Goal: Communication & Community: Answer question/provide support

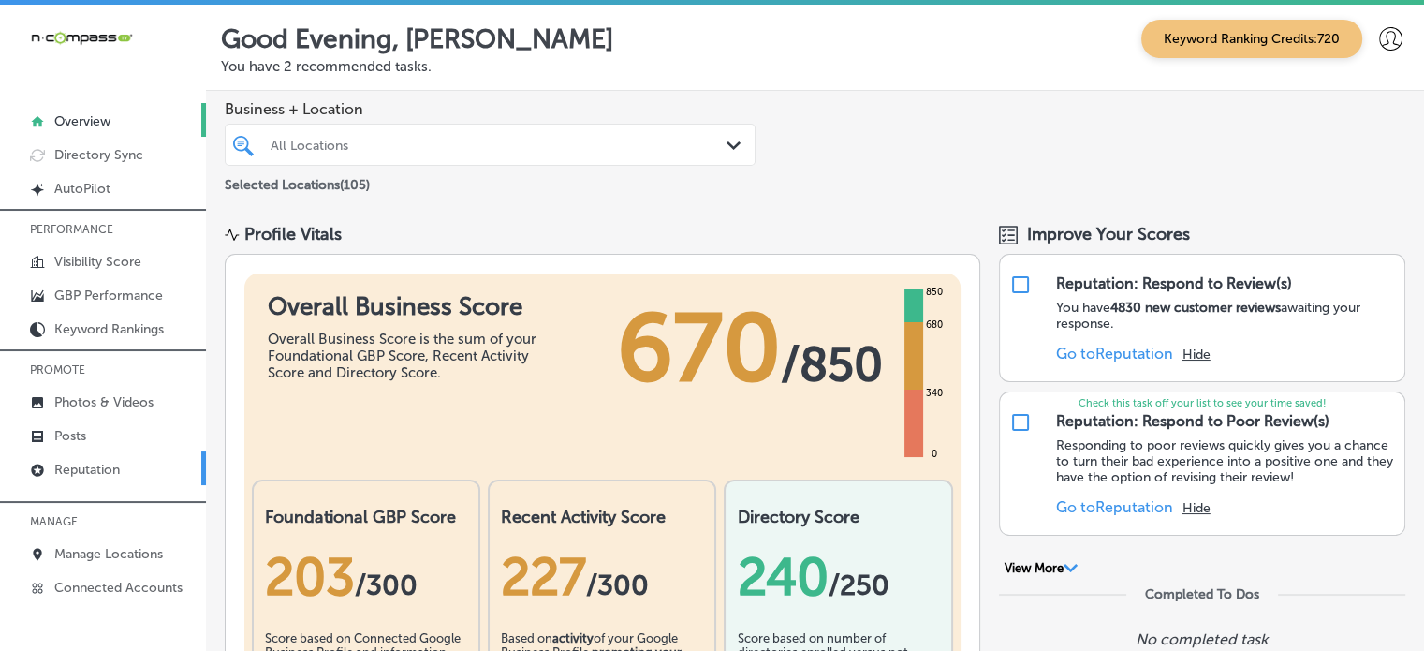
click at [83, 464] on p "Reputation" at bounding box center [87, 470] width 66 height 16
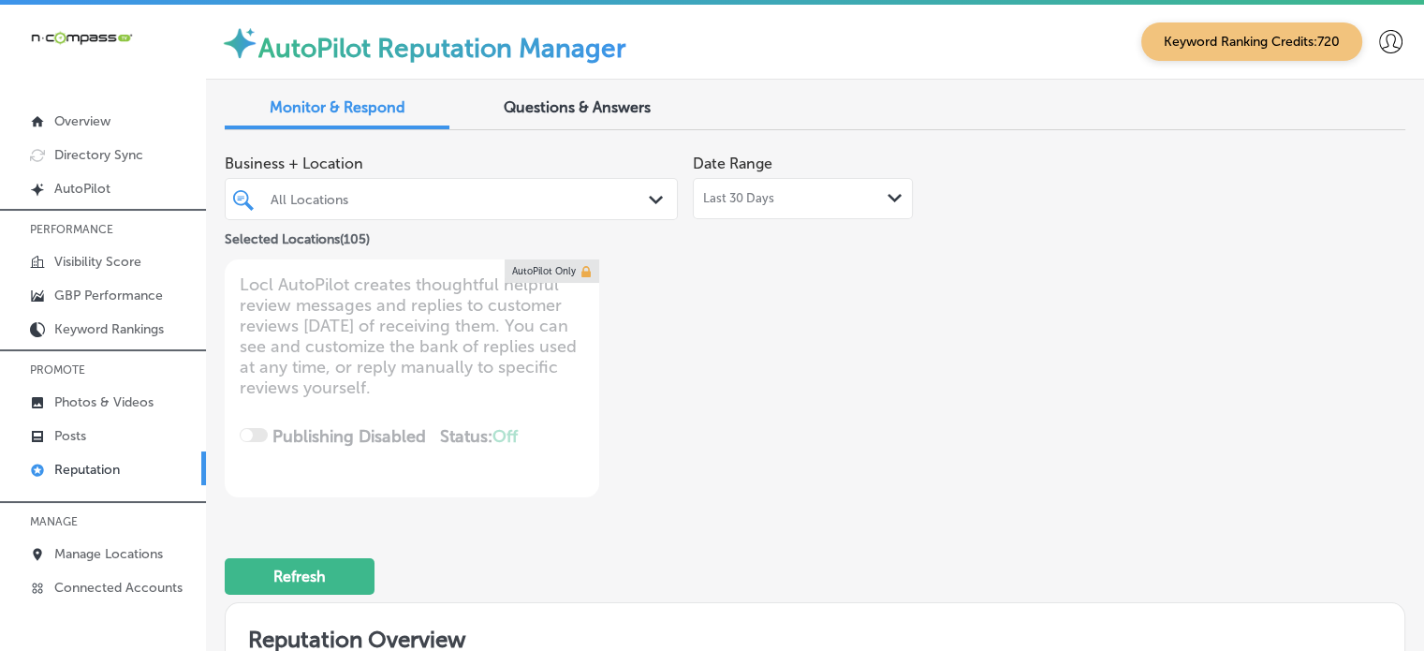
scroll to position [606, 0]
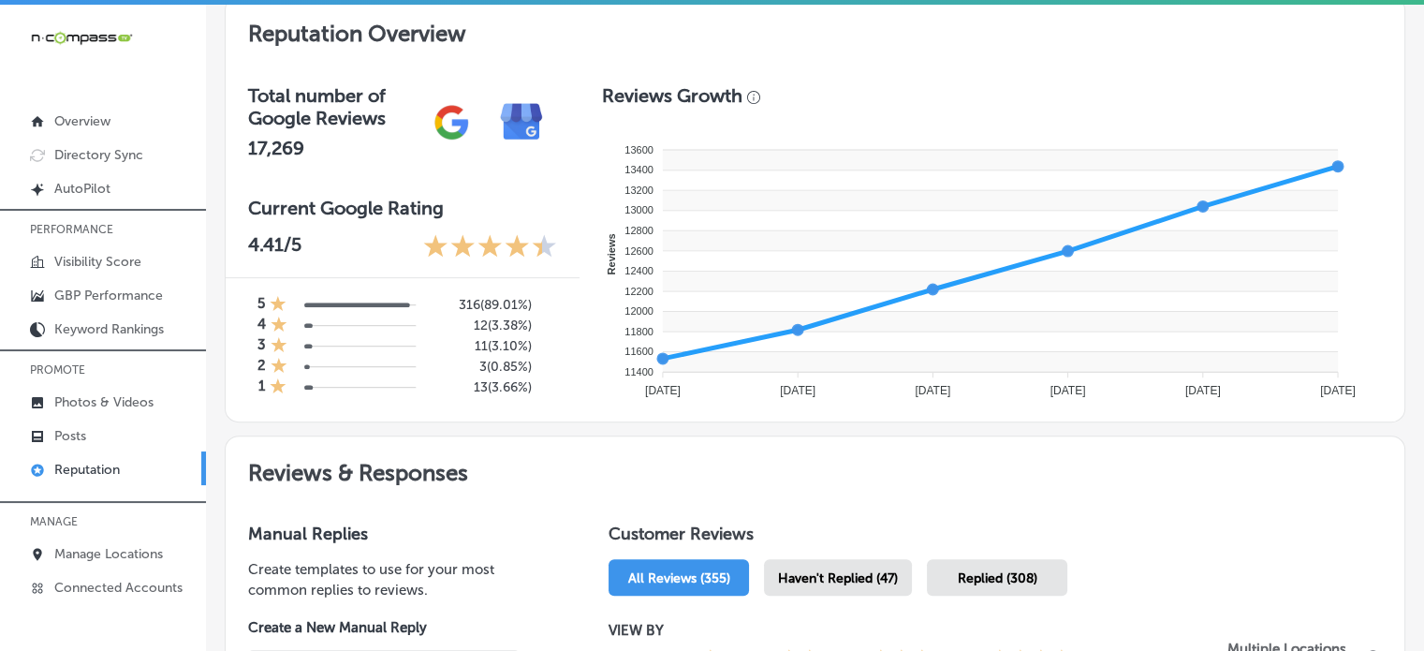
click at [850, 570] on span "Haven't Replied (47)" at bounding box center [838, 578] width 120 height 16
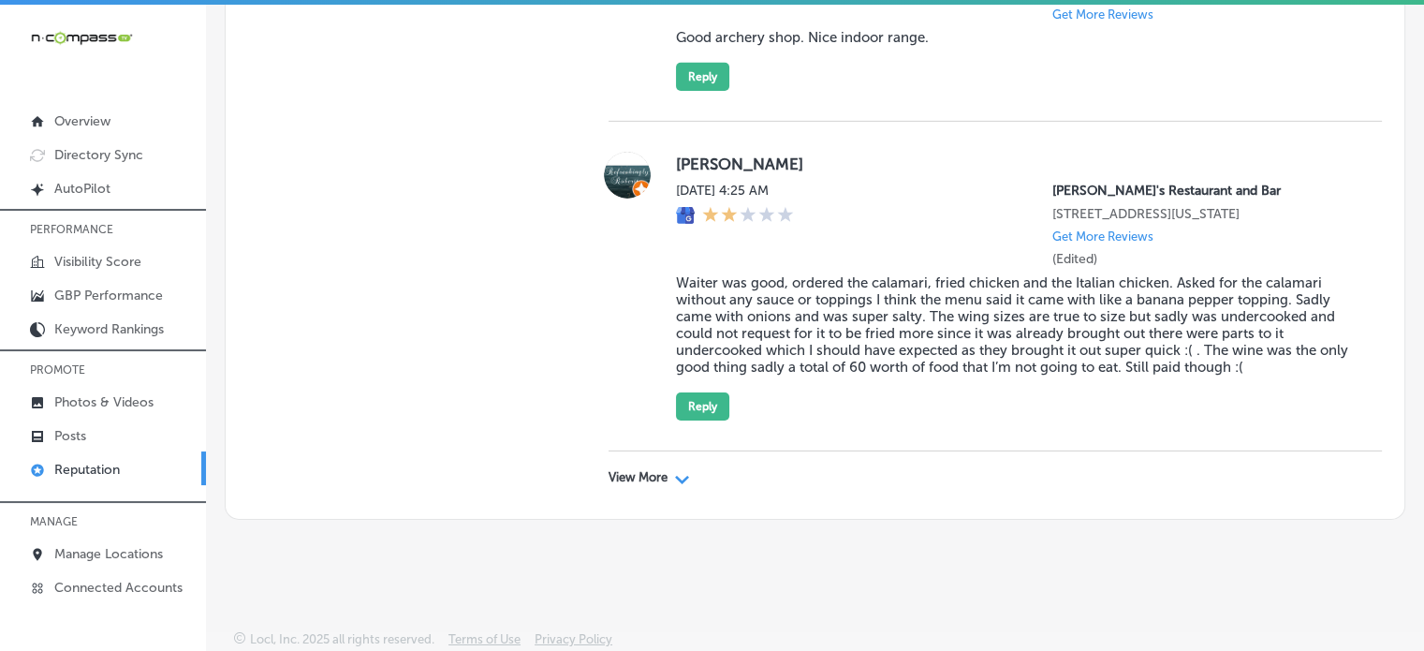
scroll to position [4, 0]
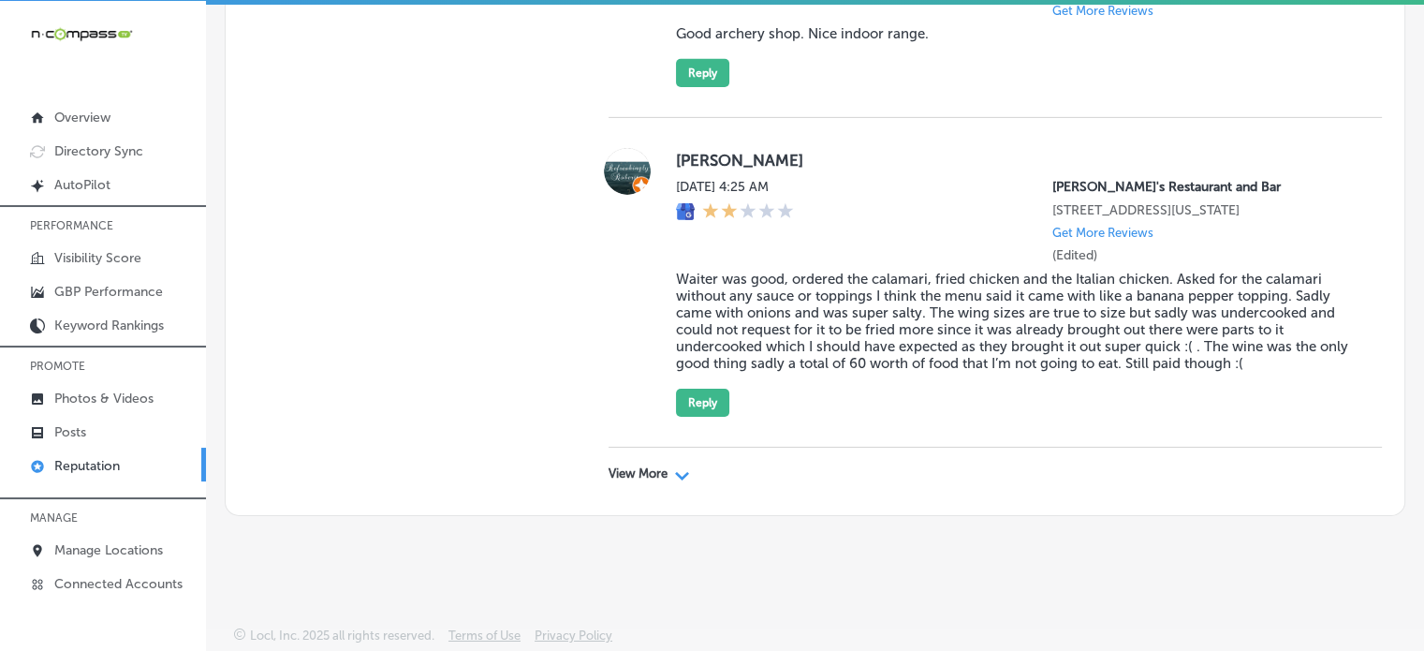
click at [633, 476] on p "View More" at bounding box center [638, 473] width 59 height 15
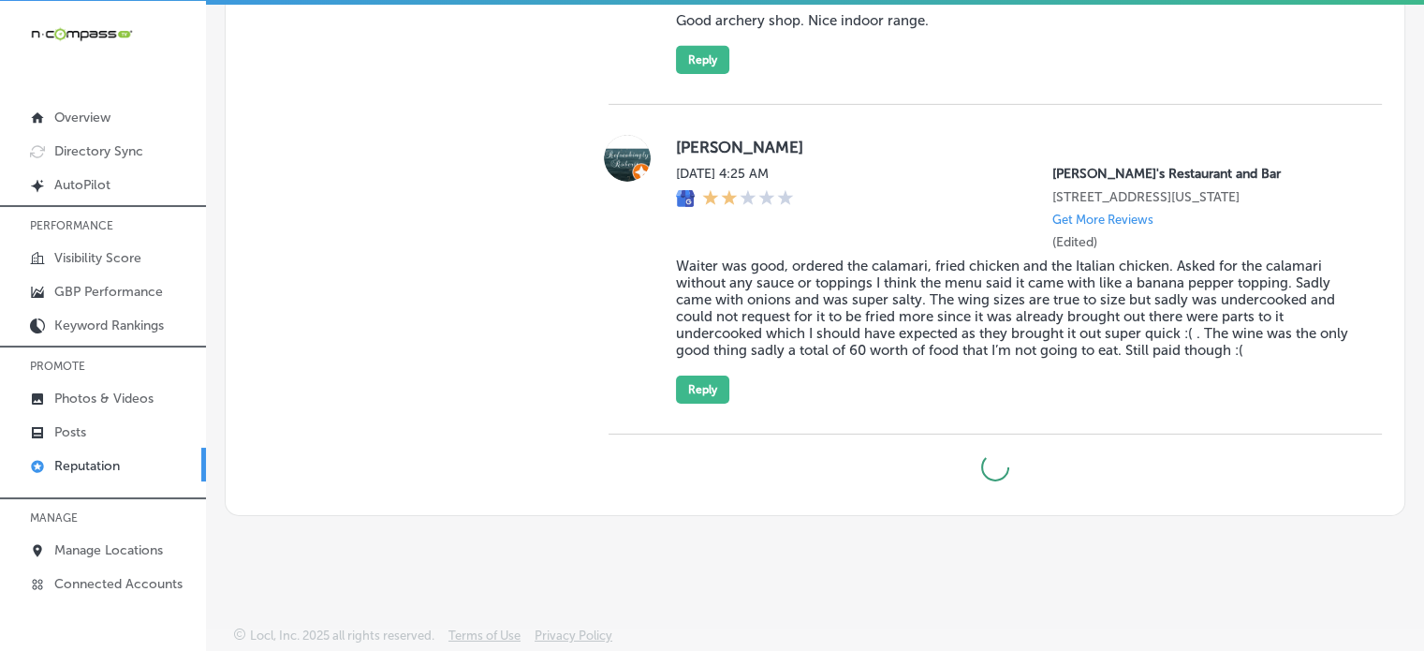
type textarea "x"
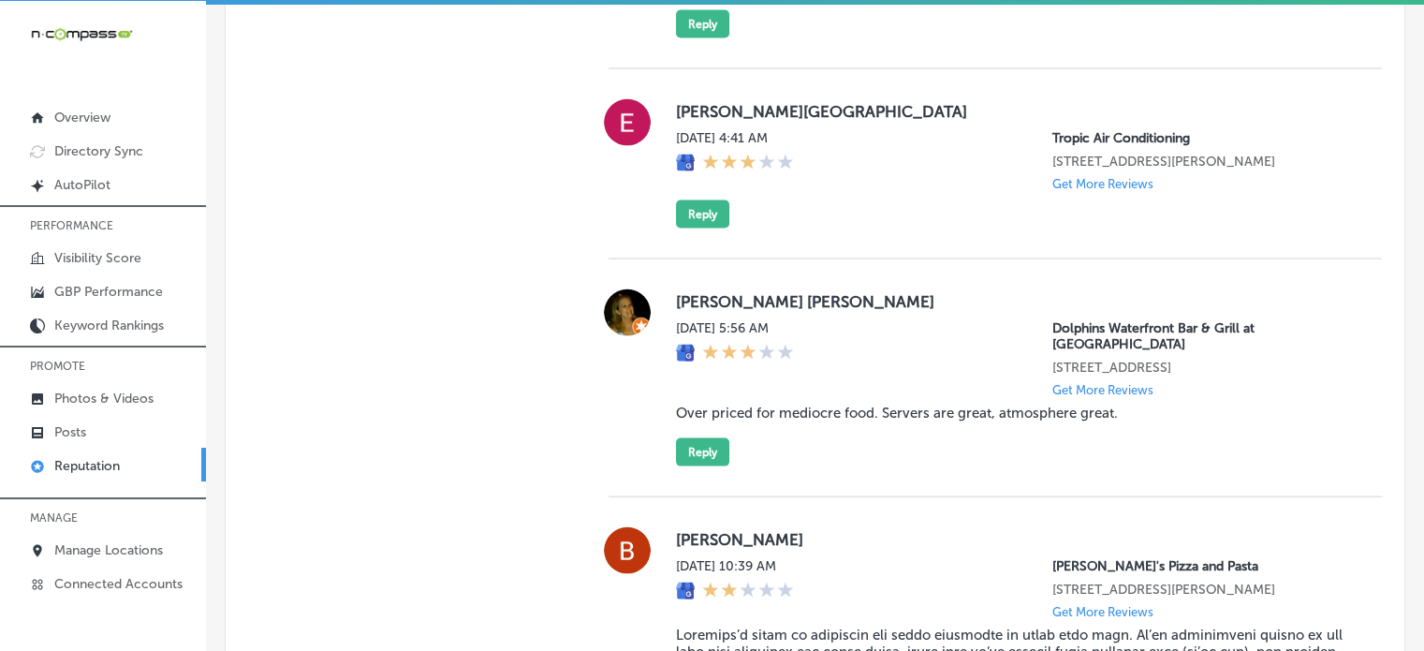
scroll to position [10962, 0]
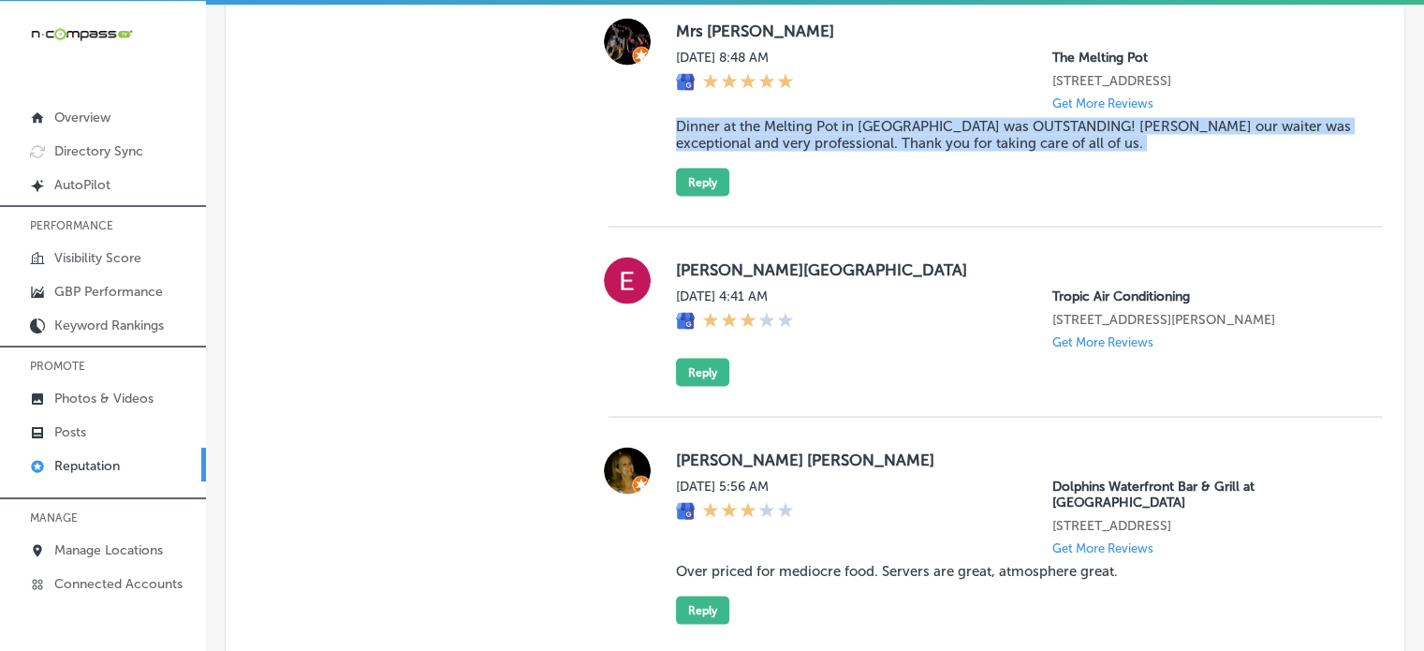
scroll to position [10823, 0]
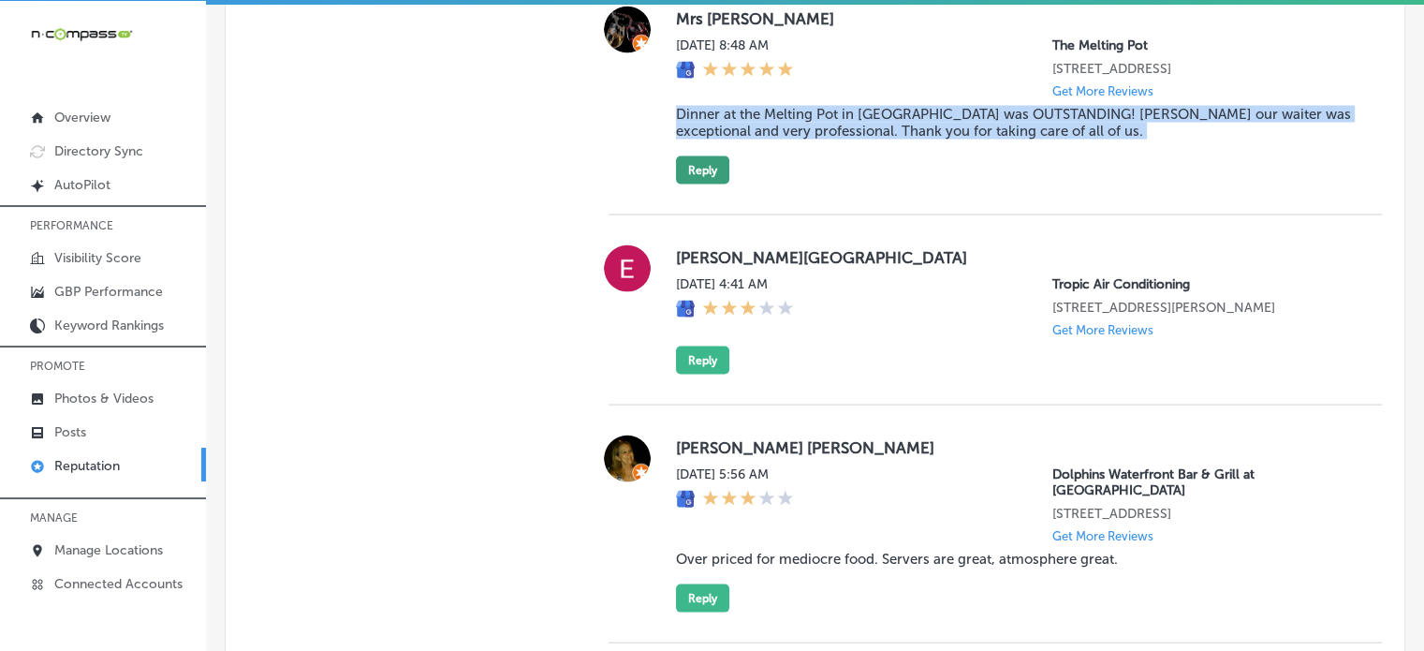
click at [698, 184] on button "Reply" at bounding box center [702, 170] width 53 height 28
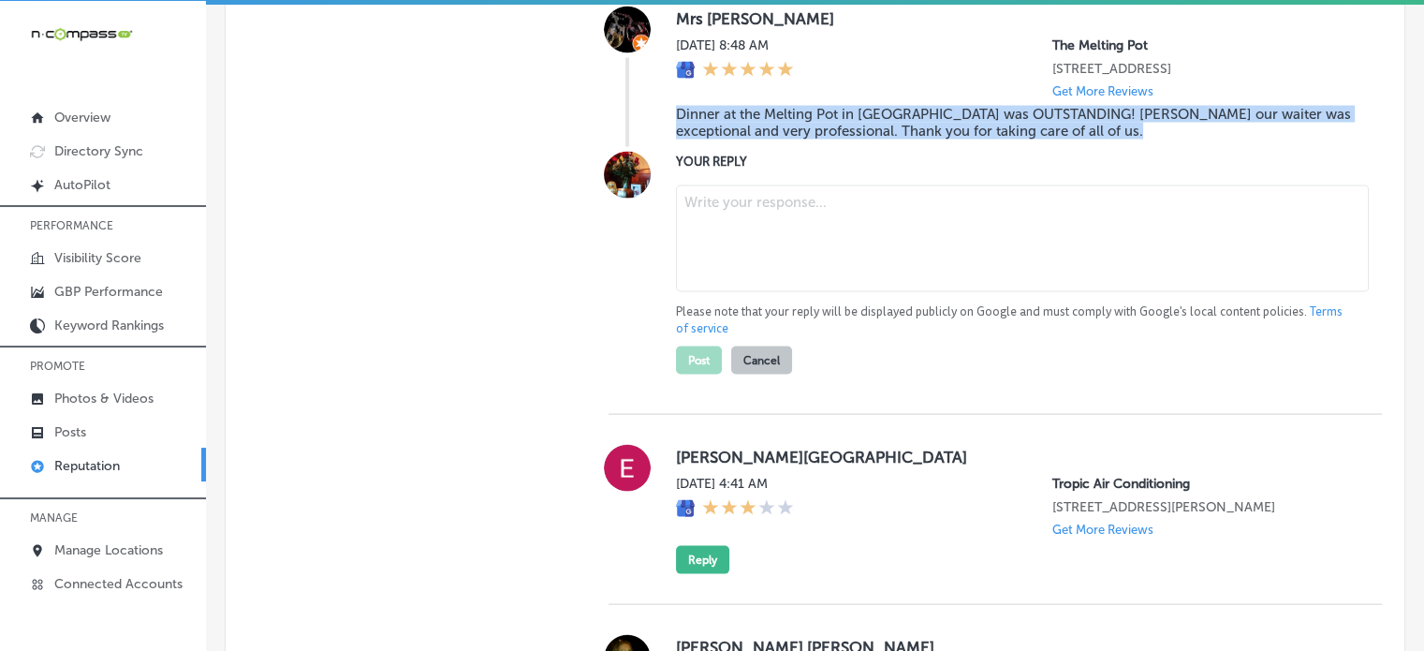
paste textarea "Thank you for the wonderful review! We’re thrilled to hear that your dinner at …"
click at [719, 292] on textarea at bounding box center [1022, 238] width 693 height 107
type textarea "Thank you for the wonderful review! We’re thrilled to hear that your dinner at …"
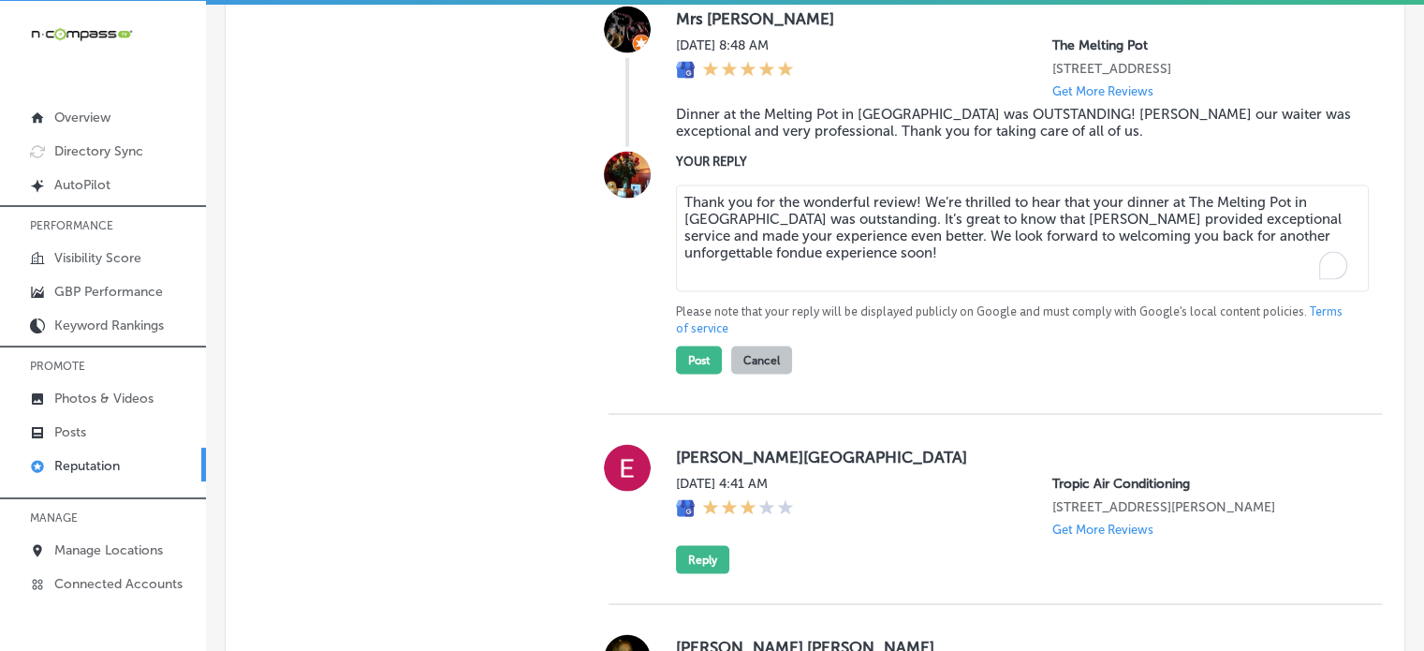
type textarea "x"
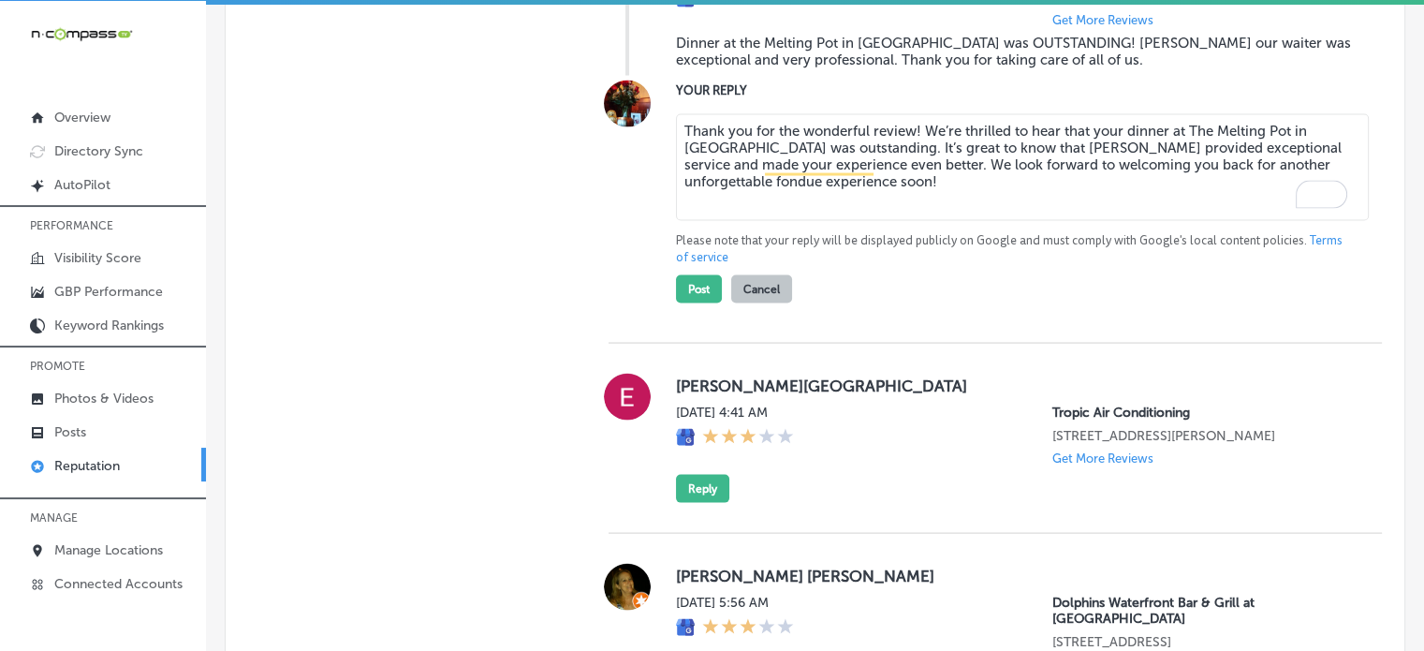
scroll to position [10894, 0]
type textarea "Thank you for the wonderful review! We’re thrilled to hear that your dinner at …"
click at [691, 303] on button "Post" at bounding box center [699, 289] width 46 height 28
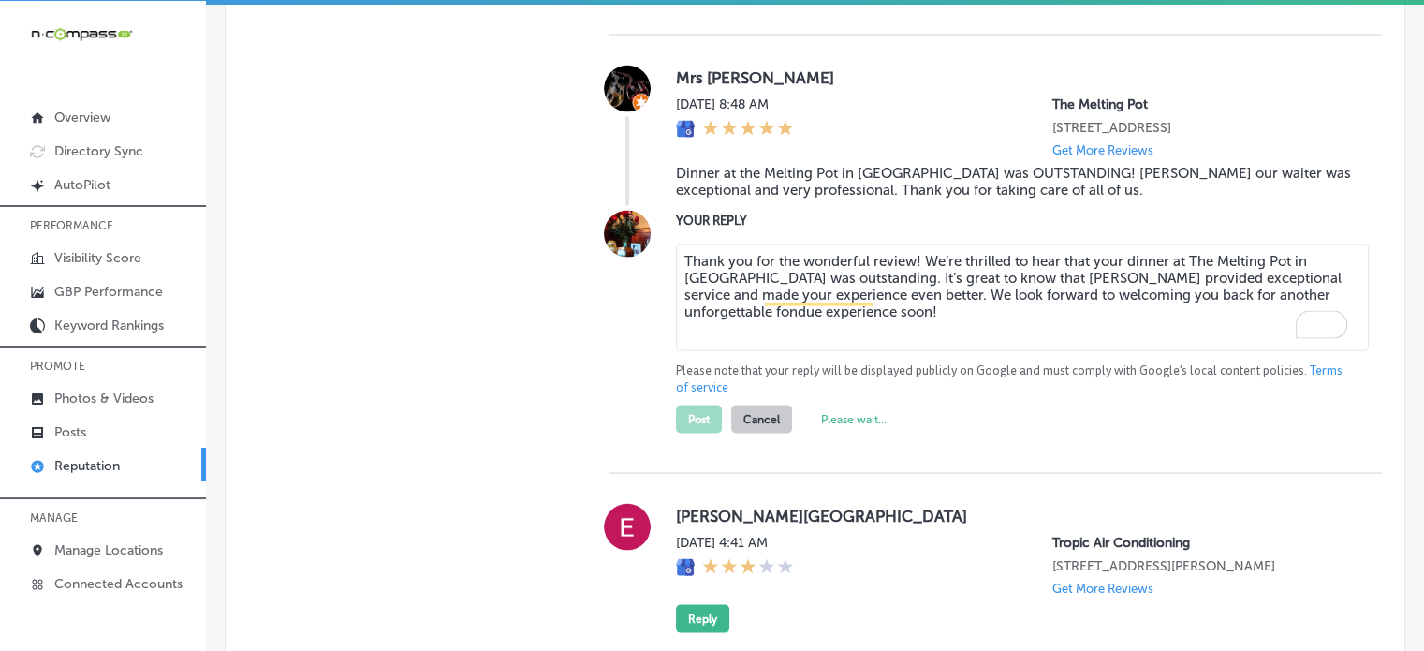
scroll to position [10766, 0]
type textarea "x"
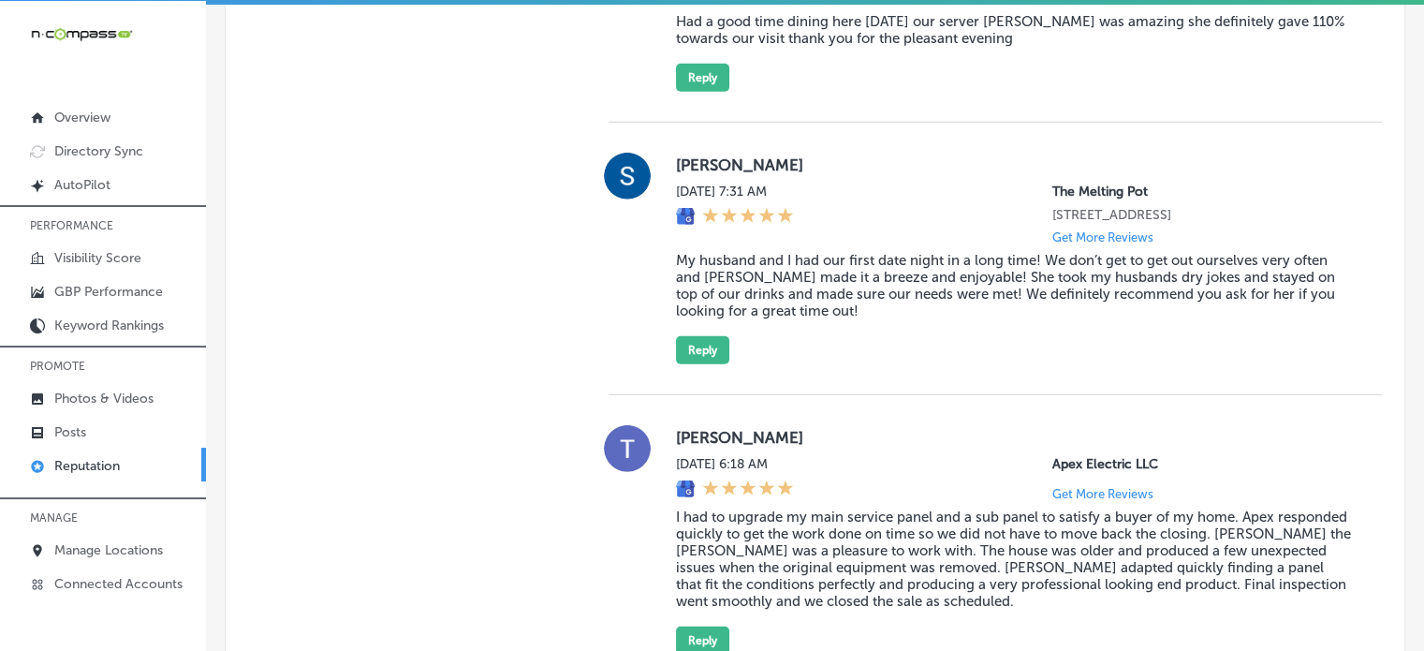
scroll to position [5111, 0]
click at [748, 320] on blockquote "My husband and I had our first date night in a long time! We don’t get to get o…" at bounding box center [1014, 286] width 676 height 67
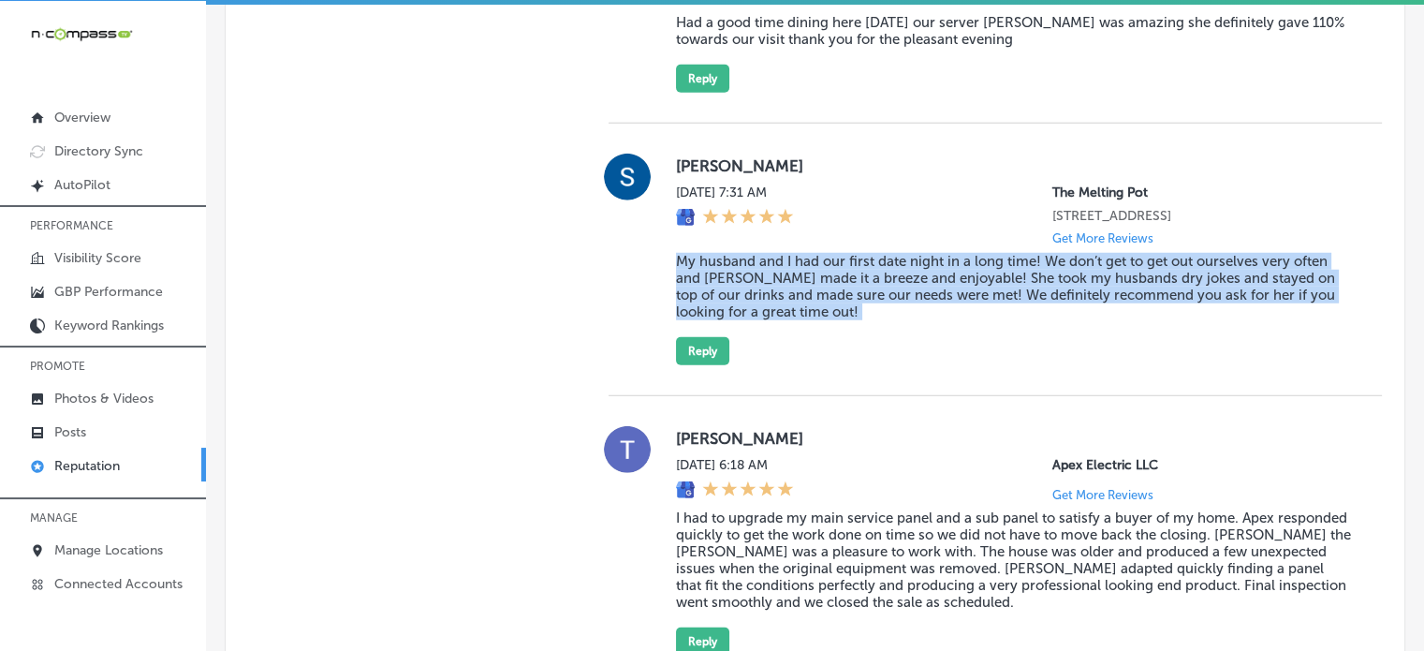
click at [748, 320] on blockquote "My husband and I had our first date night in a long time! We don’t get to get o…" at bounding box center [1014, 286] width 676 height 67
copy blockquote "My husband and I had our first date night in a long time! We don’t get to get o…"
click at [701, 365] on button "Reply" at bounding box center [702, 351] width 53 height 28
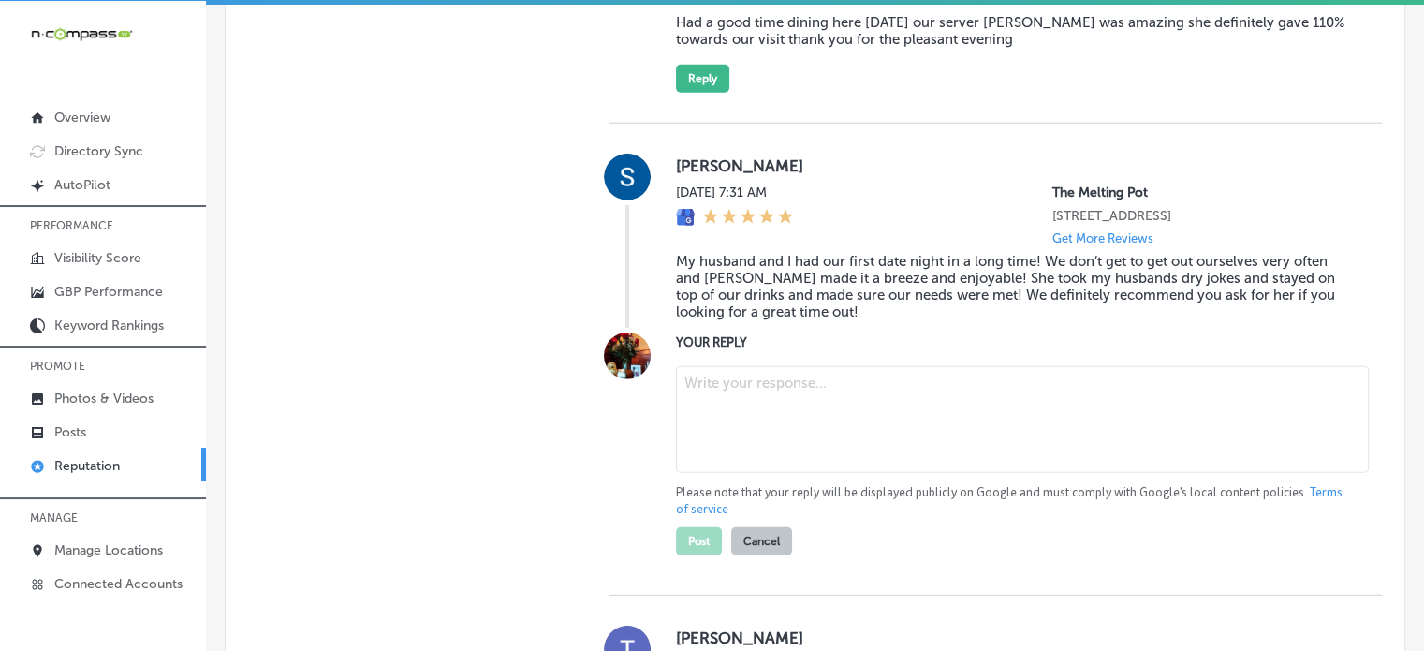
click at [736, 473] on textarea at bounding box center [1022, 419] width 693 height 107
paste textarea "Thank you for the wonderful review, Samantha! We’re so glad to hear you and you…"
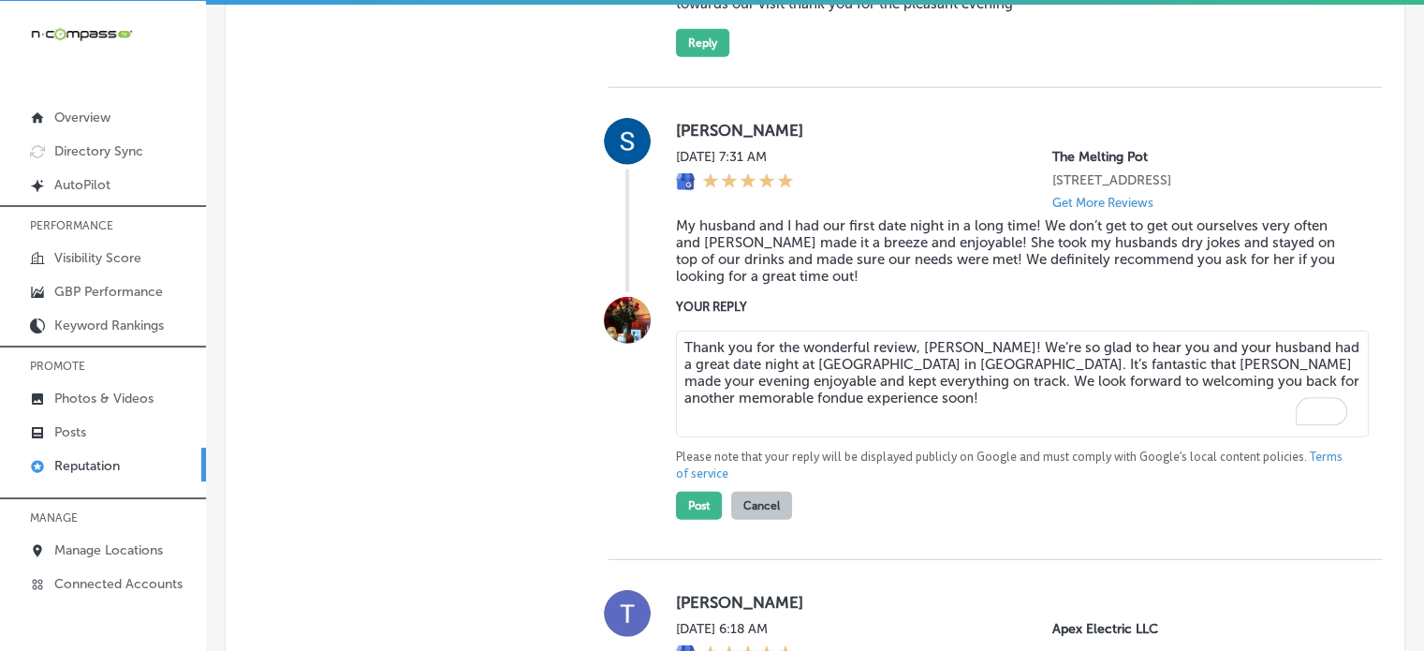
scroll to position [5209, 0]
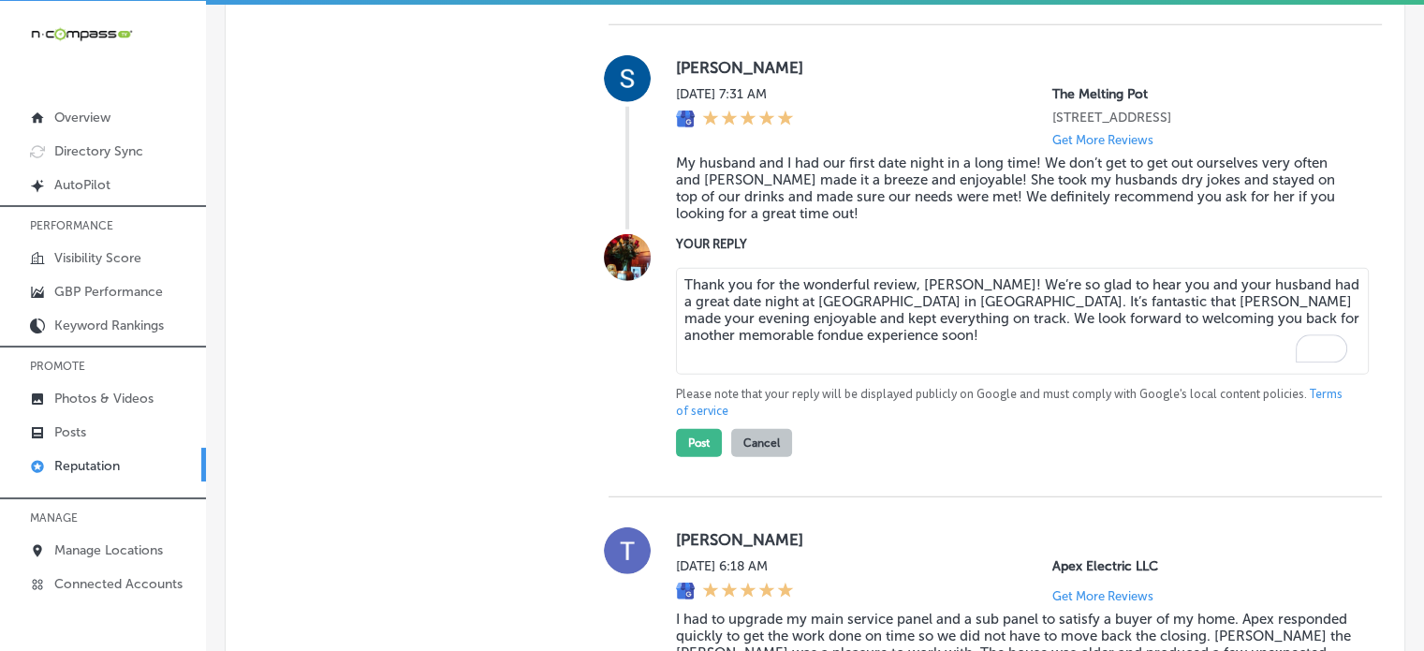
type textarea "Thank you for the wonderful review, Samantha! We’re so glad to hear you and you…"
click at [876, 457] on div "Thank you for the wonderful review, Samantha! We’re so glad to hear you and you…" at bounding box center [1014, 358] width 676 height 197
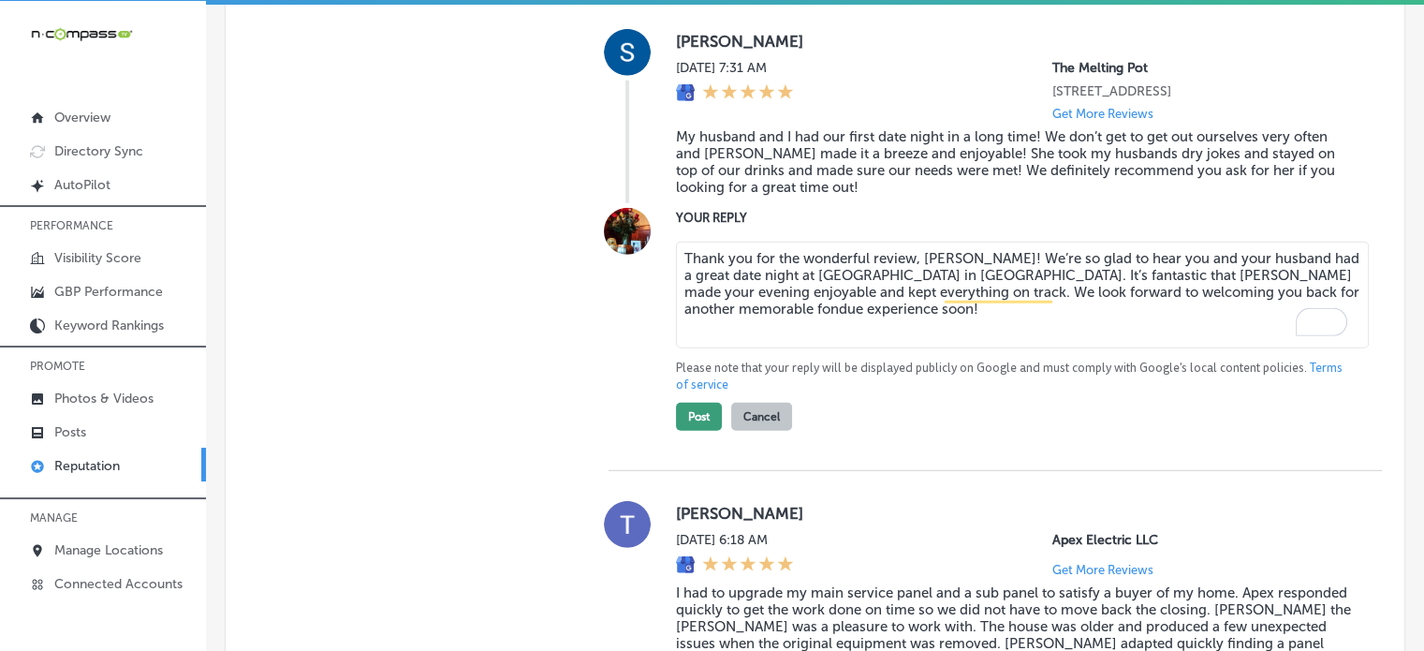
click at [687, 431] on button "Post" at bounding box center [699, 417] width 46 height 28
type textarea "x"
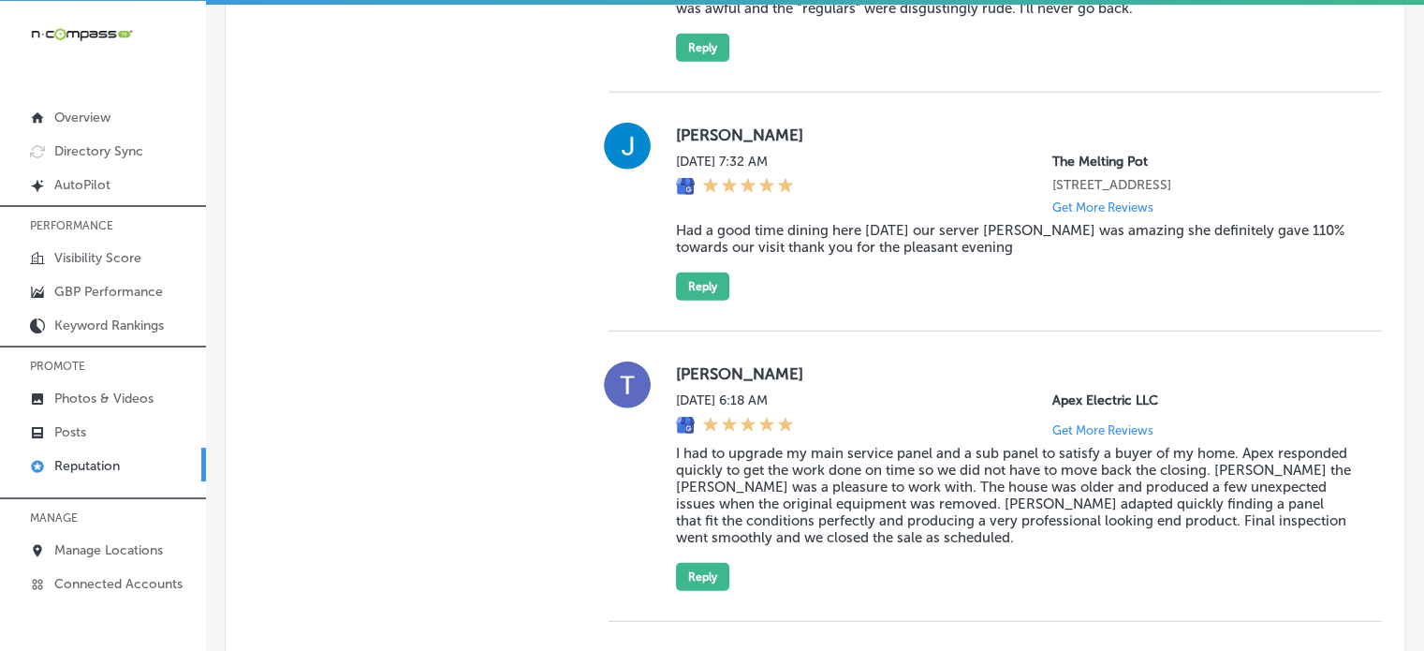
scroll to position [4873, 0]
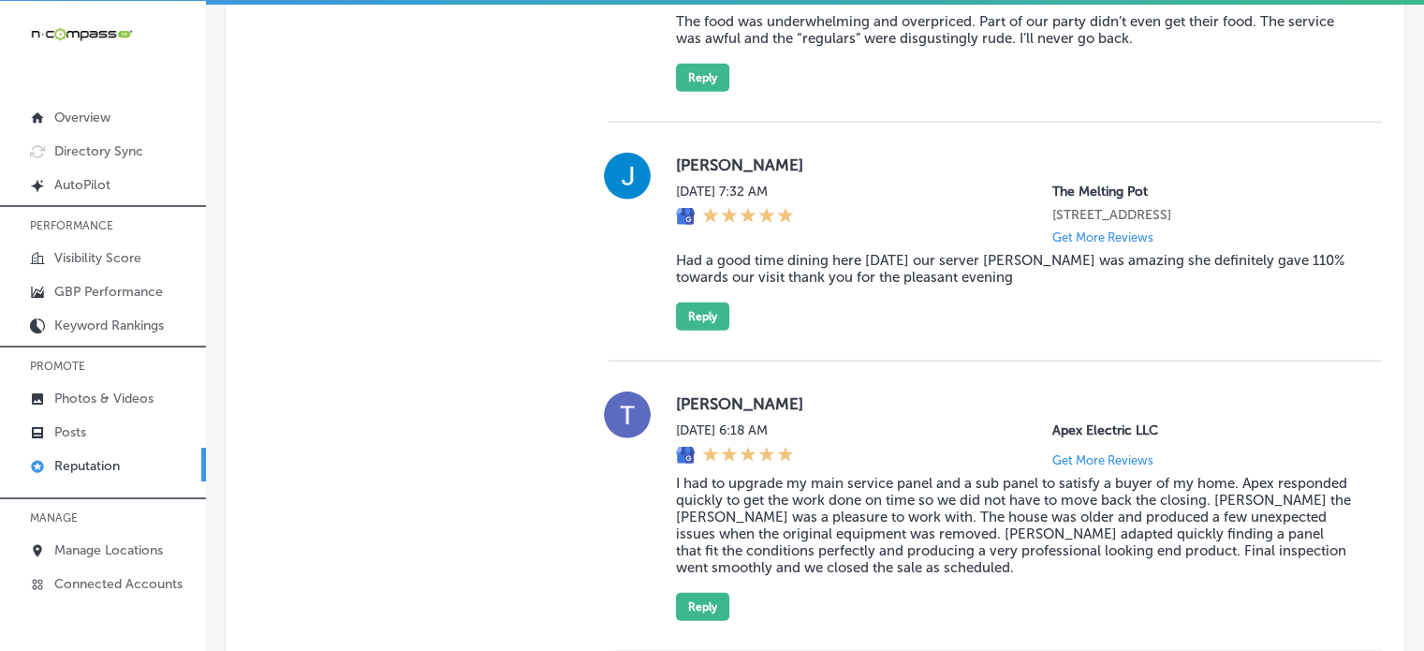
click at [814, 286] on blockquote "Had a good time dining here today our server Taylor was amazing she definitely …" at bounding box center [1014, 269] width 676 height 34
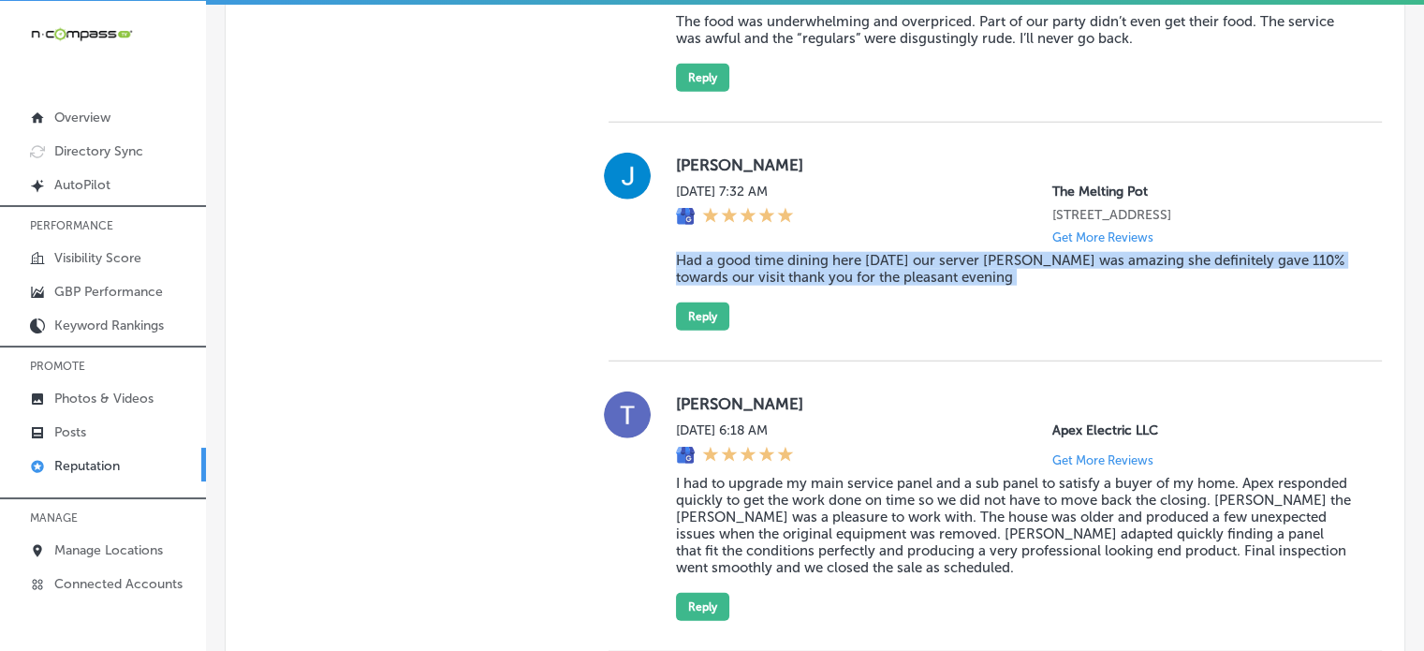
click at [814, 286] on blockquote "Had a good time dining here today our server Taylor was amazing she definitely …" at bounding box center [1014, 269] width 676 height 34
click at [713, 330] on button "Reply" at bounding box center [702, 316] width 53 height 28
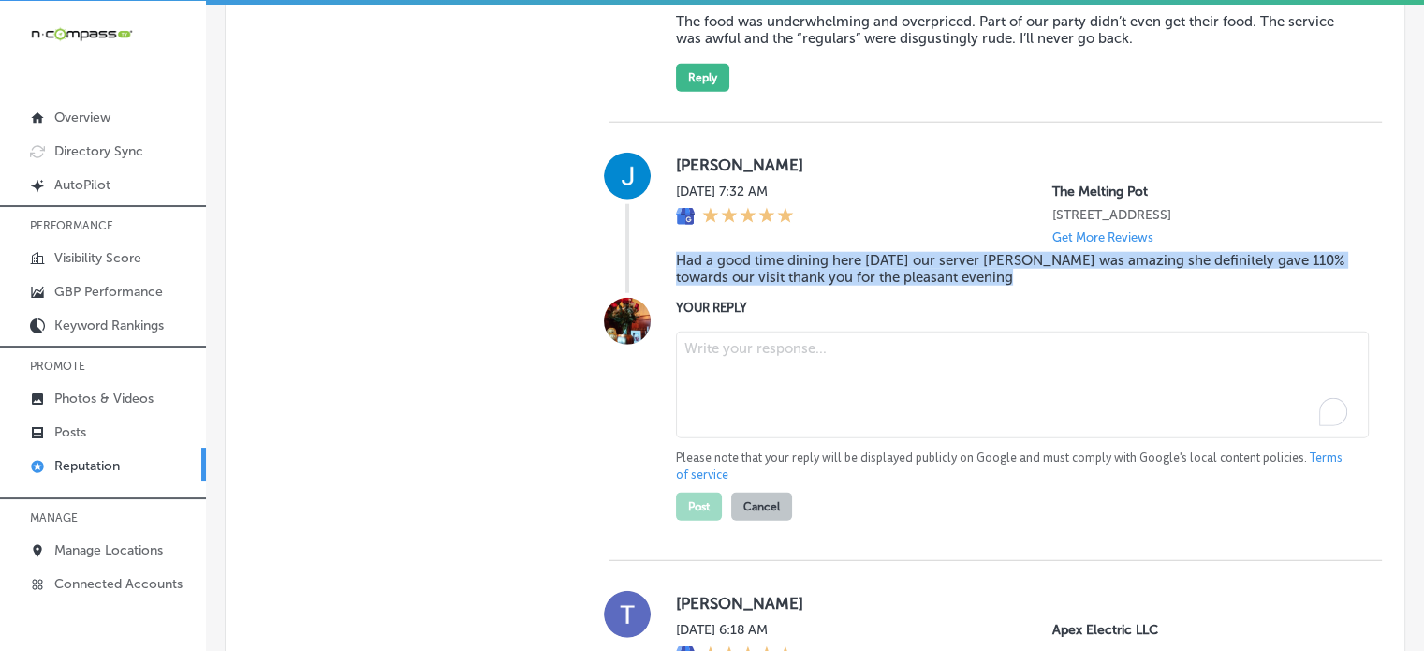
click at [774, 429] on textarea "To enrich screen reader interactions, please activate Accessibility in Grammarl…" at bounding box center [1022, 384] width 693 height 107
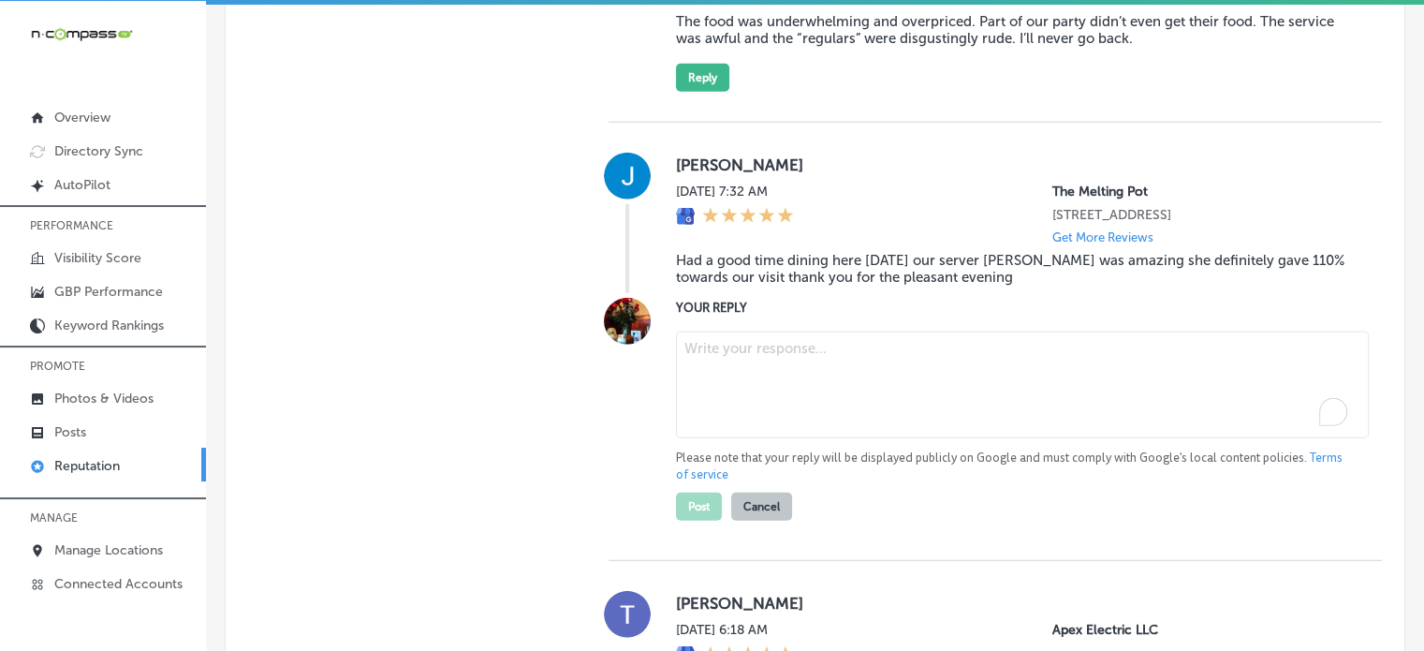
paste textarea "Thank you for the wonderful review, Jacob! We’re so glad to hear that Taylor pr…"
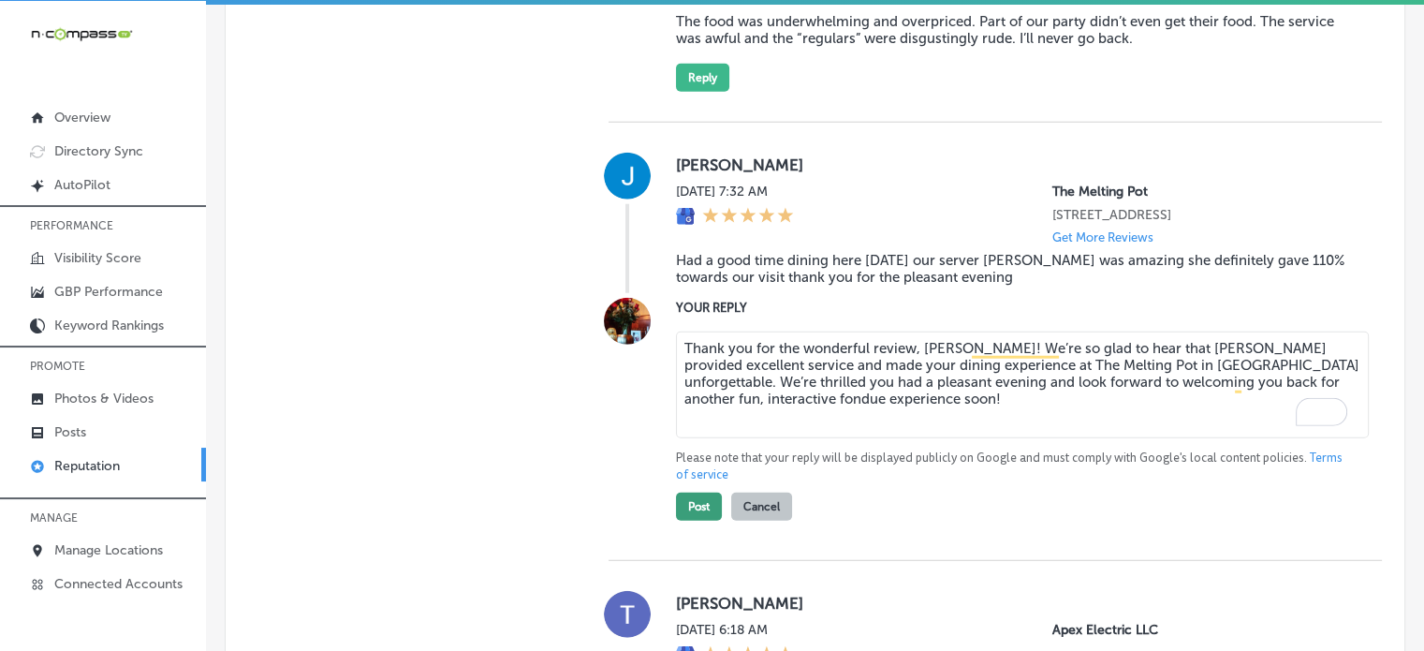
type textarea "Thank you for the wonderful review, Jacob! We’re so glad to hear that Taylor pr…"
click at [703, 521] on button "Post" at bounding box center [699, 506] width 46 height 28
type textarea "x"
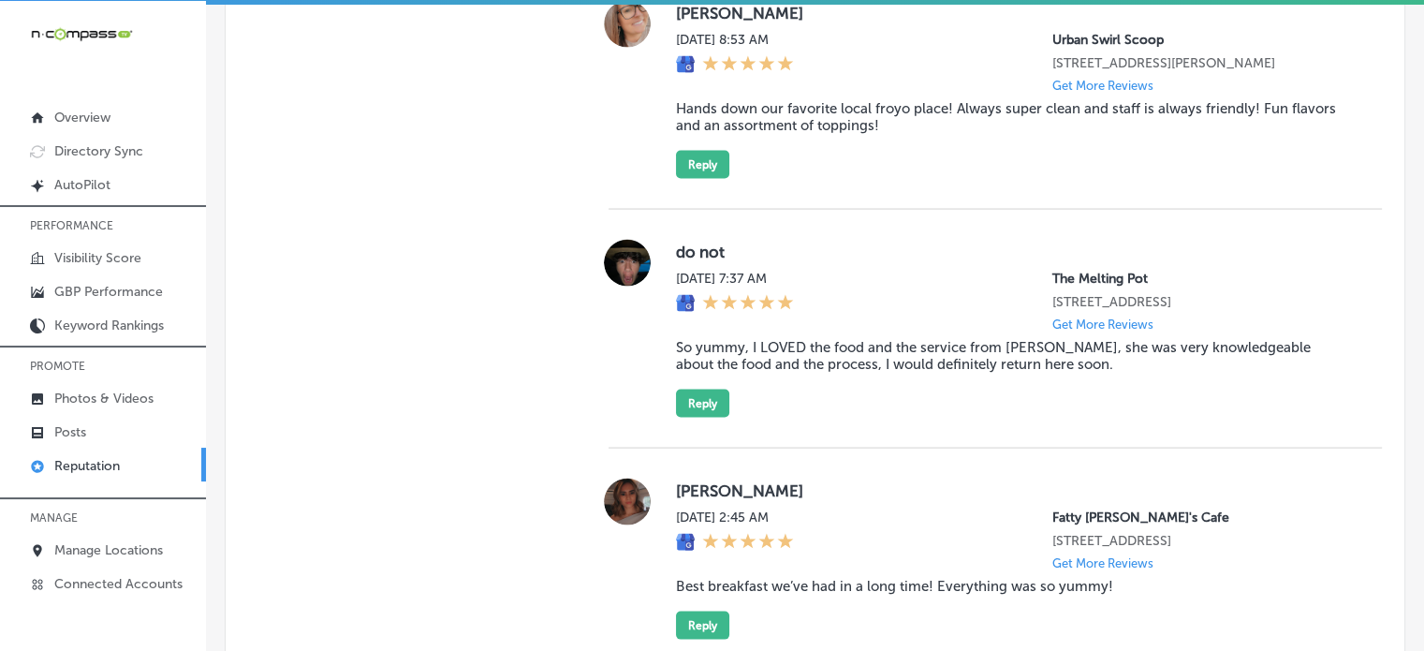
scroll to position [3742, 0]
click at [854, 372] on blockquote "So yummy, I LOVED the food and the service from Taylor, she was very knowledgea…" at bounding box center [1014, 355] width 676 height 34
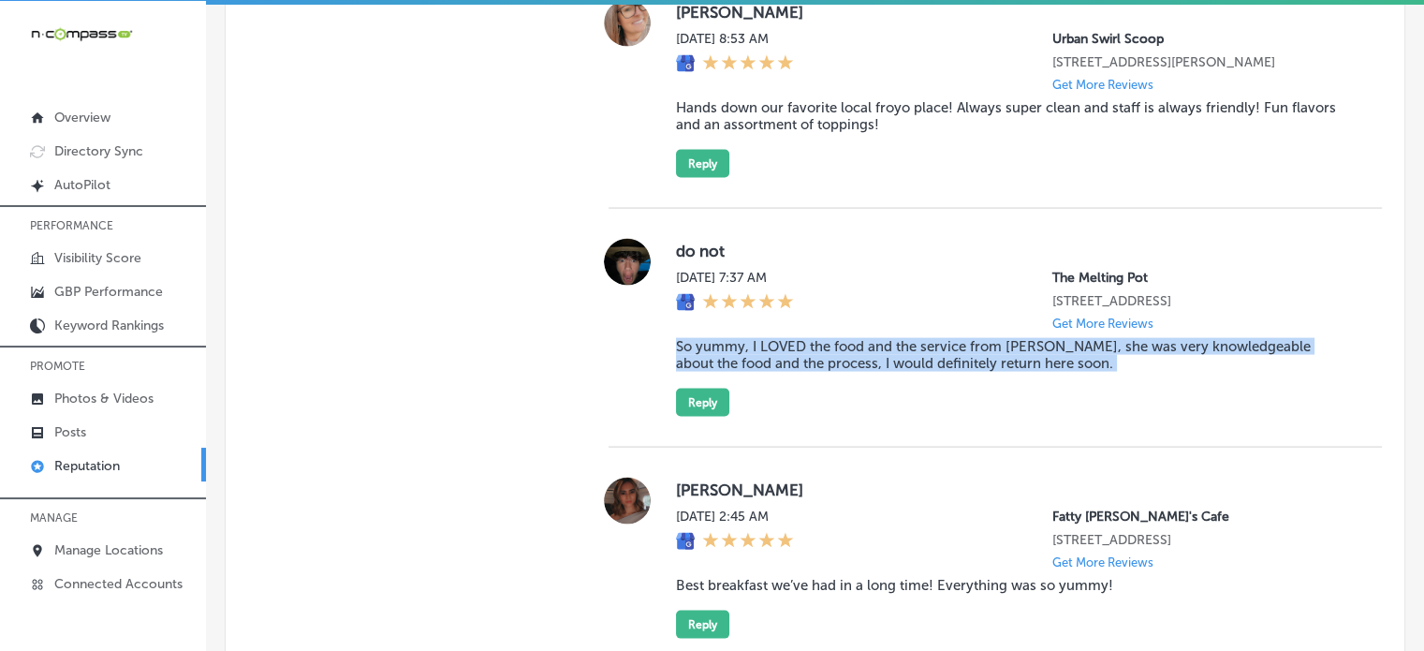
click at [854, 372] on blockquote "So yummy, I LOVED the food and the service from Taylor, she was very knowledgea…" at bounding box center [1014, 355] width 676 height 34
copy blockquote "So yummy, I LOVED the food and the service from Taylor, she was very knowledgea…"
click at [706, 417] on button "Reply" at bounding box center [702, 403] width 53 height 28
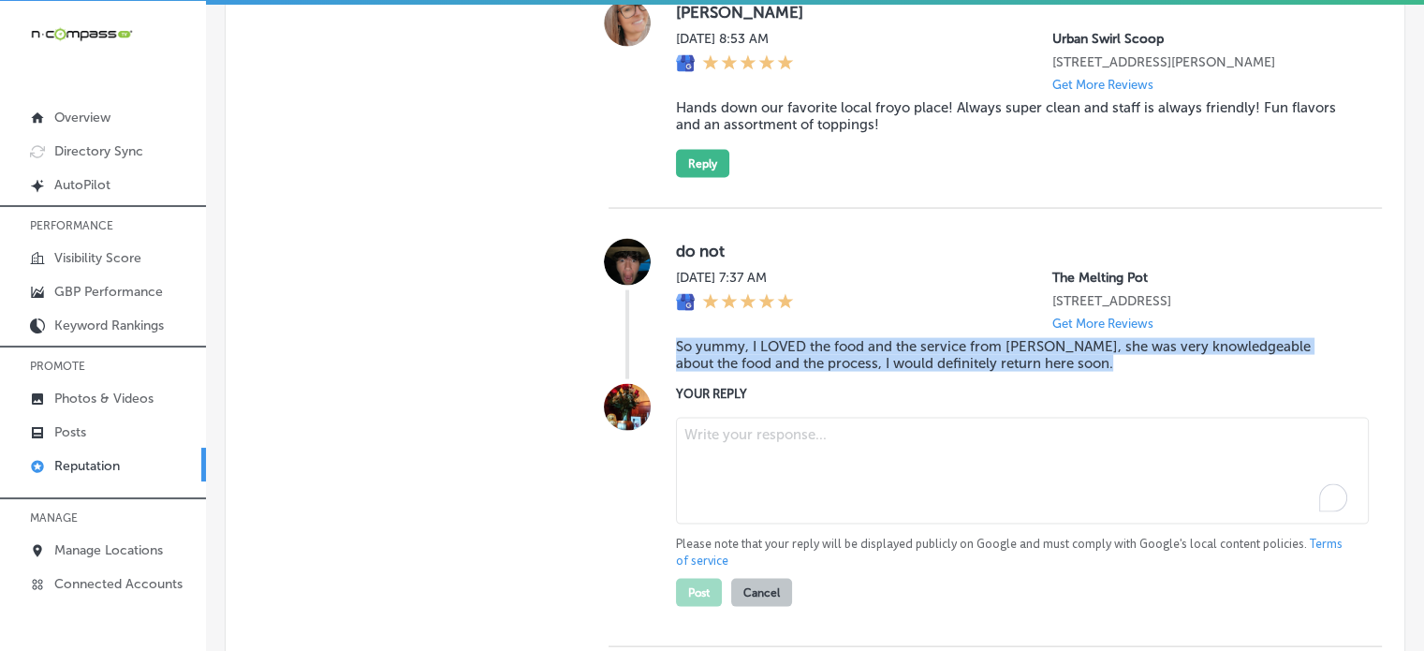
click at [813, 521] on textarea "To enrich screen reader interactions, please activate Accessibility in Grammarl…" at bounding box center [1022, 471] width 693 height 107
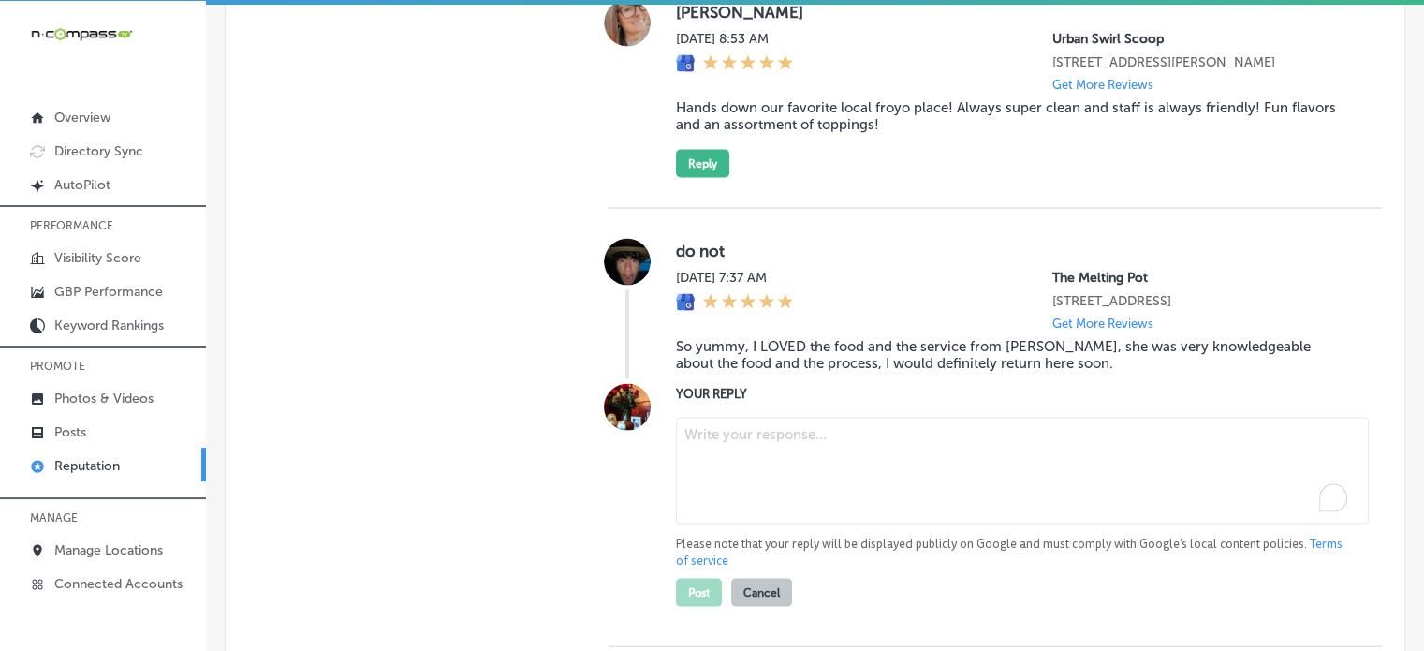
paste textarea "Thank you for the wonderful review! We’re so glad to hear that you loved the fo…"
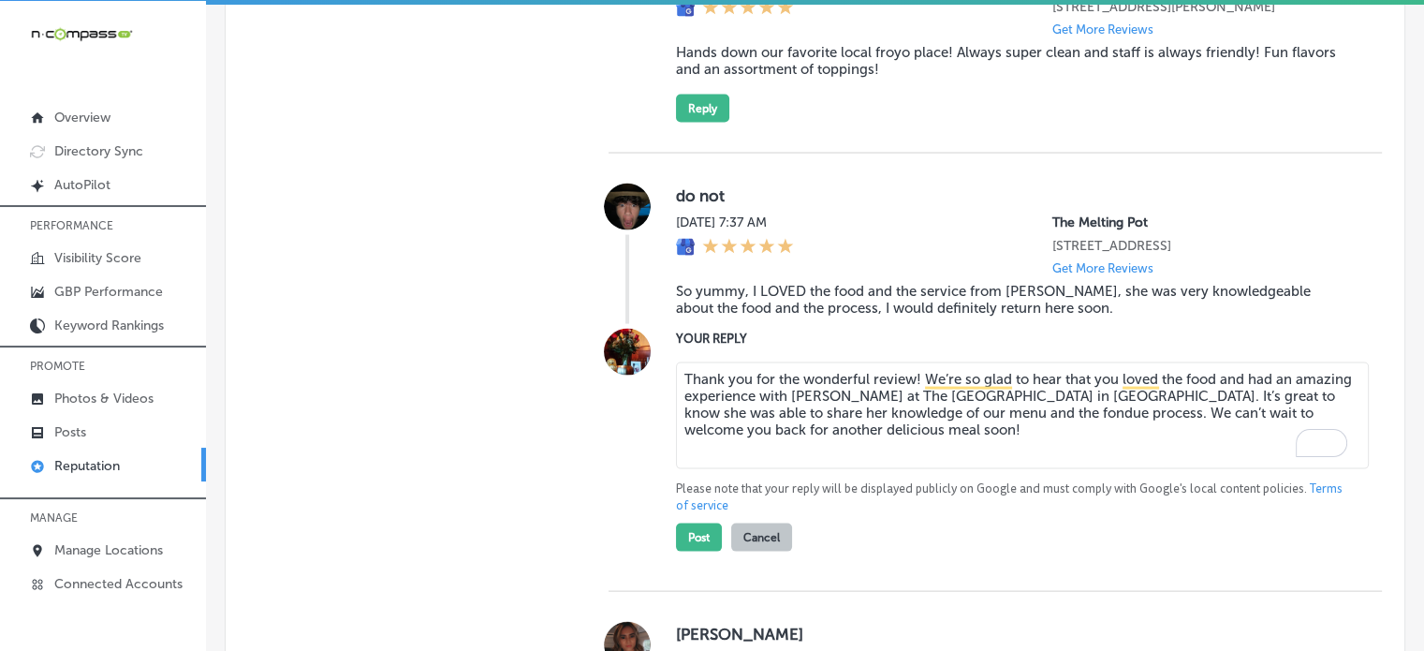
scroll to position [3800, 0]
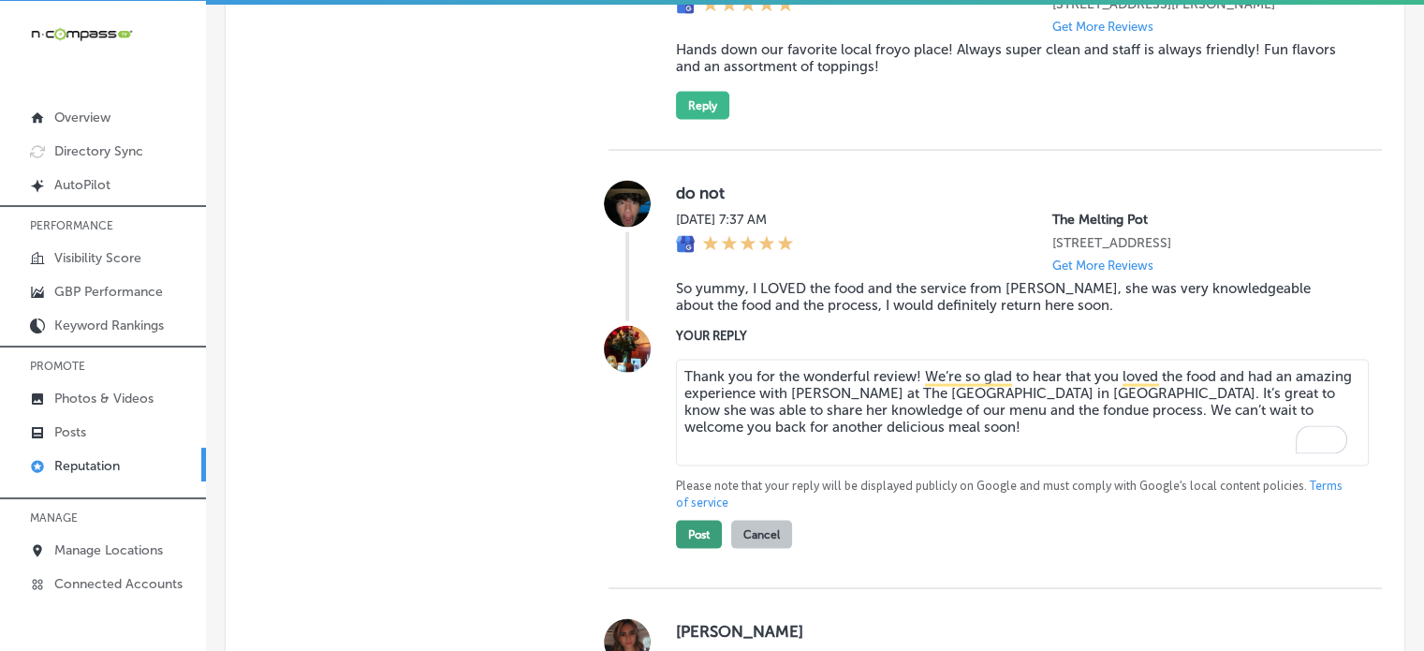
type textarea "Thank you for the wonderful review! We’re so glad to hear that you loved the fo…"
click at [701, 549] on button "Post" at bounding box center [699, 535] width 46 height 28
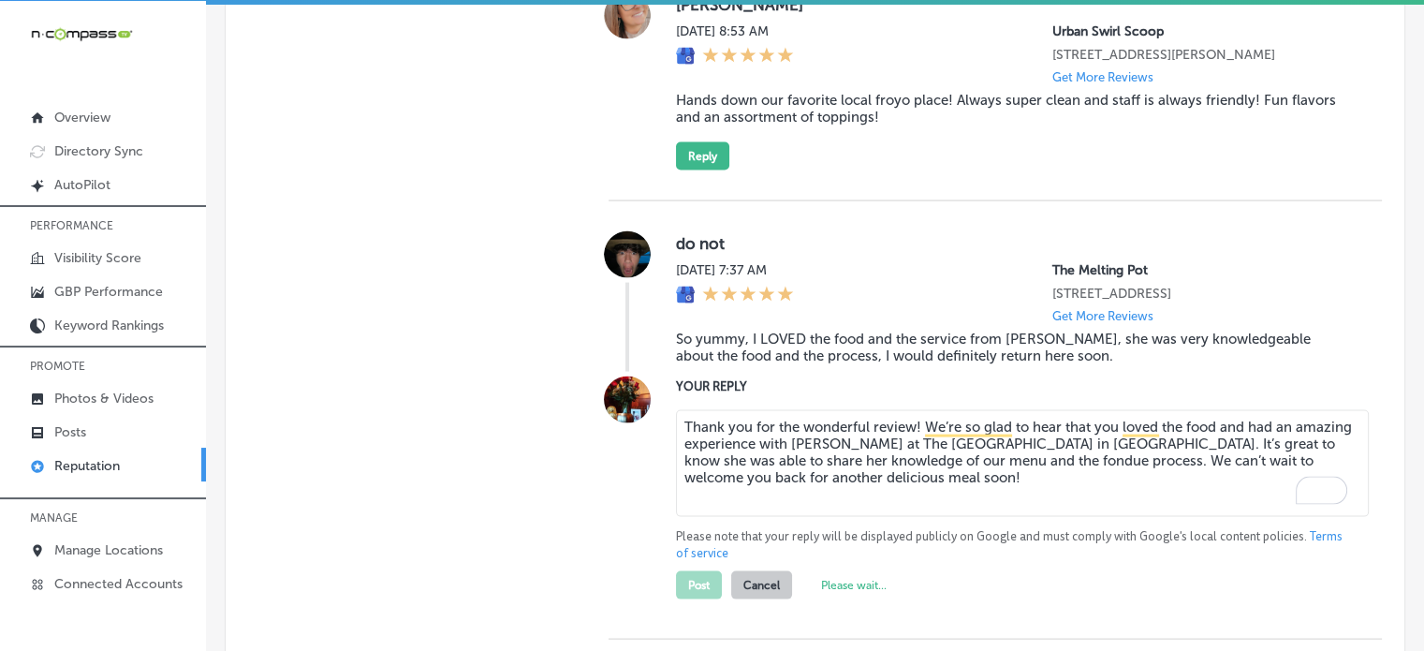
type textarea "x"
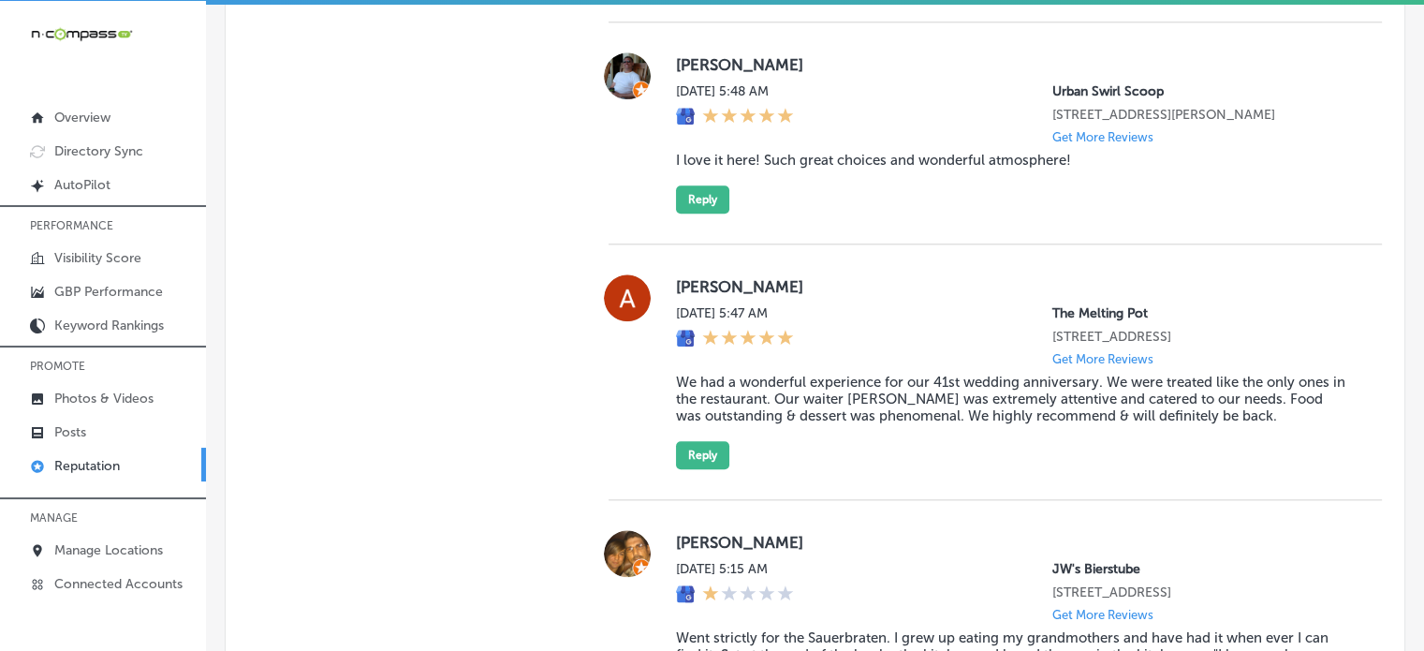
scroll to position [1947, 0]
click at [817, 421] on blockquote "We had a wonderful experience for our 41st wedding anniversary. We were treated…" at bounding box center [1014, 399] width 676 height 51
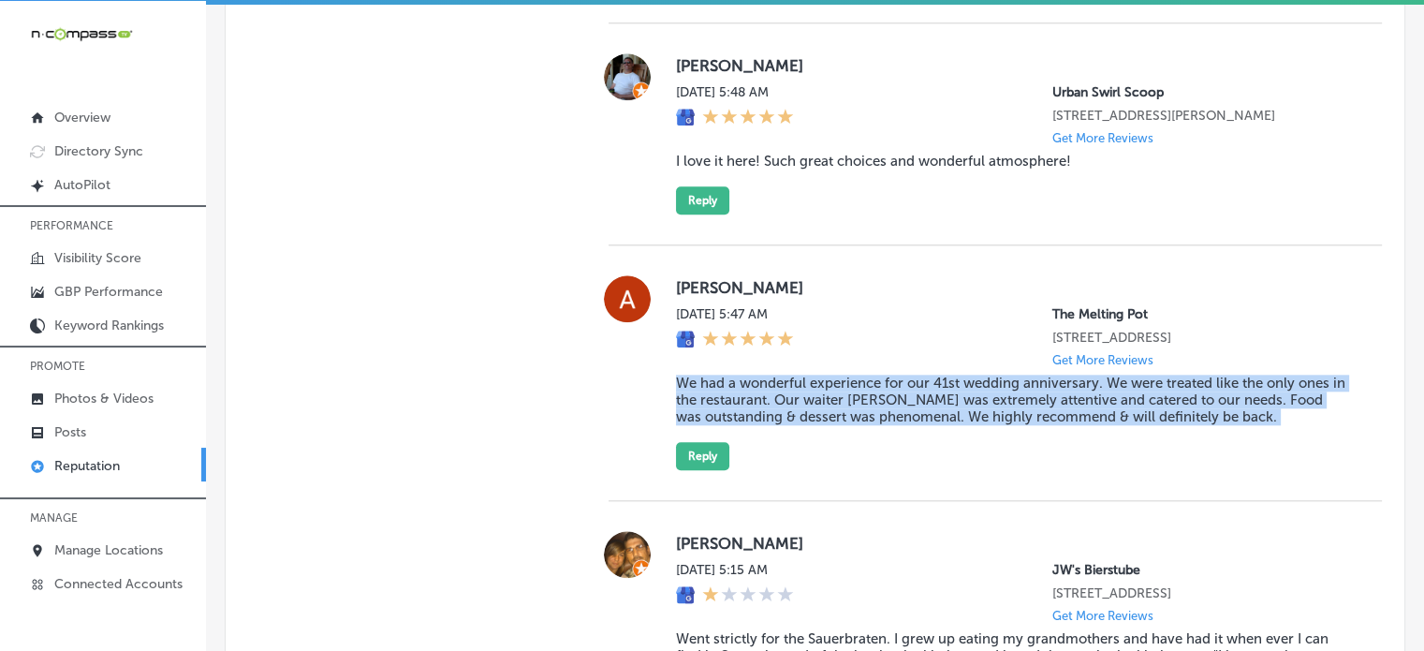
click at [817, 421] on blockquote "We had a wonderful experience for our 41st wedding anniversary. We were treated…" at bounding box center [1014, 399] width 676 height 51
copy blockquote "We had a wonderful experience for our 41st wedding anniversary. We were treated…"
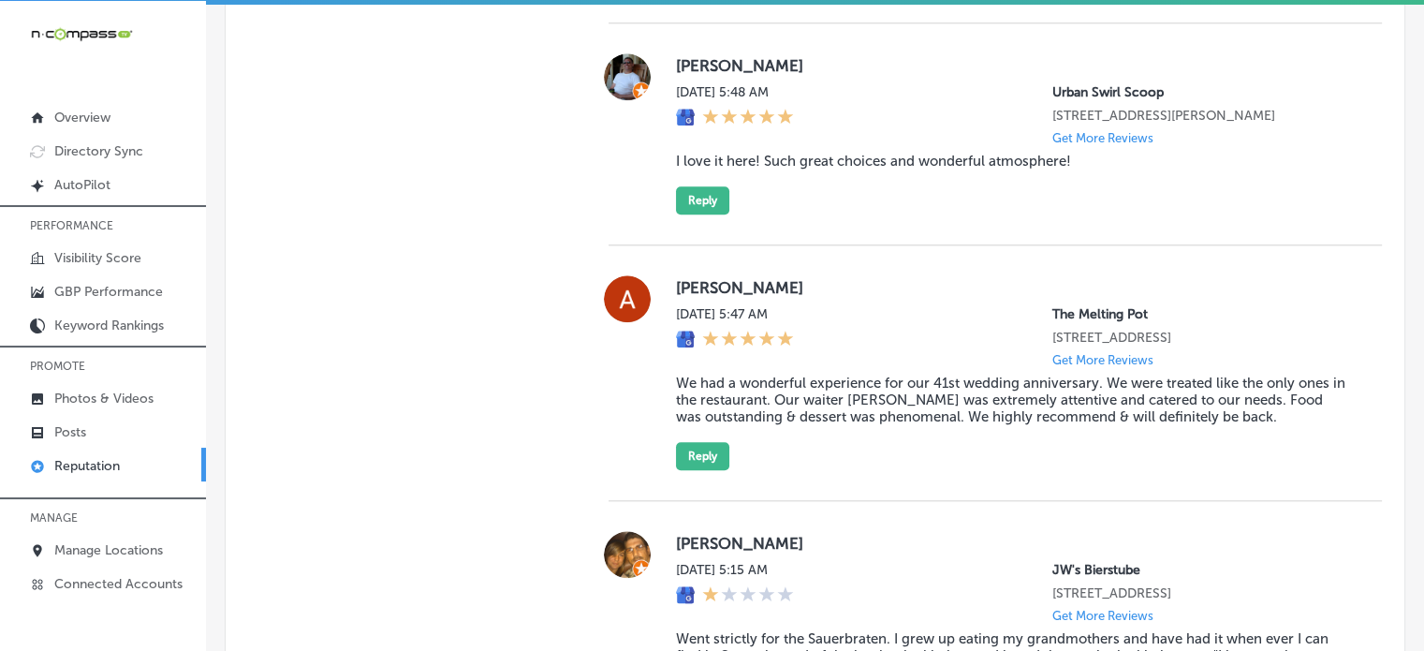
click at [702, 458] on div "Allison Bell Mon, Sep 15, 2025 5:47 AM The Melting Pot 2230 Town Center Ave Ste…" at bounding box center [1014, 372] width 676 height 195
click at [707, 470] on button "Reply" at bounding box center [702, 456] width 53 height 28
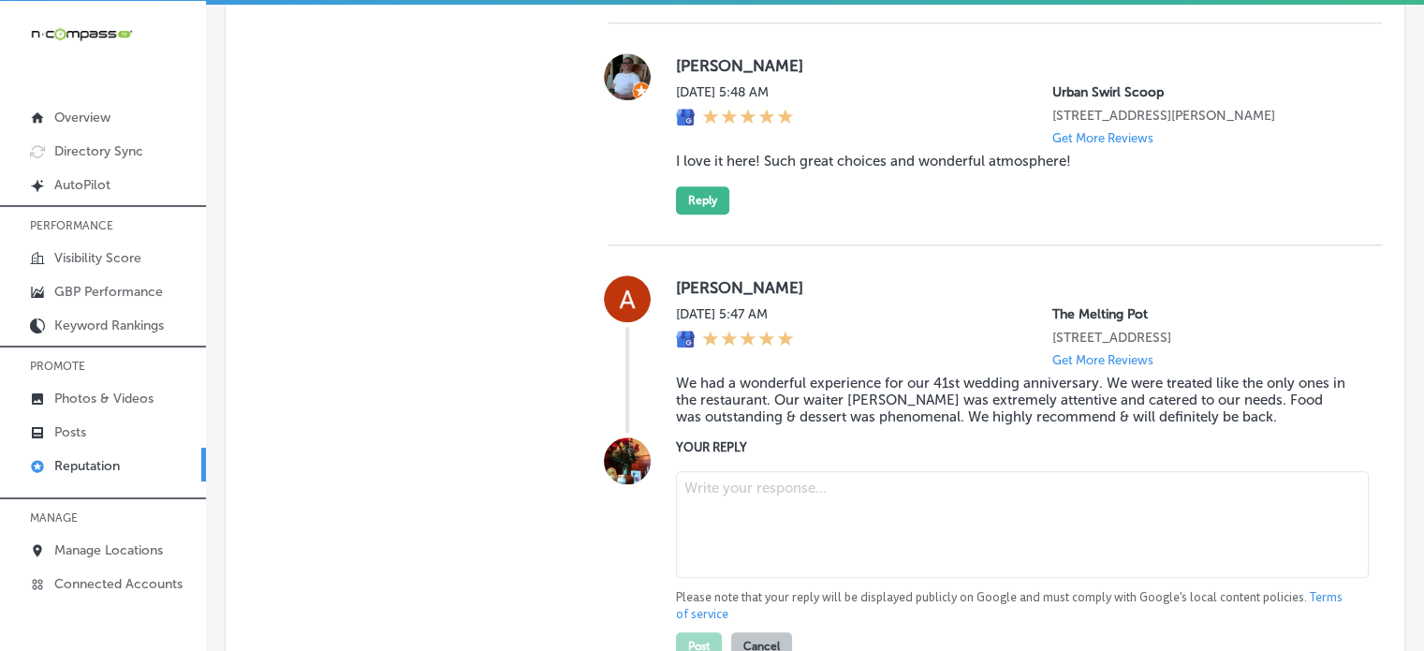
scroll to position [2023, 0]
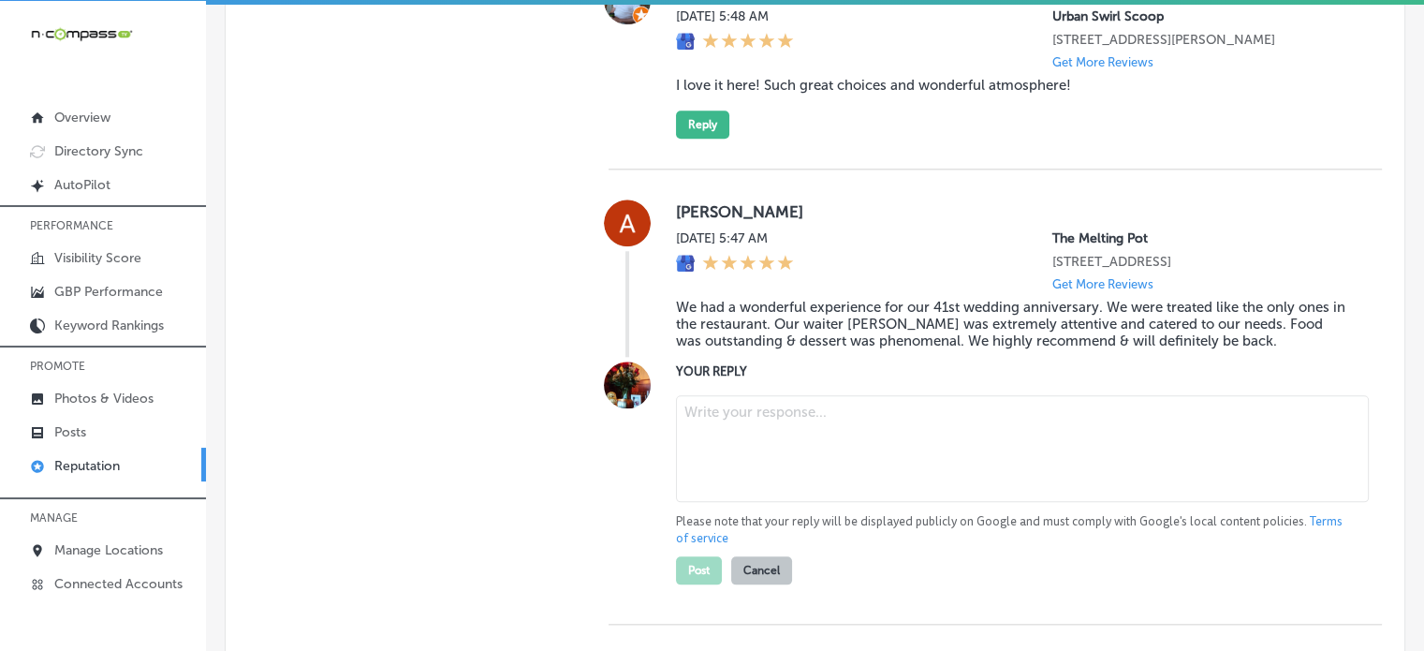
click at [786, 423] on textarea at bounding box center [1022, 448] width 693 height 107
paste textarea "Thank you for the wonderful review, Allison! We’re thrilled to hear that you ha…"
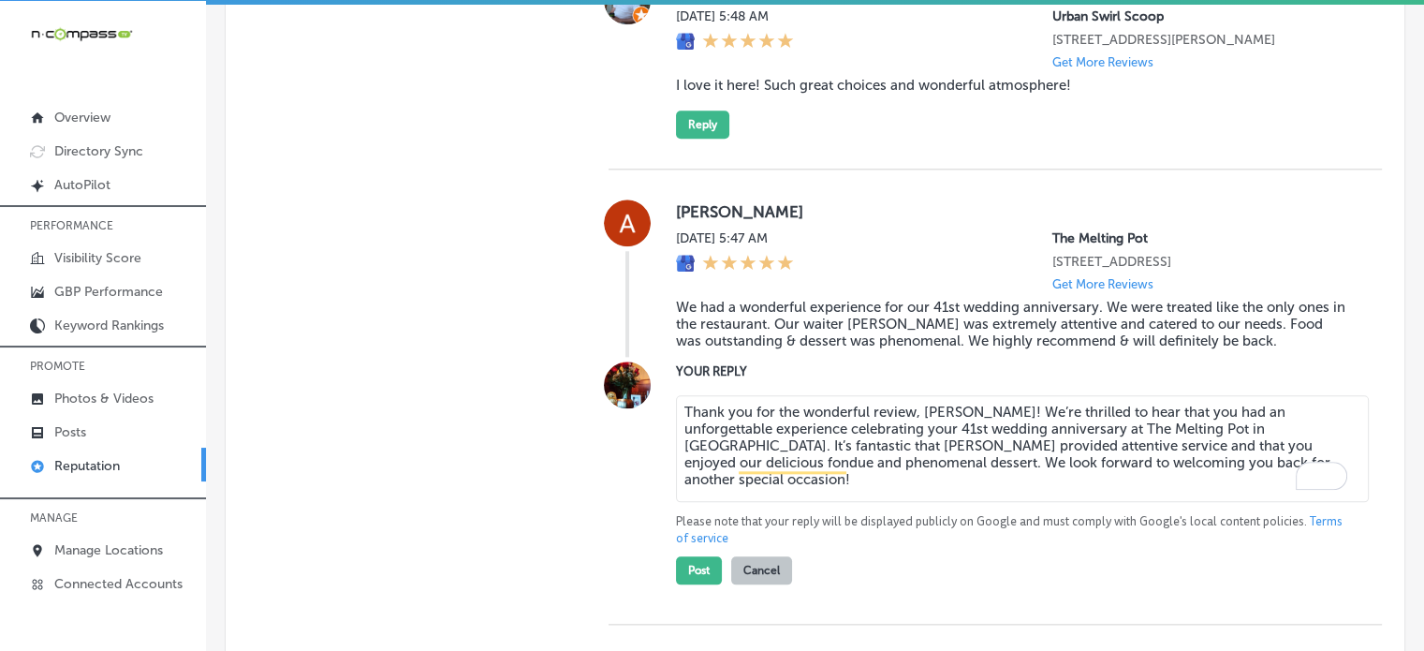
click at [960, 502] on textarea "Thank you for the wonderful review, Allison! We’re thrilled to hear that you ha…" at bounding box center [1022, 448] width 693 height 107
type textarea "Thank you for the wonderful review, Allison! We’re thrilled to hear that you ha…"
click at [683, 584] on button "Post" at bounding box center [699, 570] width 46 height 28
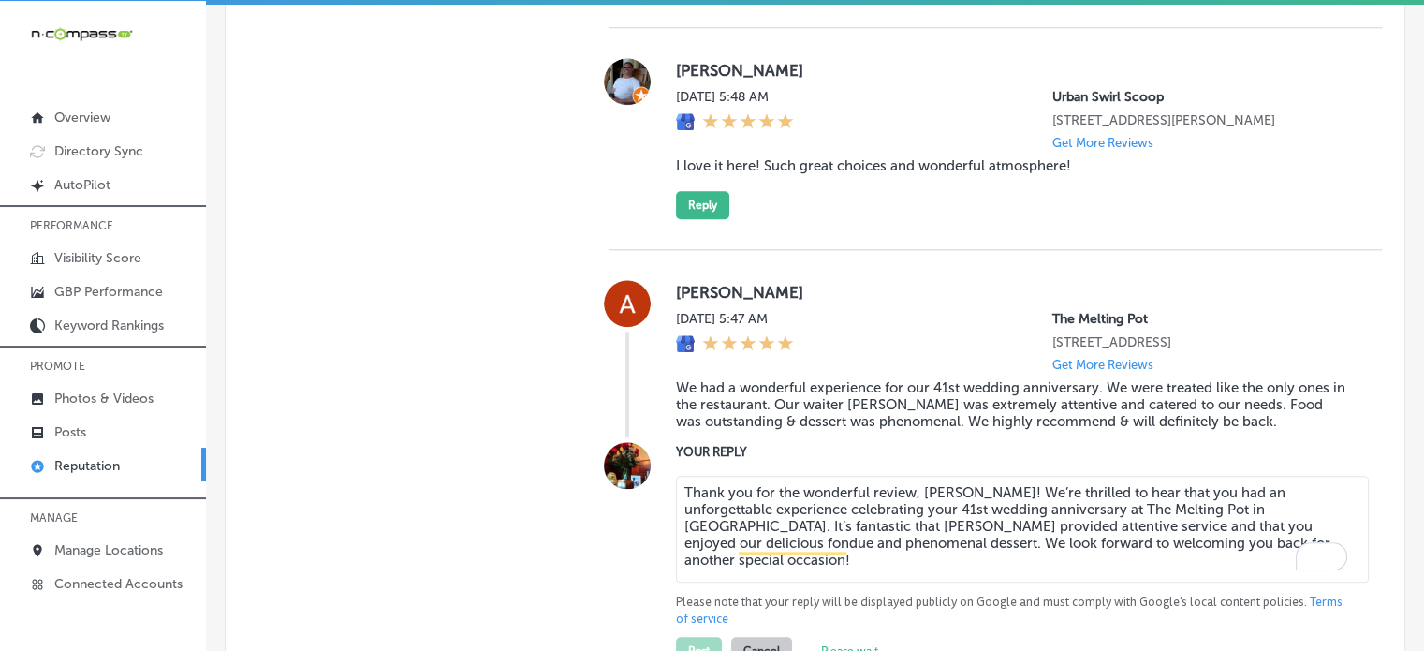
type textarea "x"
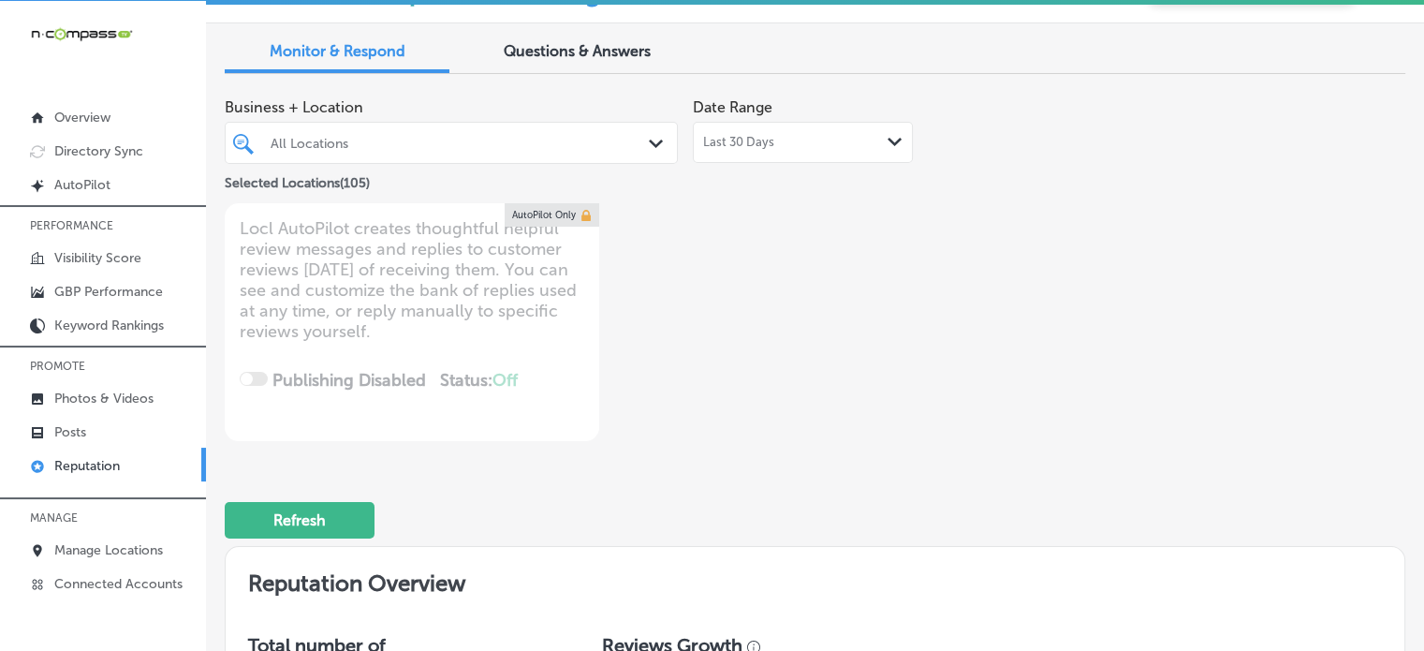
scroll to position [0, 0]
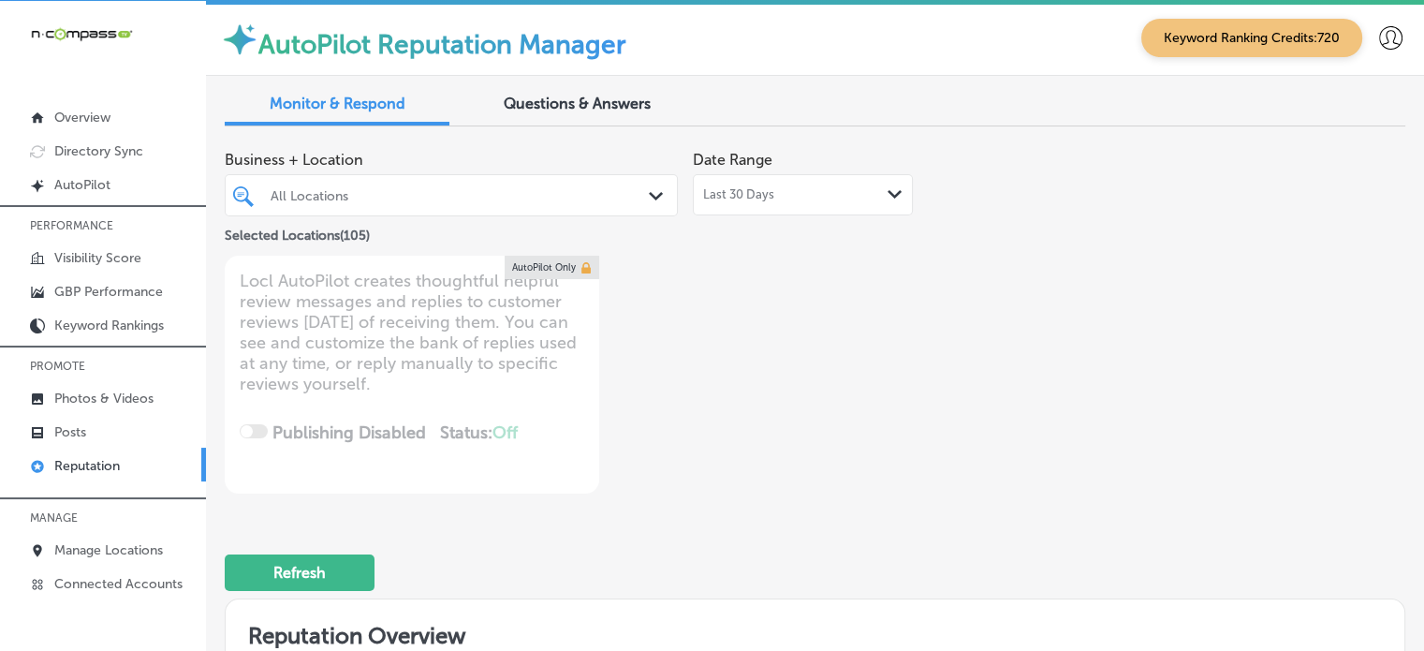
click at [543, 194] on div "All Locations" at bounding box center [461, 195] width 380 height 16
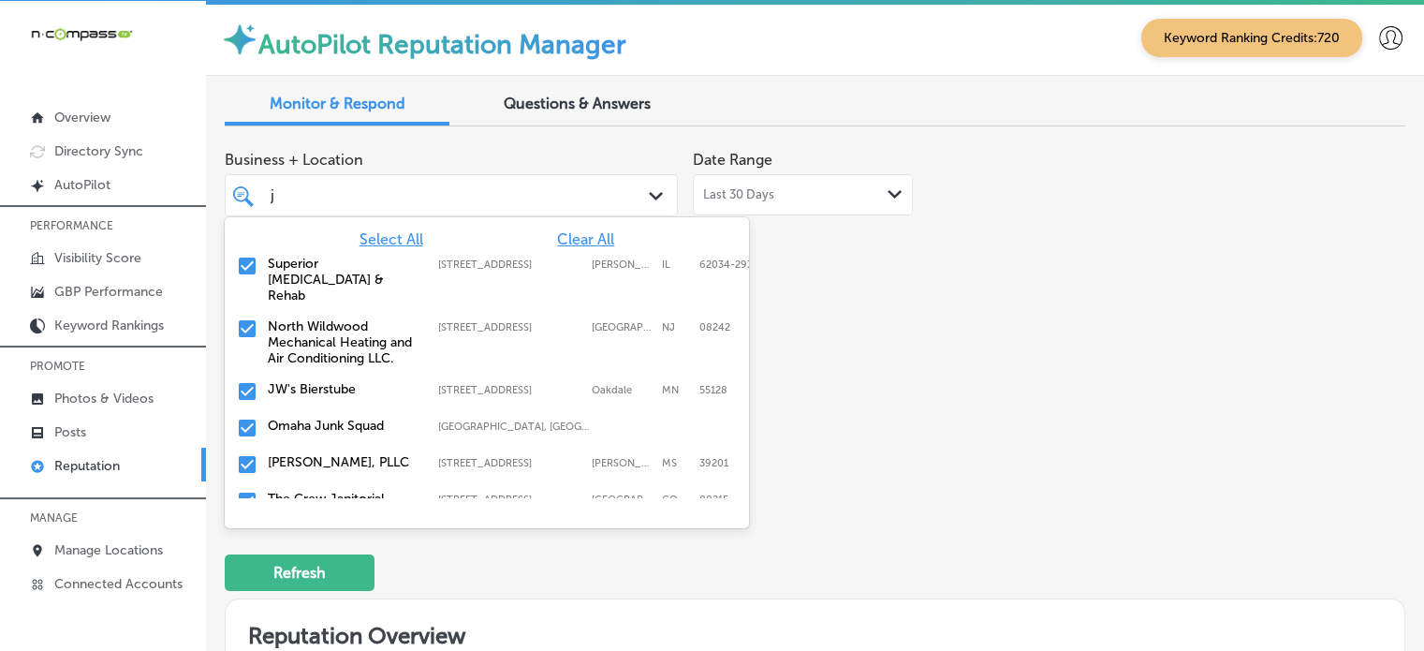
type input "jw"
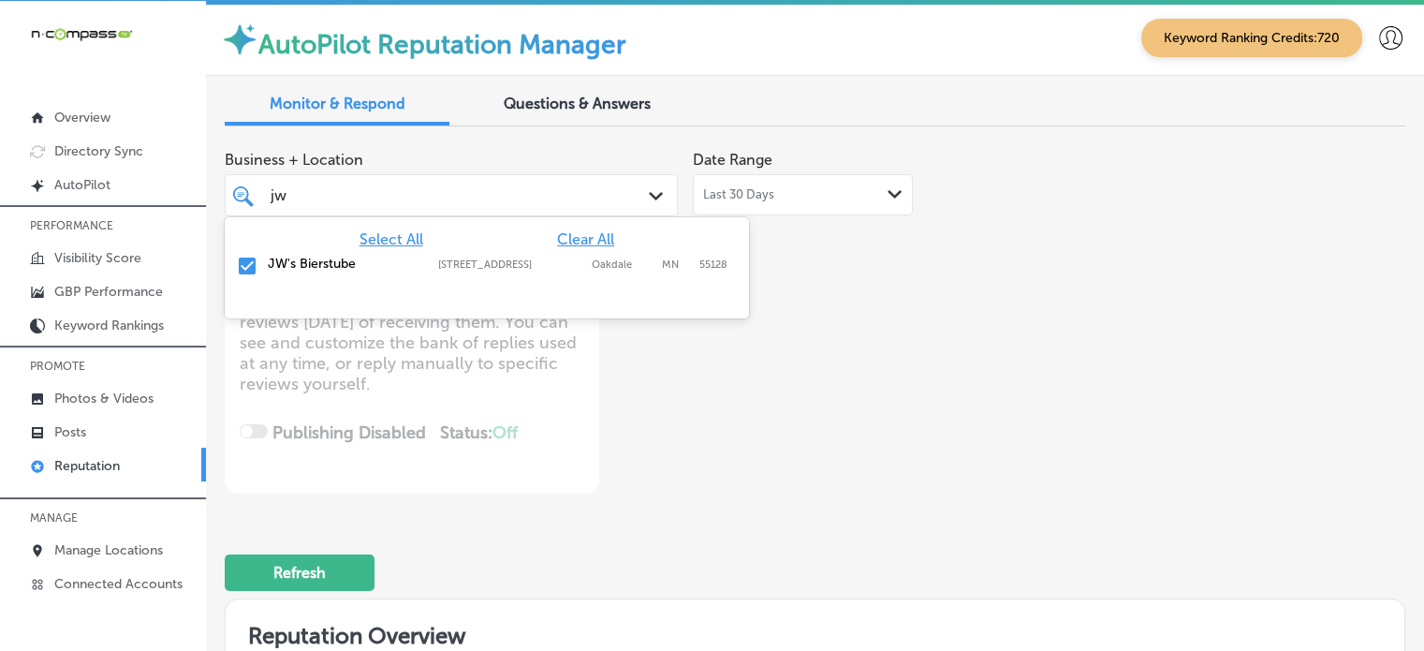
click at [286, 269] on label "JW's Bierstube" at bounding box center [344, 264] width 152 height 16
type textarea "x"
type input "jw"
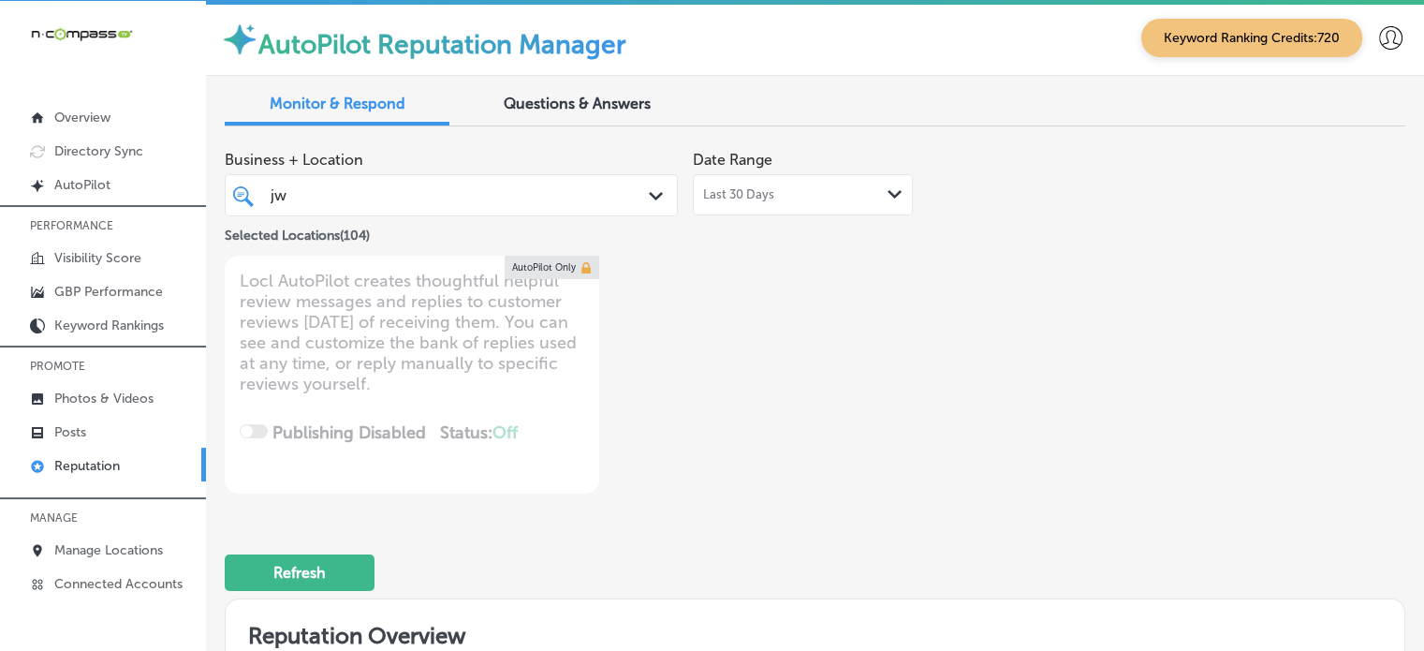
click at [800, 481] on div "Business + Location jw jw Path Created with Sketch. Selected Locations ( 104 ) …" at bounding box center [579, 317] width 709 height 352
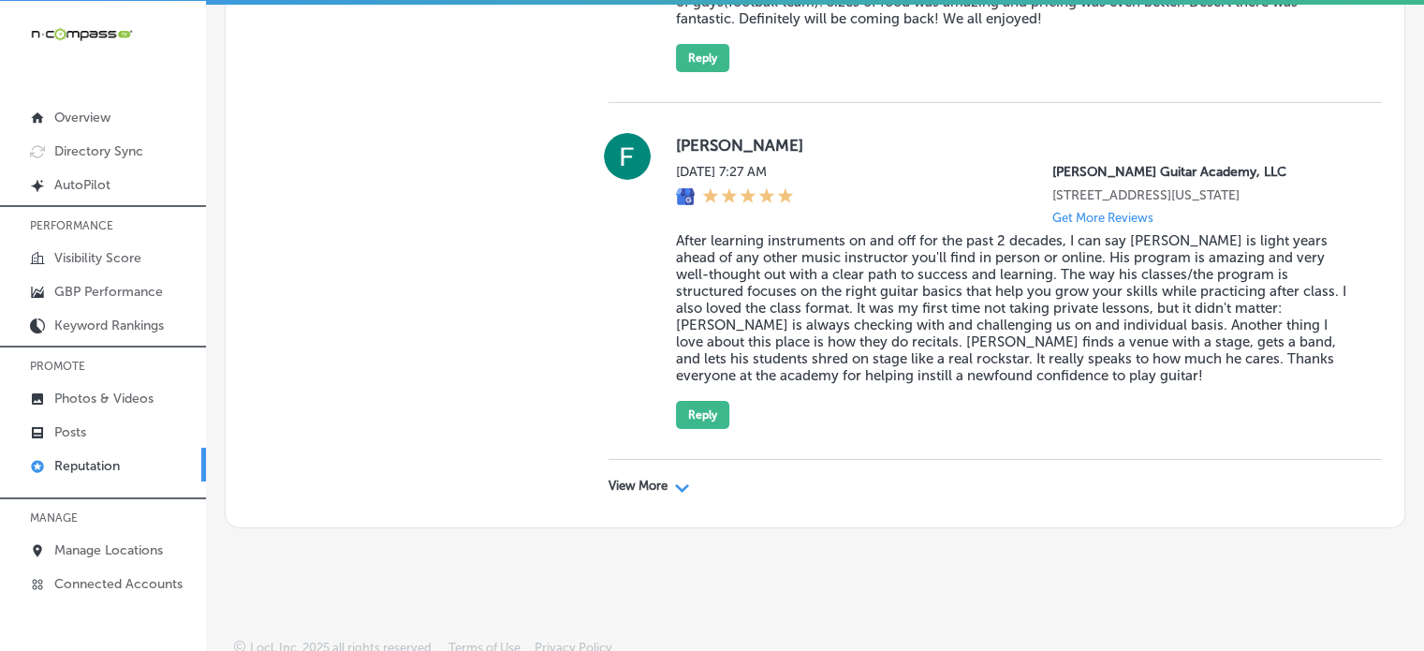
scroll to position [6379, 0]
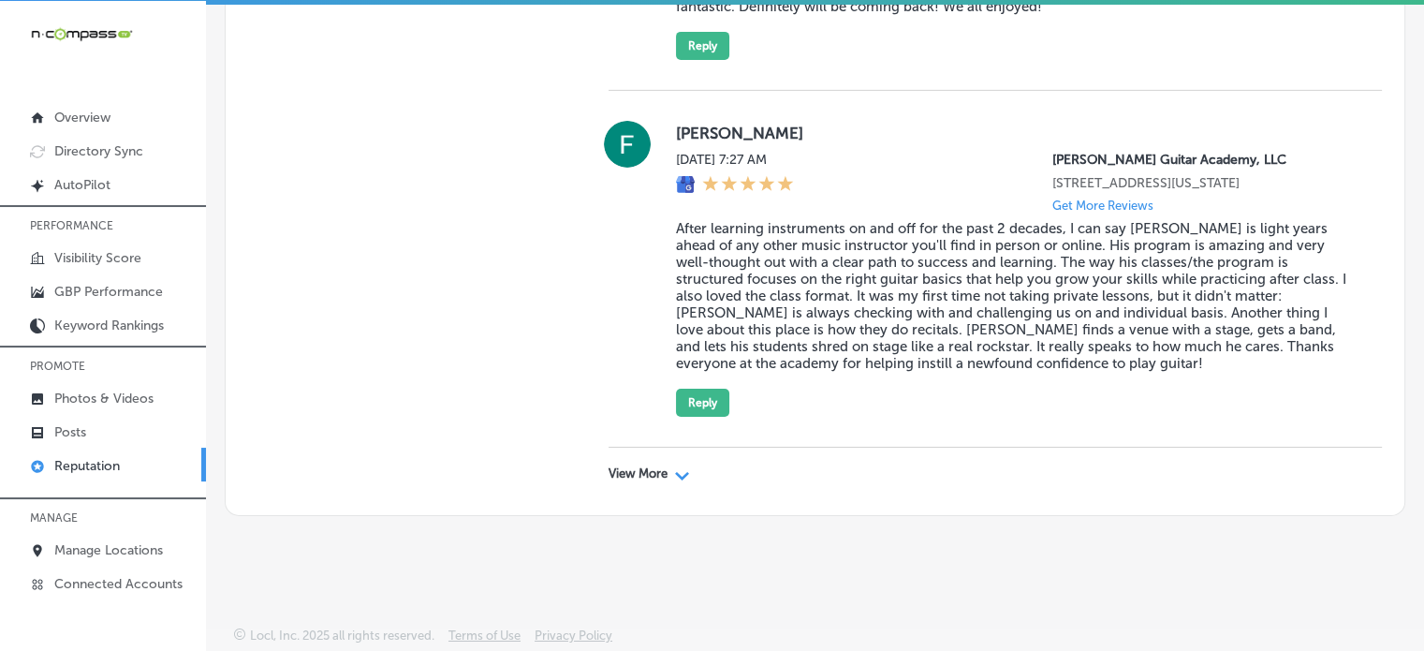
click at [678, 467] on div "Path Created with Sketch." at bounding box center [682, 473] width 15 height 15
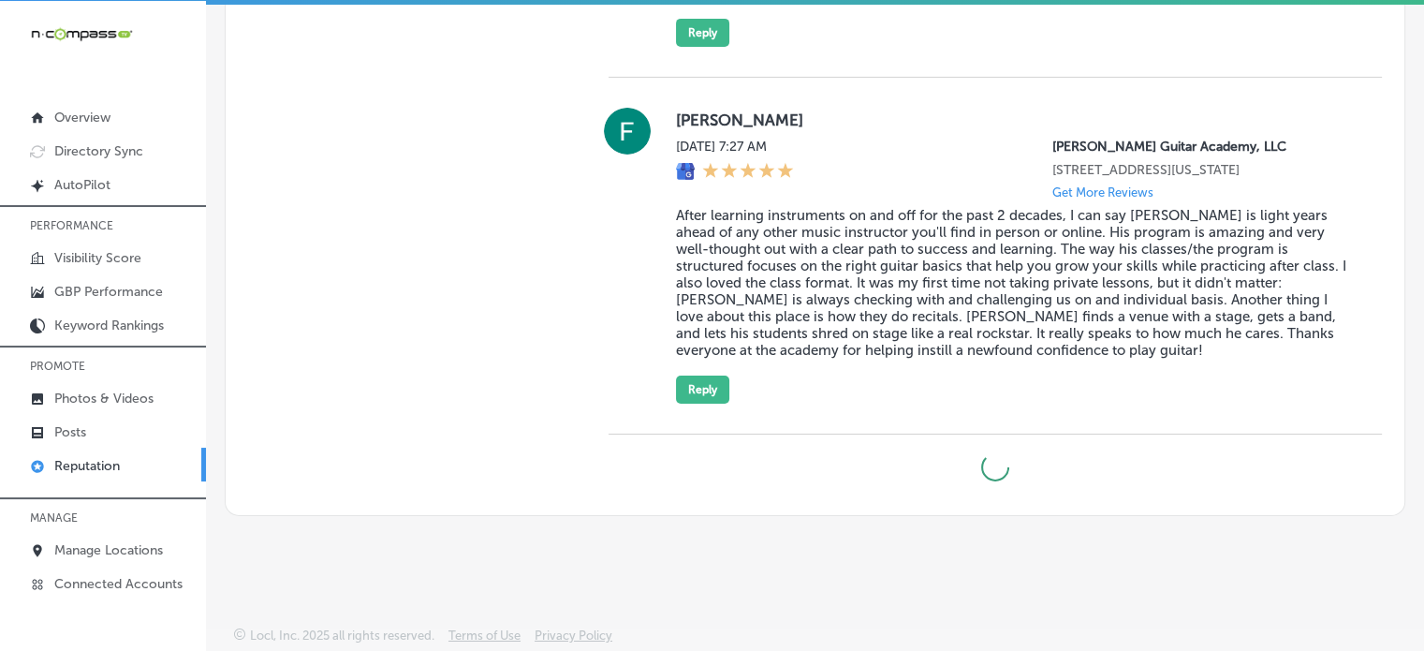
type textarea "x"
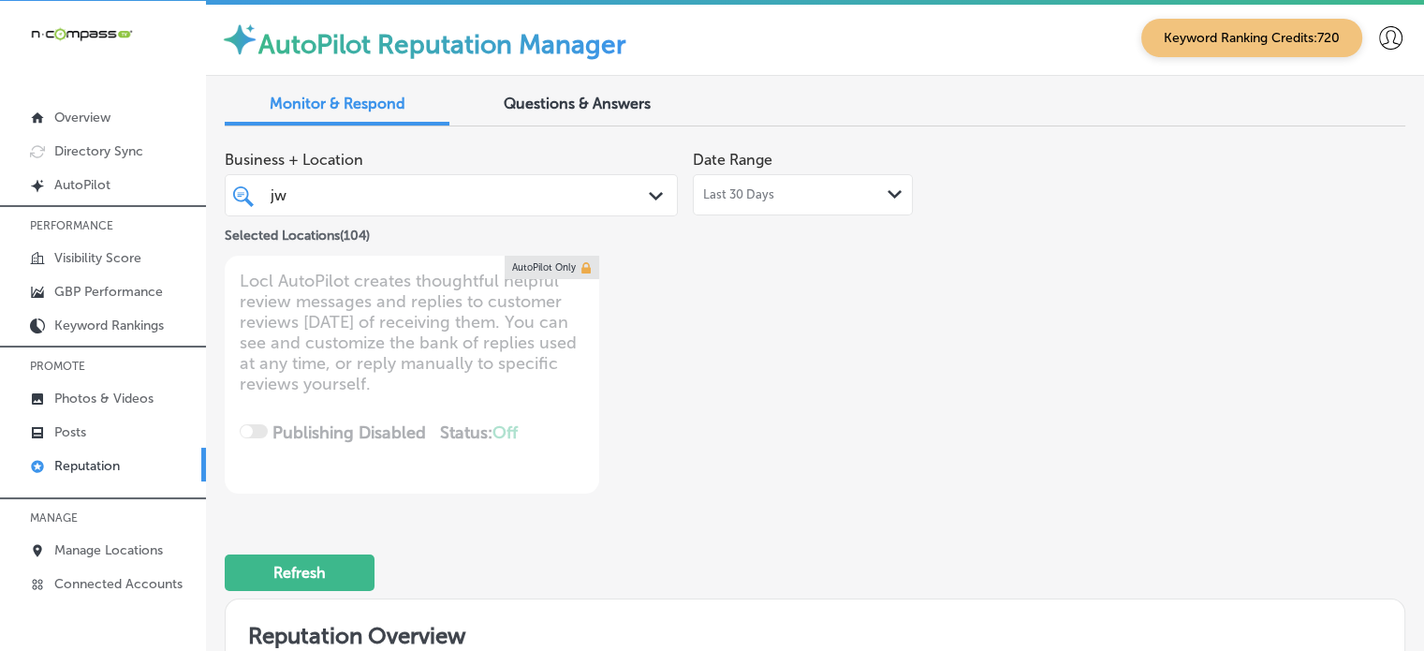
scroll to position [0, 0]
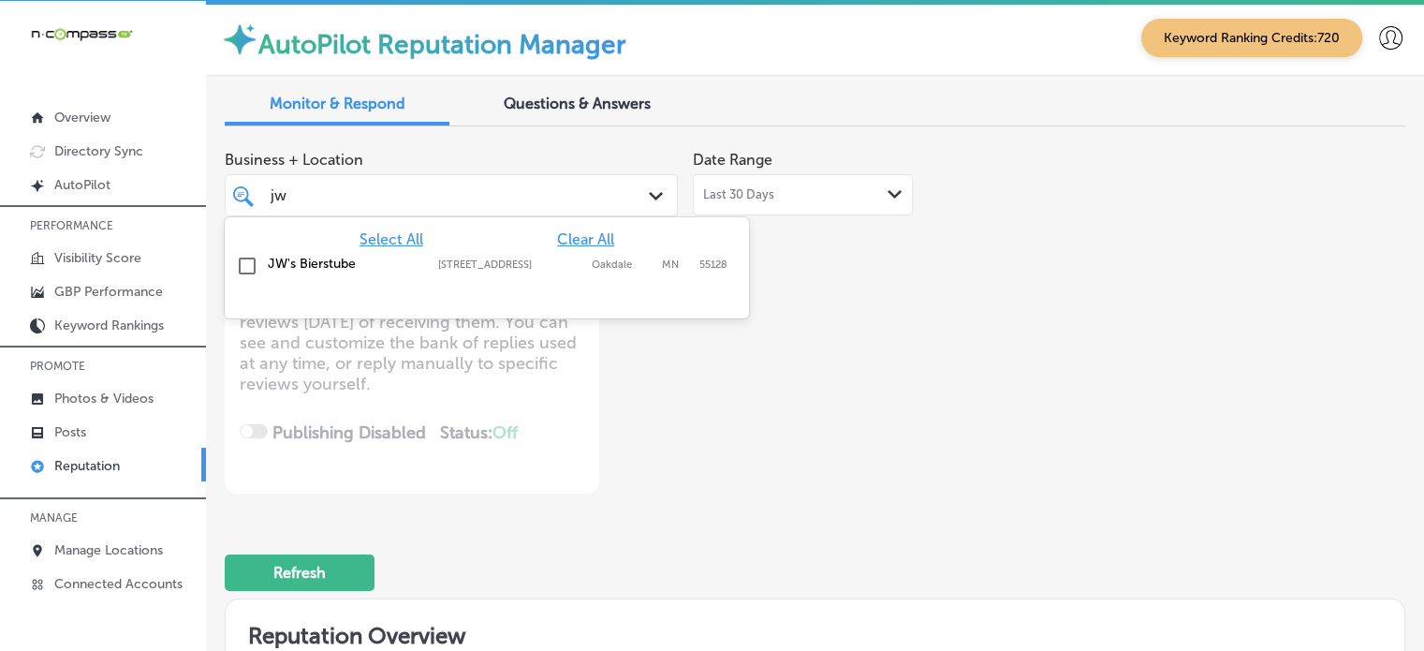
click at [448, 205] on div "jw jw" at bounding box center [433, 195] width 329 height 25
type input "j"
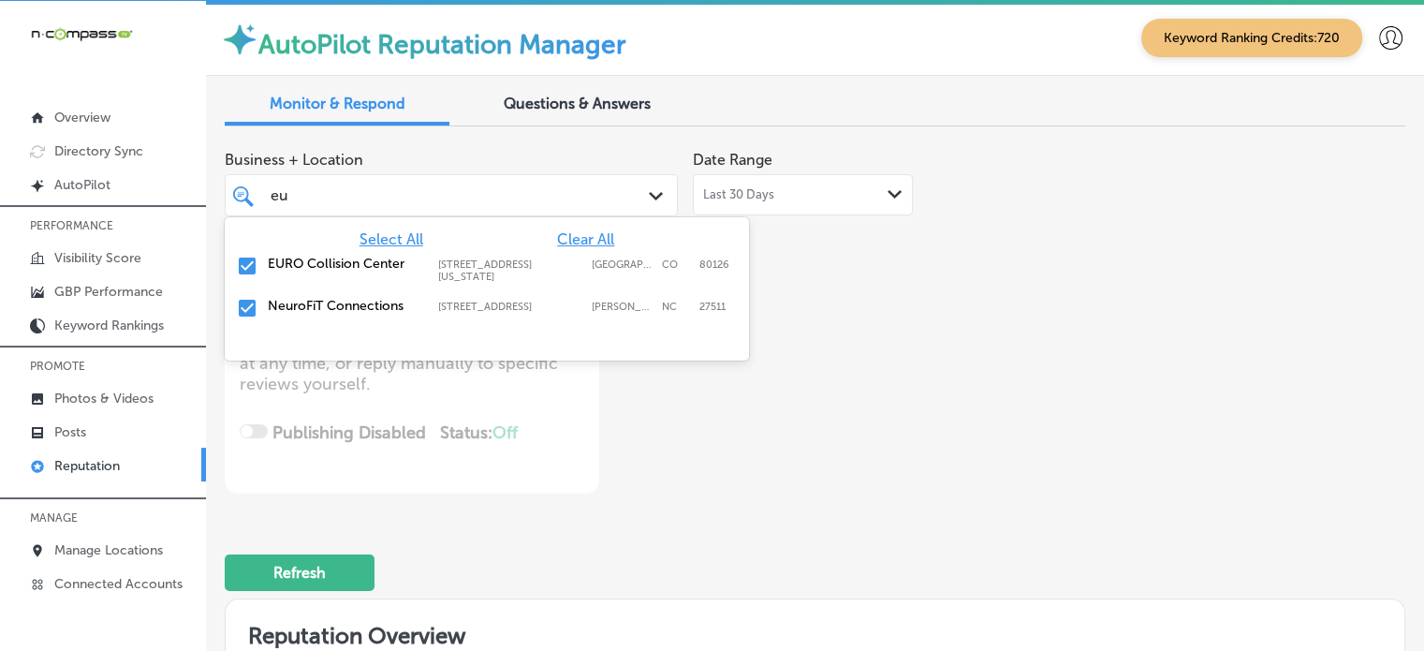
type input "euro"
click at [279, 256] on label "EURO Collision Center" at bounding box center [344, 264] width 152 height 16
type textarea "x"
type input "euro"
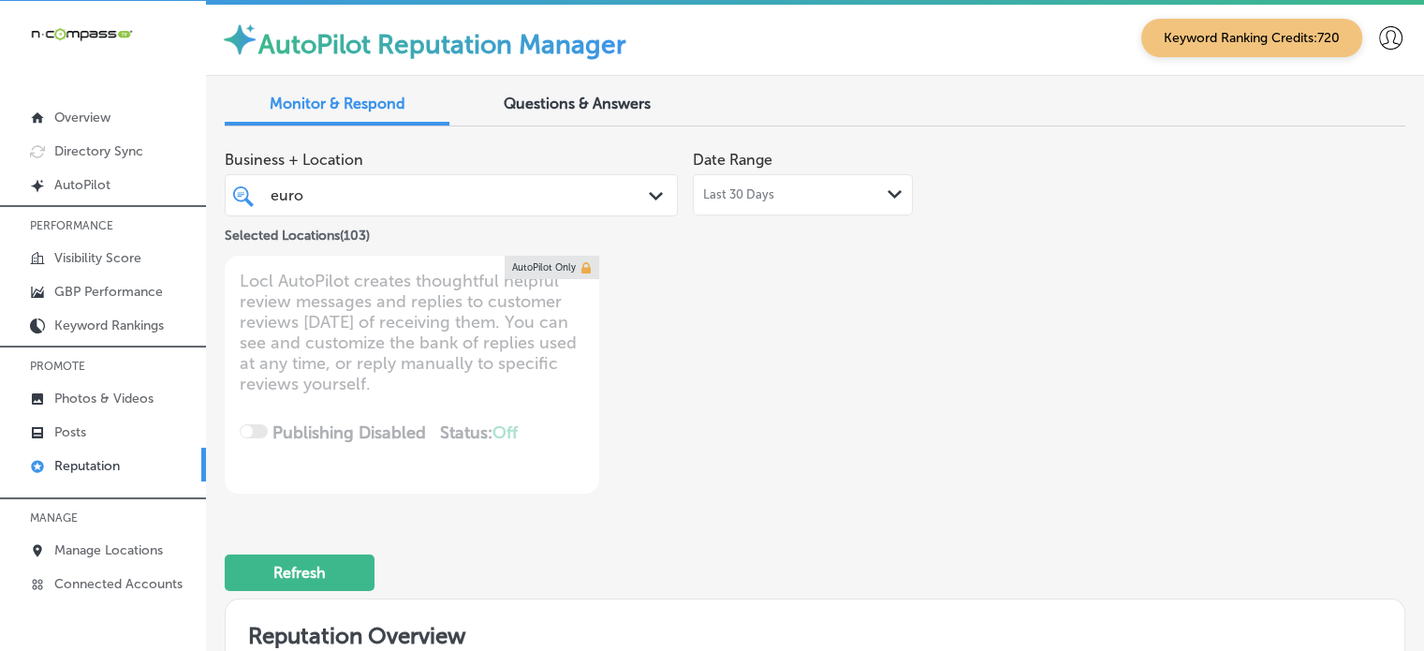
click at [763, 453] on div "Business + Location euro euro Path Created with Sketch. Selected Locations ( 10…" at bounding box center [579, 317] width 709 height 352
type textarea "x"
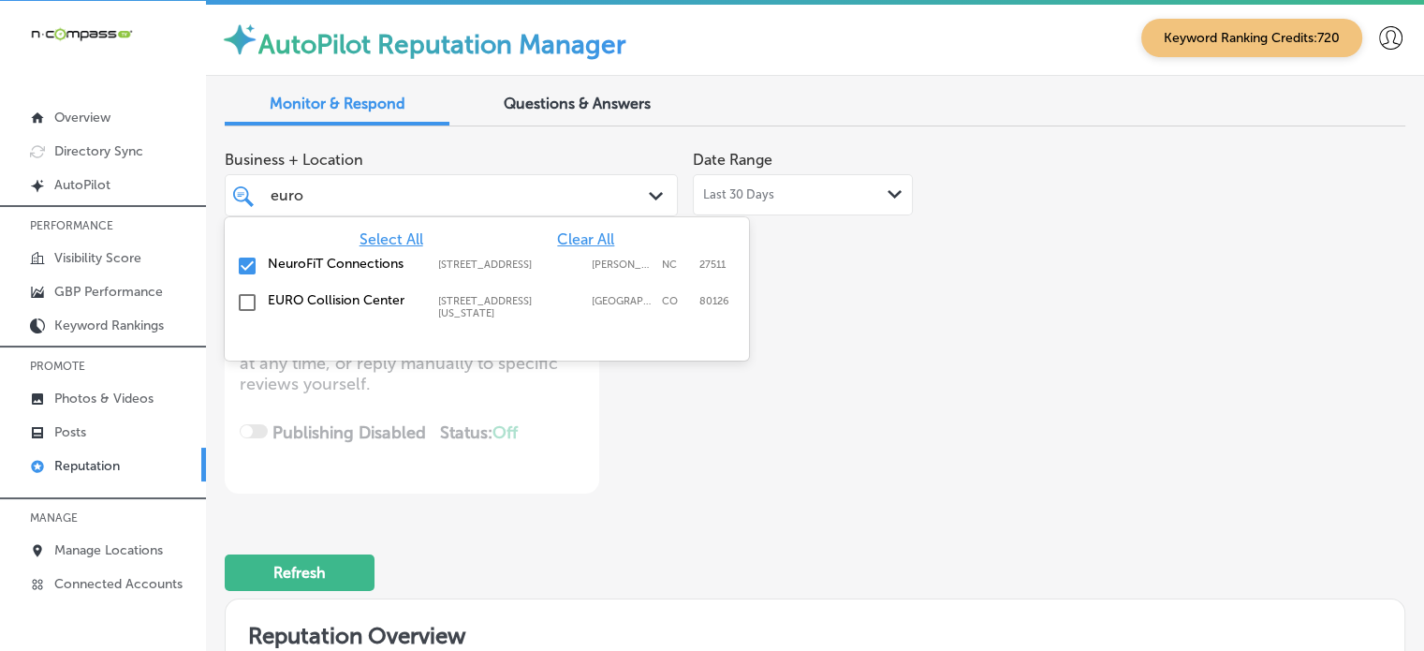
click at [573, 190] on div "euro euro" at bounding box center [433, 195] width 329 height 25
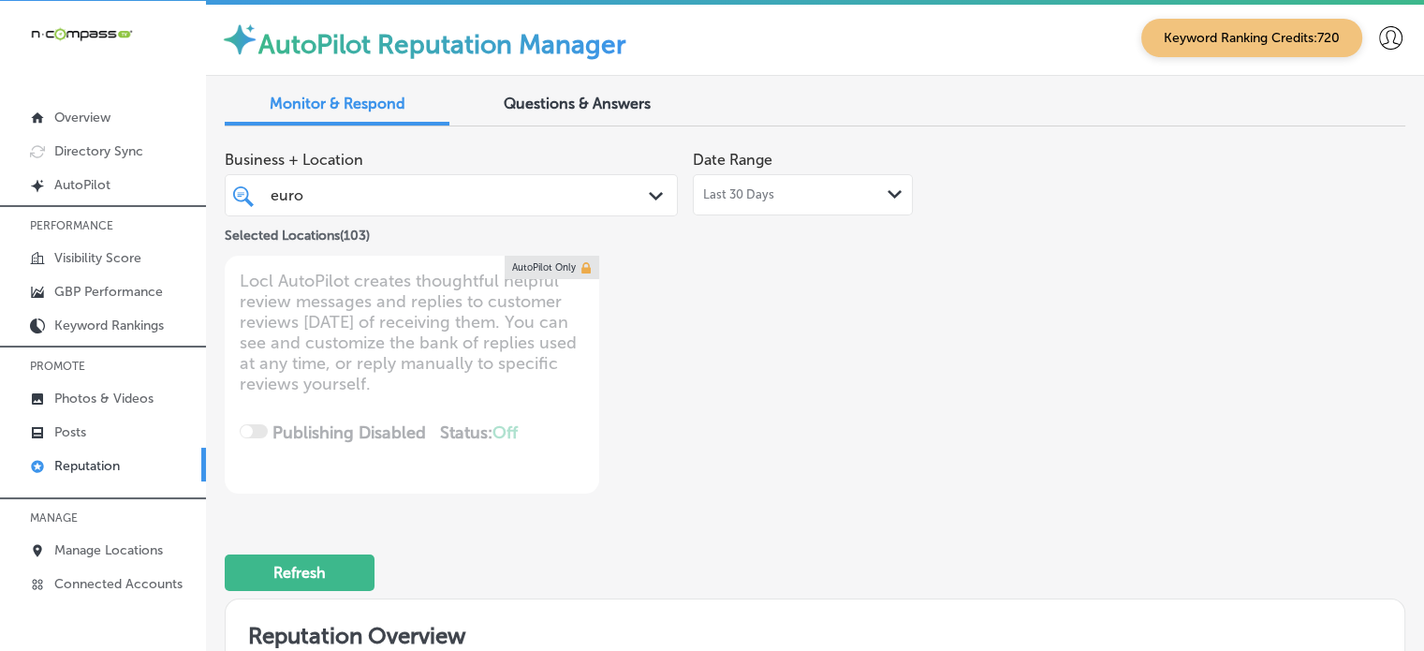
click at [573, 190] on div "euro euro" at bounding box center [433, 195] width 329 height 25
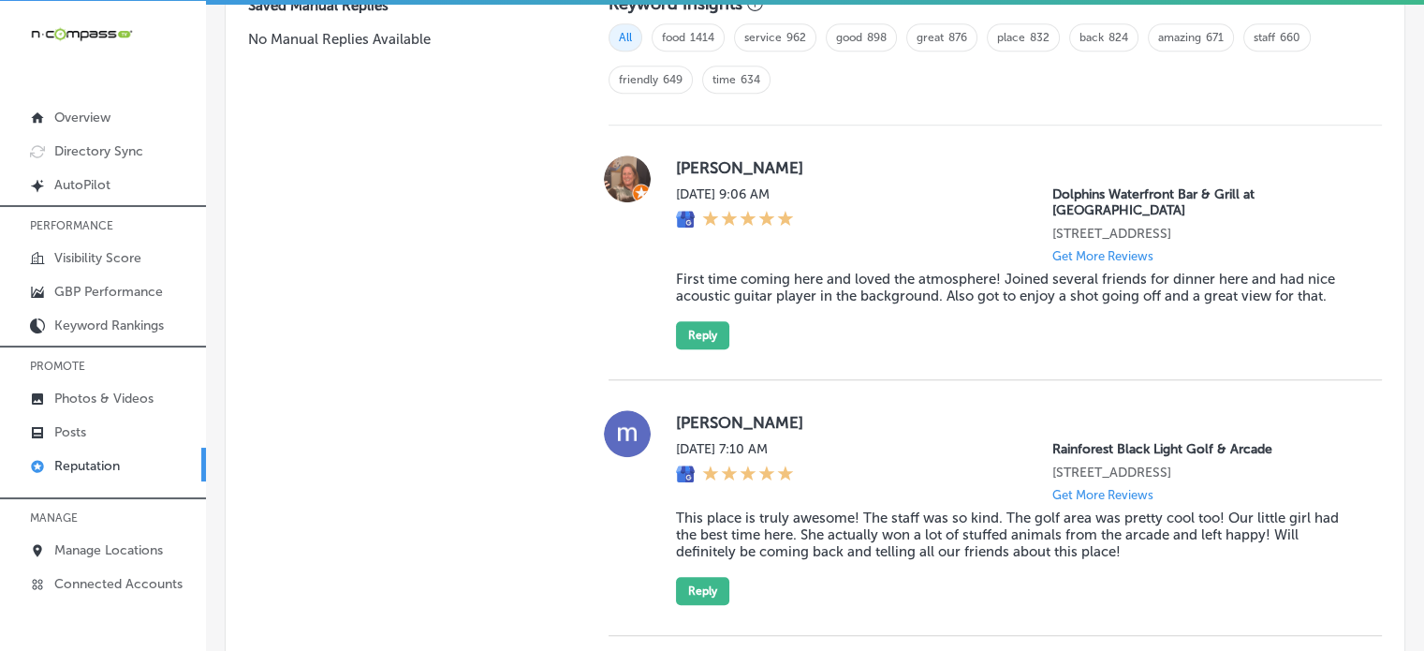
scroll to position [1336, 0]
click at [941, 286] on div "Judy Sloan Mon, Sep 15, 2025 9:06 AM Dolphins Waterfront Bar & Grill at Cape Cr…" at bounding box center [1014, 251] width 676 height 194
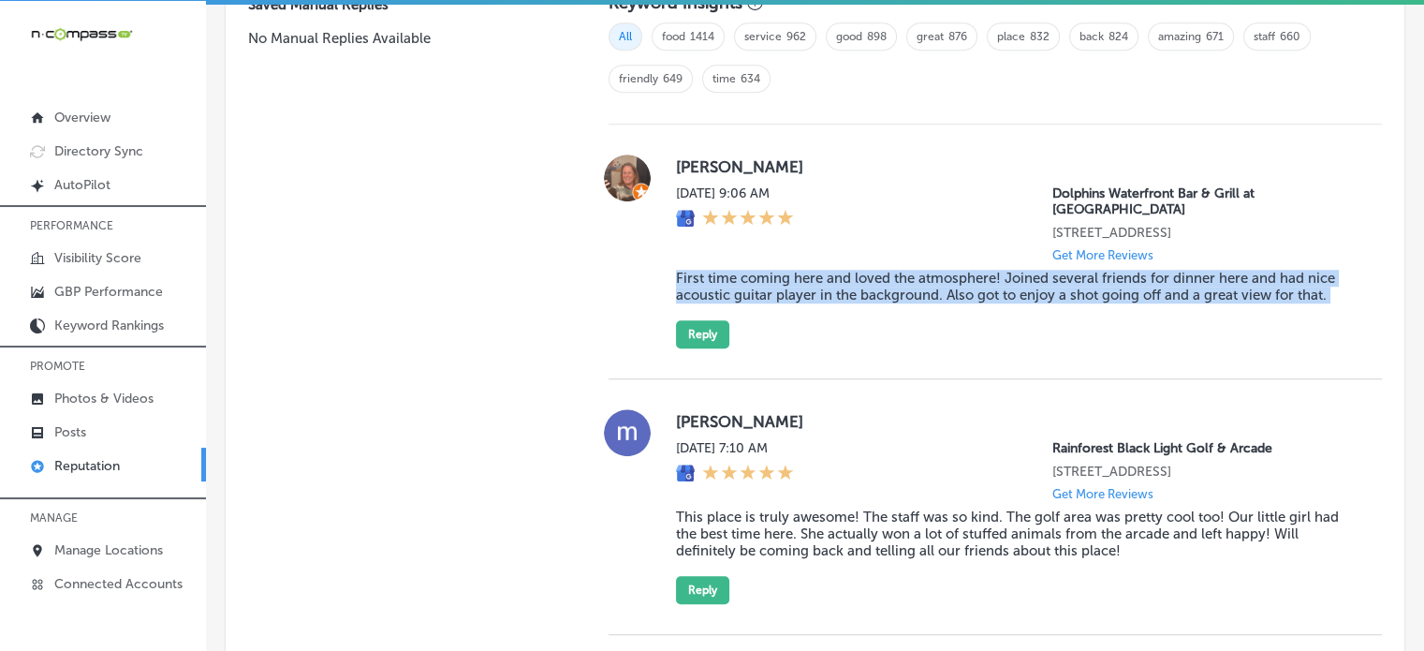
click at [941, 286] on div "Judy Sloan Mon, Sep 15, 2025 9:06 AM Dolphins Waterfront Bar & Grill at Cape Cr…" at bounding box center [1014, 251] width 676 height 194
copy blockquote "First time coming here and loved the atmosphere! Joined several friends for din…"
click at [693, 320] on button "Reply" at bounding box center [702, 334] width 53 height 28
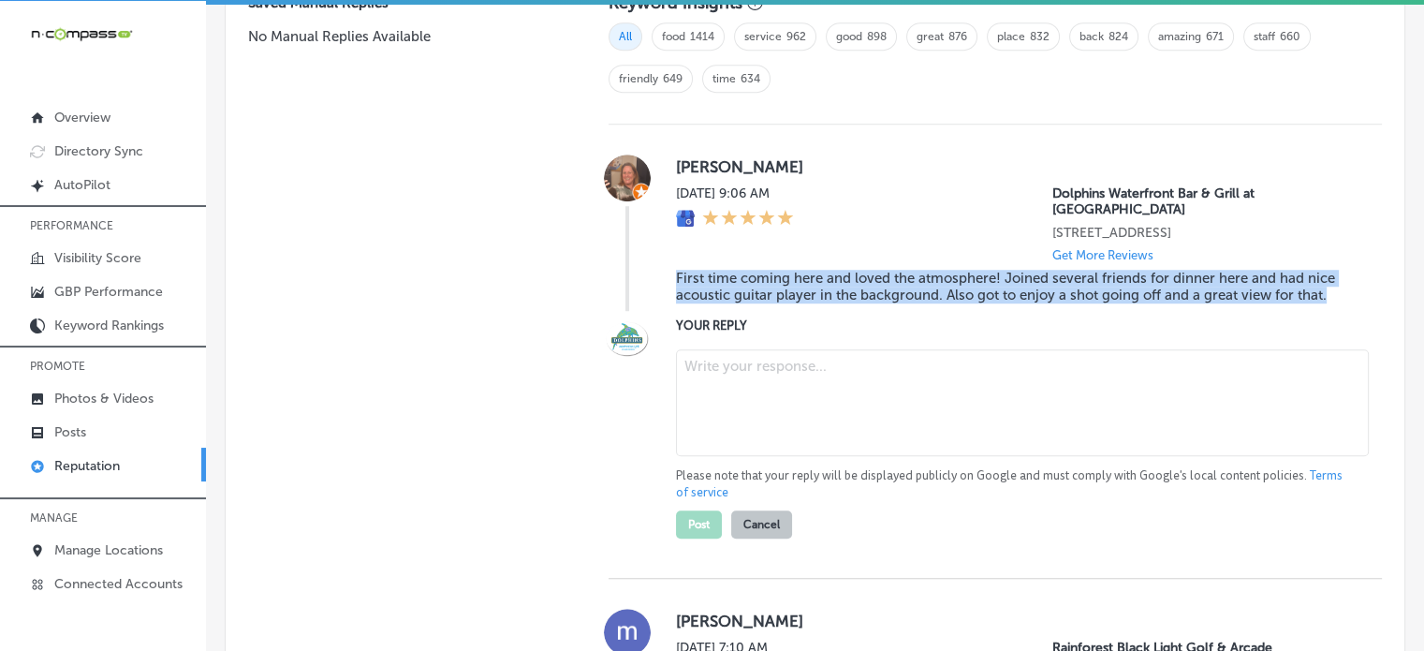
scroll to position [1333, 0]
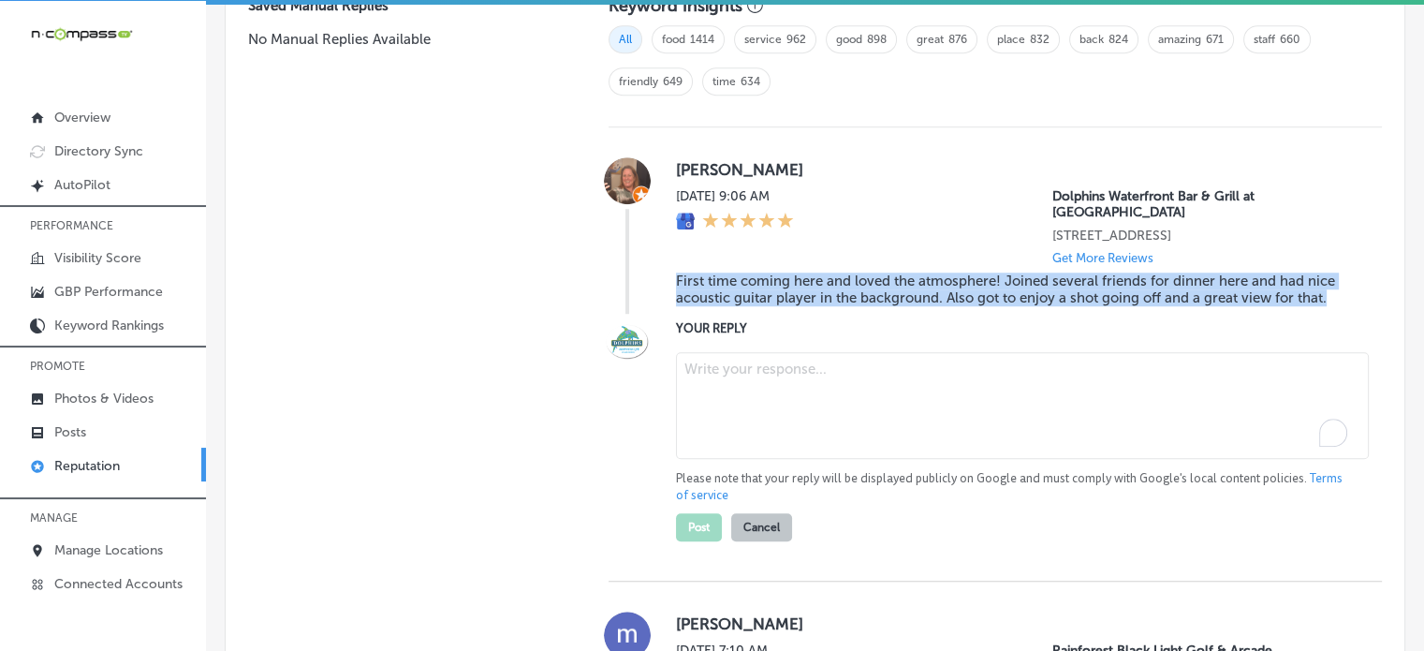
click at [816, 396] on textarea "To enrich screen reader interactions, please activate Accessibility in Grammarl…" at bounding box center [1022, 405] width 693 height 107
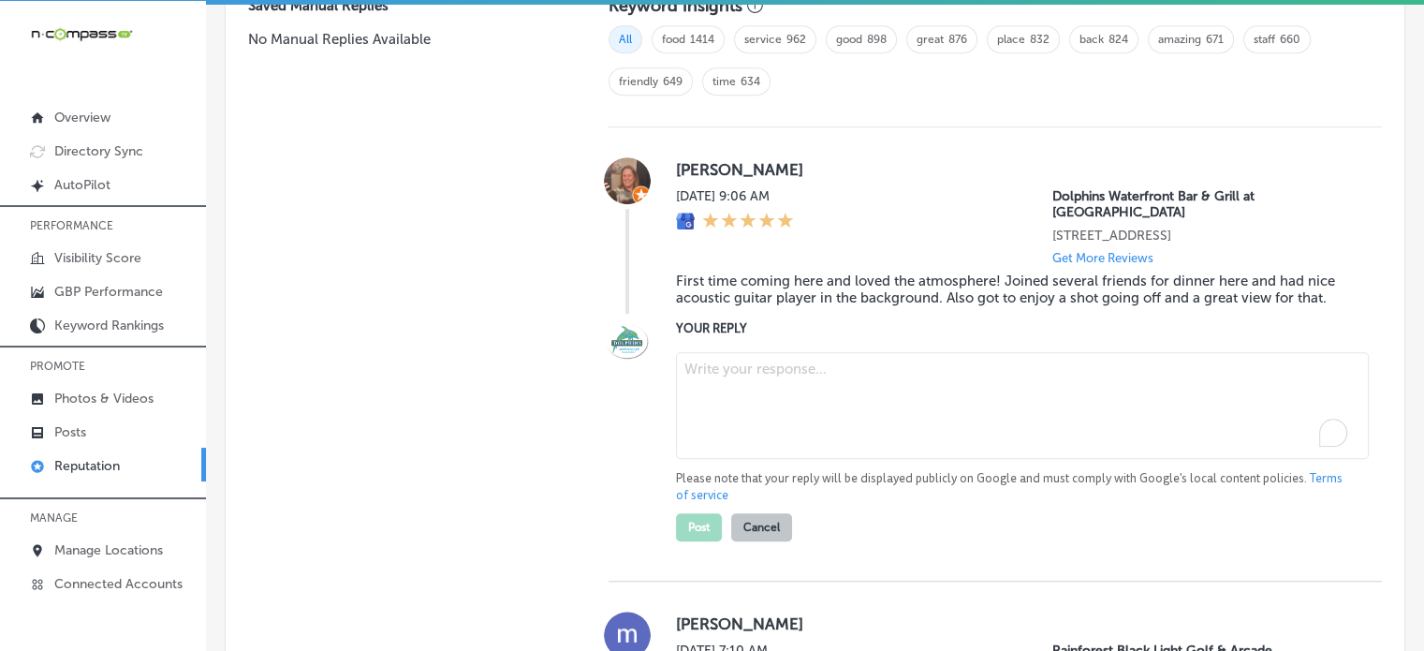
paste textarea "Thank you for the wonderful 5-star review, Judy! We’re so happy to hear that yo…"
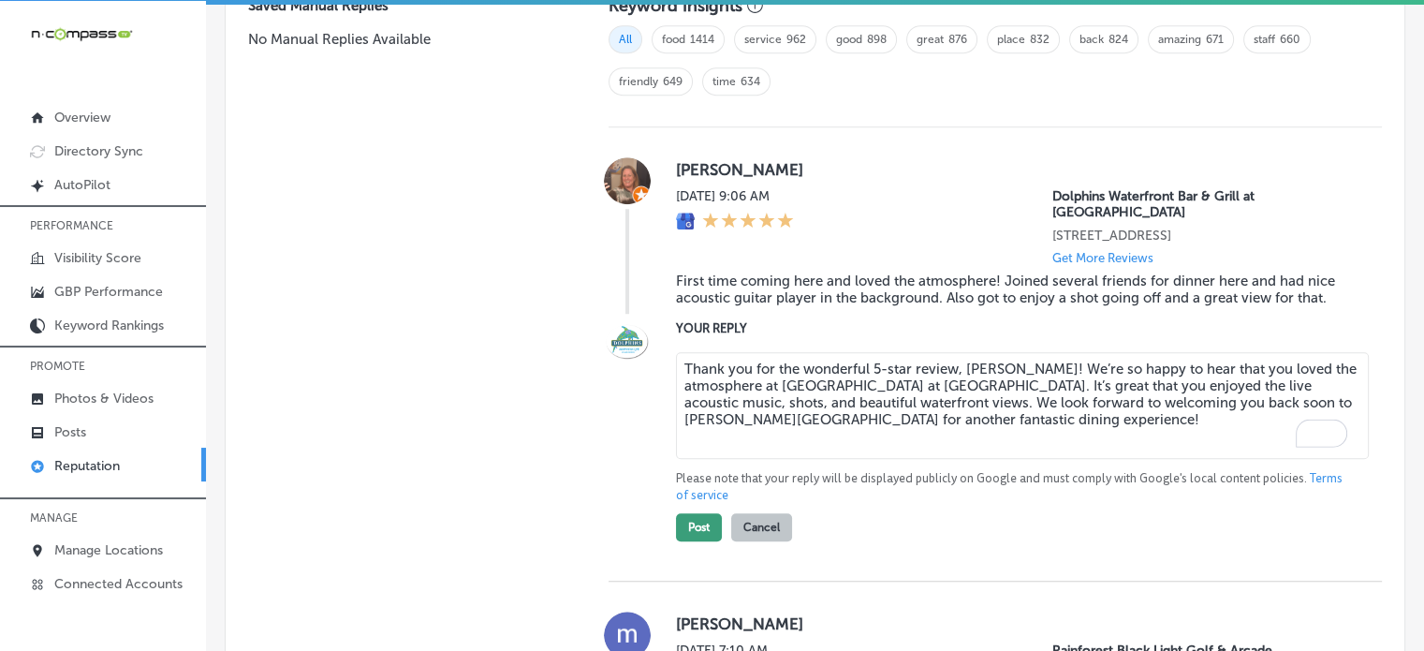
type textarea "Thank you for the wonderful 5-star review, Judy! We’re so happy to hear that yo…"
click at [700, 513] on button "Post" at bounding box center [699, 527] width 46 height 28
type textarea "x"
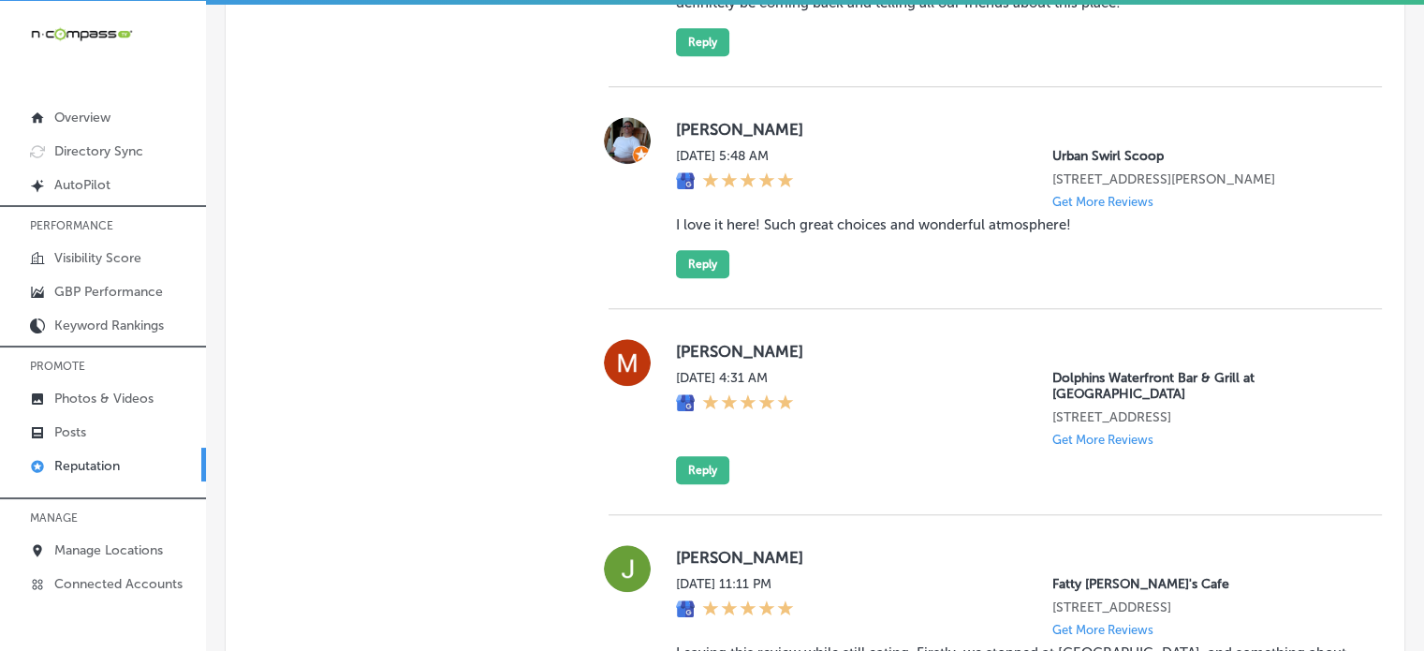
scroll to position [1758, 0]
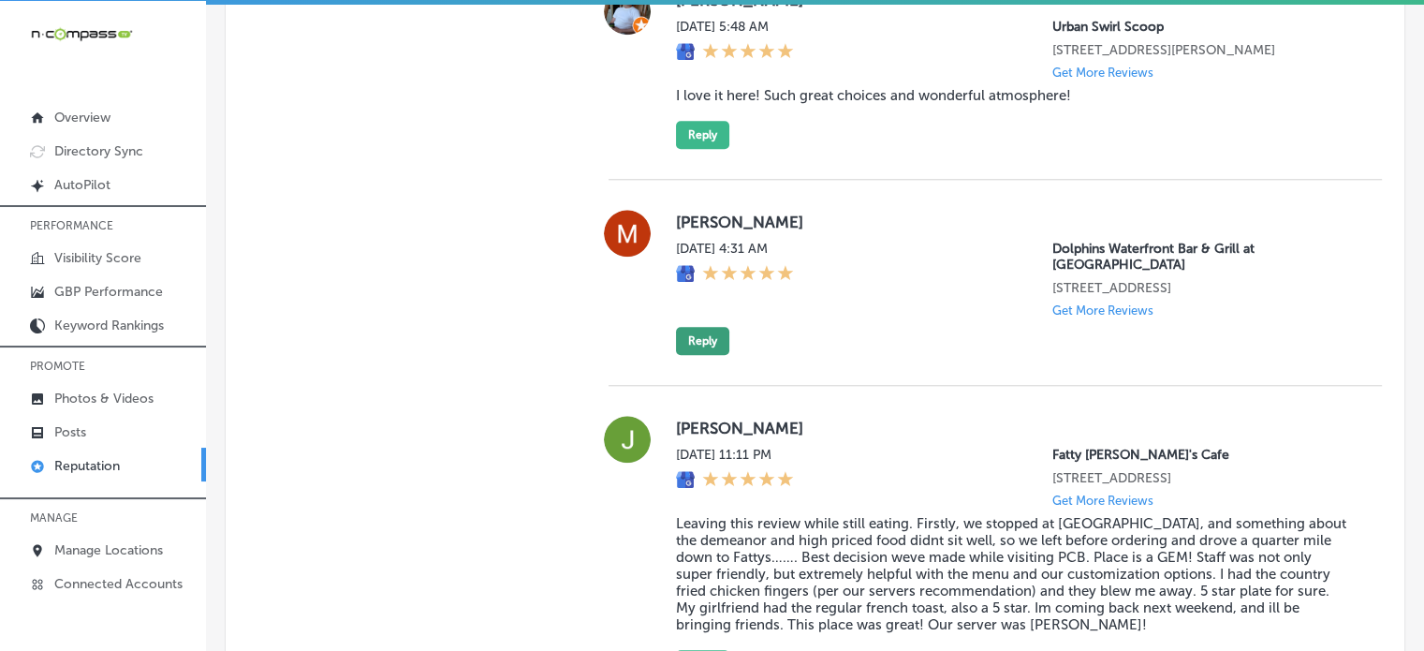
click at [697, 330] on button "Reply" at bounding box center [702, 341] width 53 height 28
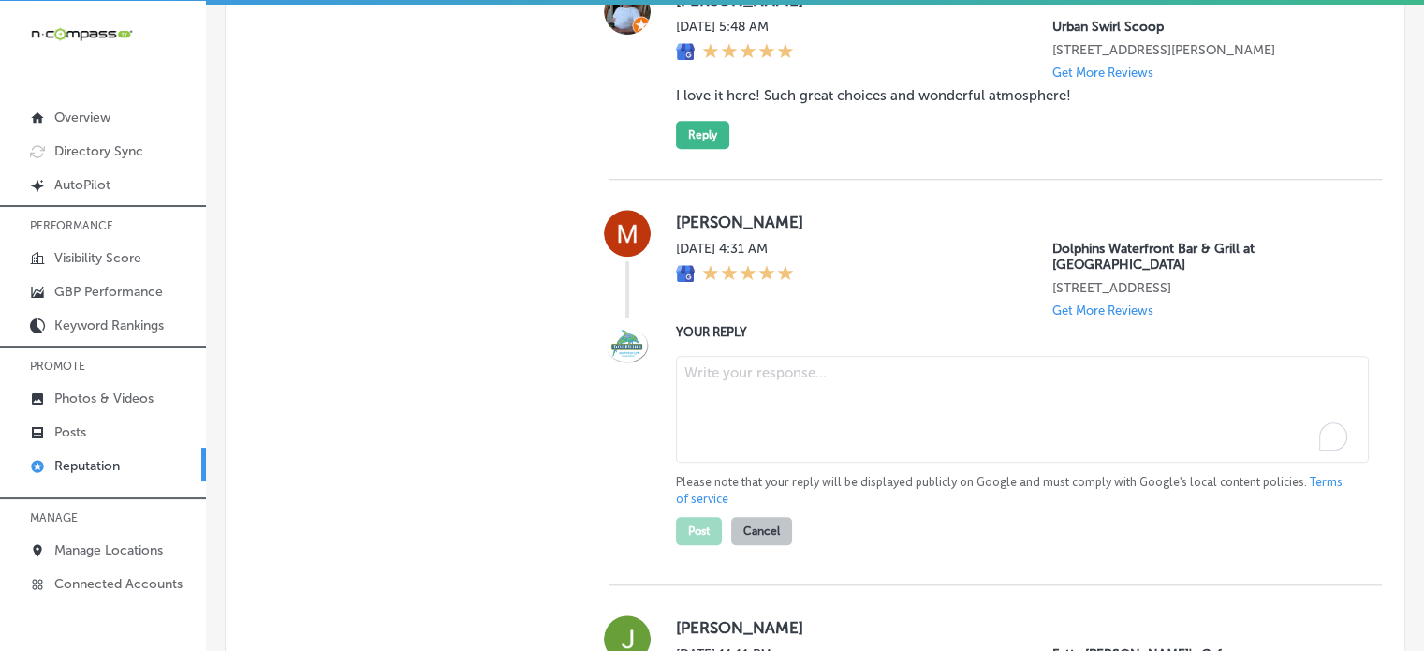
click at [814, 409] on textarea "To enrich screen reader interactions, please activate Accessibility in Grammarl…" at bounding box center [1022, 409] width 693 height 107
paste textarea "Thank you for the 5-star review, Mike! We’re so glad to hear you had a great ex…"
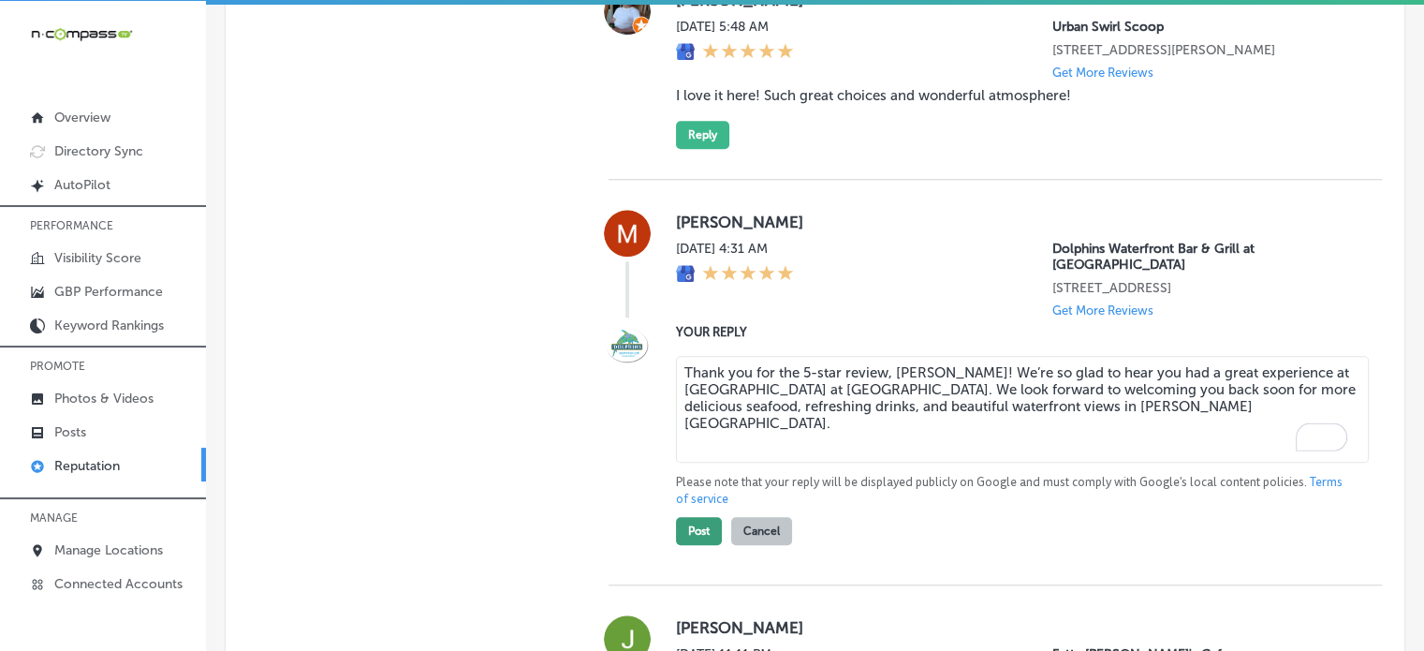
type textarea "Thank you for the 5-star review, Mike! We’re so glad to hear you had a great ex…"
click at [697, 538] on button "Post" at bounding box center [699, 531] width 46 height 28
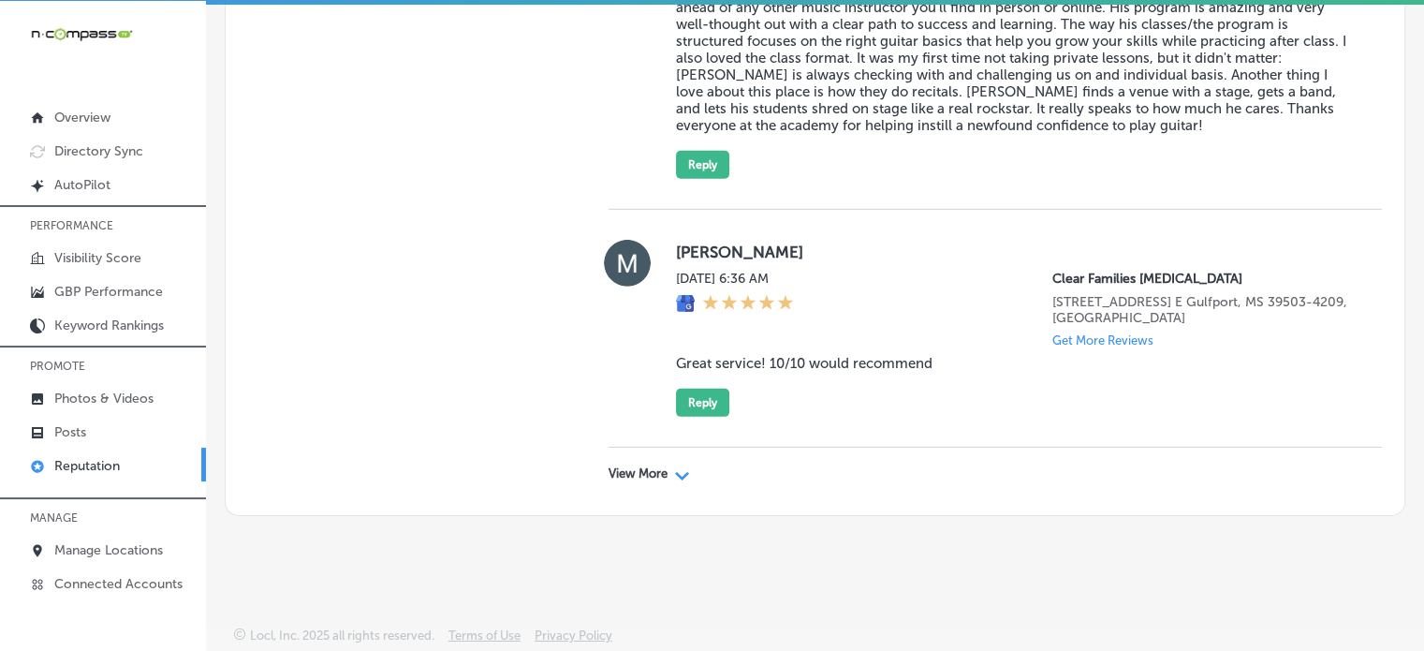
scroll to position [5837, 0]
click at [675, 469] on div "Path Created with Sketch." at bounding box center [682, 473] width 15 height 15
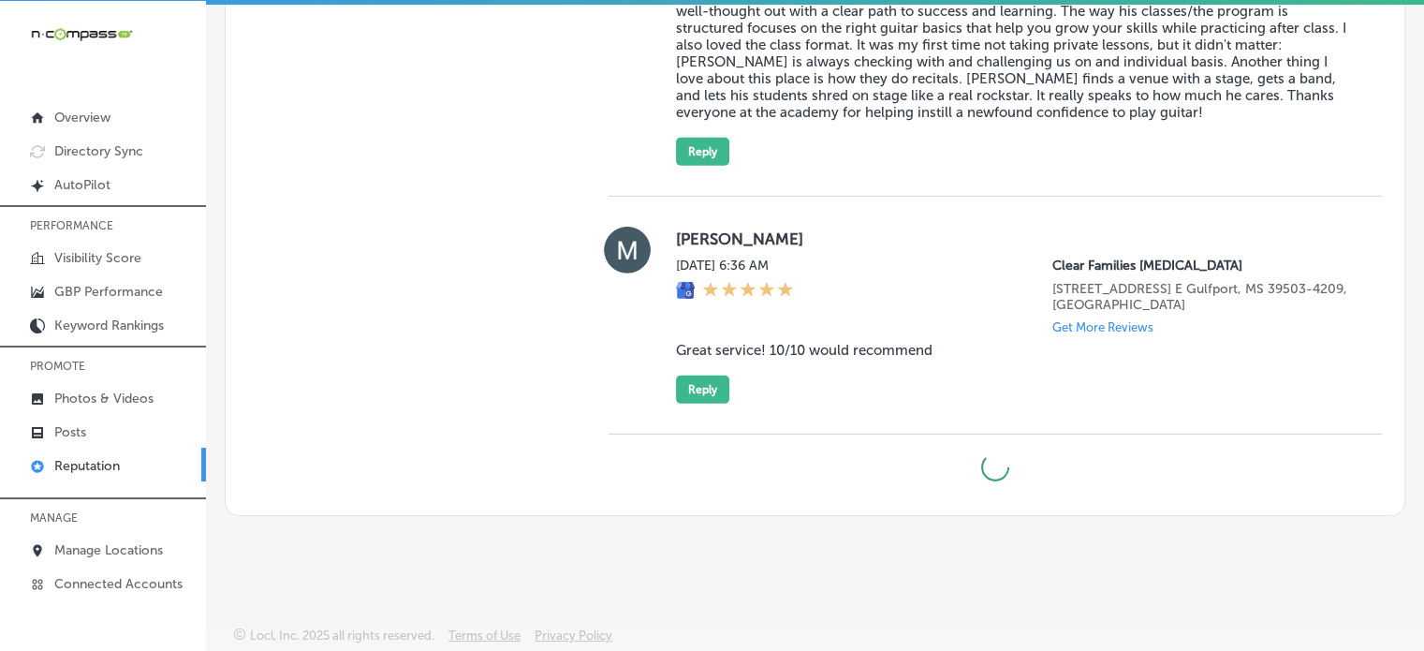
type textarea "x"
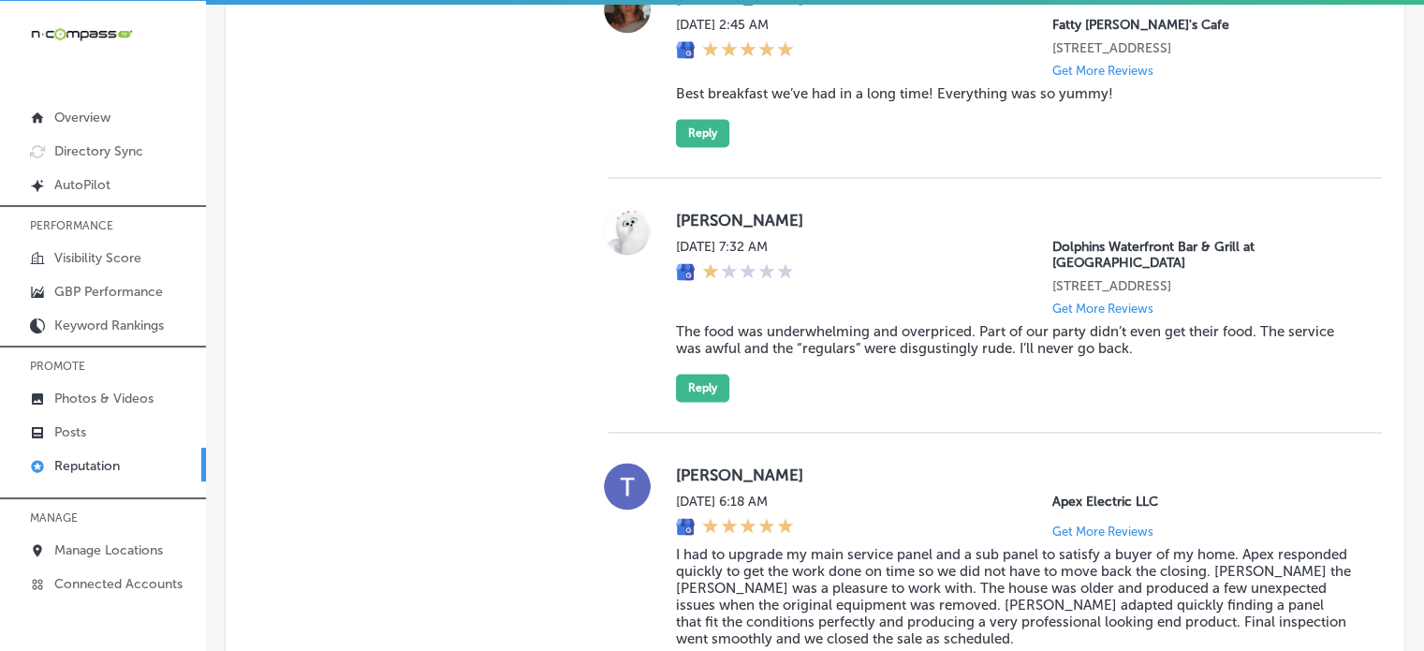
scroll to position [2732, 0]
click at [801, 359] on blockquote "The food was underwhelming and overpriced. Part of our party didn’t even get th…" at bounding box center [1014, 342] width 676 height 34
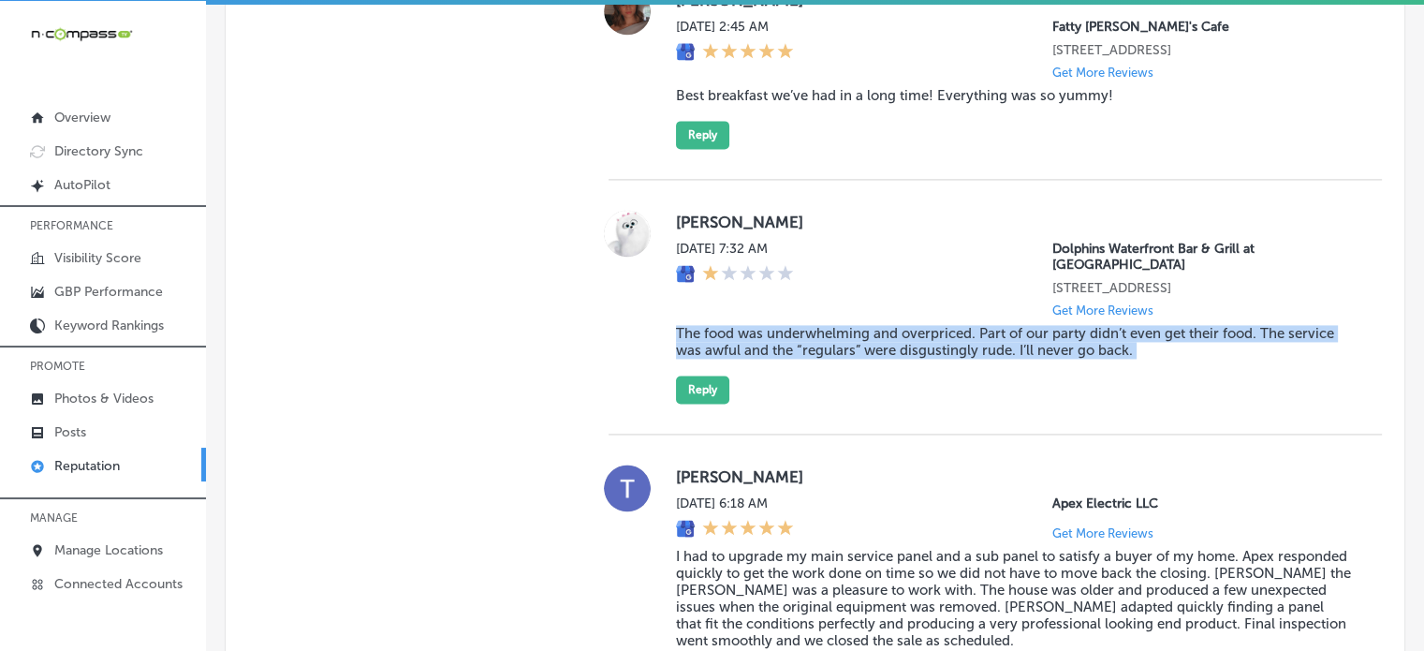
click at [801, 359] on blockquote "The food was underwhelming and overpriced. Part of our party didn’t even get th…" at bounding box center [1014, 342] width 676 height 34
copy blockquote "The food was underwhelming and overpriced. Part of our party didn’t even get th…"
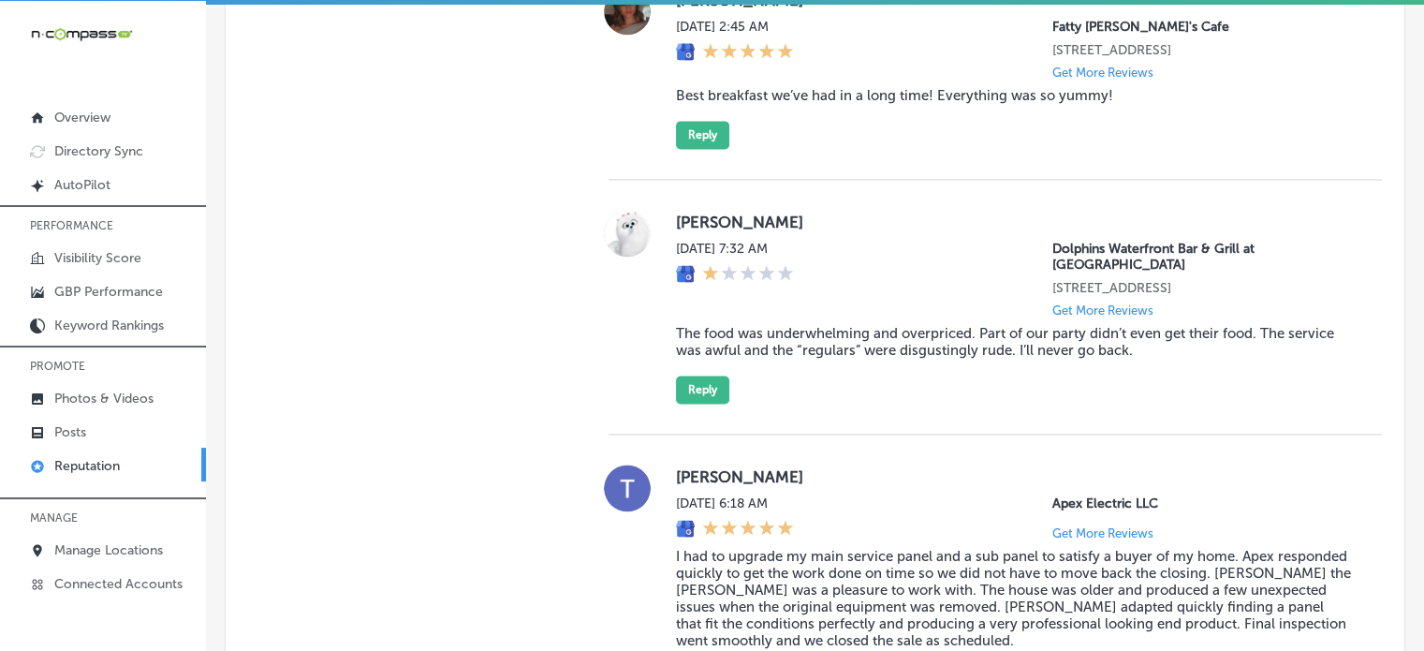
click at [878, 238] on div "Toni Wilson Sat, Sep 13, 2025 7:32 AM Dolphins Waterfront Bar & Grill at Cape C…" at bounding box center [995, 307] width 773 height 255
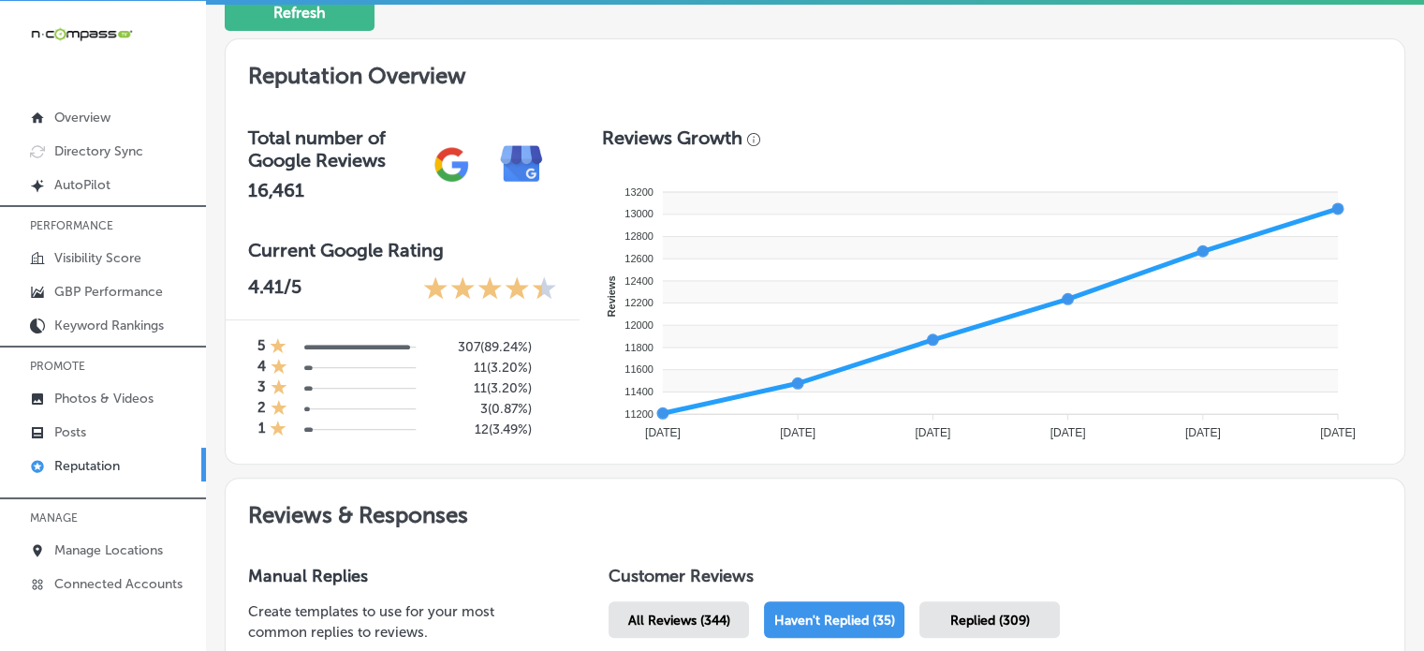
scroll to position [0, 0]
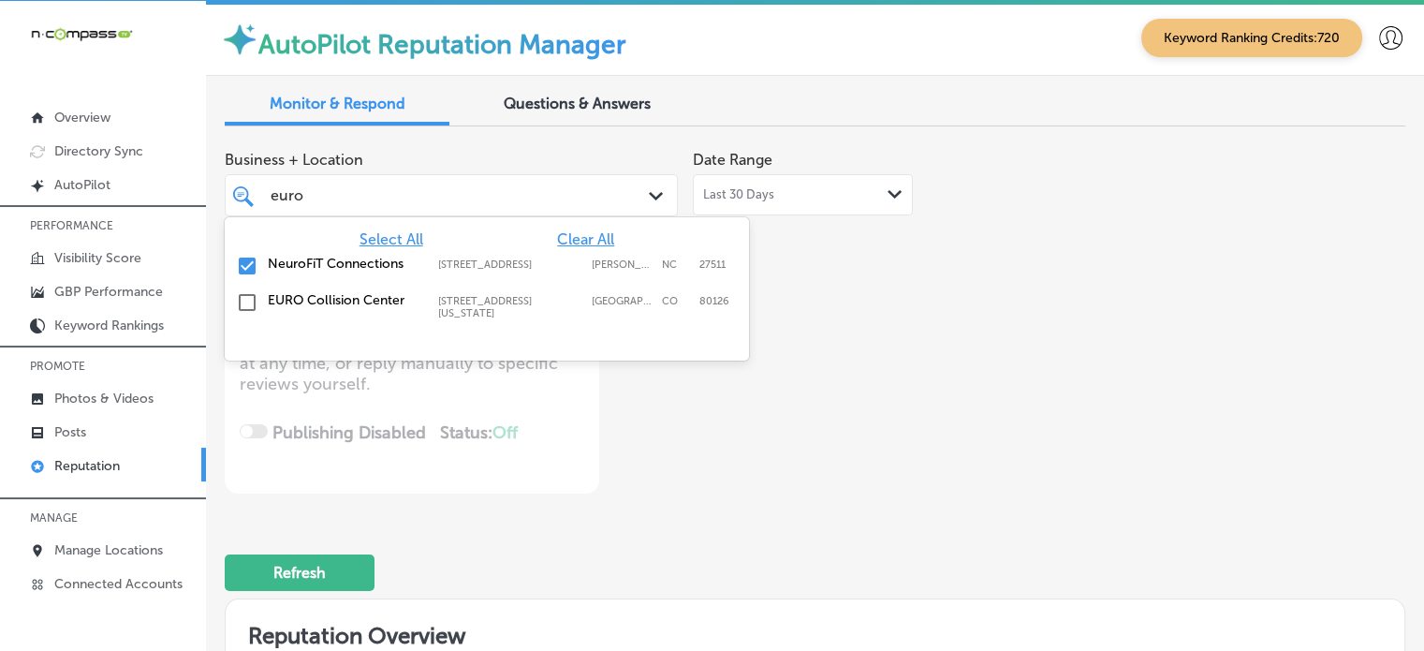
click at [461, 198] on div "euro euro" at bounding box center [433, 195] width 329 height 25
type input "e"
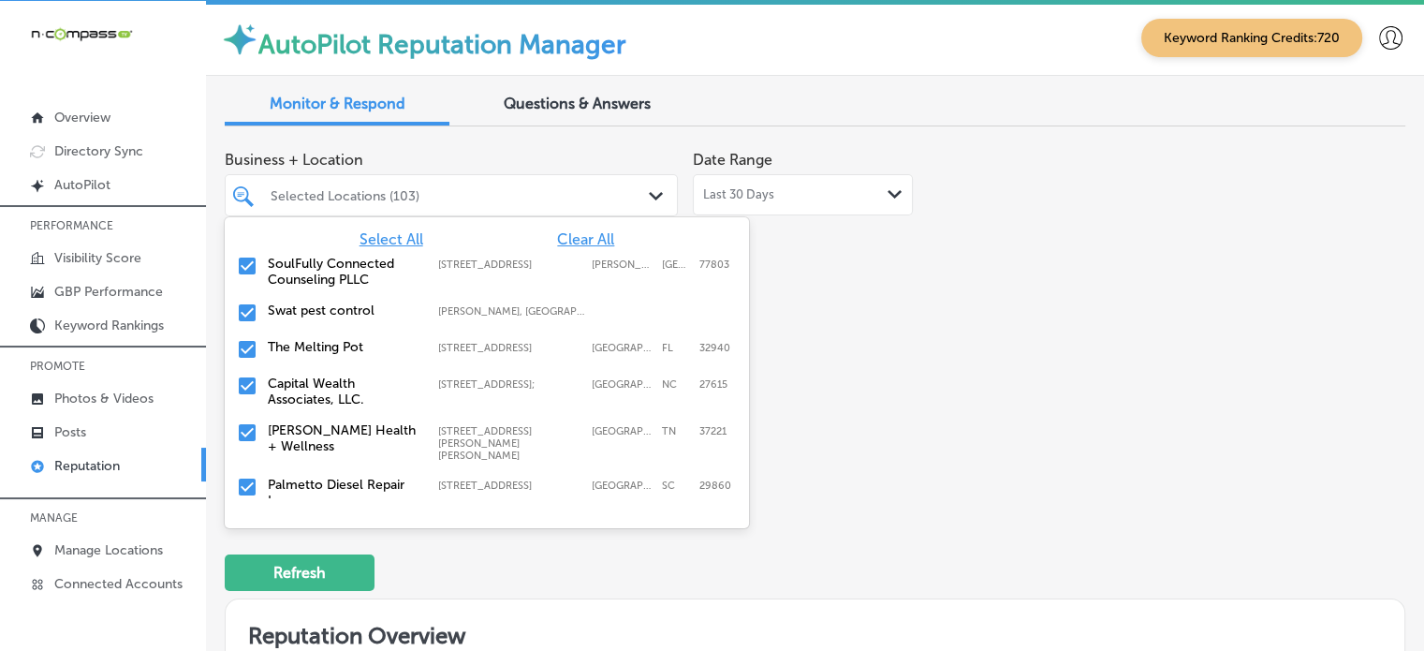
type input "t"
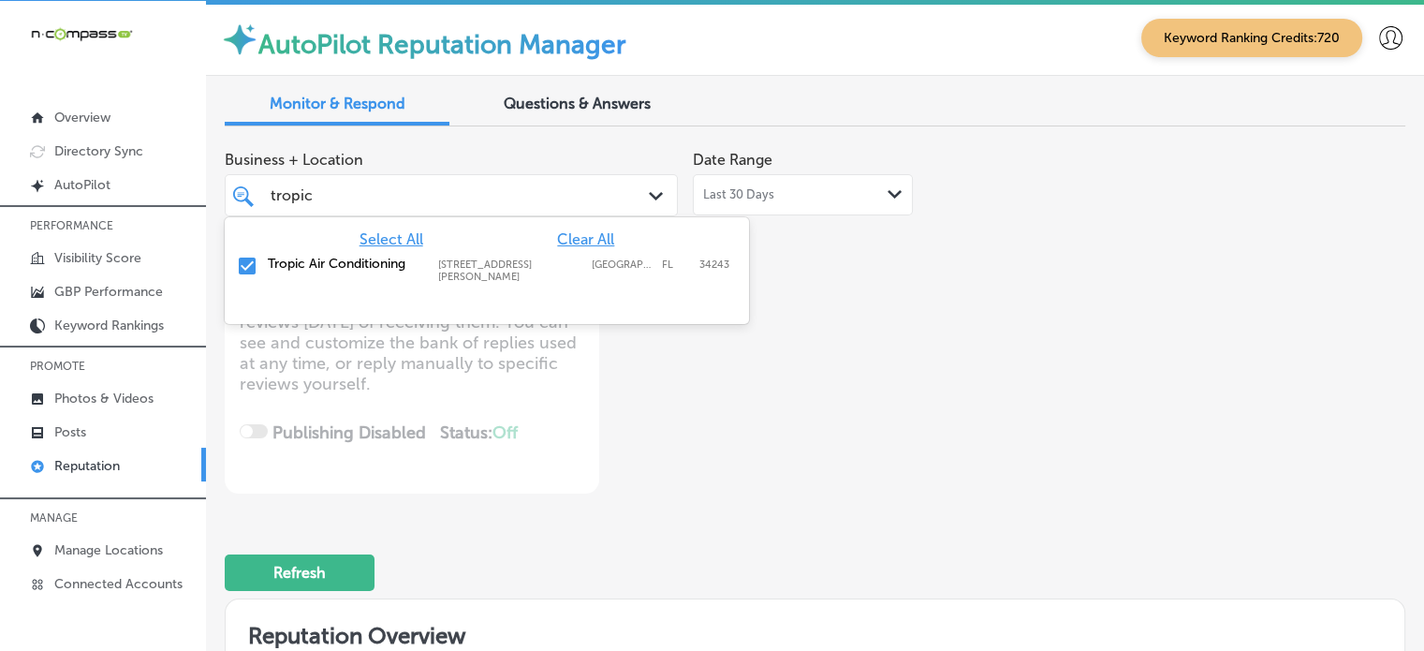
click at [307, 265] on label "Tropic Air Conditioning" at bounding box center [344, 264] width 152 height 16
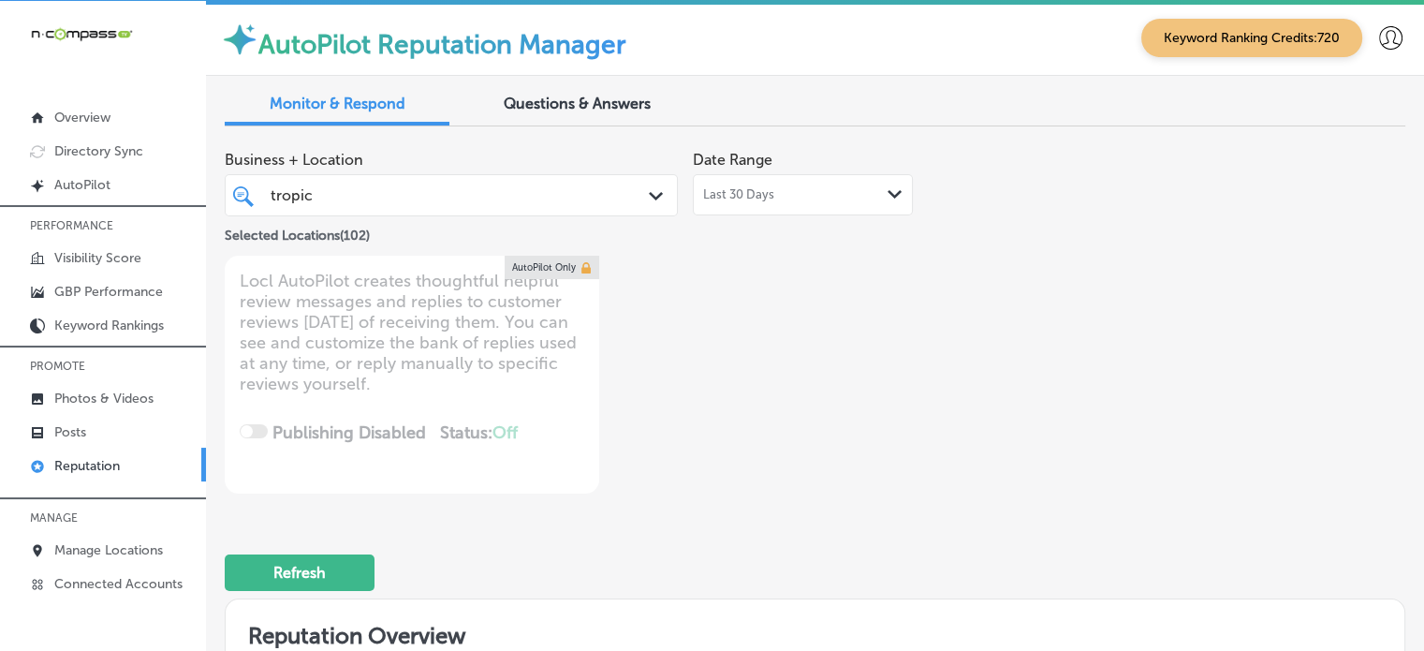
drag, startPoint x: 365, startPoint y: 196, endPoint x: 227, endPoint y: 198, distance: 138.6
click at [227, 198] on div "tropic tropic Path Created with Sketch." at bounding box center [451, 195] width 451 height 29
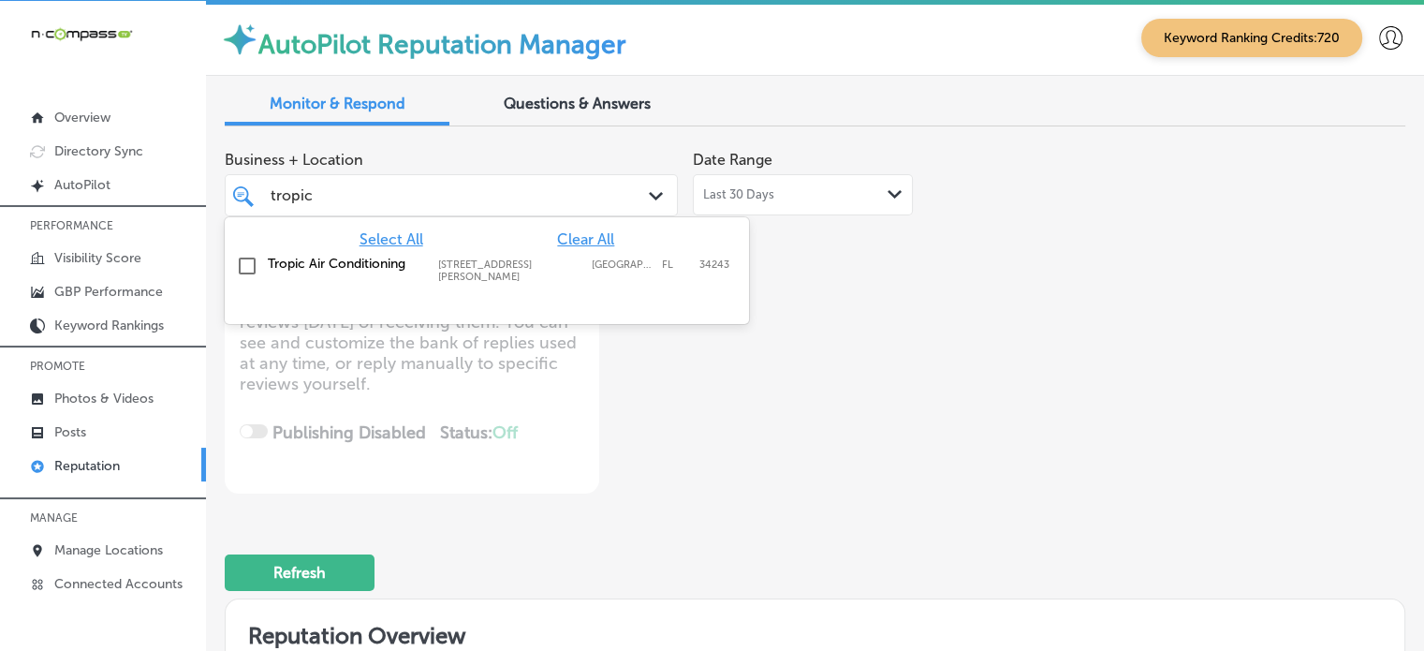
click at [326, 190] on div "tropic tropic" at bounding box center [433, 195] width 329 height 25
type textarea "x"
type input "tropi"
type textarea "x"
type input "trop"
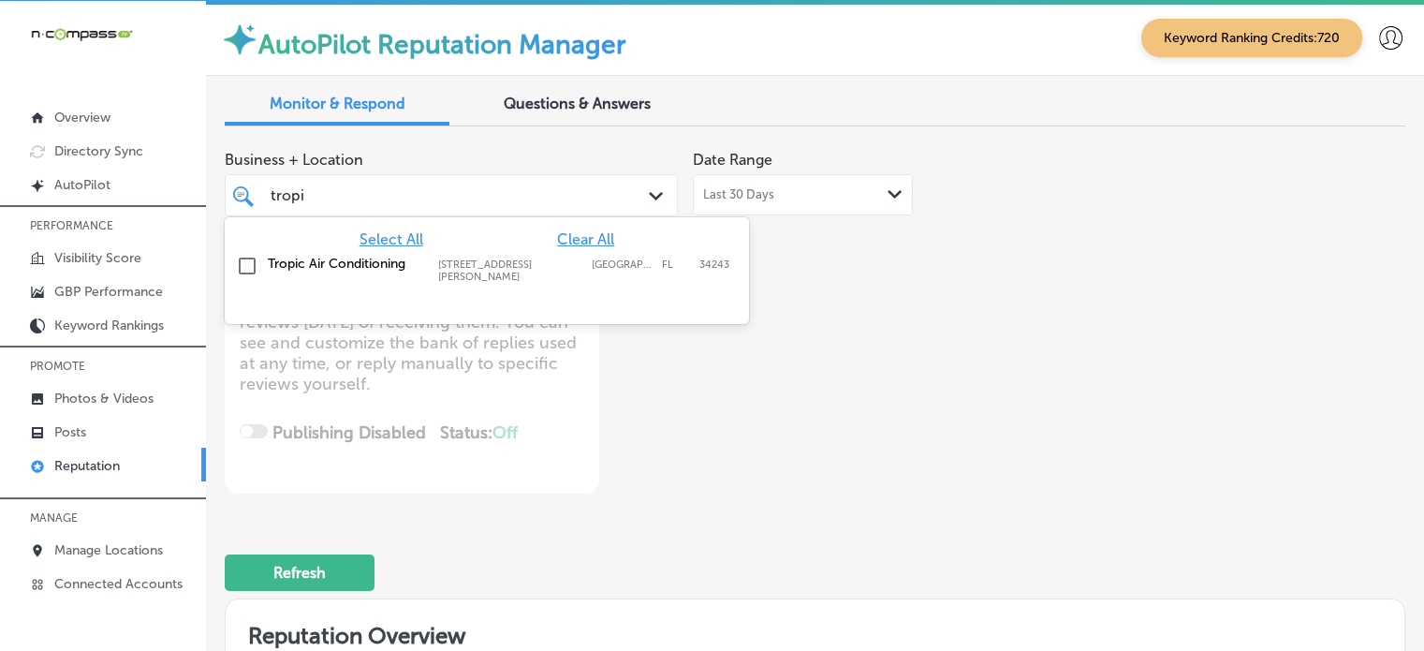
type textarea "x"
type input "t"
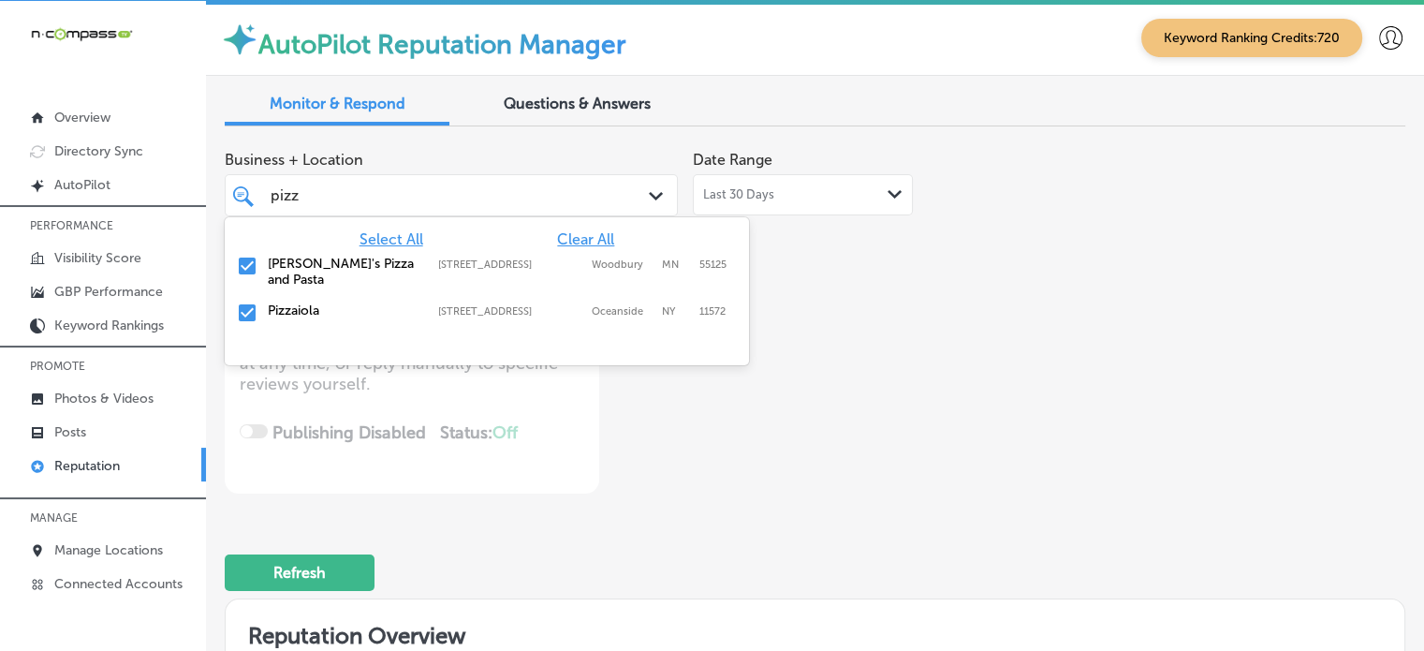
type input "pizza"
click at [249, 261] on input "checkbox" at bounding box center [247, 266] width 22 height 22
click at [258, 258] on div "Pizzaiola 3191 Long Beach Rd, Oceanside, NY, 11572 3191 Long Beach Rd Oceanside…" at bounding box center [486, 266] width 509 height 29
type textarea "x"
type input "pizza"
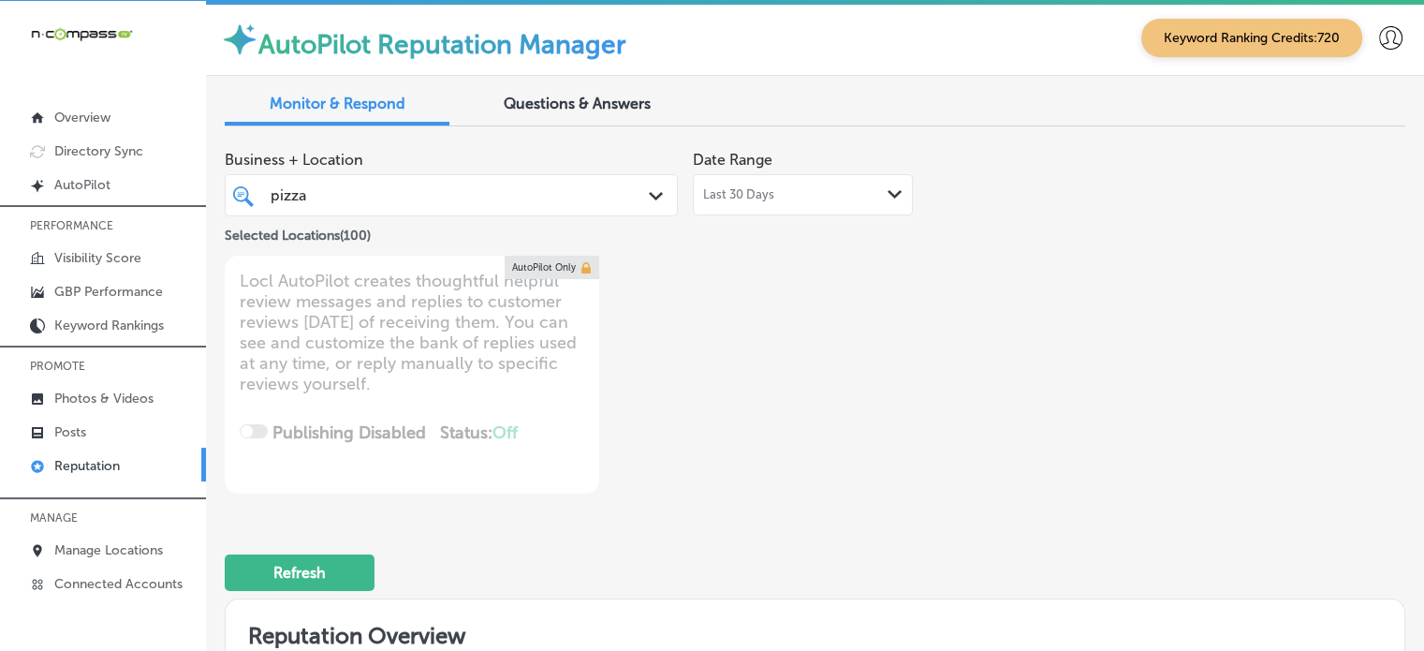
click at [732, 478] on div "Business + Location pizza pizza Path Created with Sketch. Selected Locations ( …" at bounding box center [579, 317] width 709 height 352
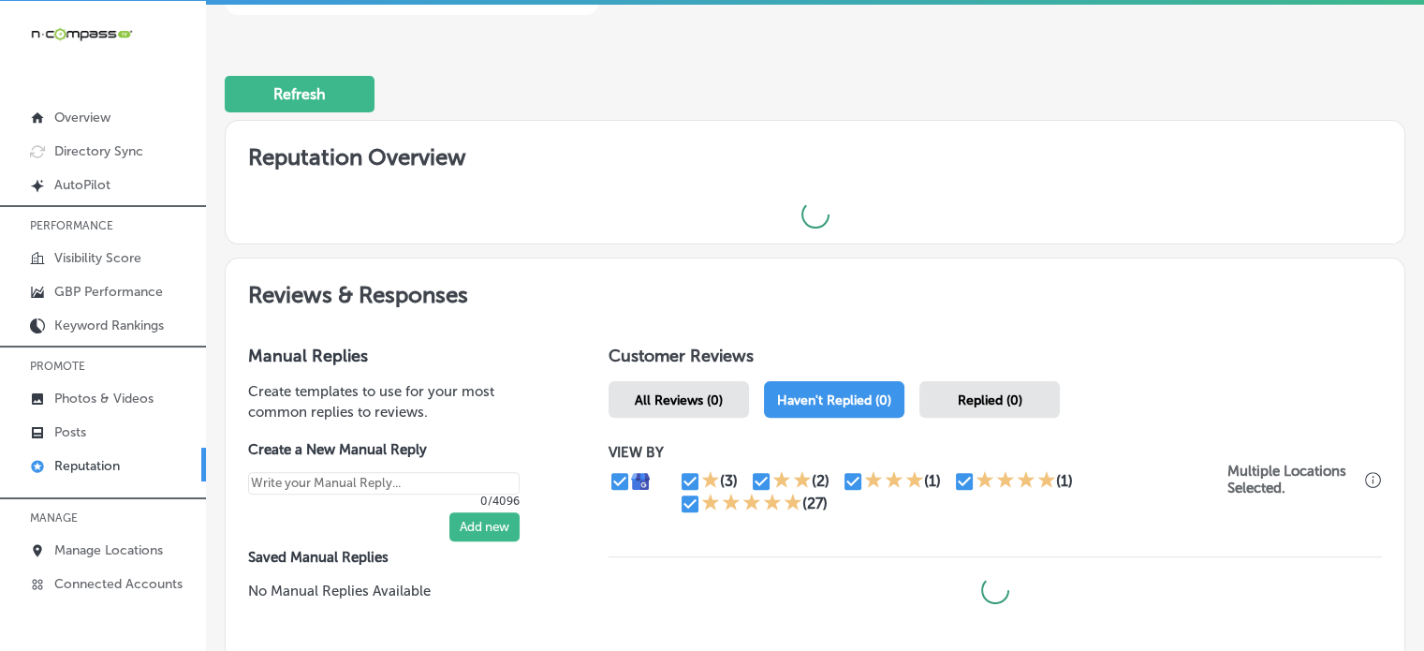
scroll to position [486, 0]
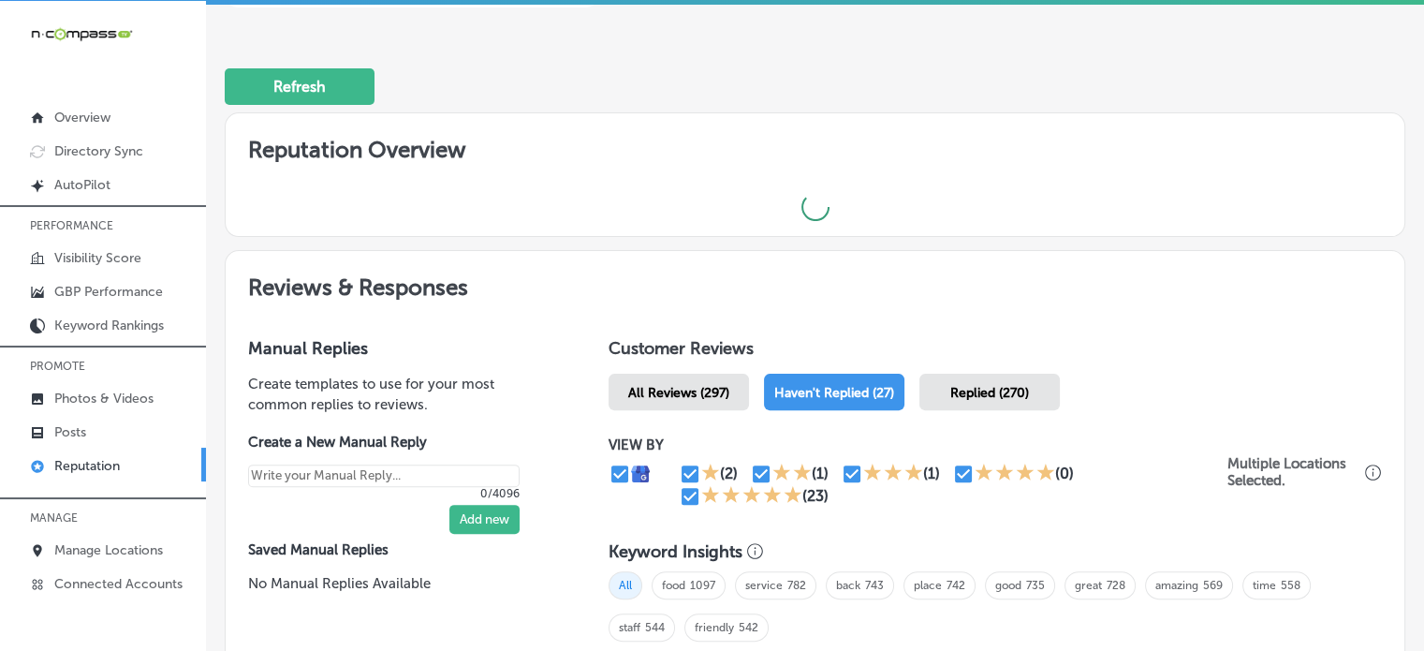
type textarea "x"
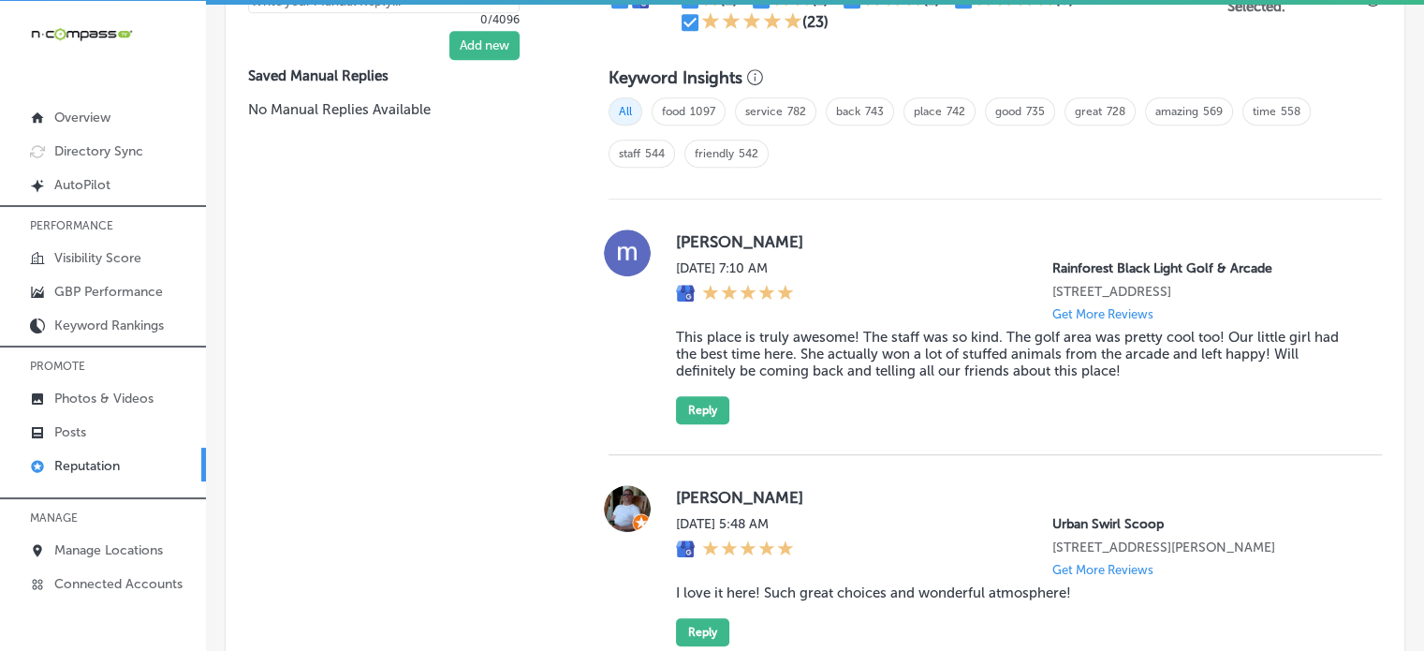
scroll to position [1291, 0]
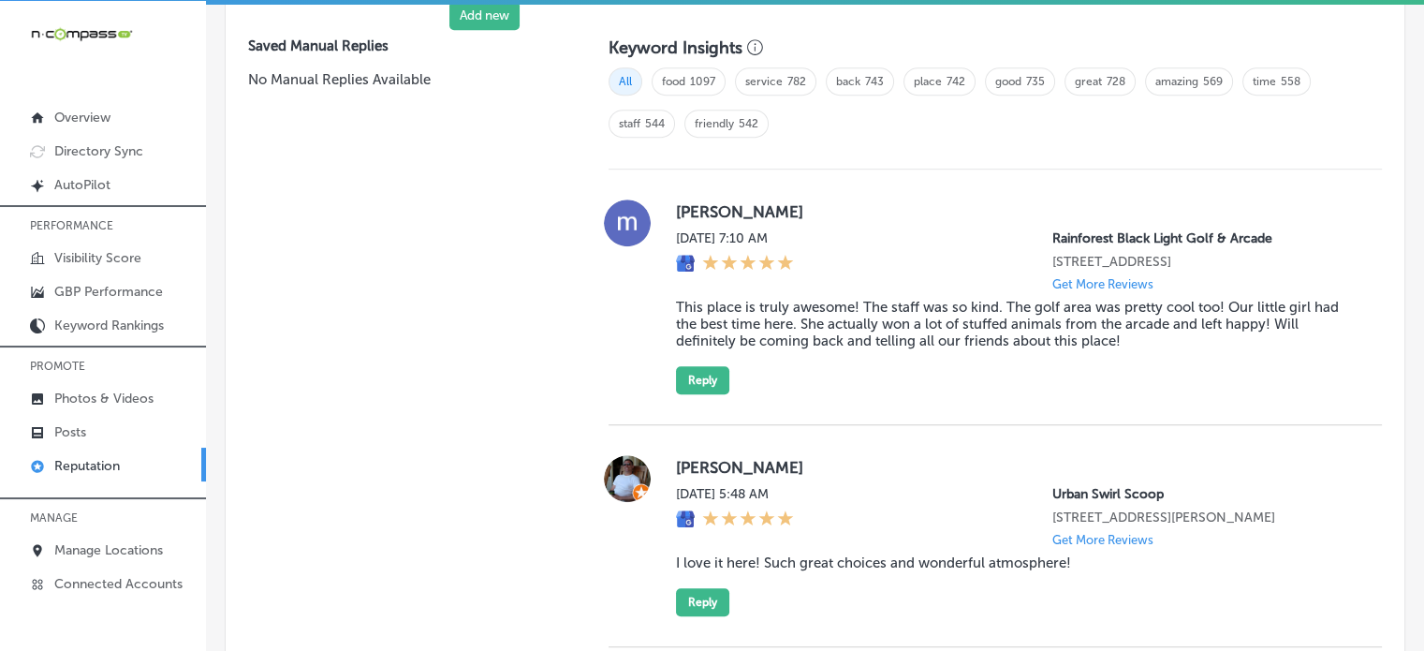
click at [859, 331] on blockquote "This place is truly awesome! The staff was so kind. The golf area was pretty co…" at bounding box center [1014, 324] width 676 height 51
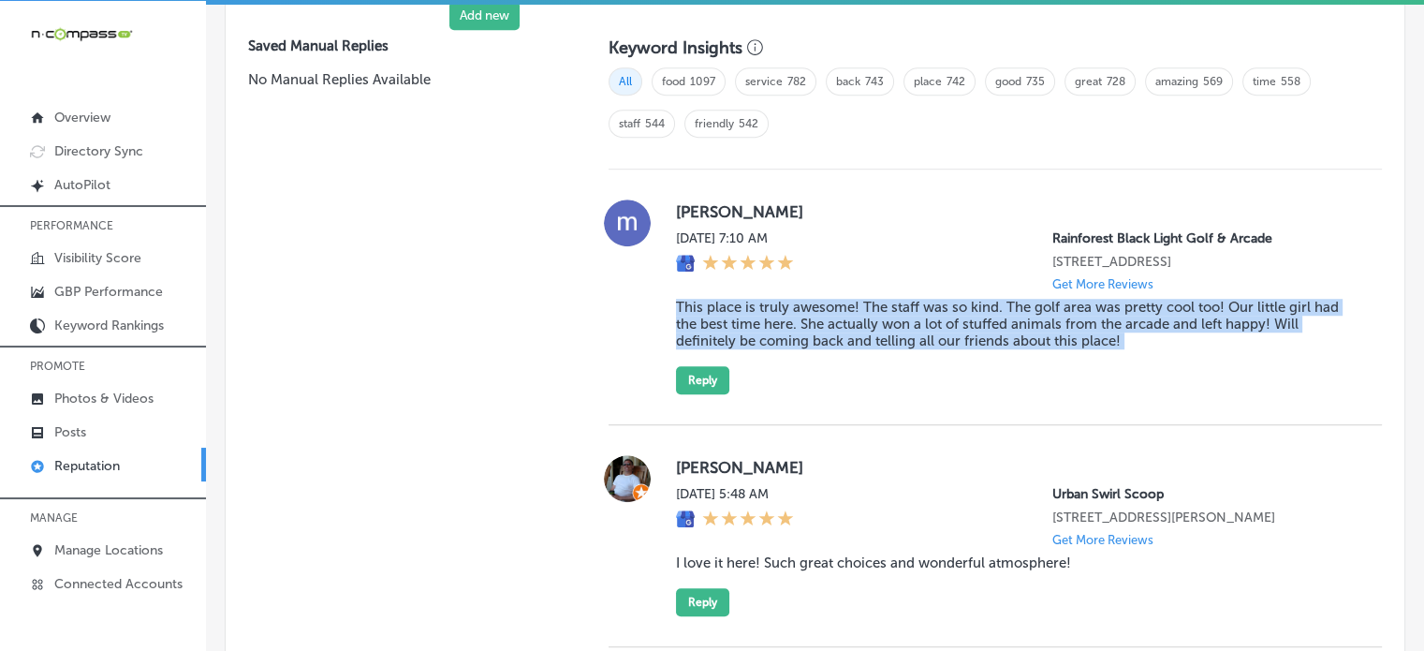
click at [859, 331] on blockquote "This place is truly awesome! The staff was so kind. The golf area was pretty co…" at bounding box center [1014, 324] width 676 height 51
copy blockquote "This place is truly awesome! The staff was so kind. The golf area was pretty co…"
click at [711, 394] on button "Reply" at bounding box center [702, 380] width 53 height 28
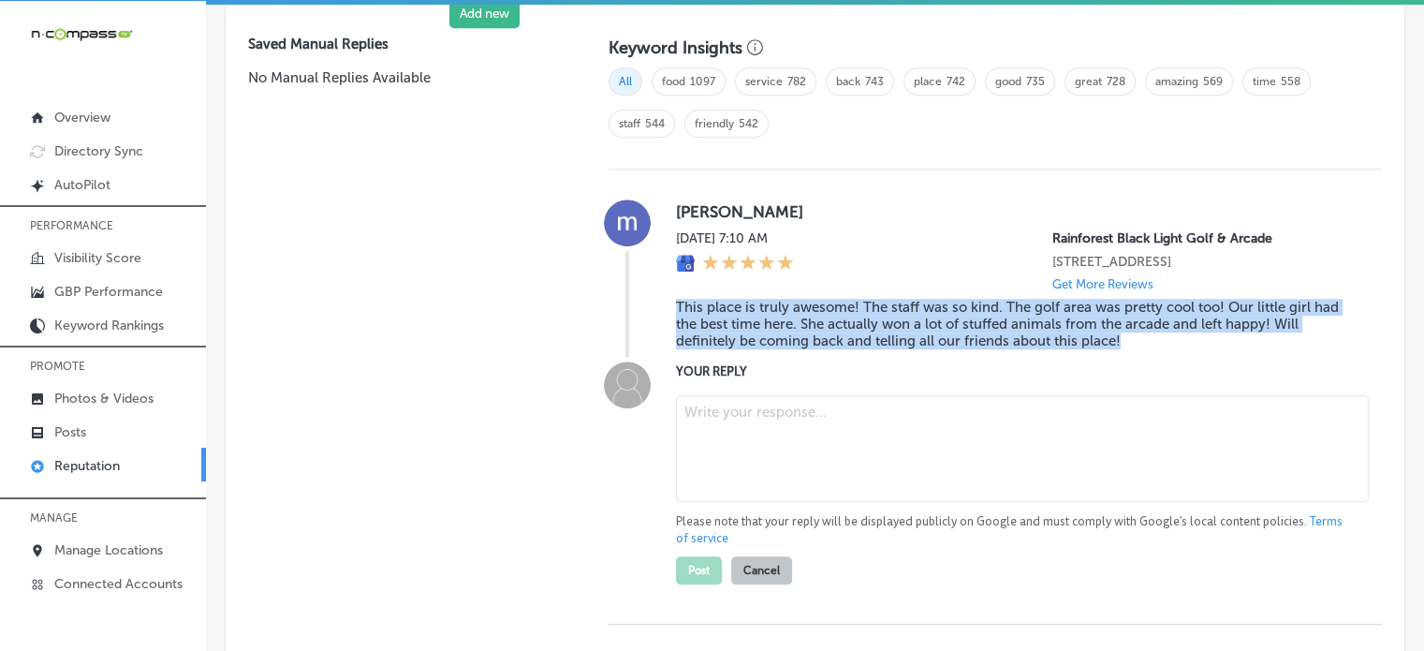
scroll to position [1288, 0]
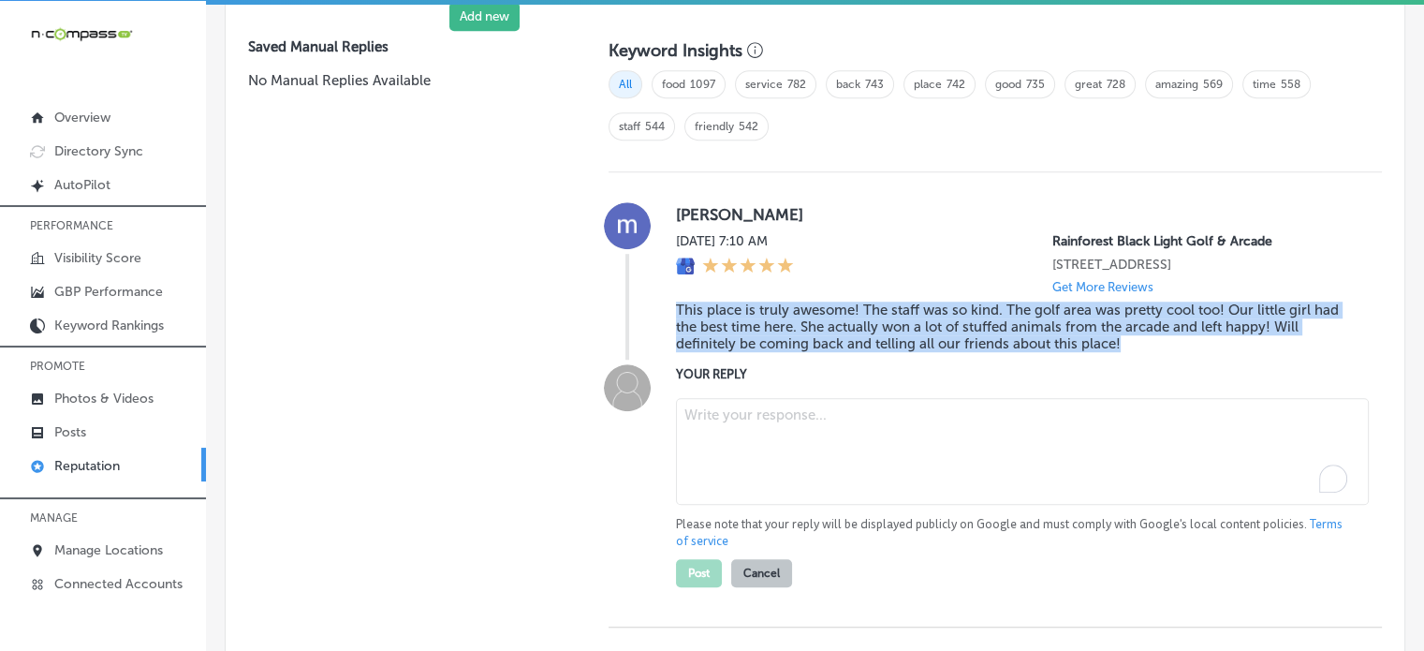
click at [779, 422] on textarea "To enrich screen reader interactions, please activate Accessibility in Grammarl…" at bounding box center [1022, 451] width 693 height 107
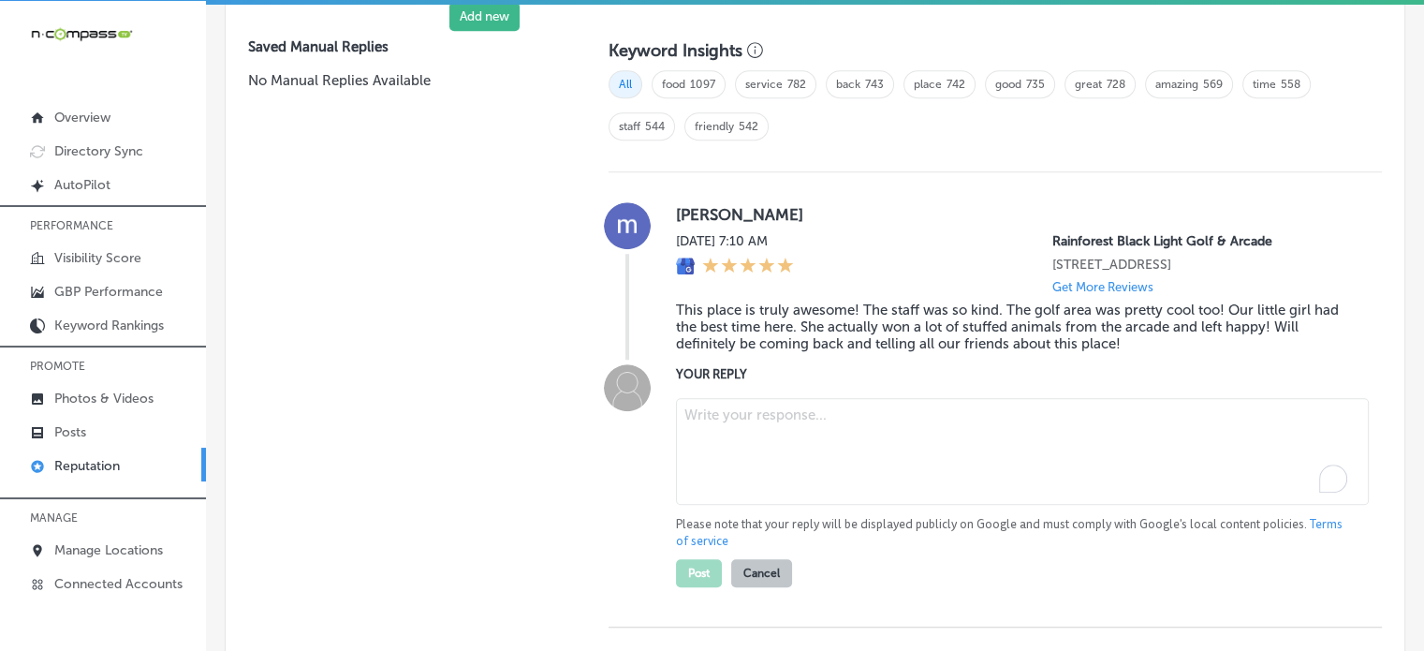
paste textarea "Thank you for the amazing 5-star review, Meghan! We're so happy to hear that yo…"
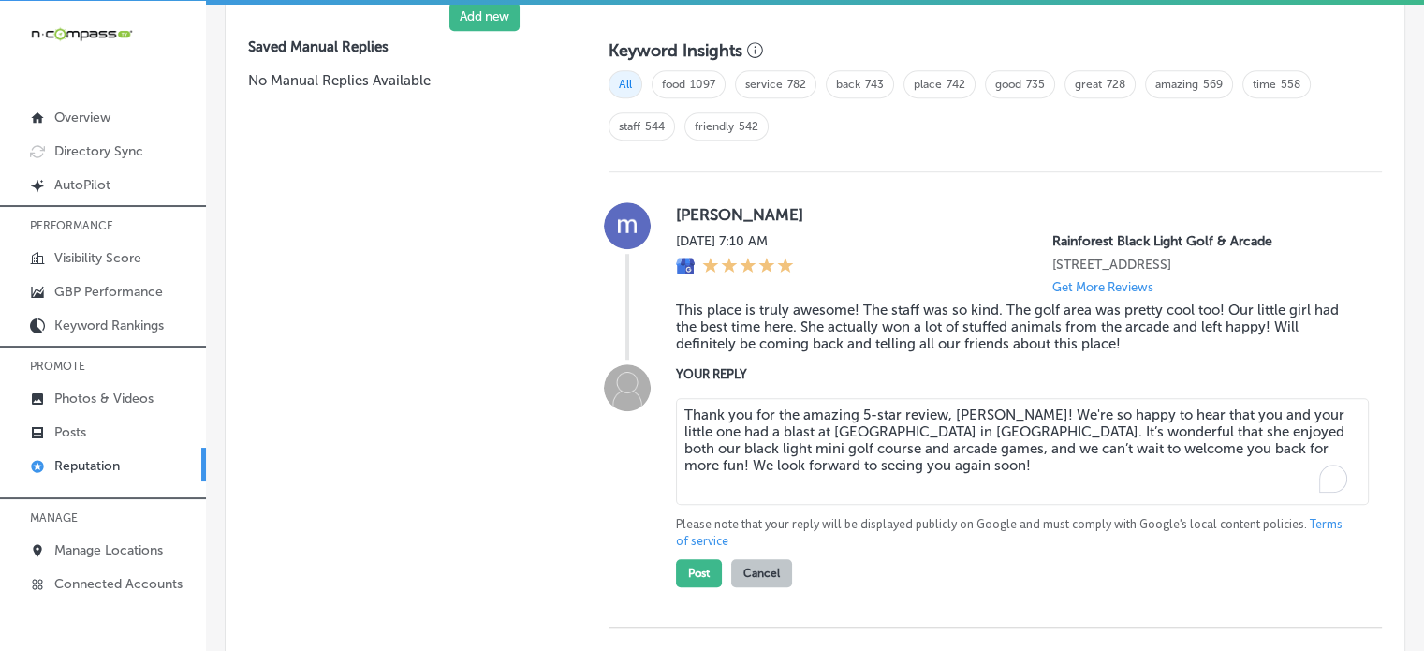
scroll to position [1369, 0]
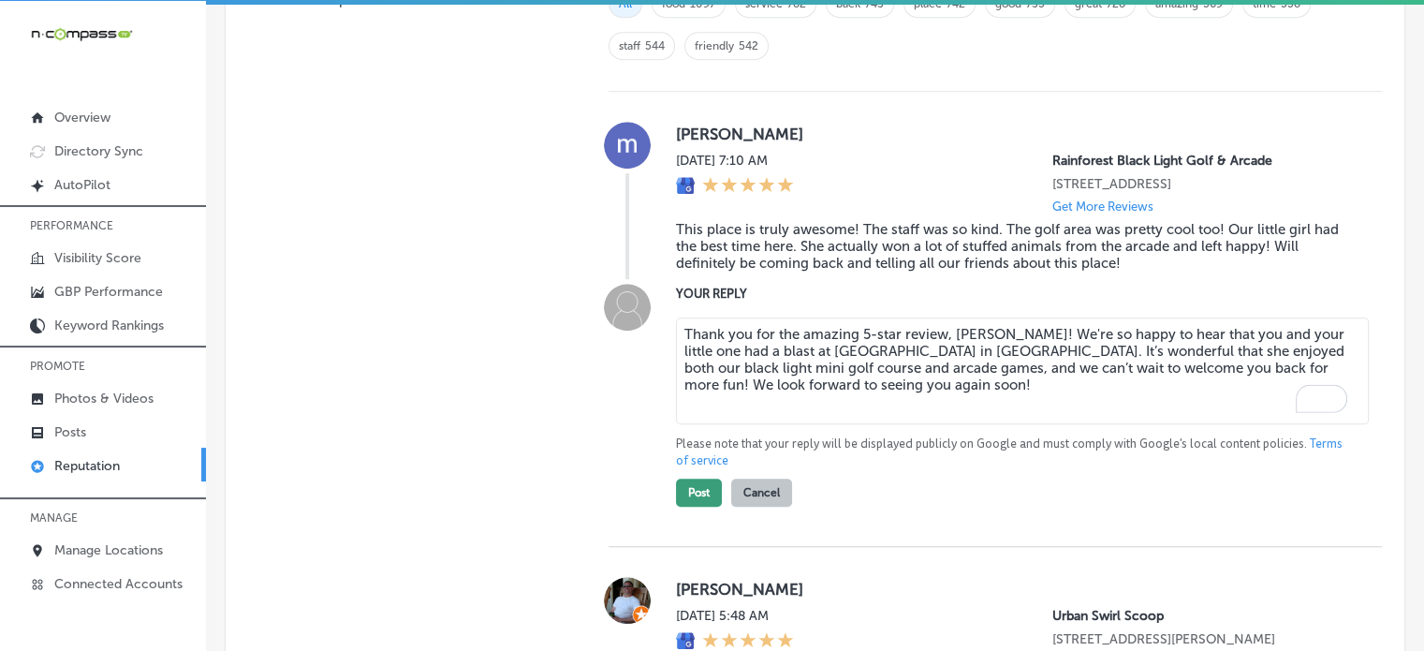
type textarea "Thank you for the amazing 5-star review, Meghan! We're so happy to hear that yo…"
click at [698, 507] on button "Post" at bounding box center [699, 492] width 46 height 28
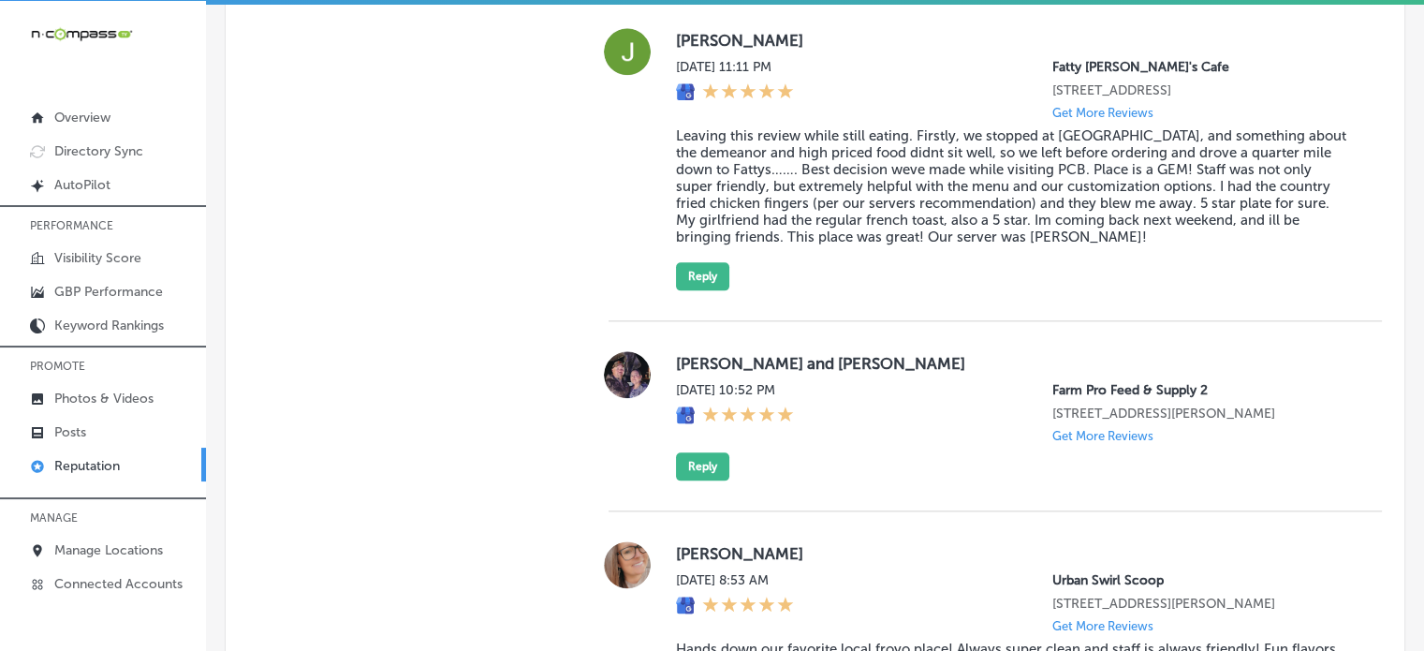
type textarea "x"
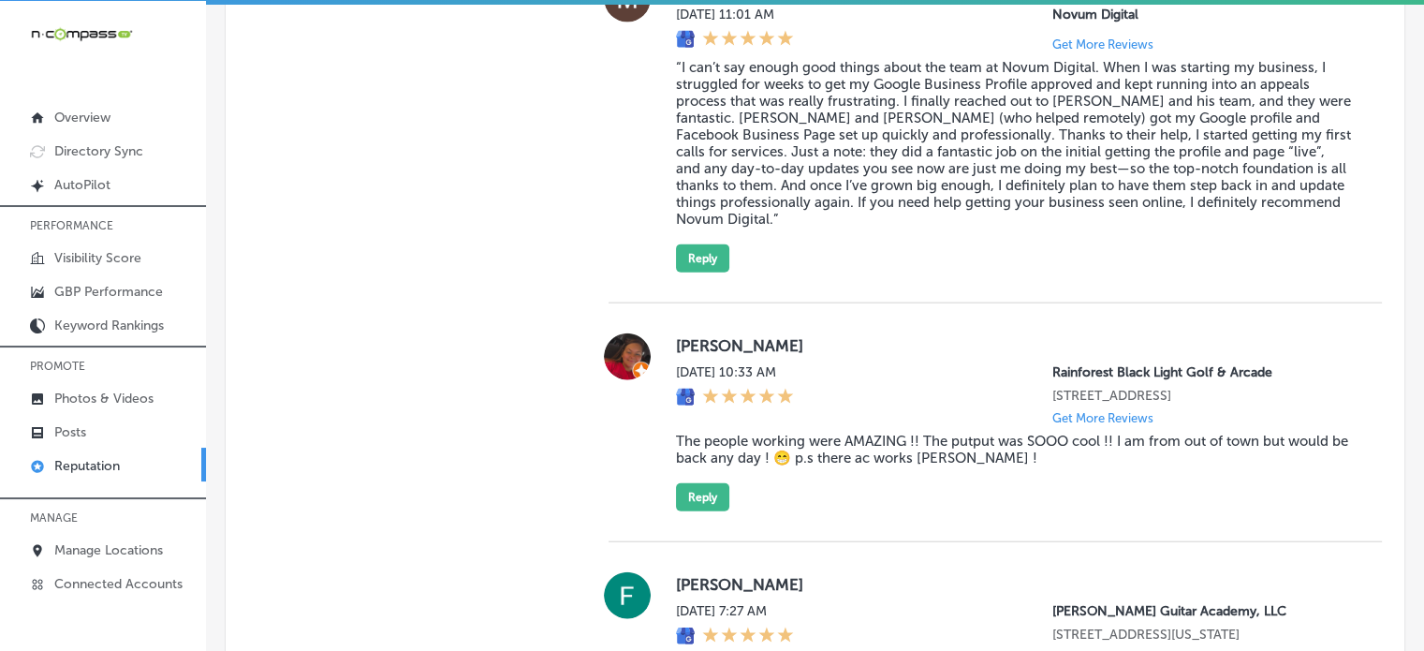
scroll to position [4344, 0]
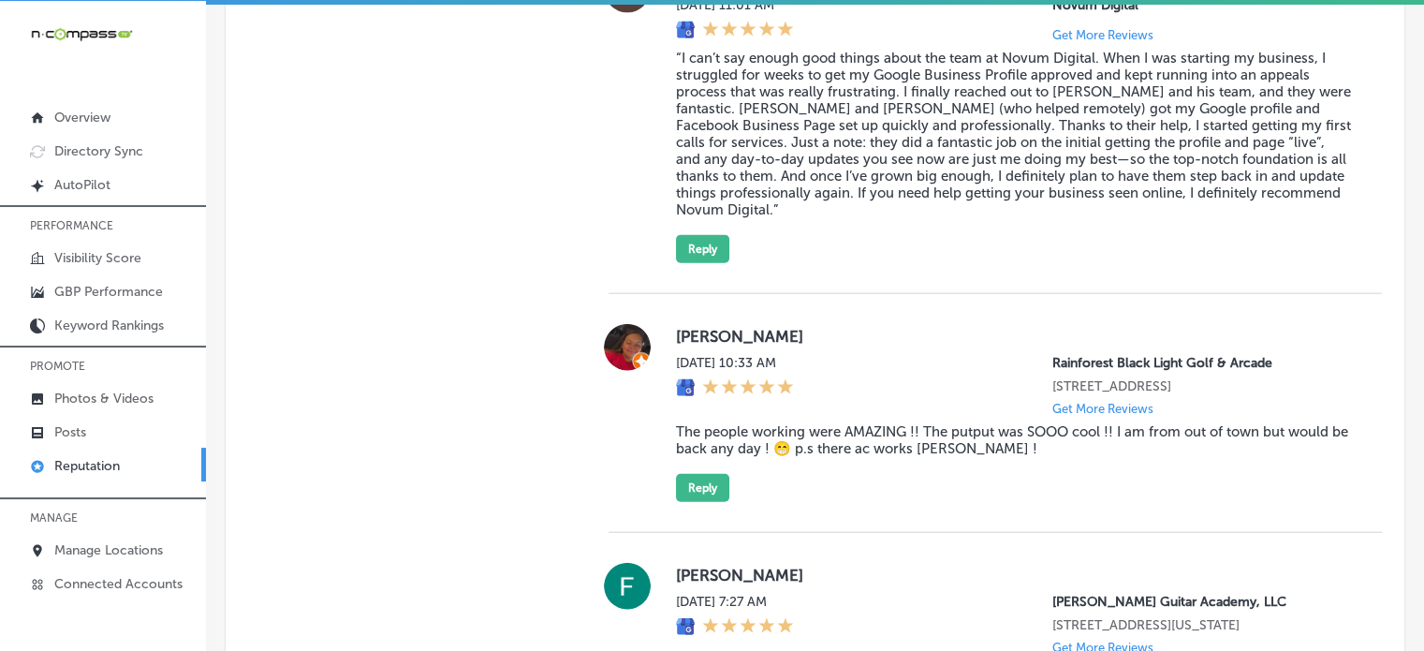
click at [815, 457] on blockquote "The people working were AMAZING !! The putput was SOOO cool !! I am from out of…" at bounding box center [1014, 440] width 676 height 34
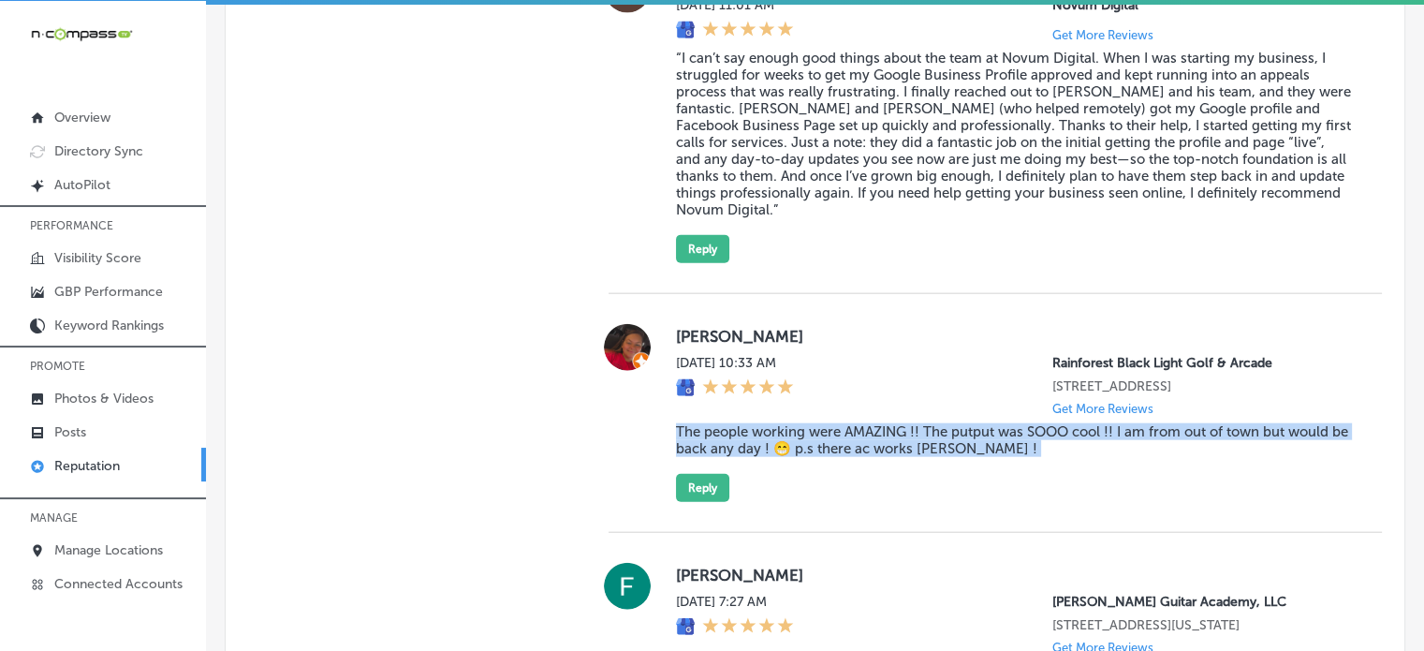
click at [815, 457] on blockquote "The people working were AMAZING !! The putput was SOOO cool !! I am from out of…" at bounding box center [1014, 440] width 676 height 34
copy blockquote "The people working were AMAZING !! The putput was SOOO cool !! I am from out of…"
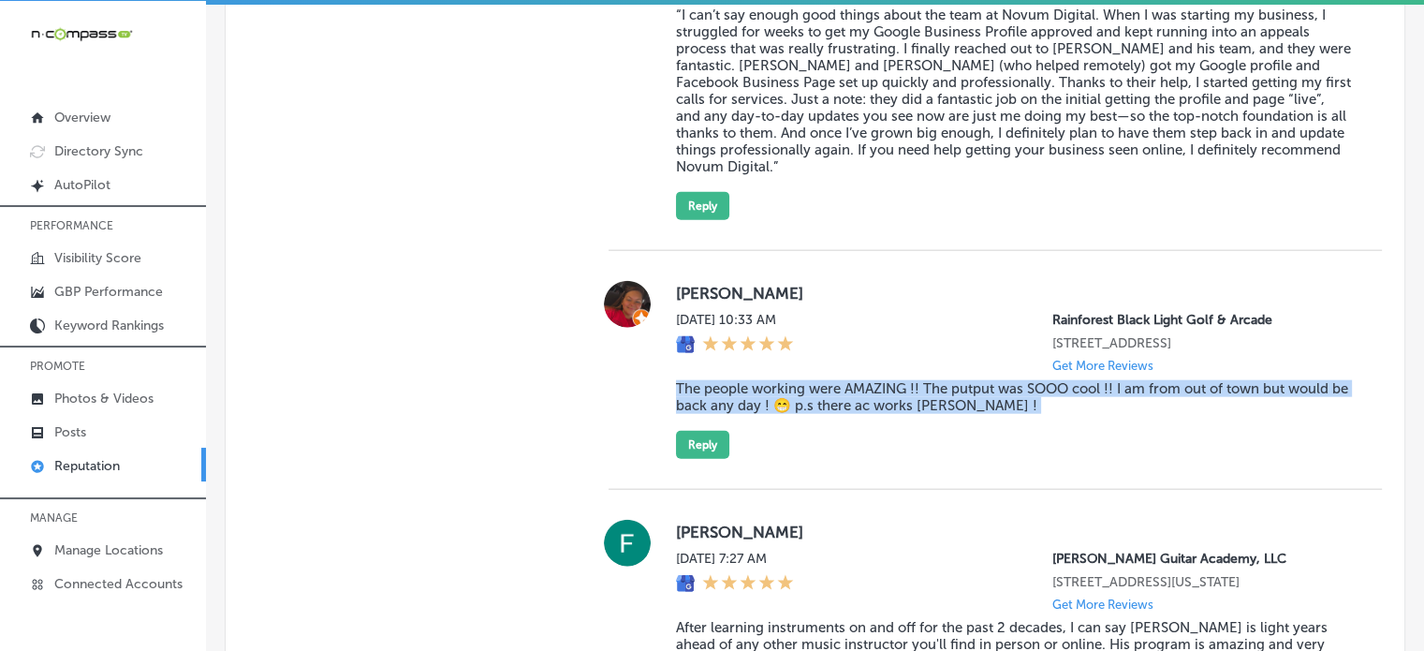
scroll to position [4389, 0]
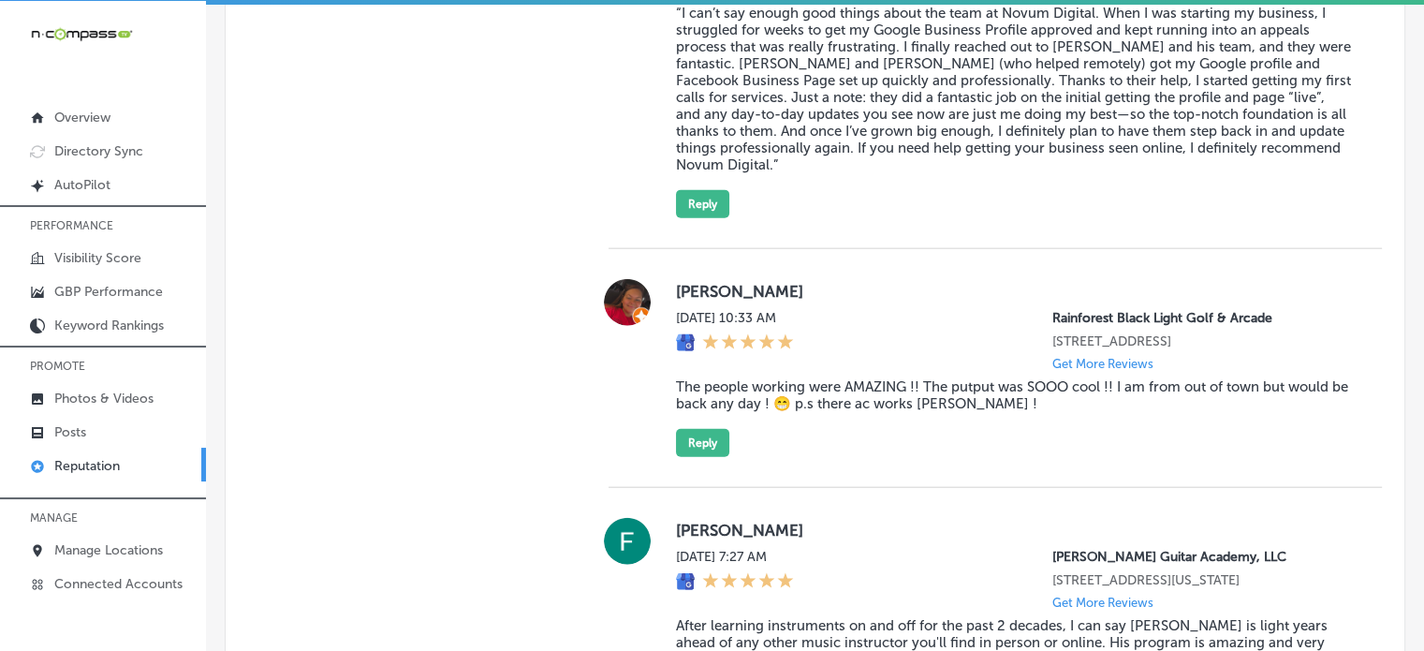
click at [729, 449] on div "Destiny gunn Fri, Sep 12, 2025 10:33 AM Rainforest Black Light Golf & Arcade 91…" at bounding box center [1014, 368] width 676 height 178
click at [712, 457] on button "Reply" at bounding box center [702, 443] width 53 height 28
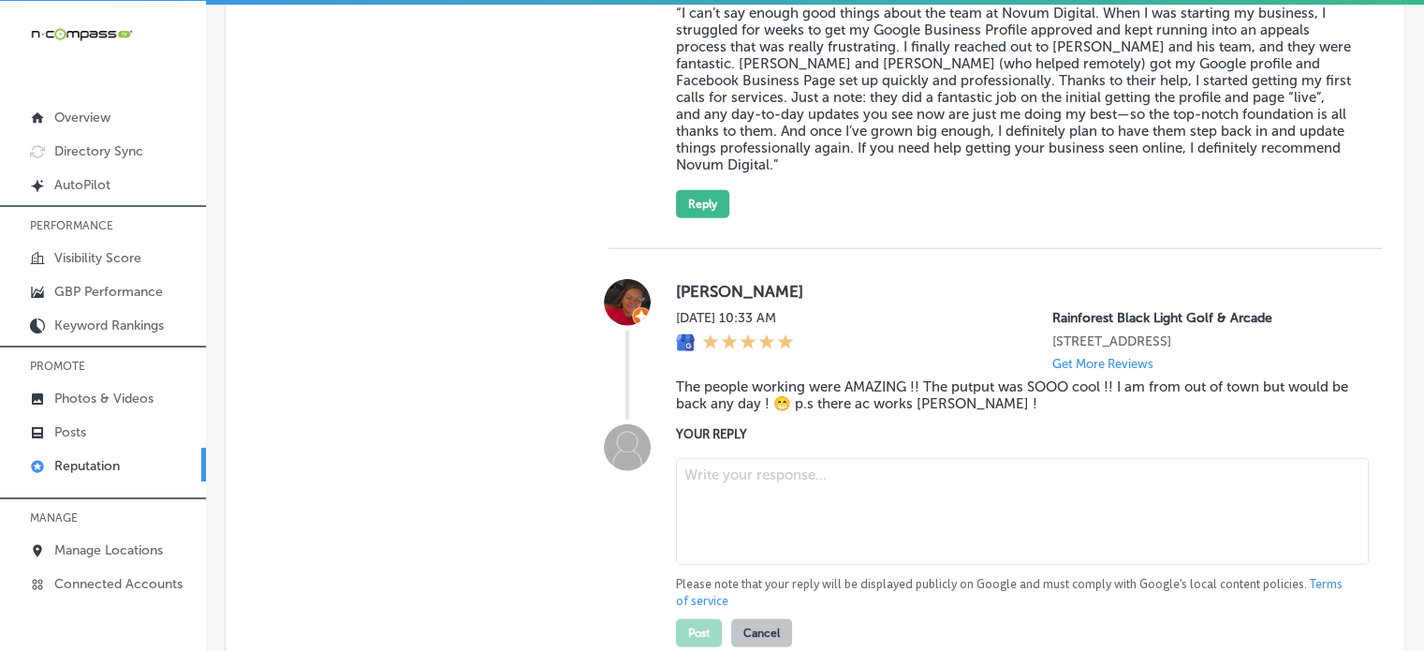
scroll to position [4442, 0]
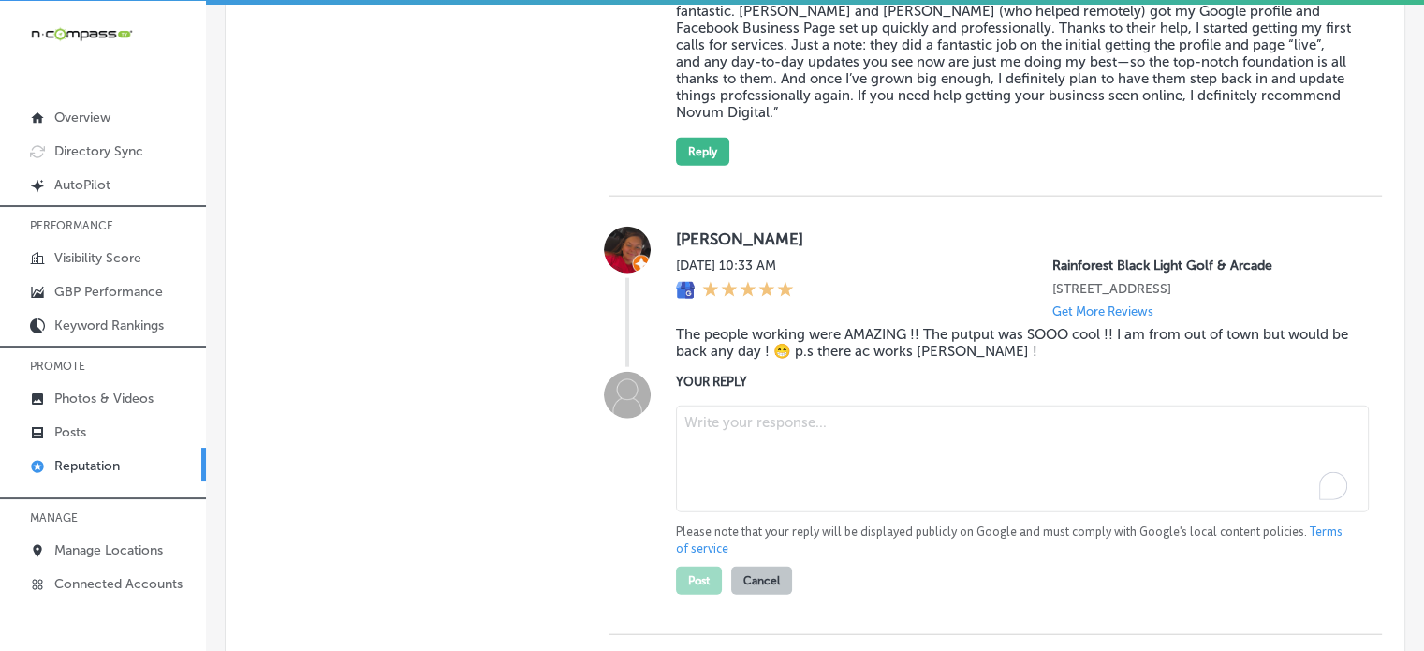
click at [775, 478] on textarea "To enrich screen reader interactions, please activate Accessibility in Grammarl…" at bounding box center [1022, 458] width 693 height 107
paste textarea "Thank you for the amazing 5-star review, Destiny! We're so glad to hear you lov…"
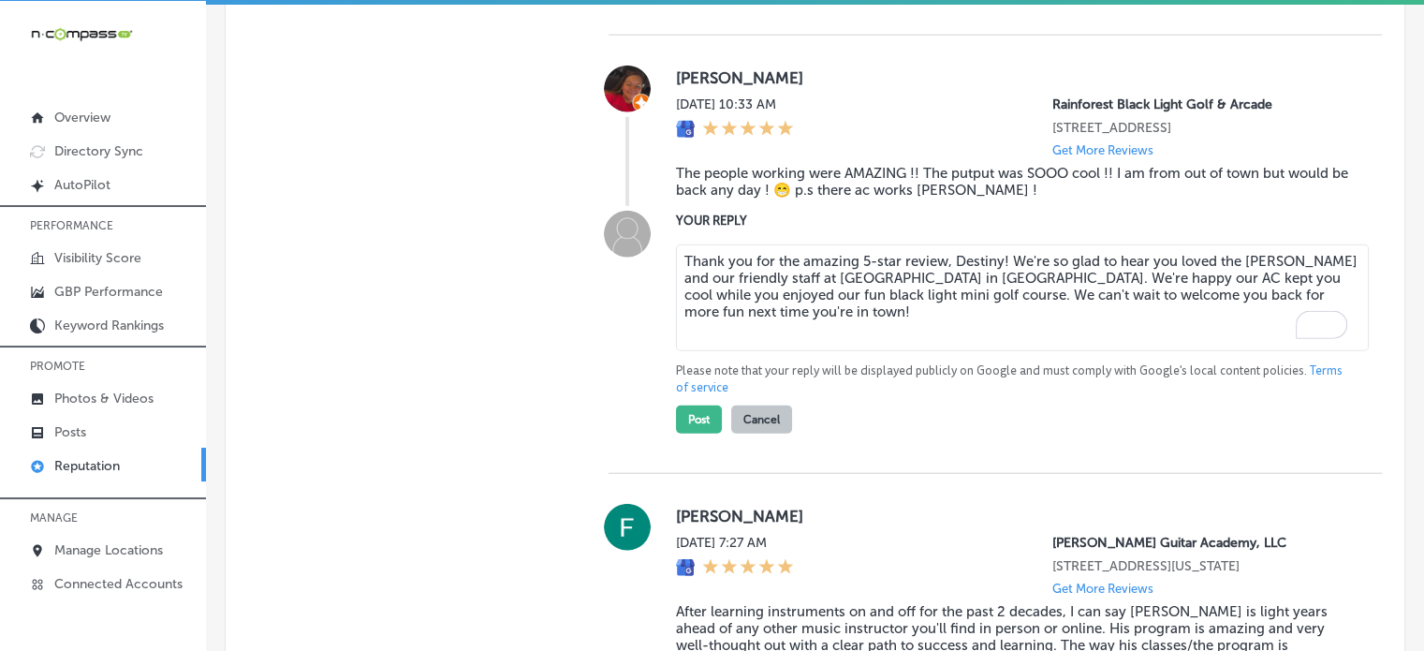
scroll to position [4606, 0]
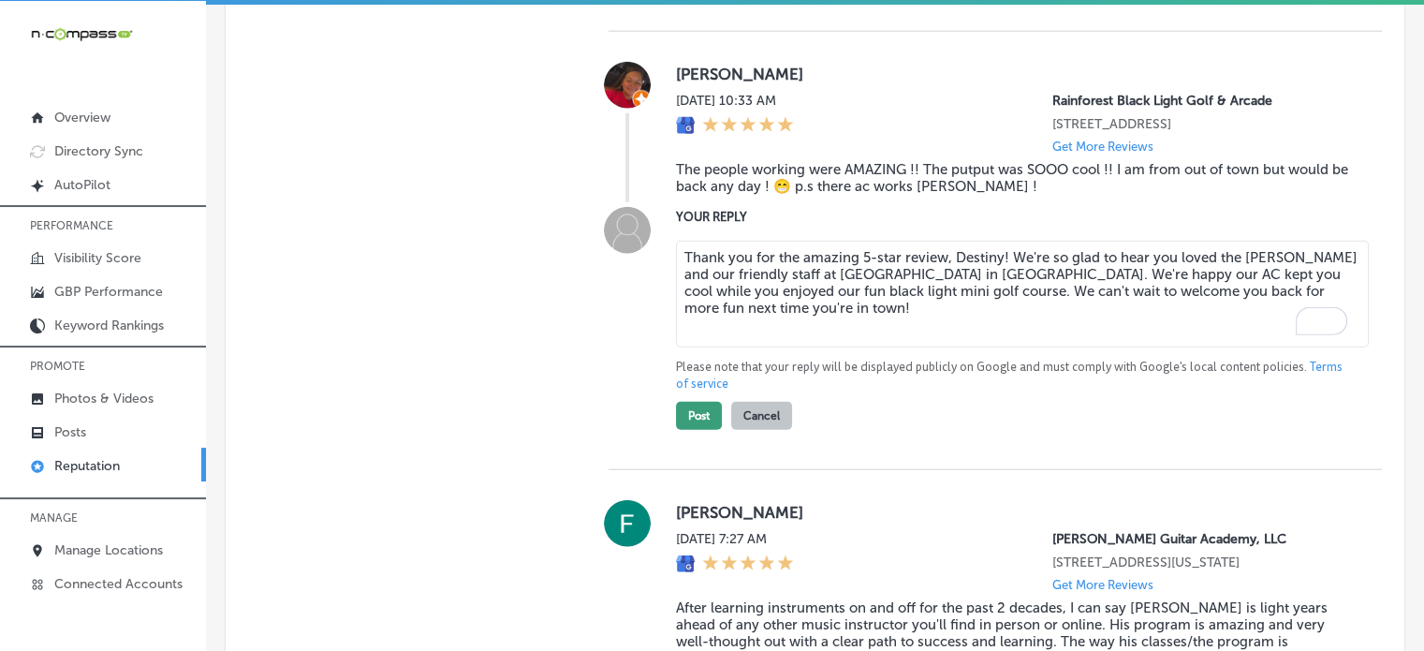
type textarea "Thank you for the amazing 5-star review, Destiny! We're so glad to hear you lov…"
click at [700, 430] on button "Post" at bounding box center [699, 416] width 46 height 28
type textarea "x"
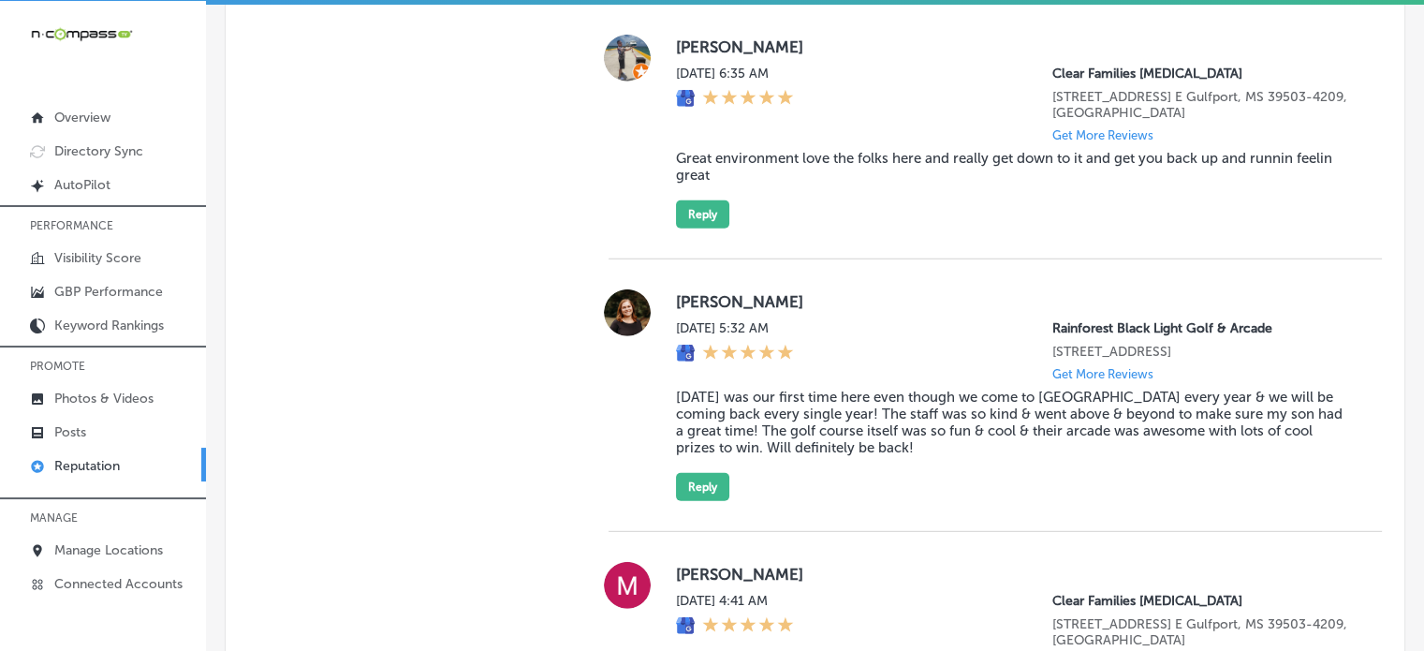
scroll to position [5391, 0]
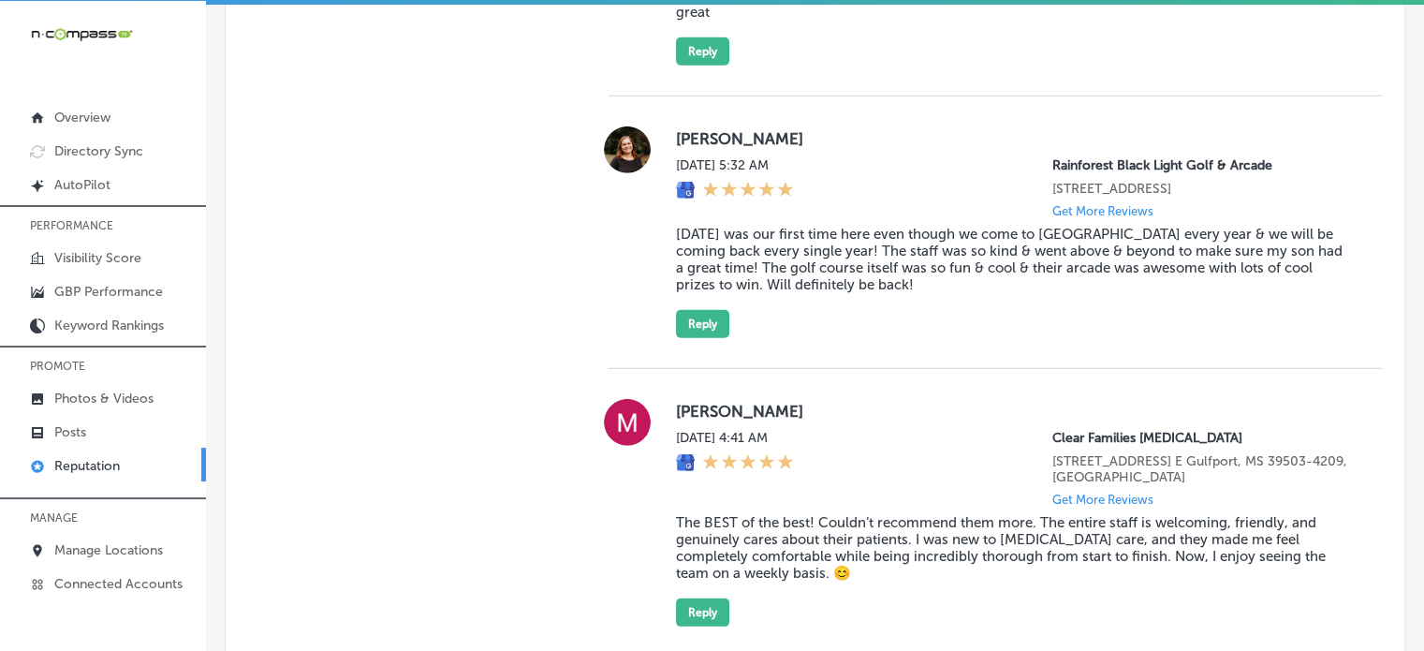
click at [812, 293] on blockquote "Today was our first time here even though we come to Panama City every year & w…" at bounding box center [1014, 259] width 676 height 67
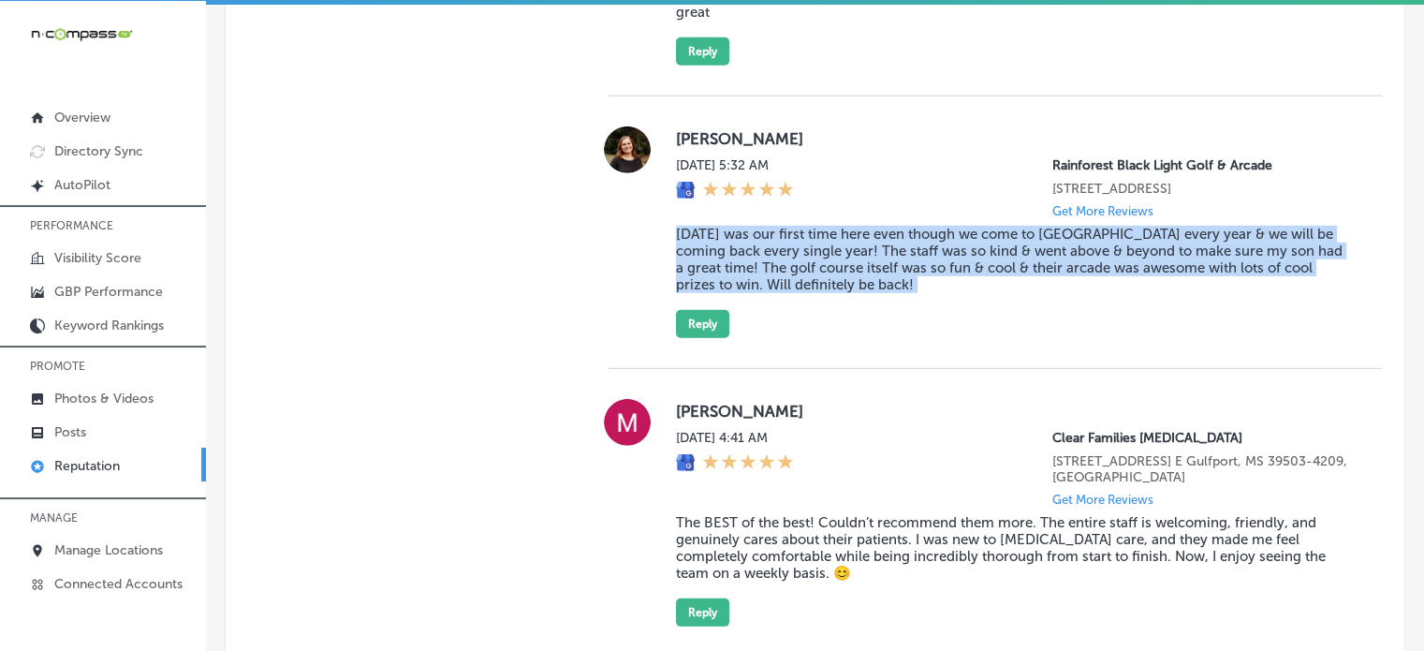
click at [812, 293] on blockquote "Today was our first time here even though we come to Panama City every year & w…" at bounding box center [1014, 259] width 676 height 67
copy blockquote "Today was our first time here even though we come to Panama City every year & w…"
click at [699, 338] on button "Reply" at bounding box center [702, 324] width 53 height 28
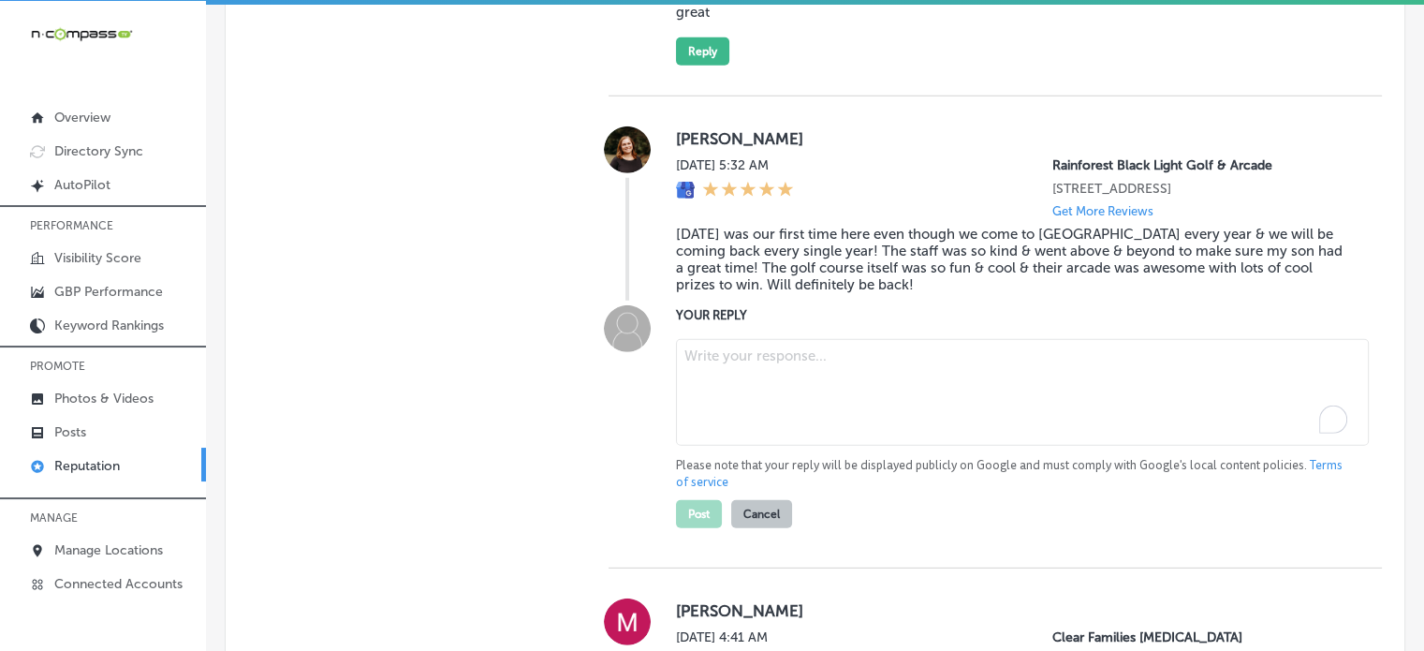
click at [766, 446] on textarea "To enrich screen reader interactions, please activate Accessibility in Grammarl…" at bounding box center [1022, 392] width 693 height 107
paste textarea "Thank you so much for the amazing review, Miranda! We're thrilled to hear you a…"
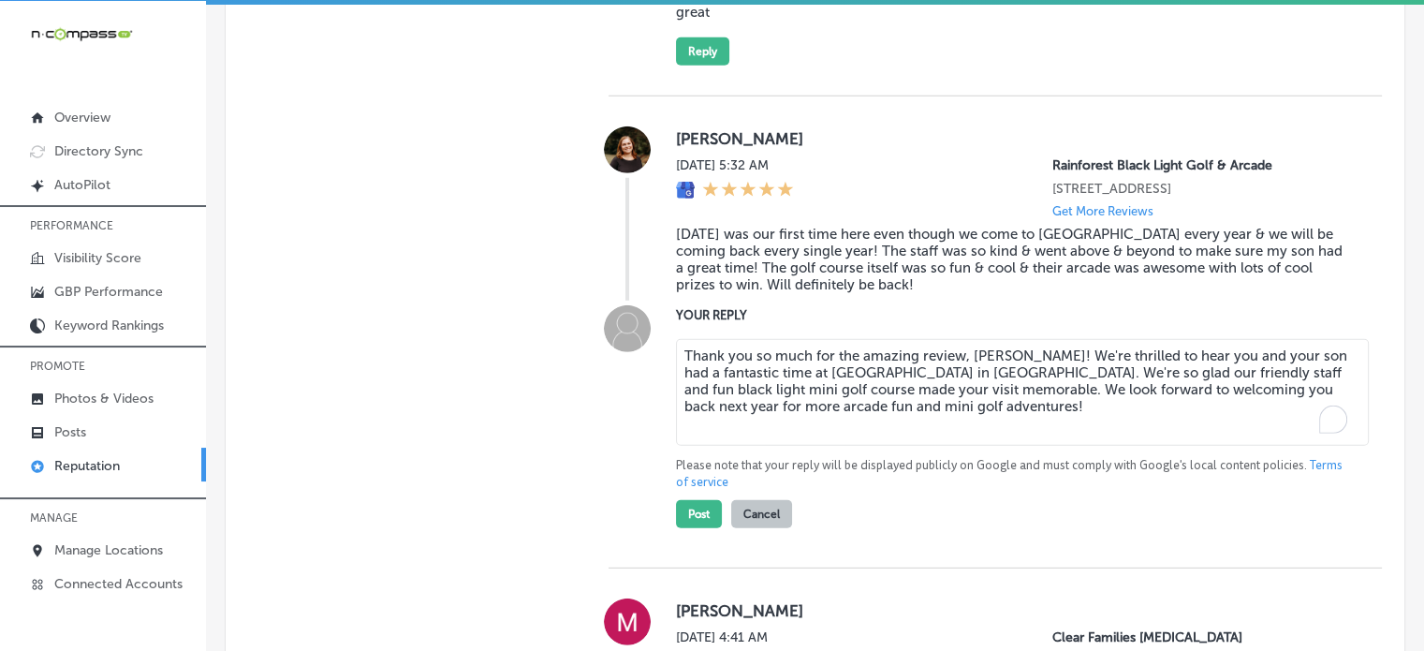
scroll to position [5406, 0]
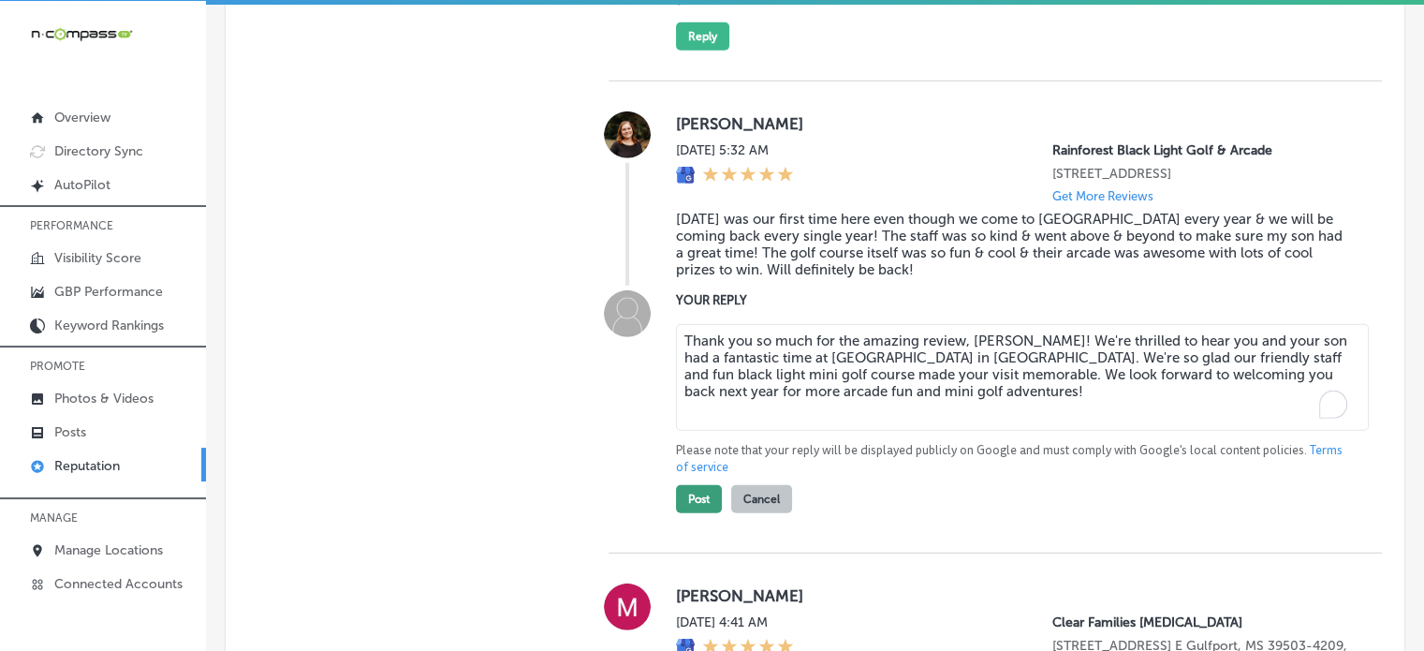
type textarea "Thank you so much for the amazing review, Miranda! We're thrilled to hear you a…"
click at [703, 513] on button "Post" at bounding box center [699, 499] width 46 height 28
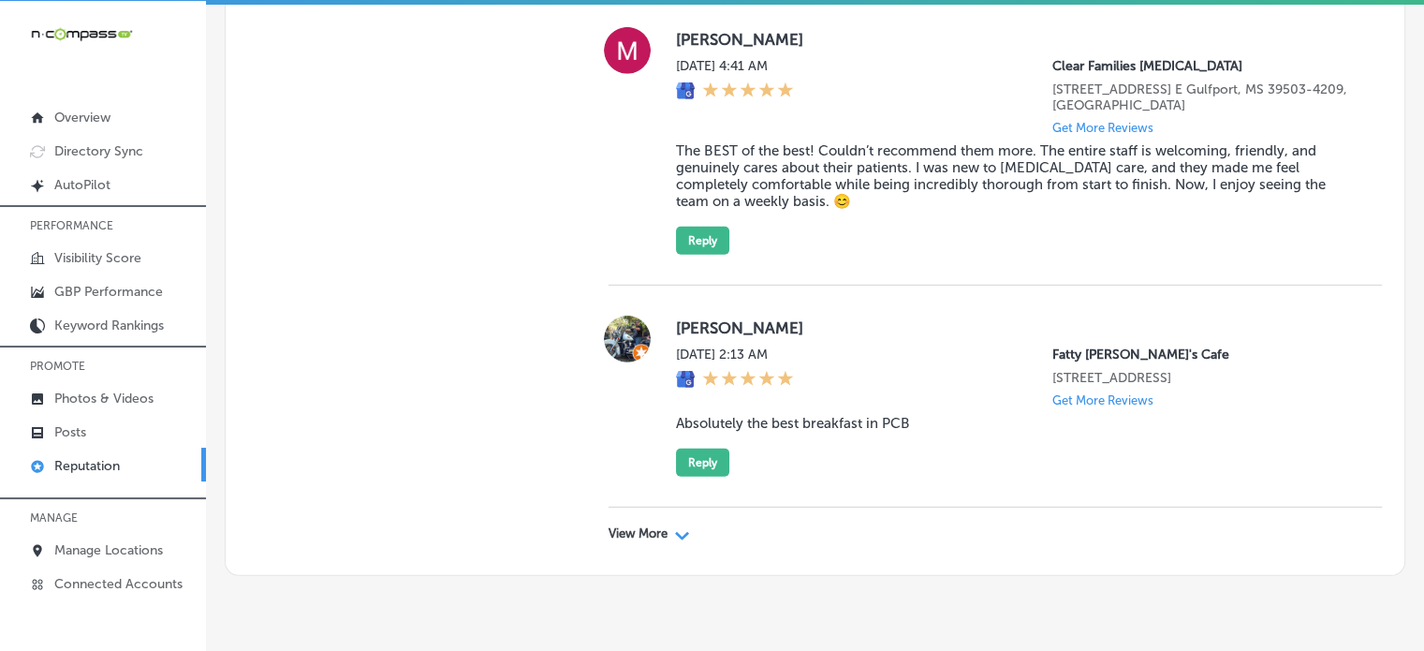
scroll to position [5581, 0]
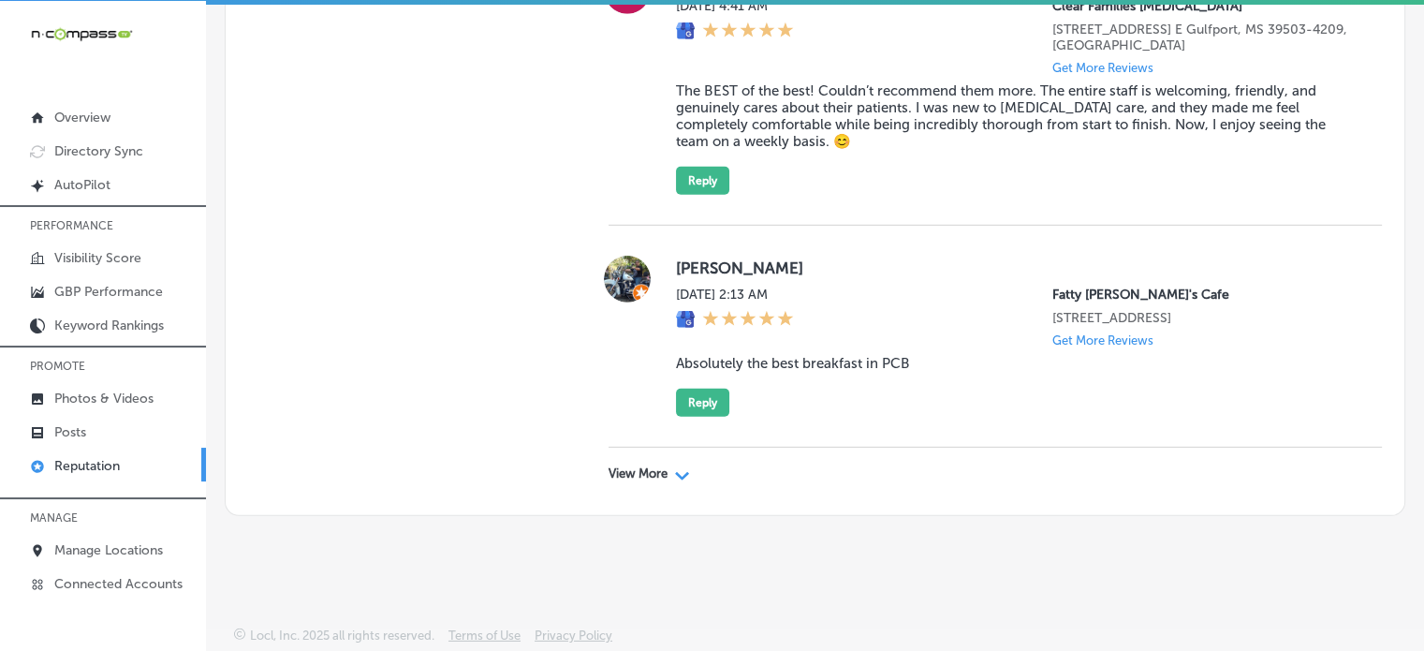
click at [662, 473] on p "View More" at bounding box center [638, 473] width 59 height 15
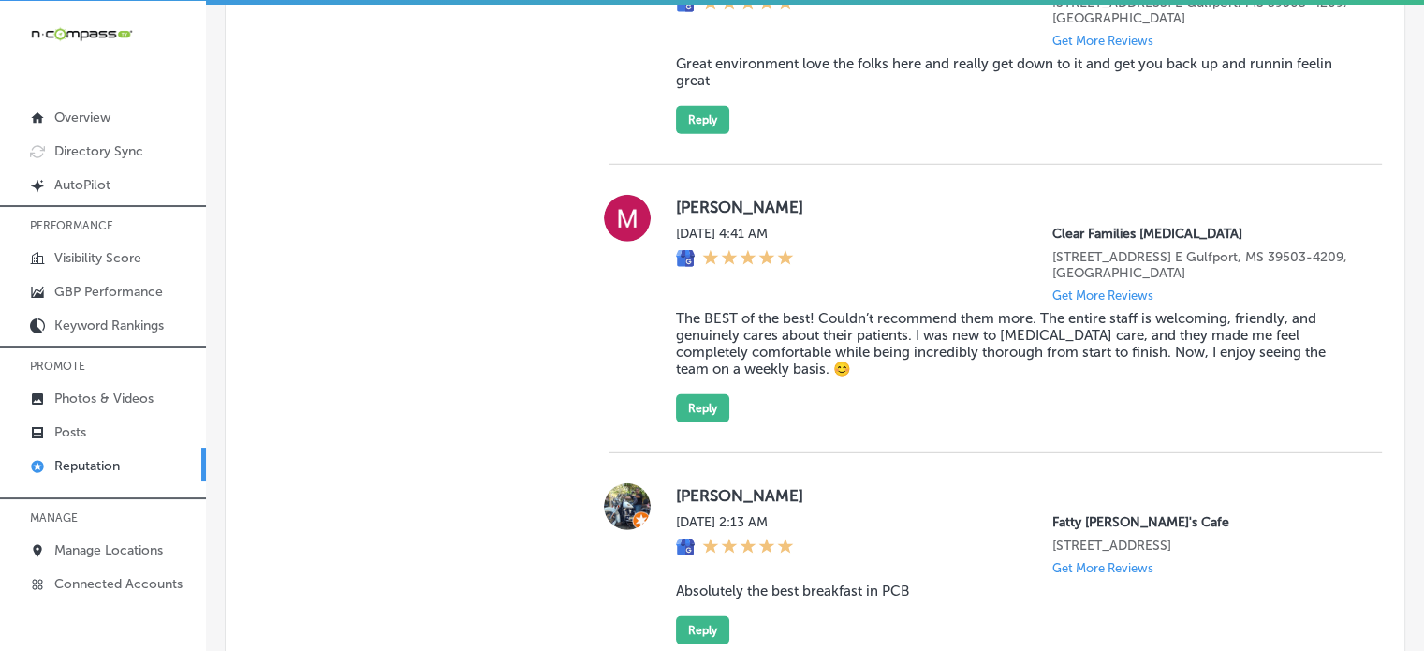
type textarea "x"
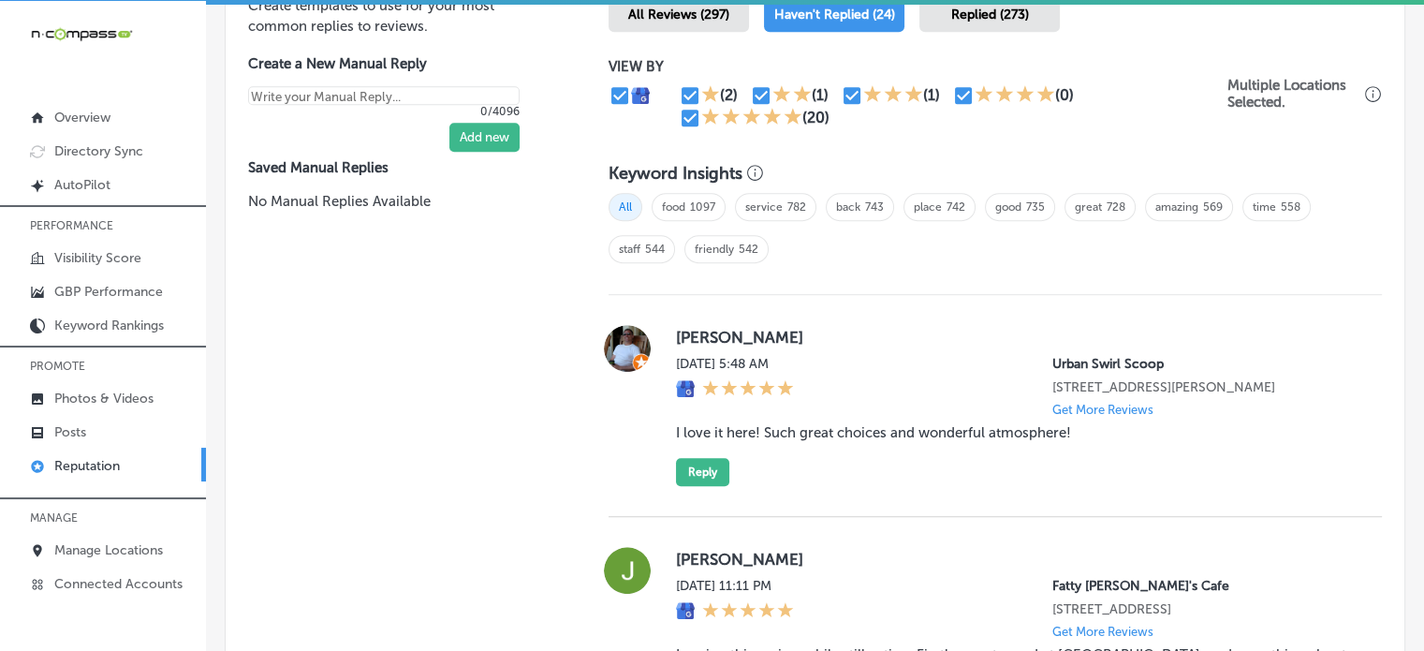
scroll to position [1288, 0]
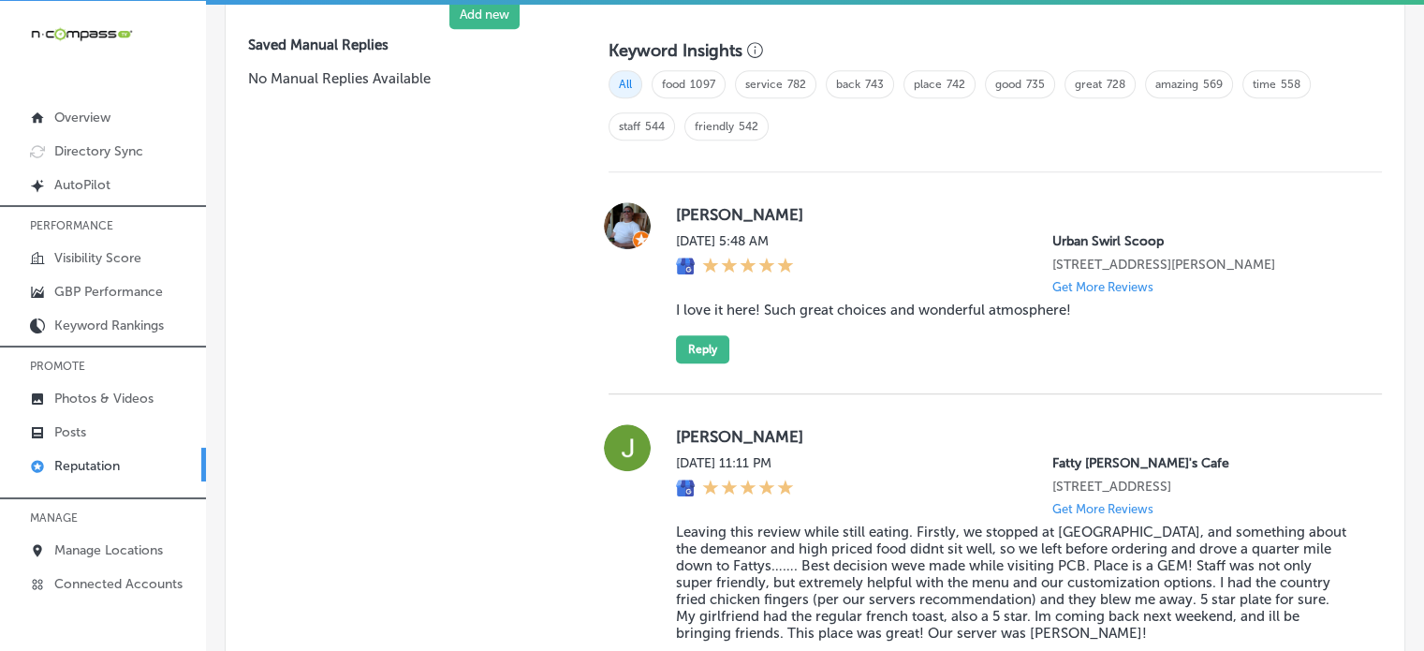
click at [838, 306] on blockquote "I love it here! Such great choices and wonderful atmosphere!" at bounding box center [1014, 309] width 676 height 17
copy blockquote "I love it here! Such great choices and wonderful atmosphere!"
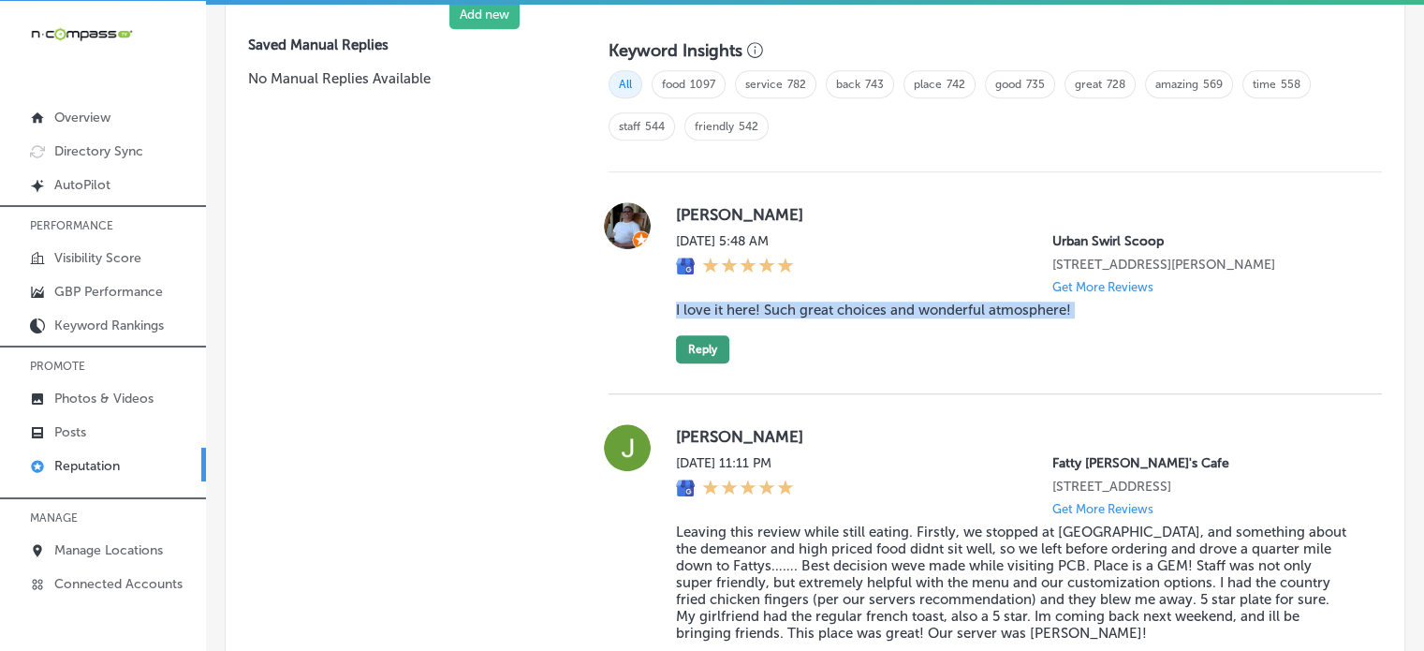
click at [691, 348] on button "Reply" at bounding box center [702, 349] width 53 height 28
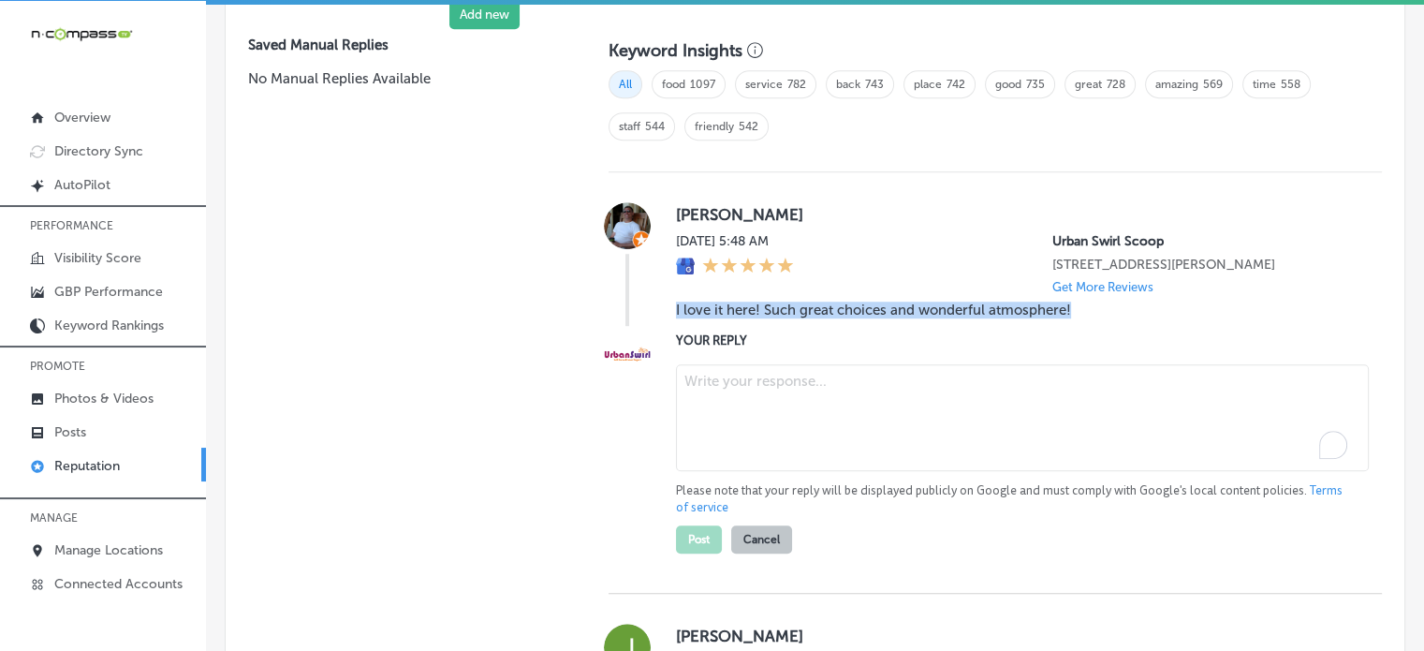
click at [786, 395] on textarea "To enrich screen reader interactions, please activate Accessibility in Grammarl…" at bounding box center [1022, 417] width 693 height 107
paste textarea "Thank you for the amazing 5-star review, Ryan! We’re thrilled to hear you love …"
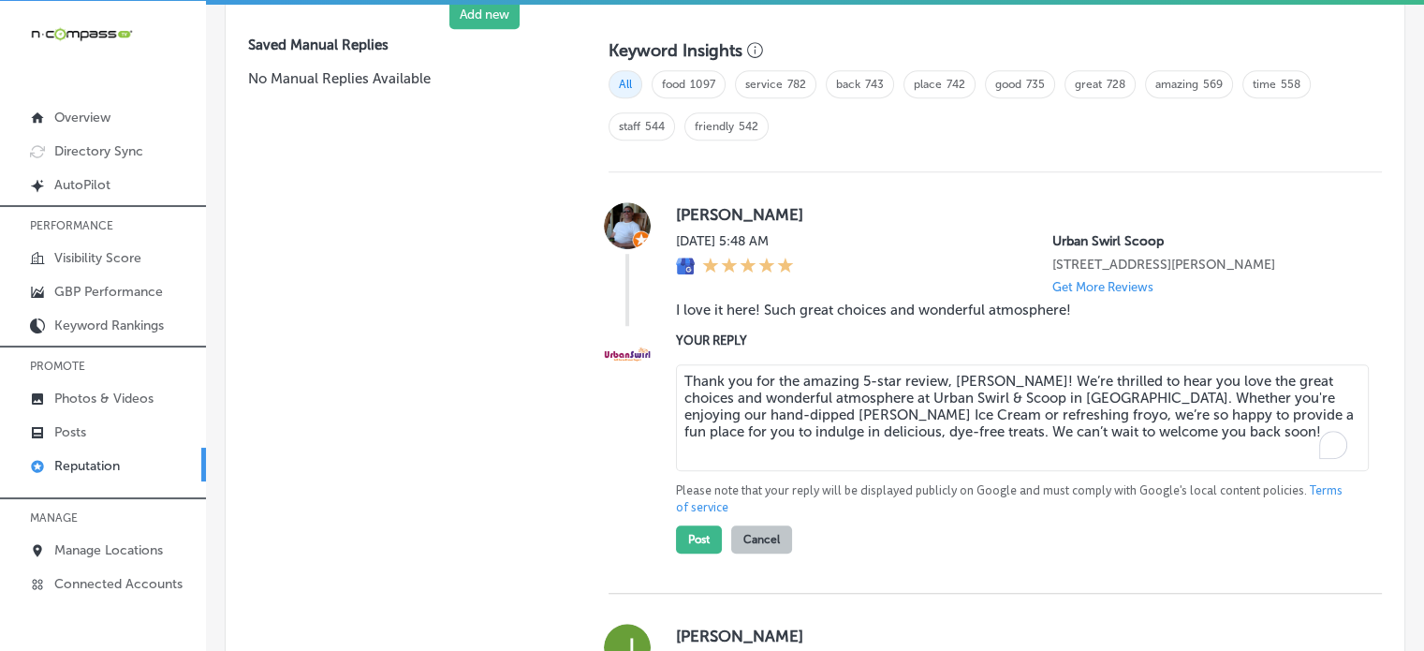
scroll to position [1345, 0]
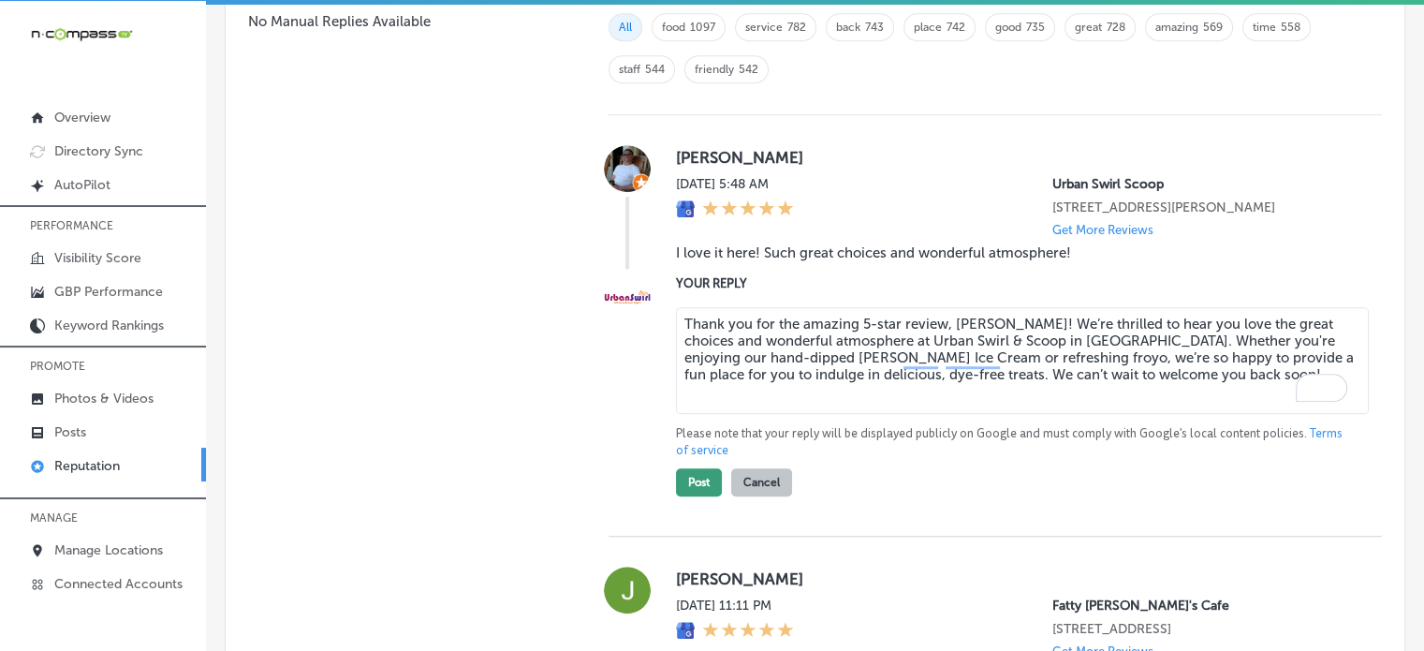
type textarea "Thank you for the amazing 5-star review, Ryan! We’re thrilled to hear you love …"
click at [704, 475] on button "Post" at bounding box center [699, 482] width 46 height 28
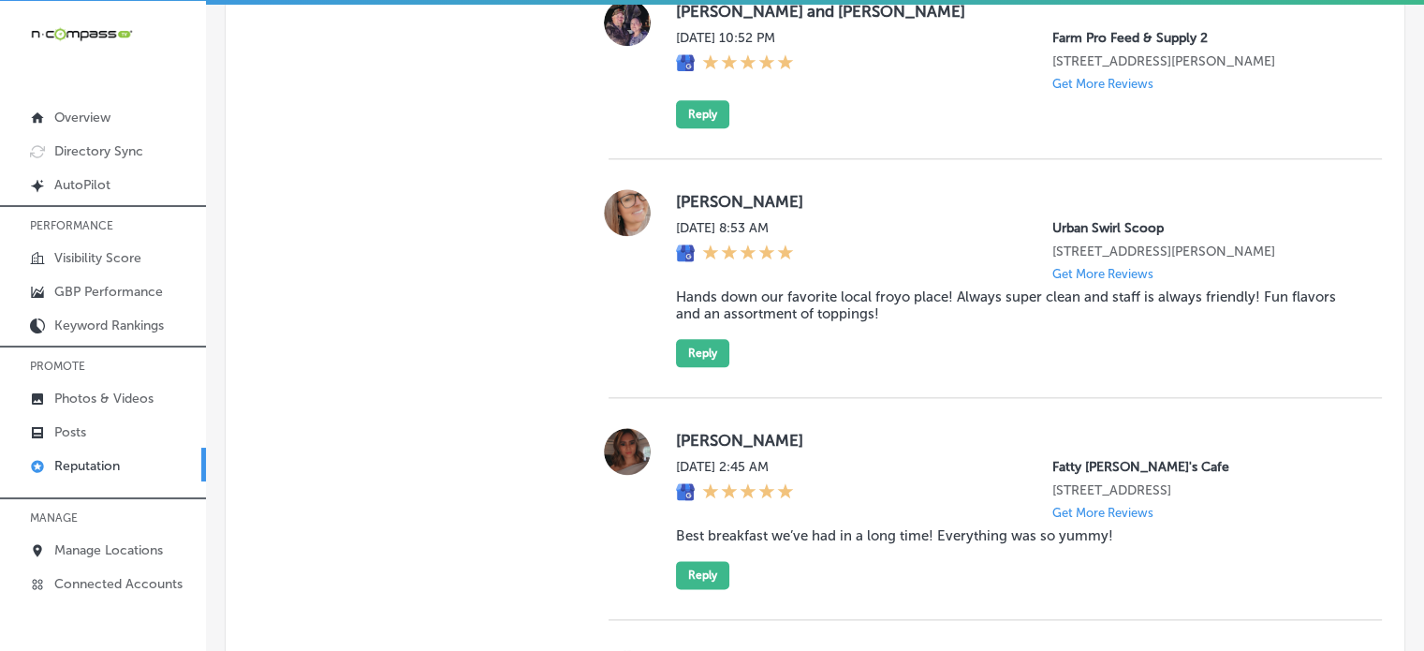
type textarea "x"
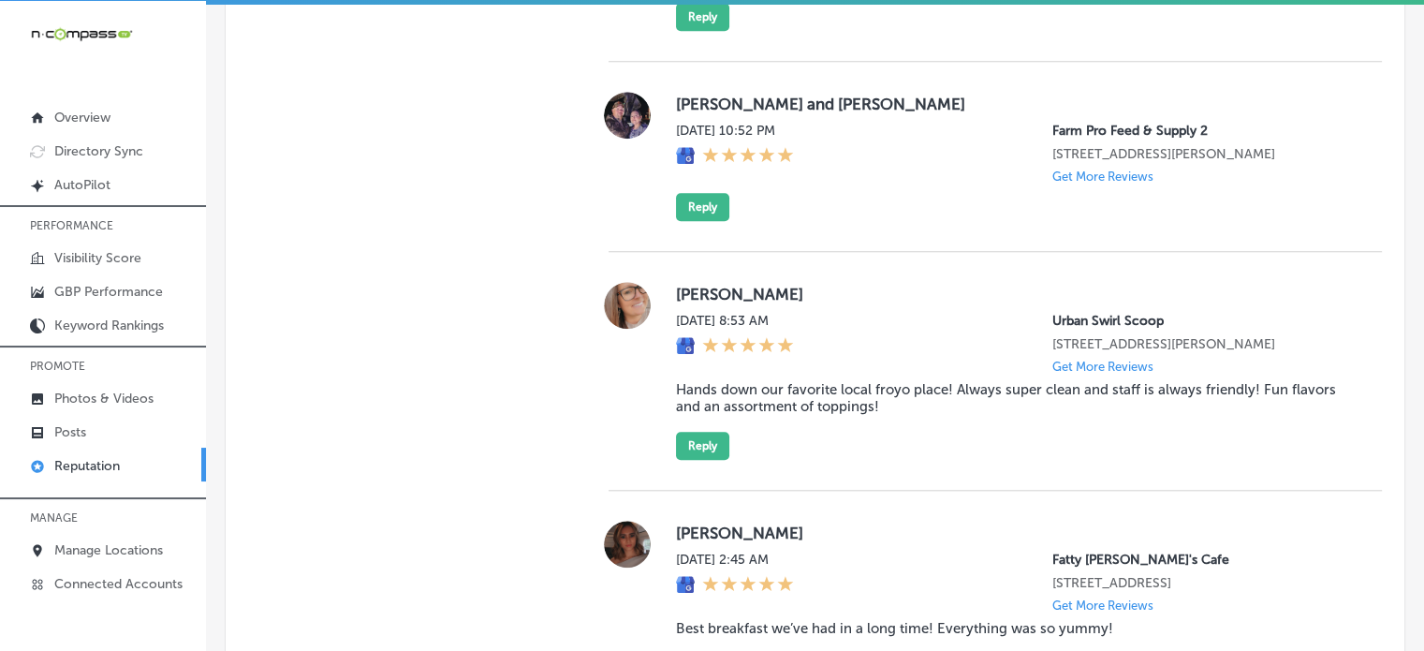
scroll to position [1783, 0]
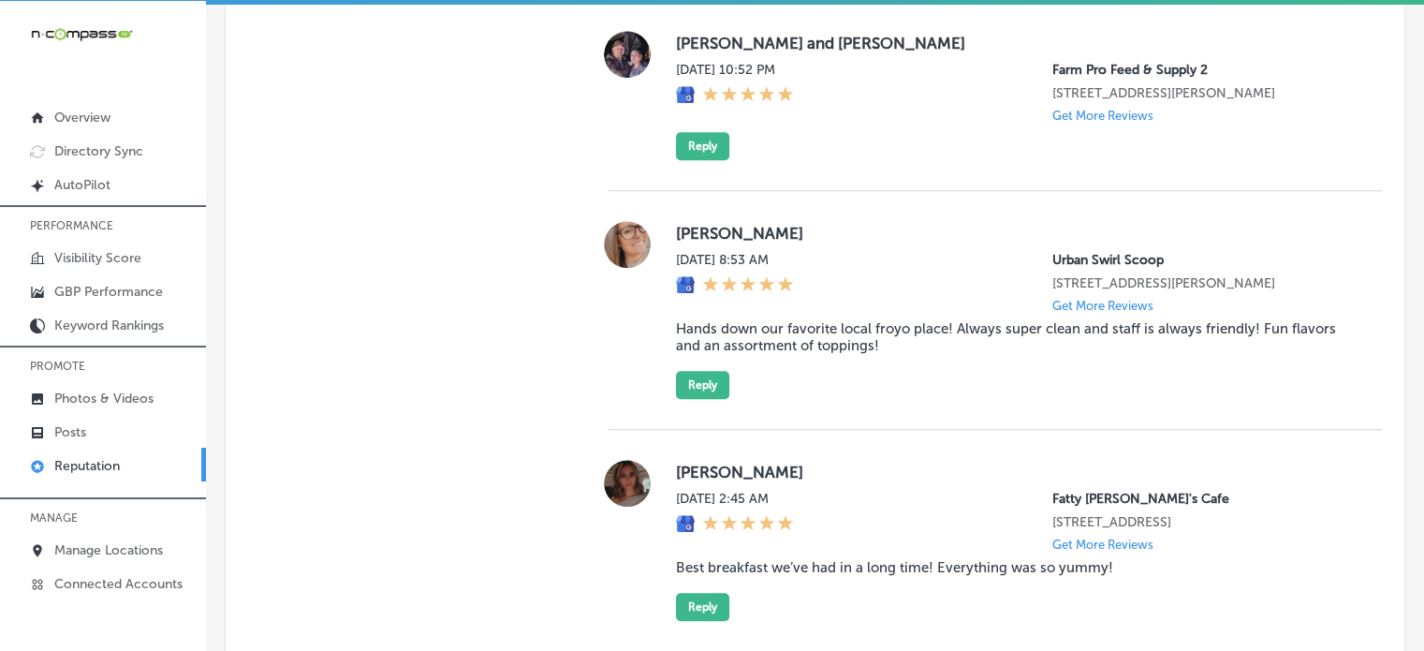
click at [831, 337] on blockquote "Hands down our favorite local froyo place! Always super clean and staff is alwa…" at bounding box center [1014, 337] width 676 height 34
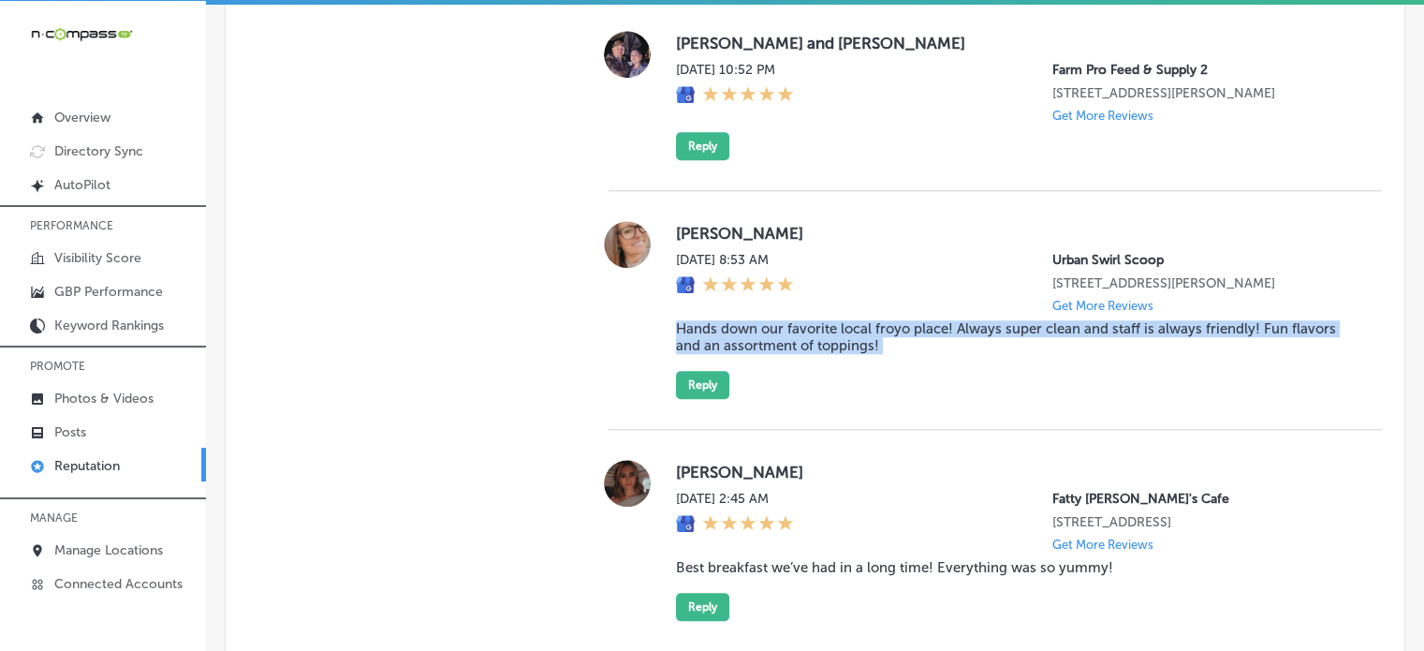
click at [831, 337] on blockquote "Hands down our favorite local froyo place! Always super clean and staff is alwa…" at bounding box center [1014, 337] width 676 height 34
copy blockquote "Hands down our favorite local froyo place! Always super clean and staff is alwa…"
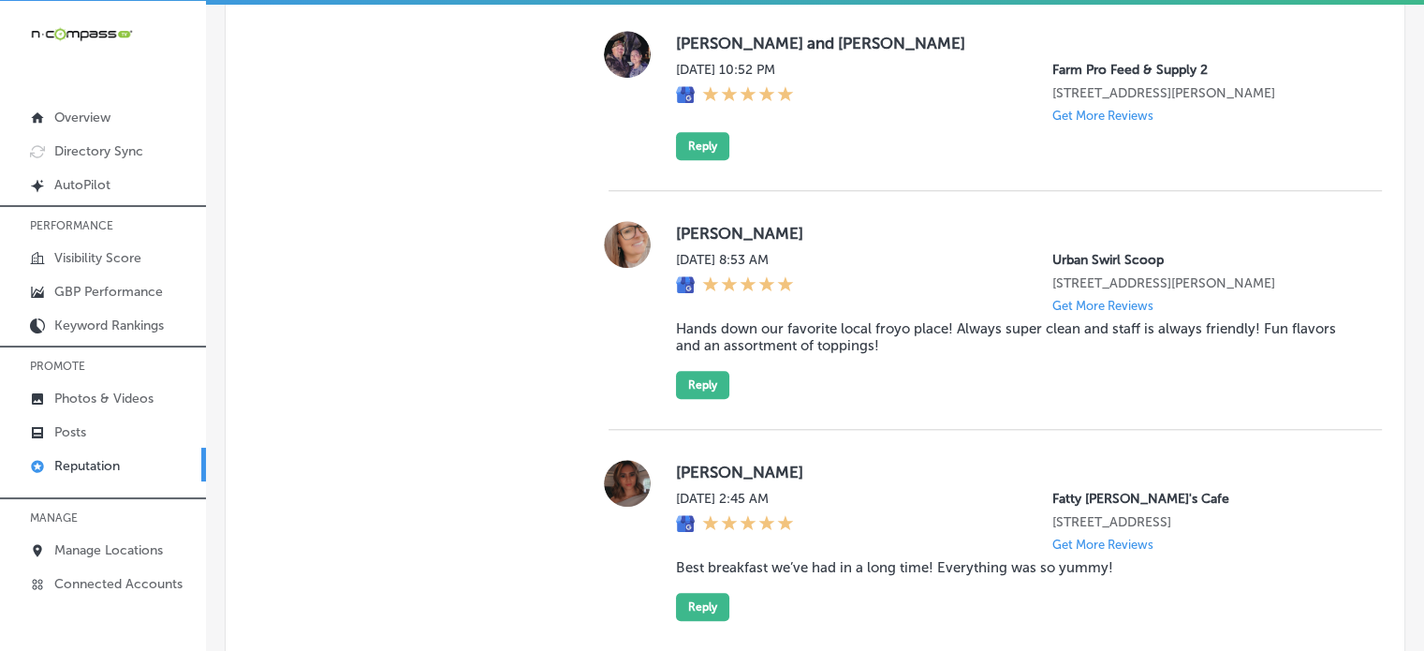
click at [697, 242] on label "Chelcie Harbin" at bounding box center [1014, 233] width 676 height 19
copy label "Chelcie"
click at [711, 395] on button "Reply" at bounding box center [702, 385] width 53 height 28
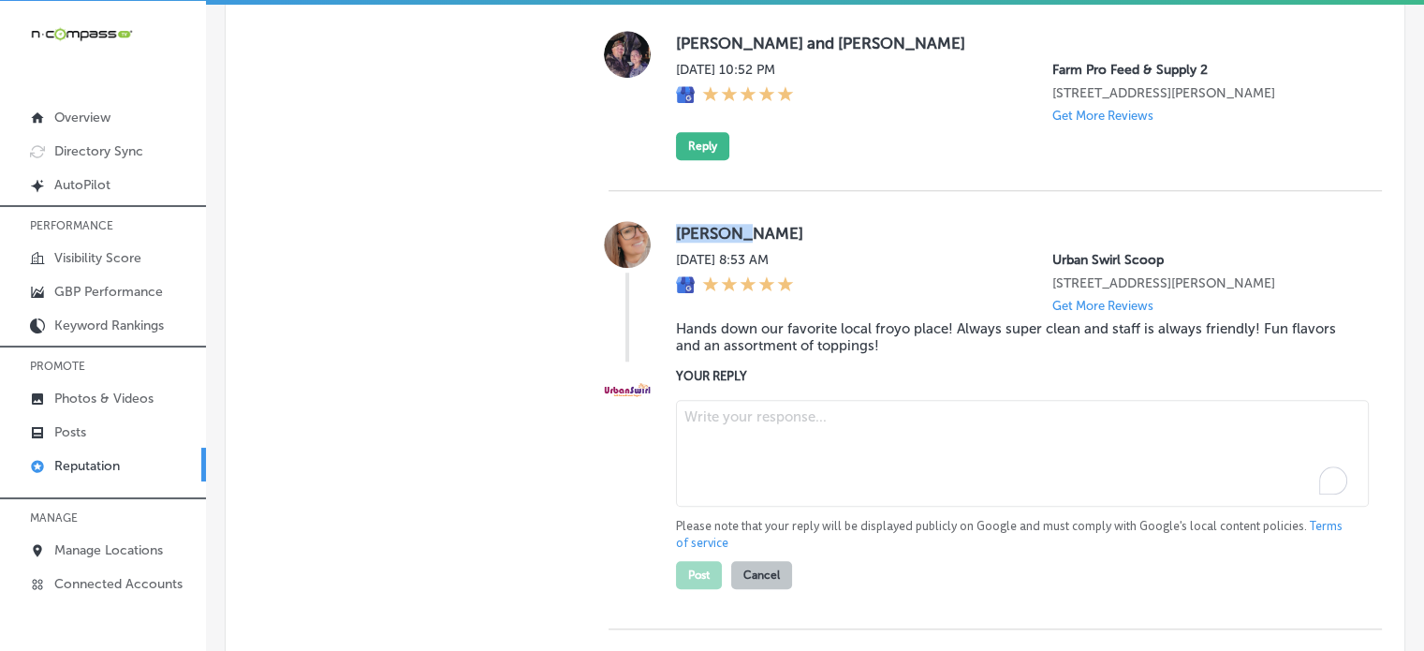
click at [793, 446] on textarea "To enrich screen reader interactions, please activate Accessibility in Grammarl…" at bounding box center [1022, 453] width 693 height 107
paste textarea "Thank you for the fantastic 5-star review, Chelcie! We’re so happy to hear that…"
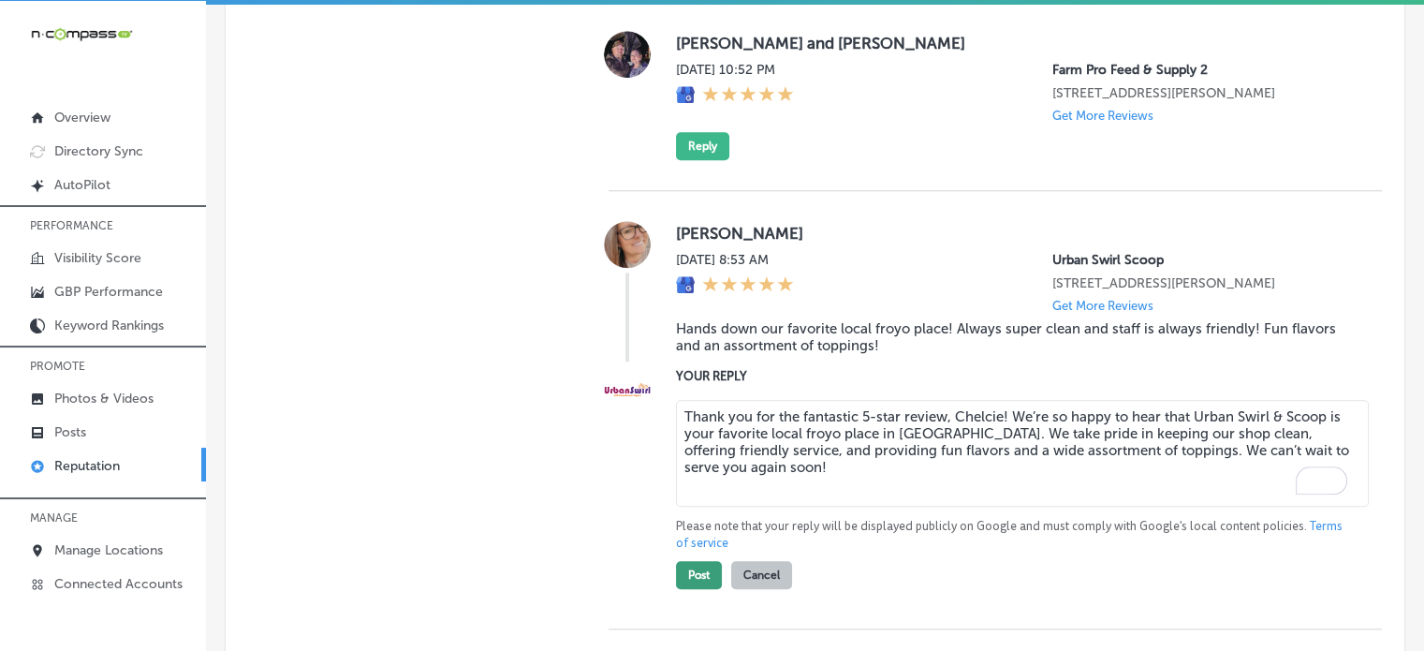
type textarea "Thank you for the fantastic 5-star review, Chelcie! We’re so happy to hear that…"
click at [697, 589] on button "Post" at bounding box center [699, 575] width 46 height 28
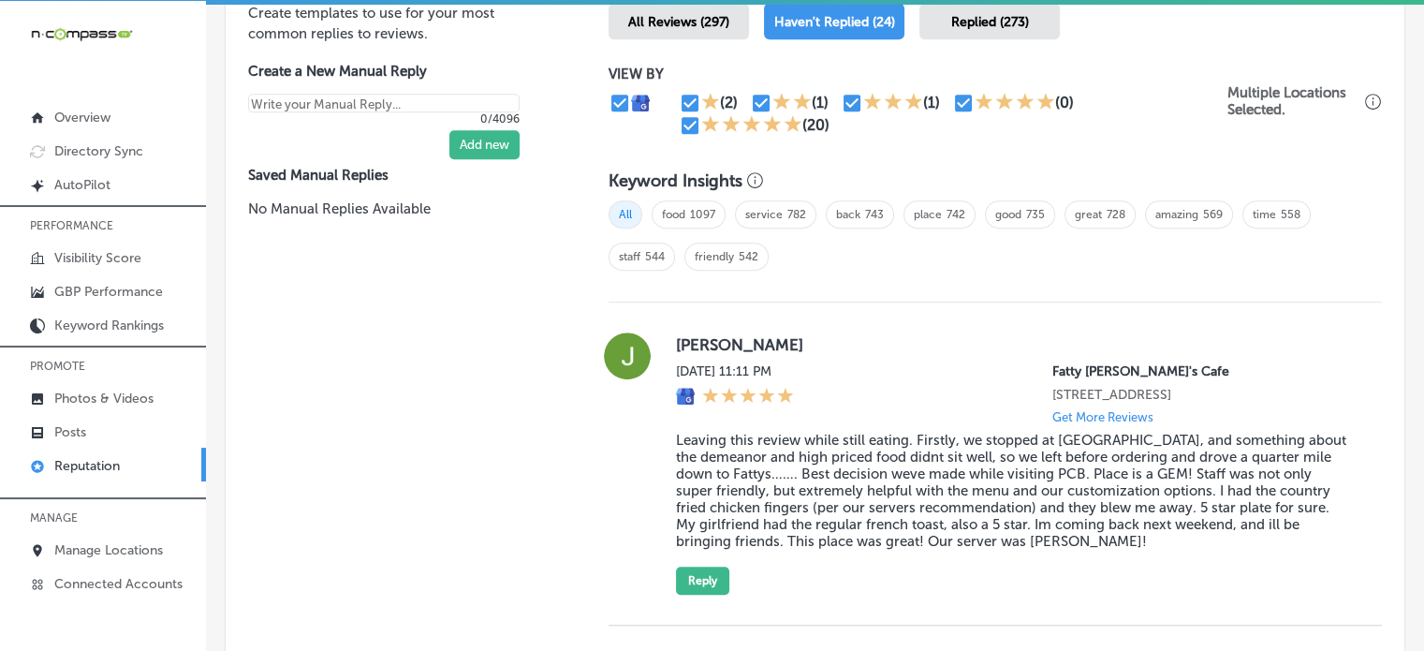
type textarea "x"
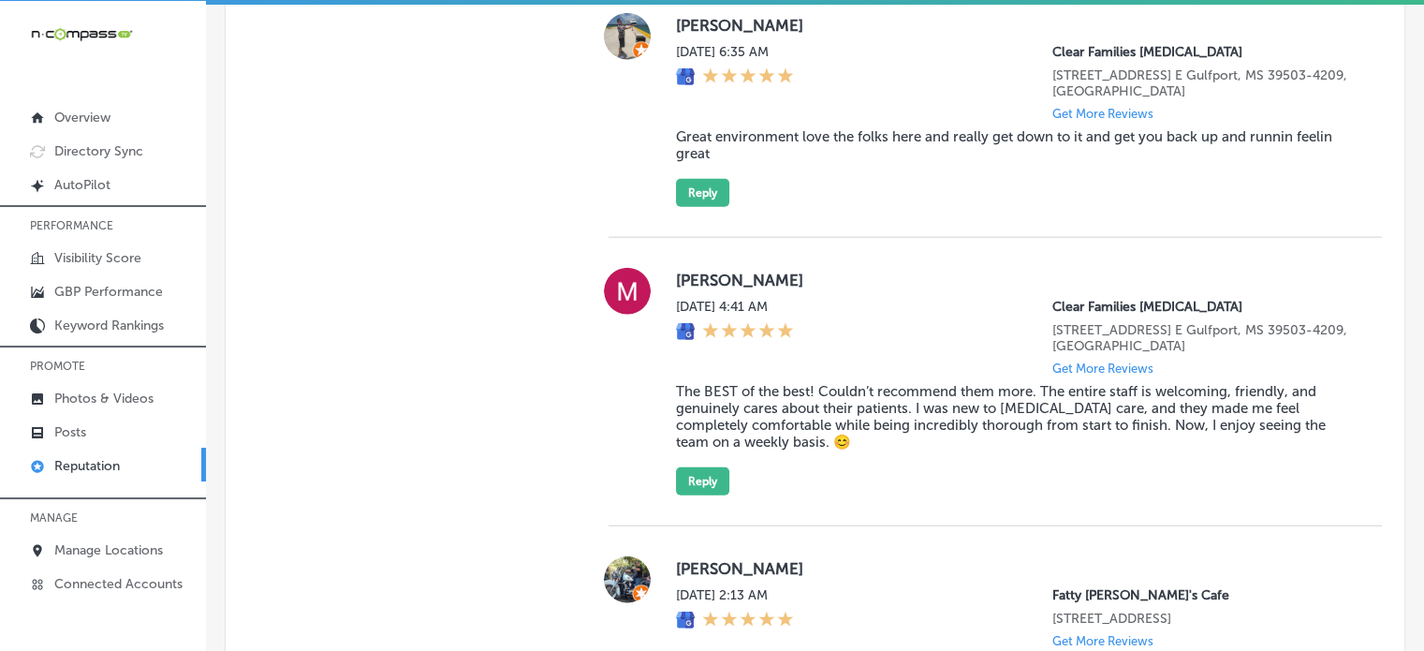
scroll to position [4781, 0]
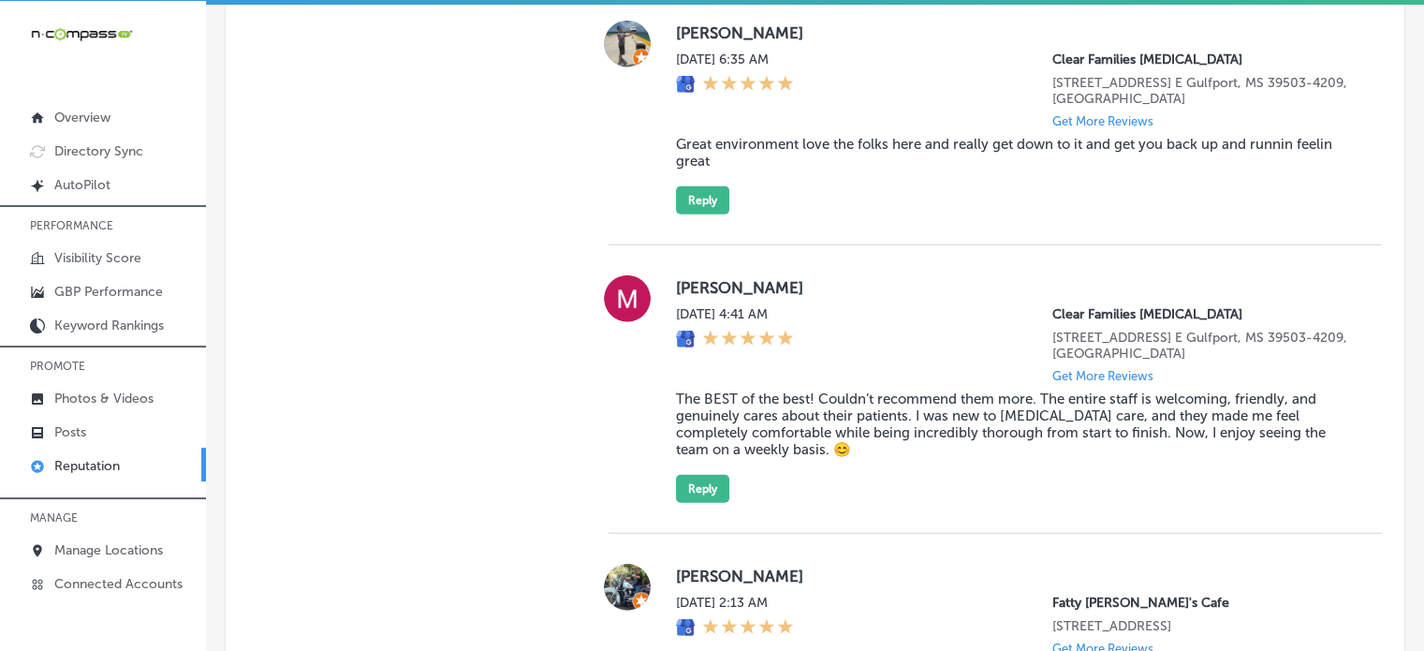
click at [853, 438] on blockquote "The BEST of the best! Couldn’t recommend them more. The entire staff is welcomi…" at bounding box center [1014, 423] width 676 height 67
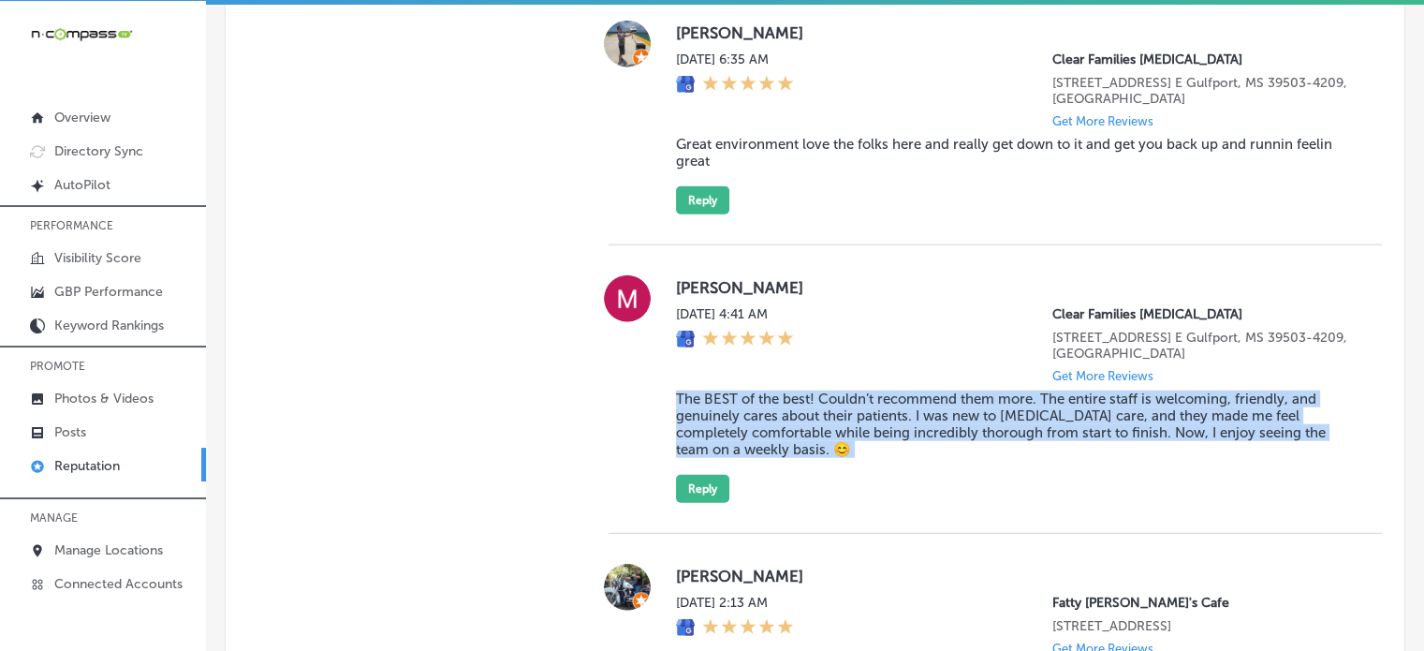
click at [853, 438] on blockquote "The BEST of the best! Couldn’t recommend them more. The entire staff is welcomi…" at bounding box center [1014, 423] width 676 height 67
copy blockquote "The BEST of the best! Couldn’t recommend them more. The entire staff is welcomi…"
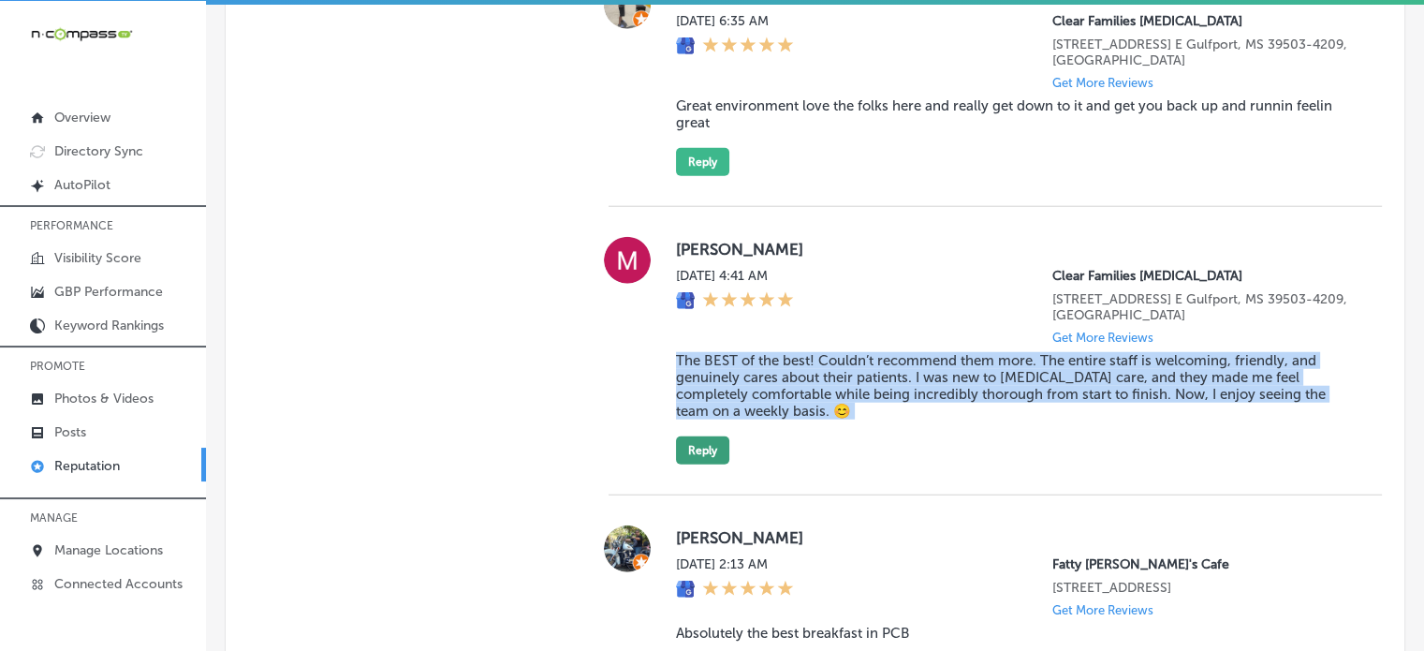
scroll to position [4824, 0]
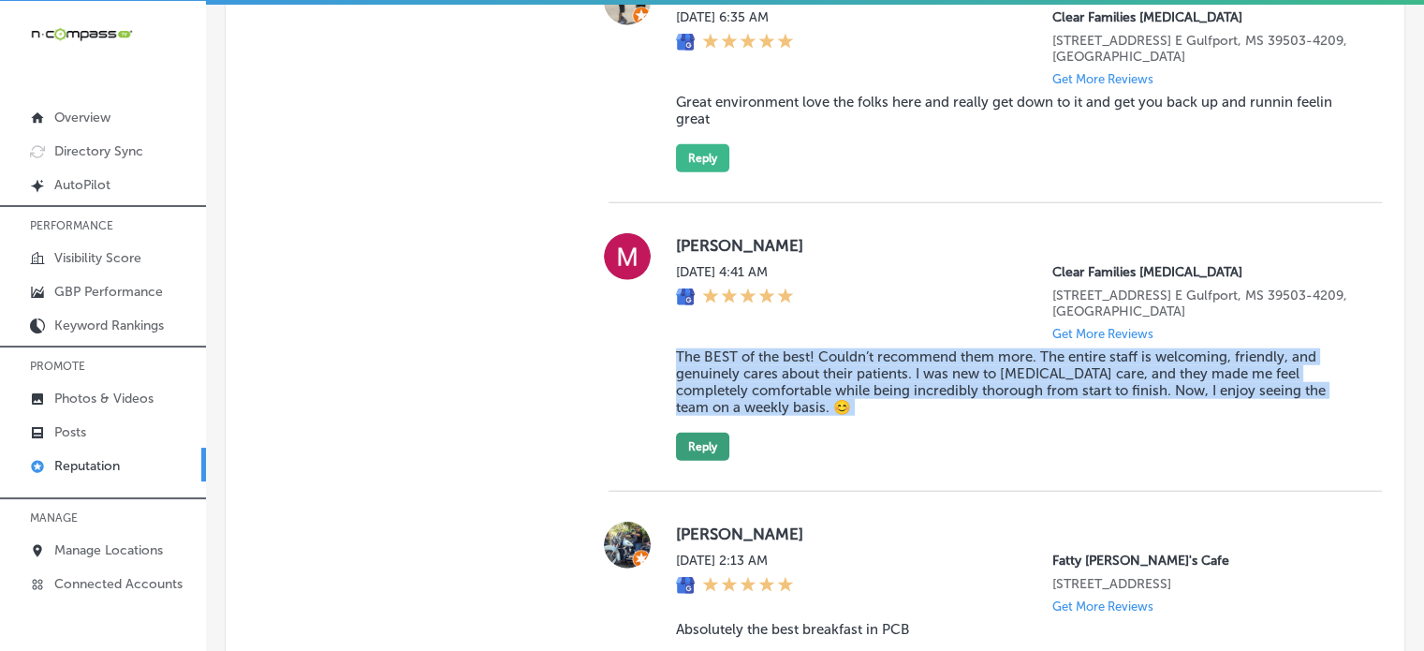
click at [709, 461] on button "Reply" at bounding box center [702, 447] width 53 height 28
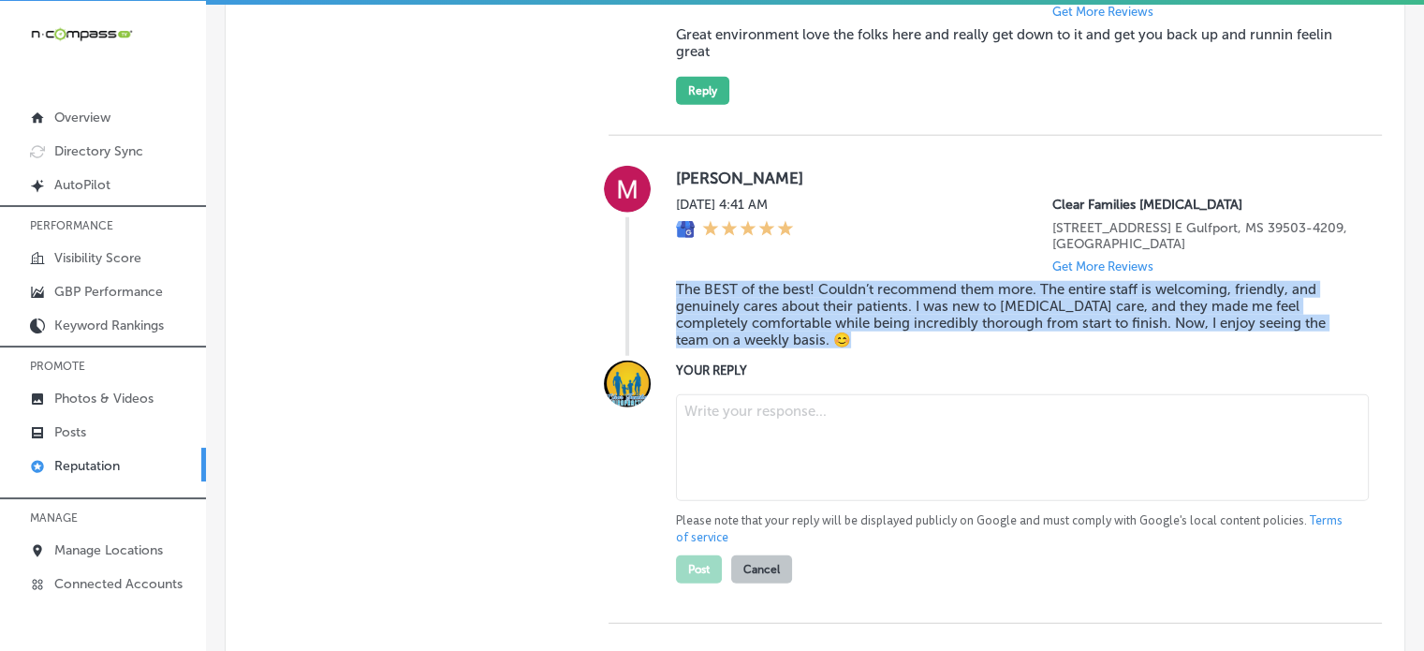
scroll to position [4892, 0]
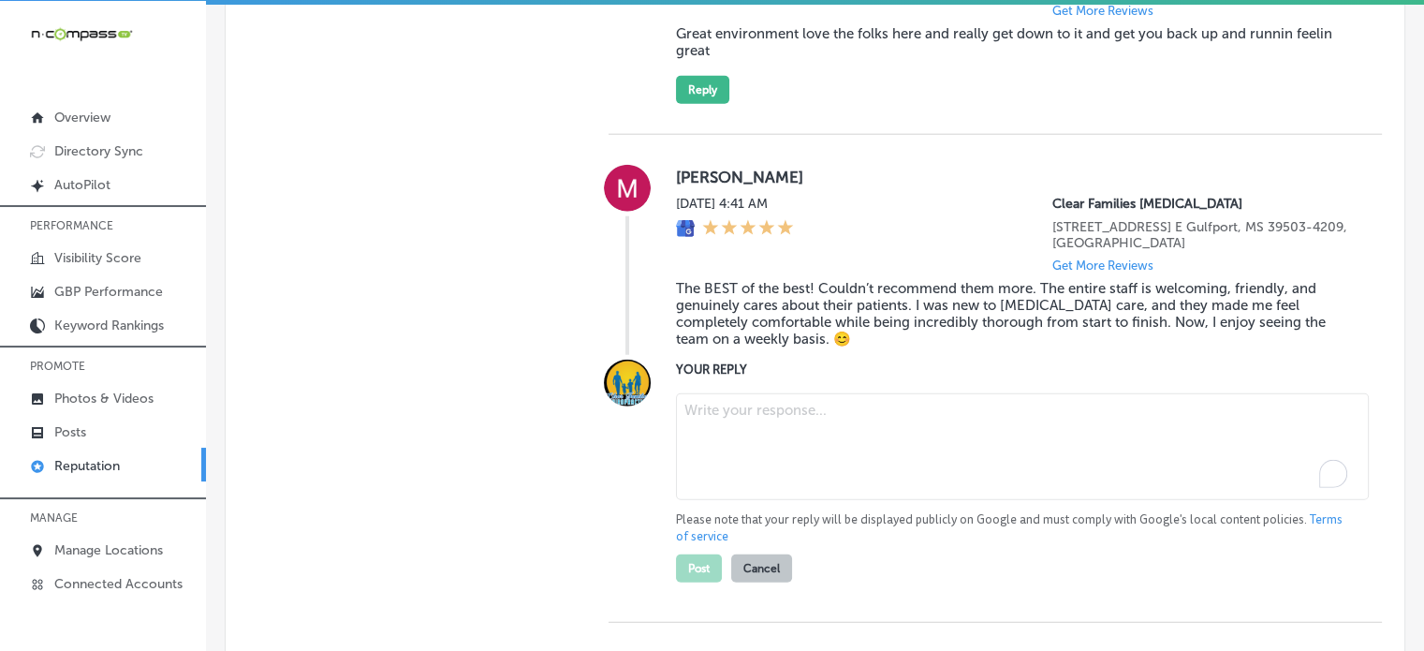
click at [779, 478] on textarea "To enrich screen reader interactions, please activate Accessibility in Grammarl…" at bounding box center [1022, 446] width 693 height 107
paste textarea "Thank you for the wonderful 5-star review, Mikayla! We’re thrilled to hear that…"
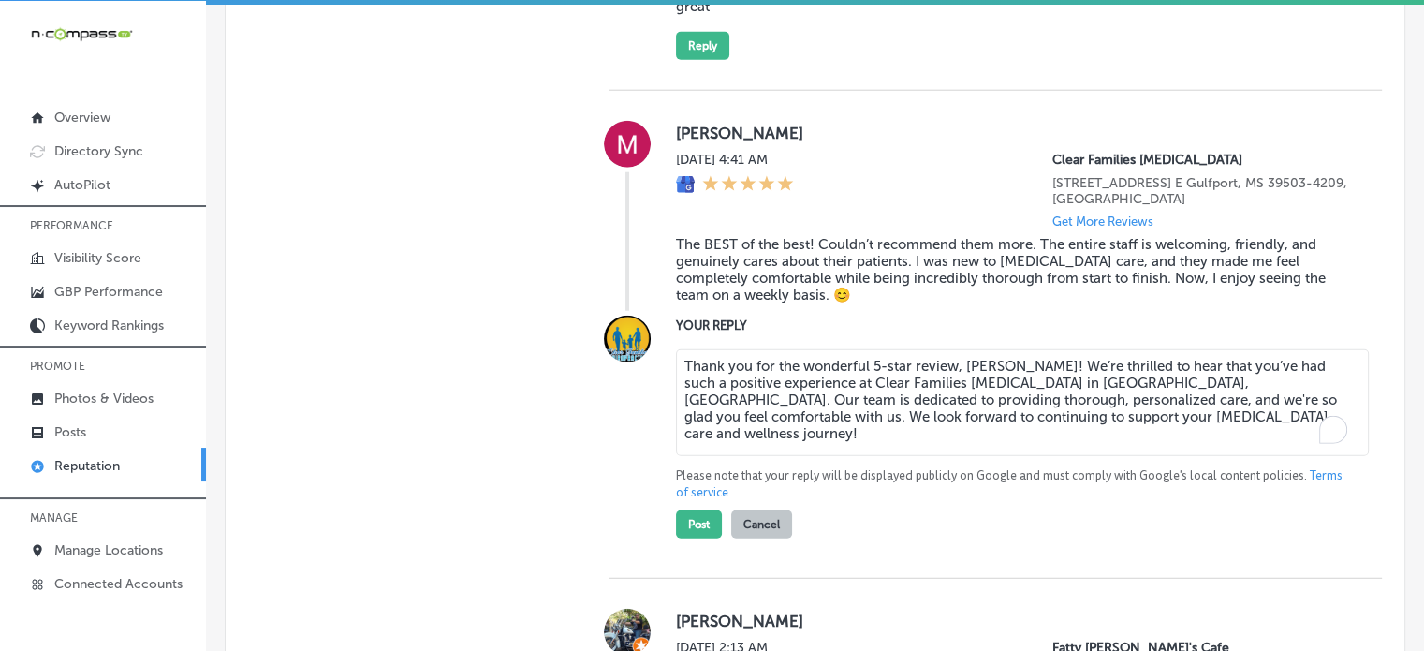
scroll to position [4939, 0]
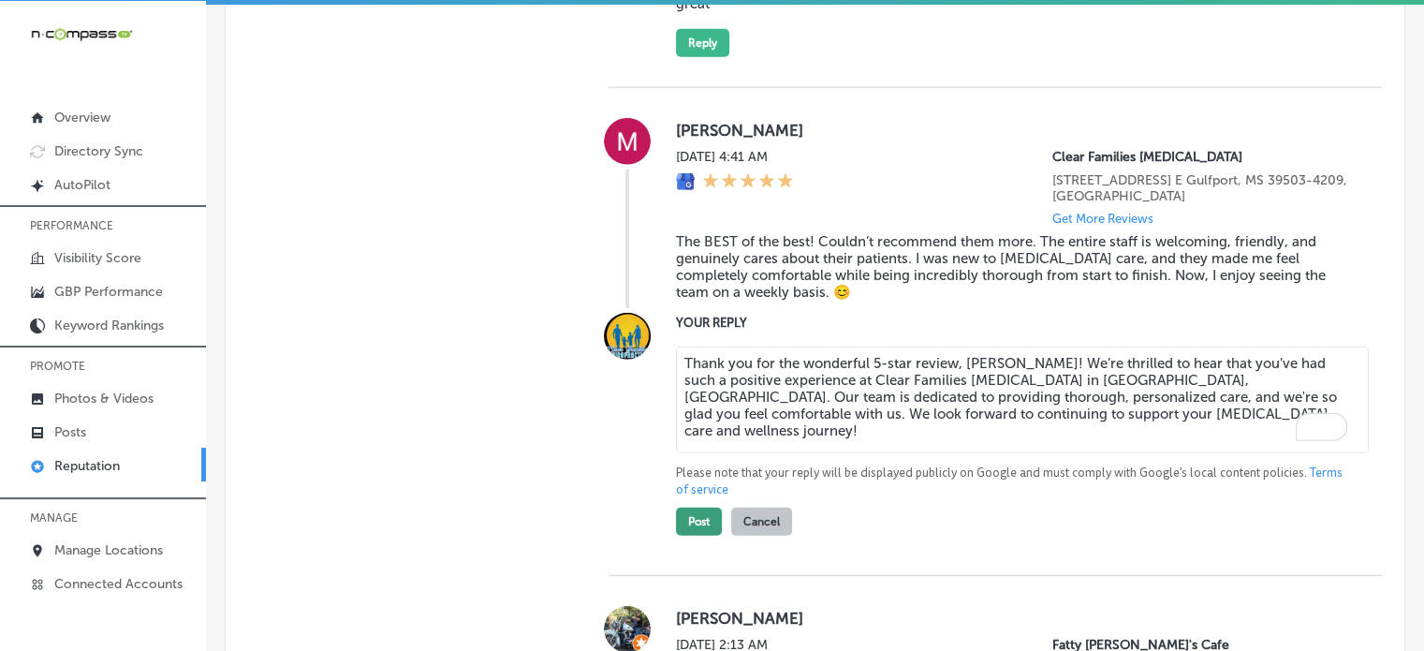
type textarea "Thank you for the wonderful 5-star review, Mikayla! We’re thrilled to hear that…"
click at [697, 536] on button "Post" at bounding box center [699, 521] width 46 height 28
type textarea "x"
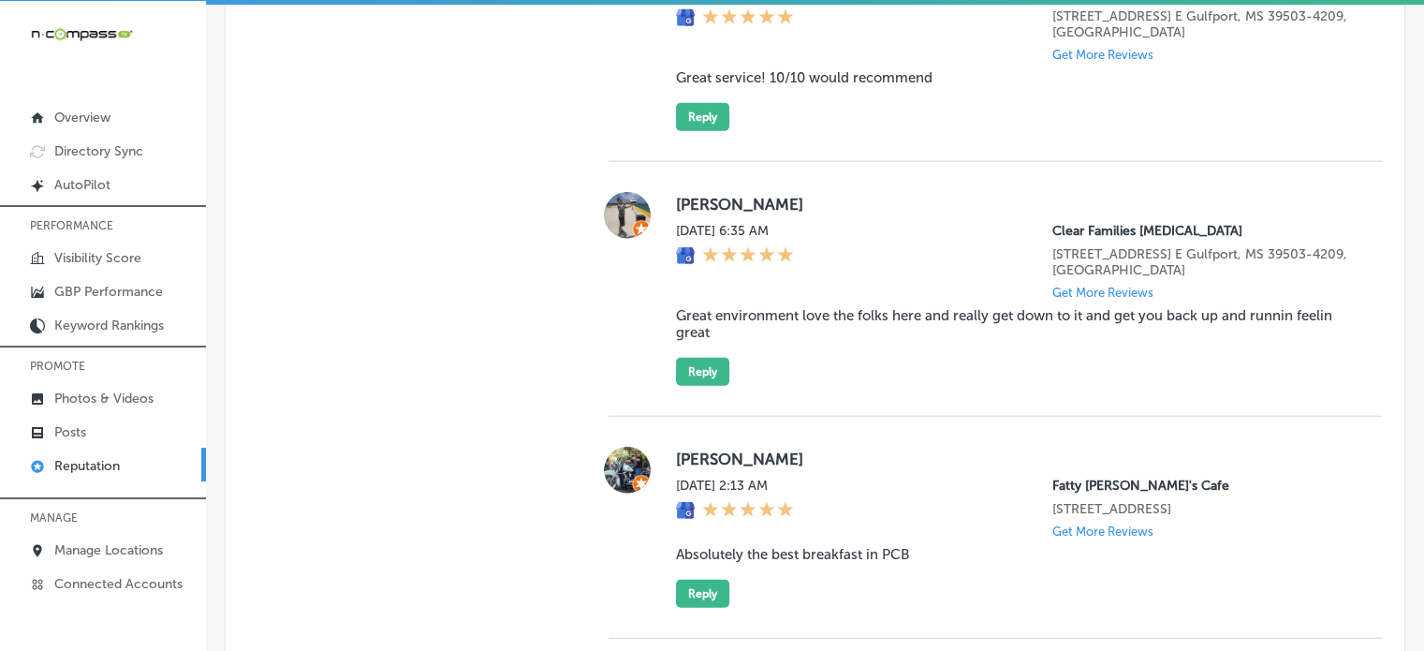
scroll to position [4606, 0]
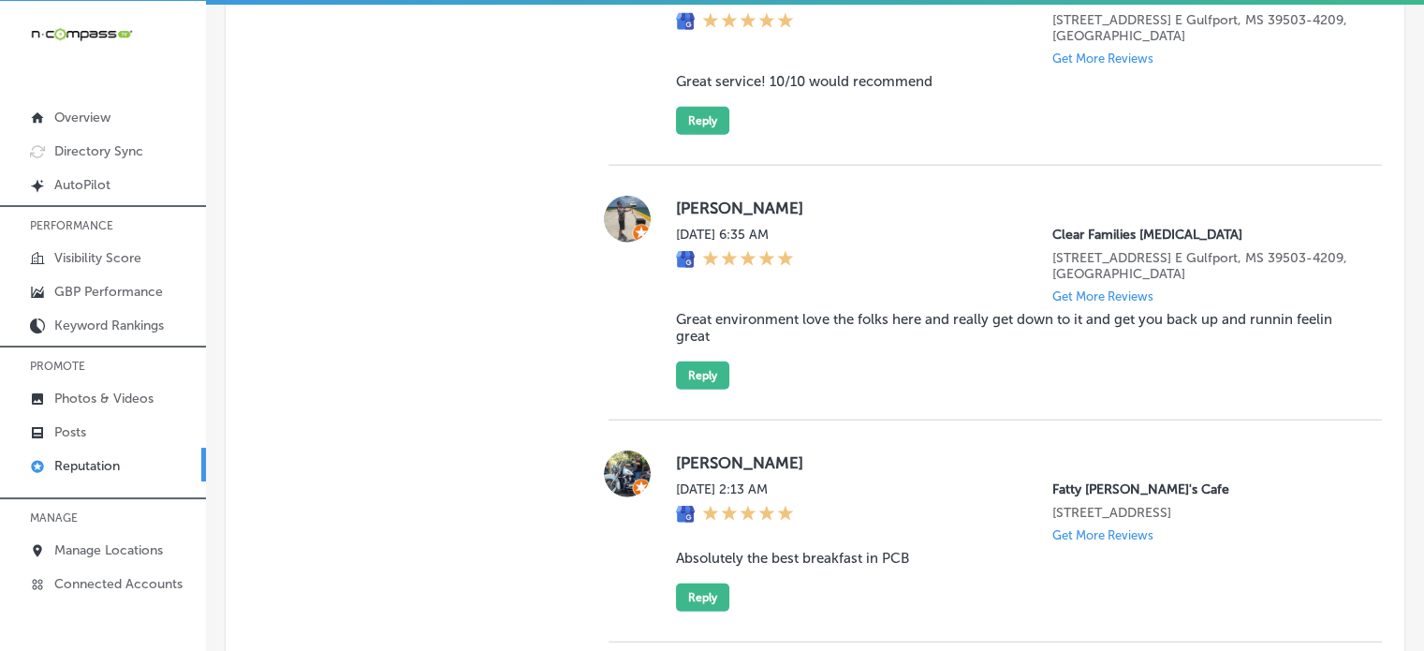
click at [831, 345] on blockquote "Great environment love the folks here and really get down to it and get you bac…" at bounding box center [1014, 328] width 676 height 34
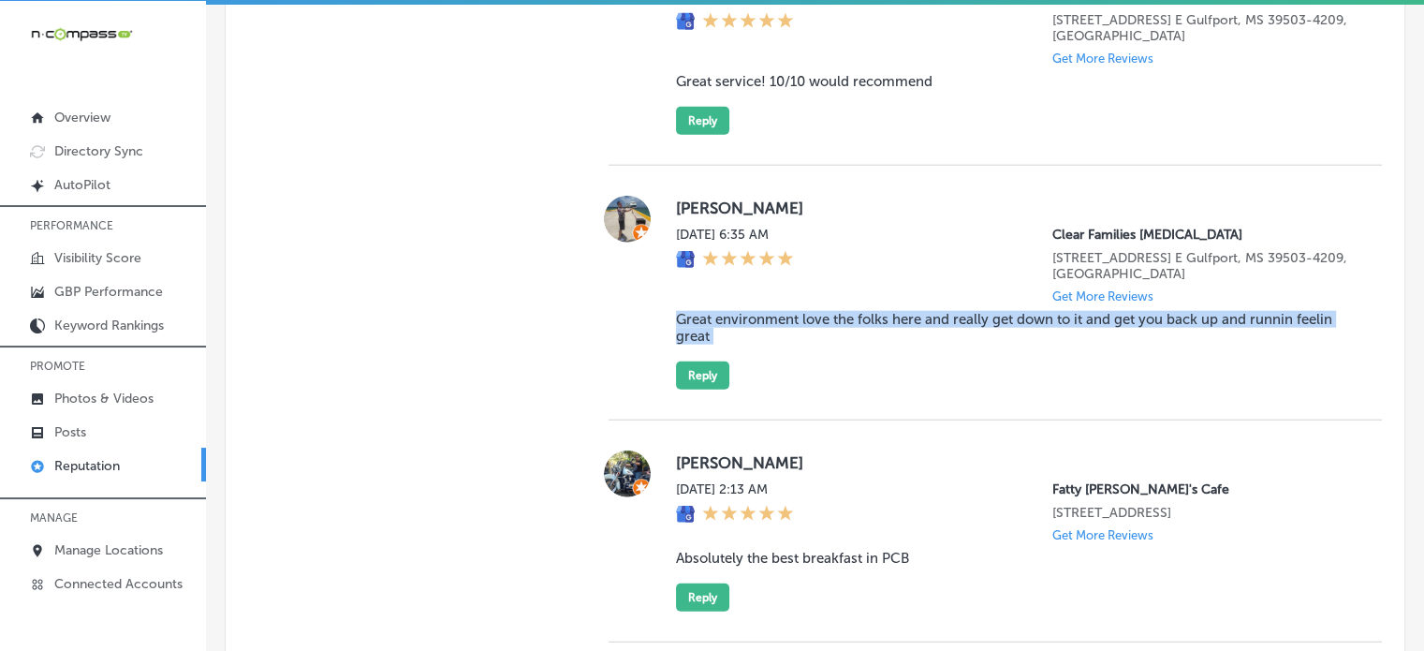
click at [831, 345] on blockquote "Great environment love the folks here and really get down to it and get you bac…" at bounding box center [1014, 328] width 676 height 34
copy blockquote "Great environment love the folks here and really get down to it and get you bac…"
click at [691, 389] on button "Reply" at bounding box center [702, 375] width 53 height 28
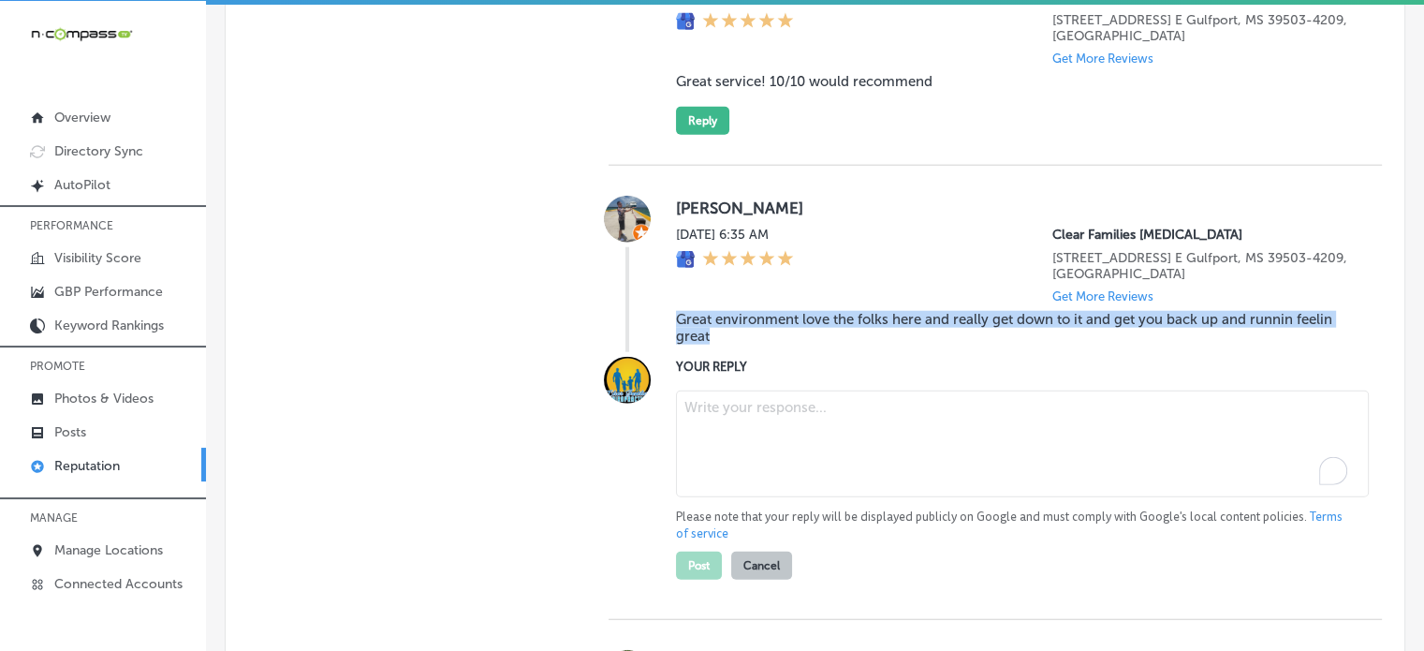
click at [764, 437] on textarea "To enrich screen reader interactions, please activate Accessibility in Grammarl…" at bounding box center [1022, 443] width 693 height 107
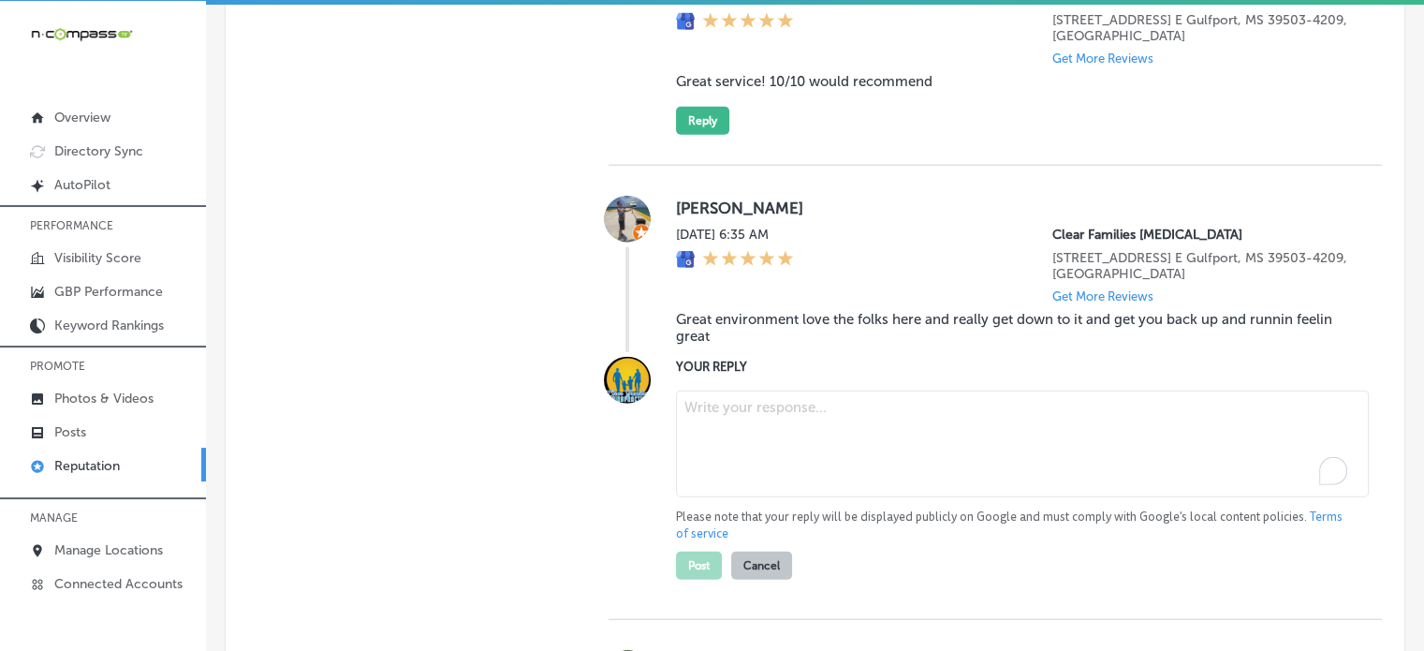
paste textarea "Thank you for the 5-star review, Bryan! We’re so glad to hear that you love the…"
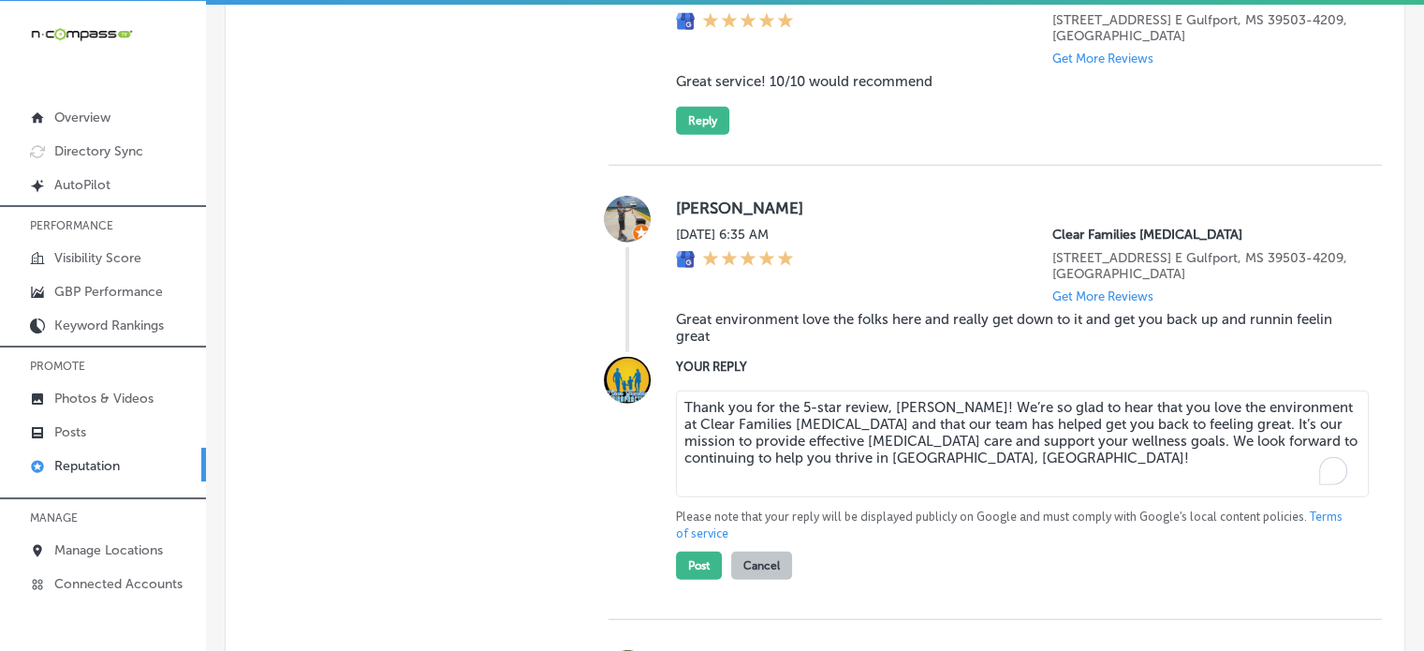
scroll to position [4630, 0]
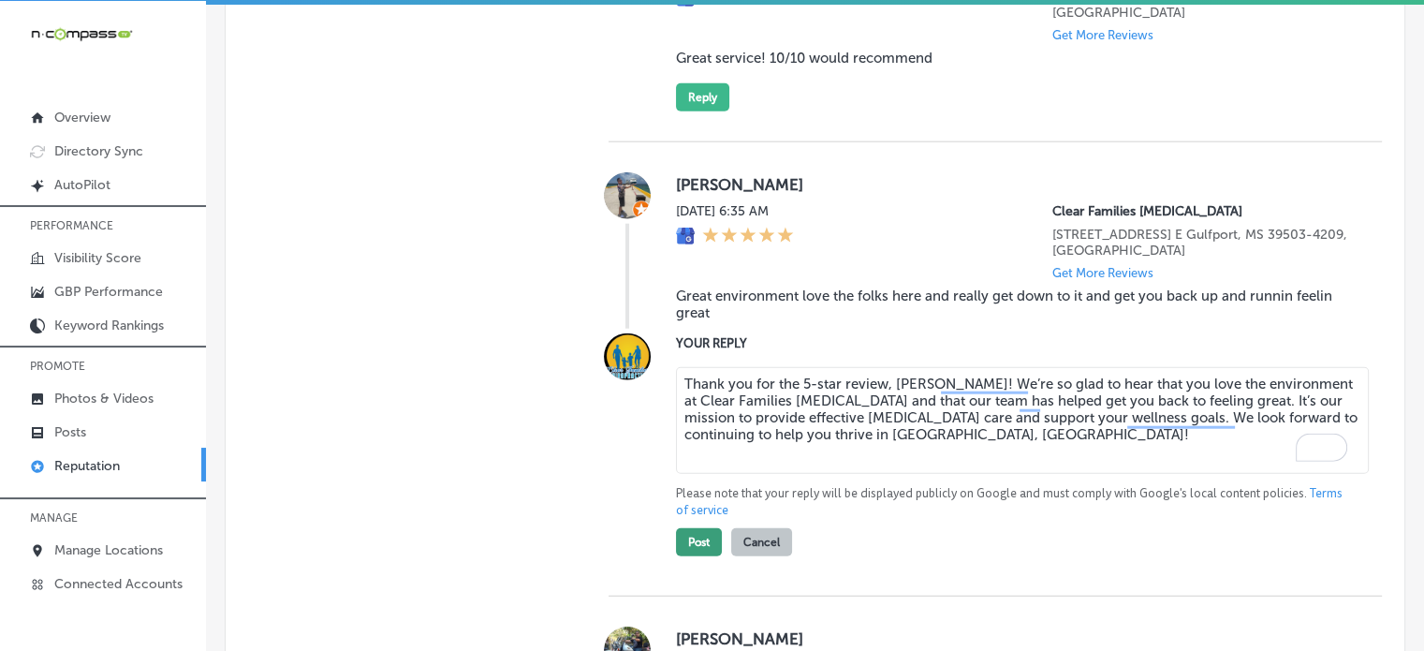
type textarea "Thank you for the 5-star review, Bryan! We’re so glad to hear that you love the…"
click at [714, 556] on button "Post" at bounding box center [699, 542] width 46 height 28
type textarea "x"
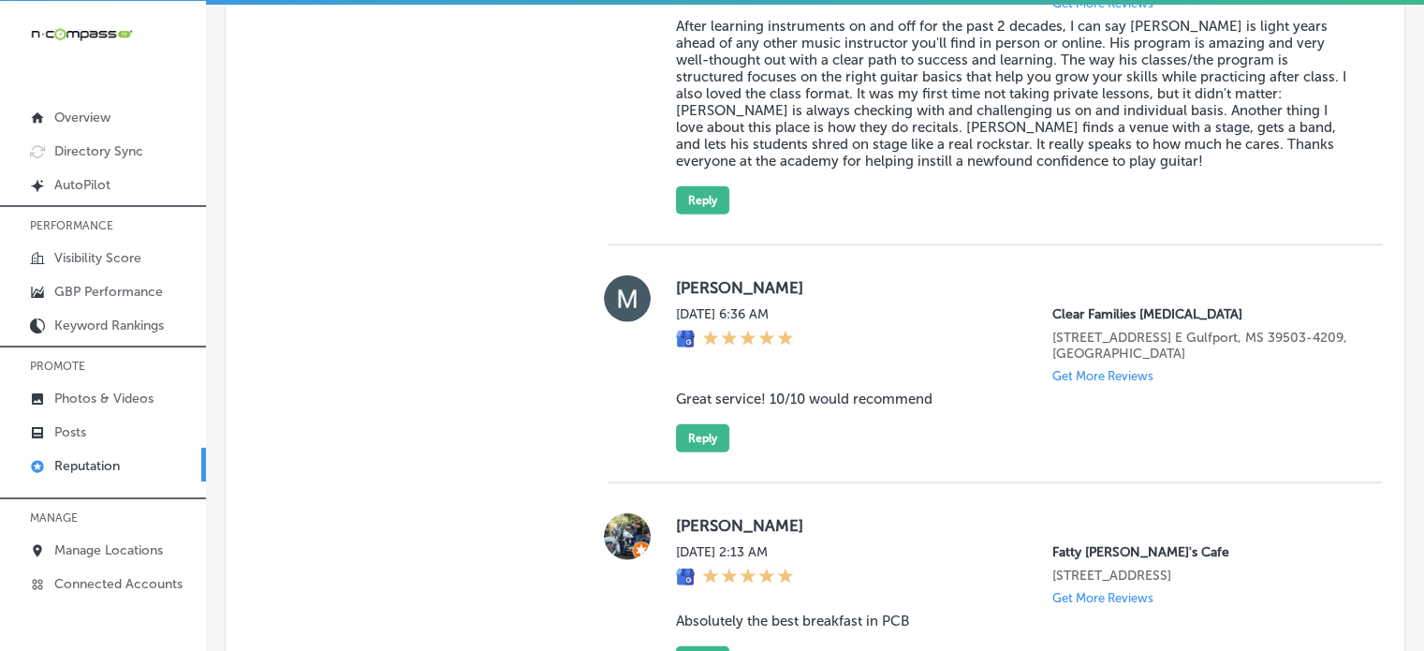
scroll to position [4284, 0]
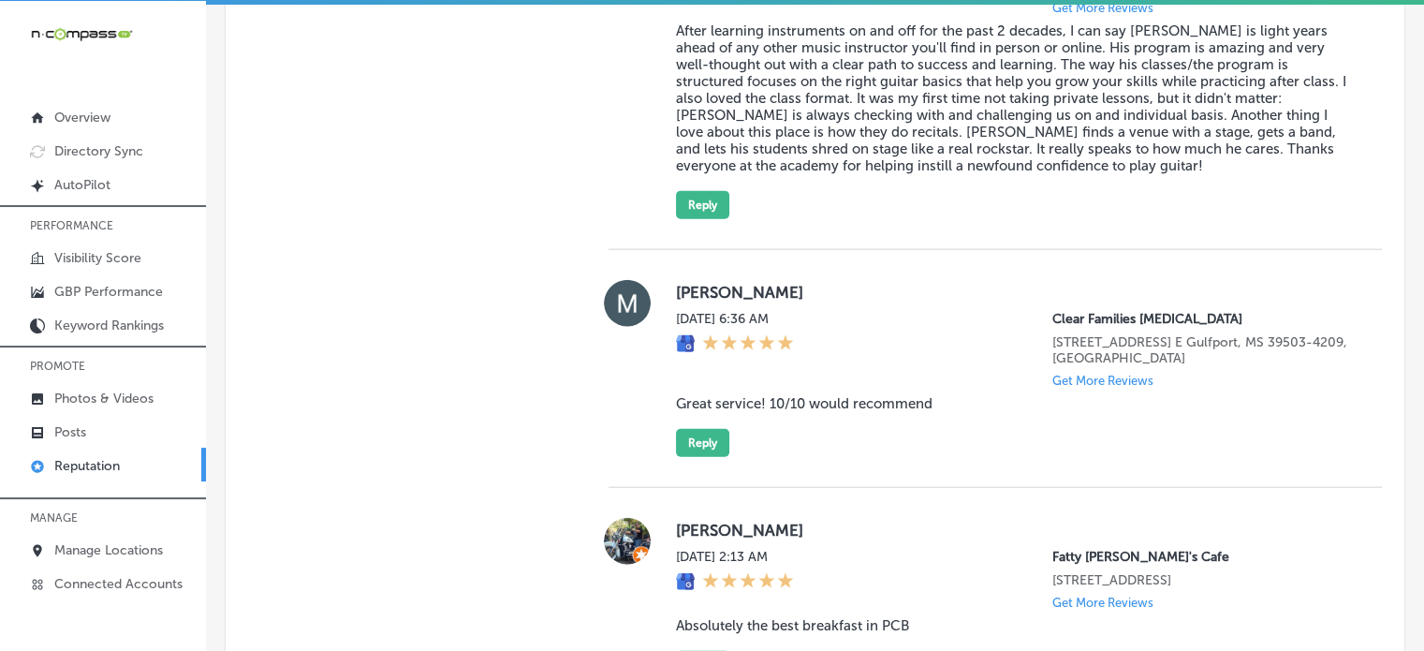
click at [779, 412] on blockquote "Great service! 10/10 would recommend" at bounding box center [1014, 403] width 676 height 17
copy blockquote "Great service! 10/10 would recommend"
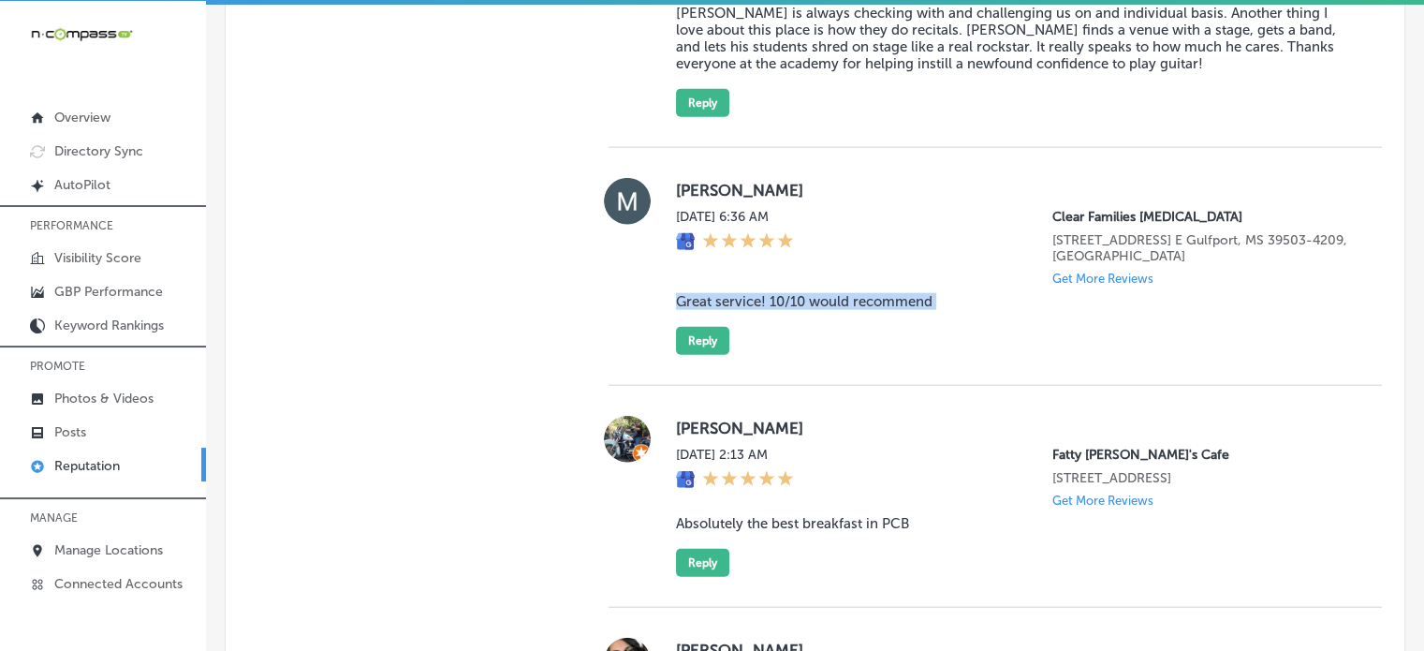
scroll to position [4388, 0]
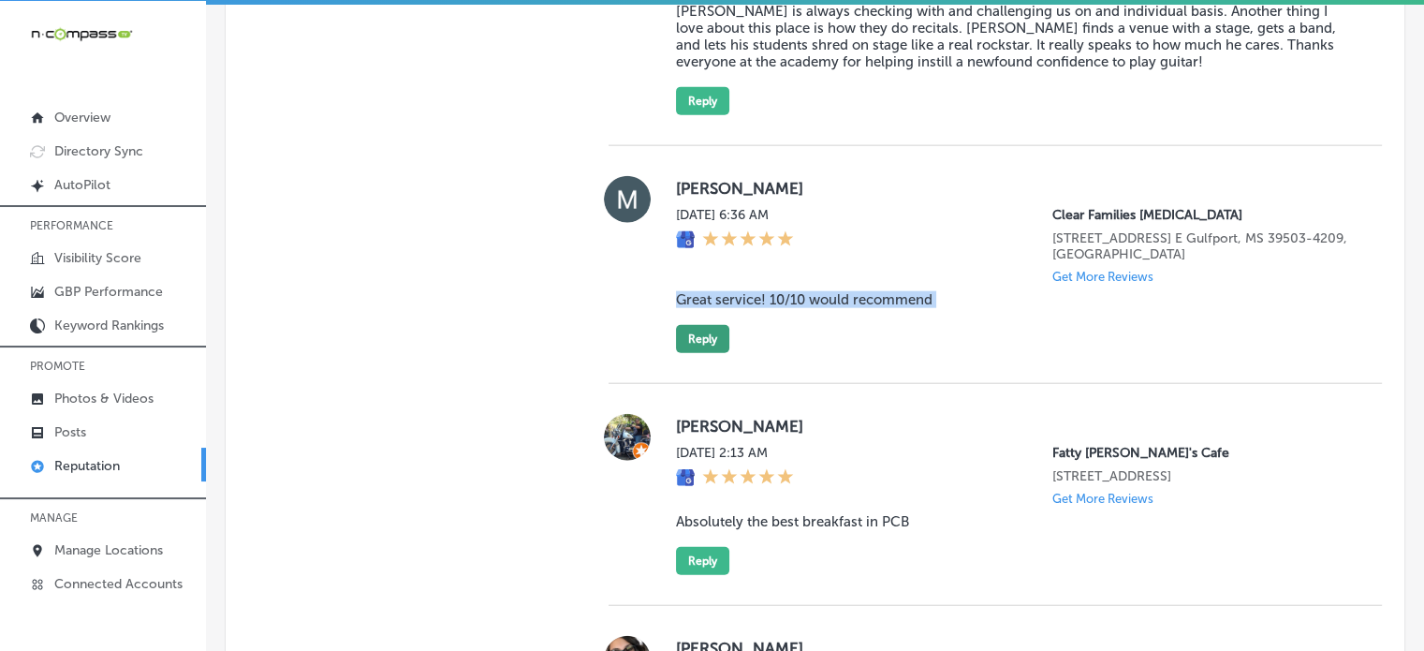
click at [717, 353] on button "Reply" at bounding box center [702, 339] width 53 height 28
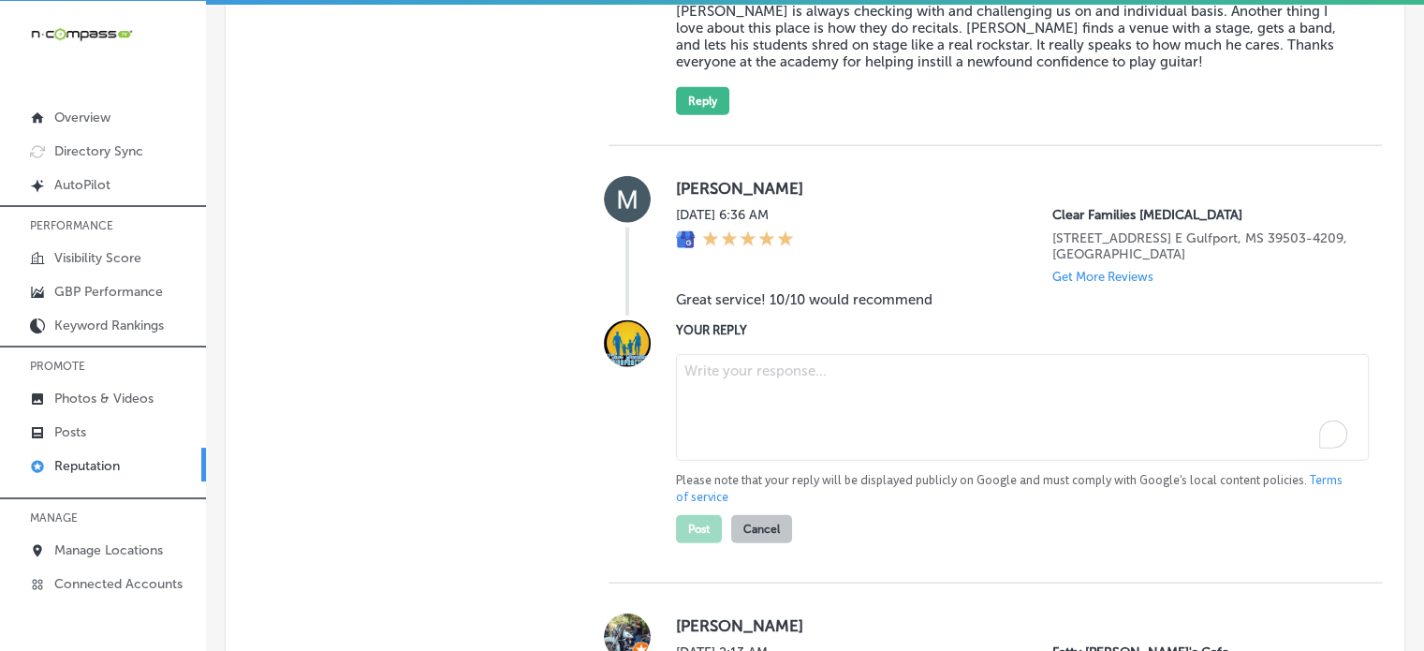
click at [751, 413] on textarea "To enrich screen reader interactions, please activate Accessibility in Grammarl…" at bounding box center [1022, 407] width 693 height 107
paste textarea "Thank you for the 5-star review, Bryan! We’re so glad to hear that you love the…"
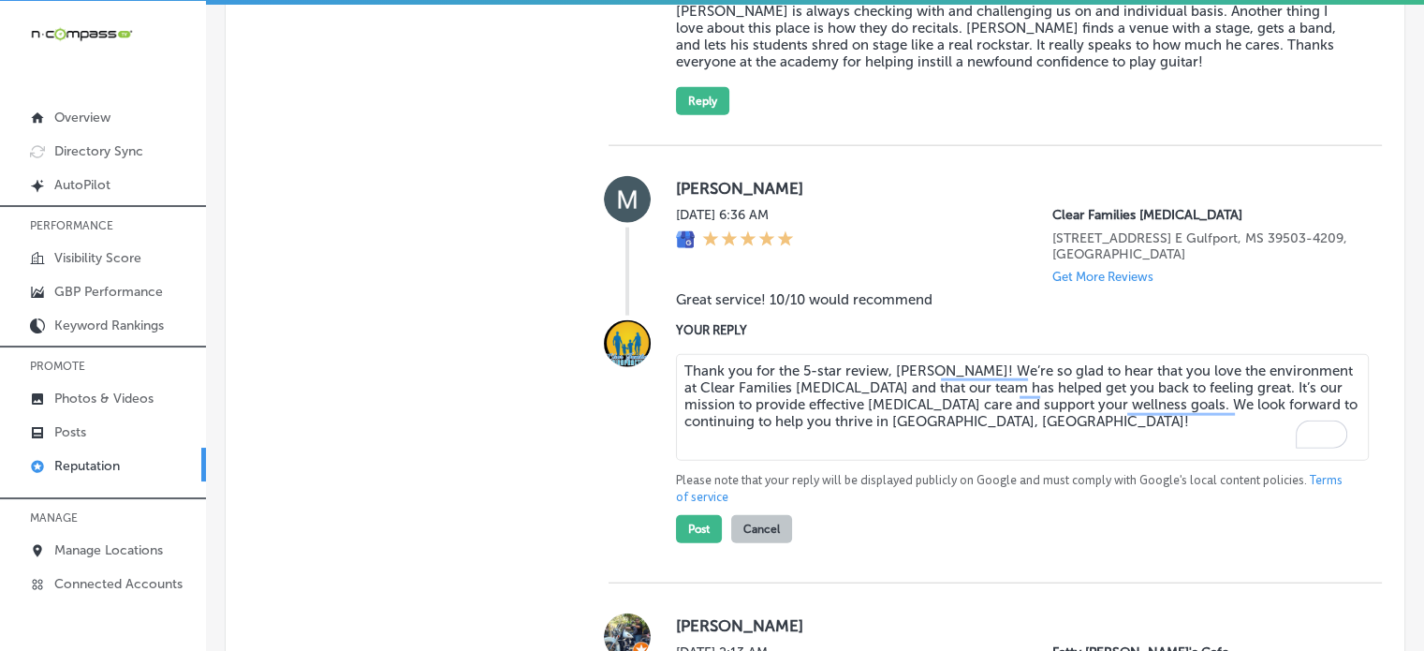
type textarea "Thank you for the 5-star review, Bryan! We’re so glad to hear that you love the…"
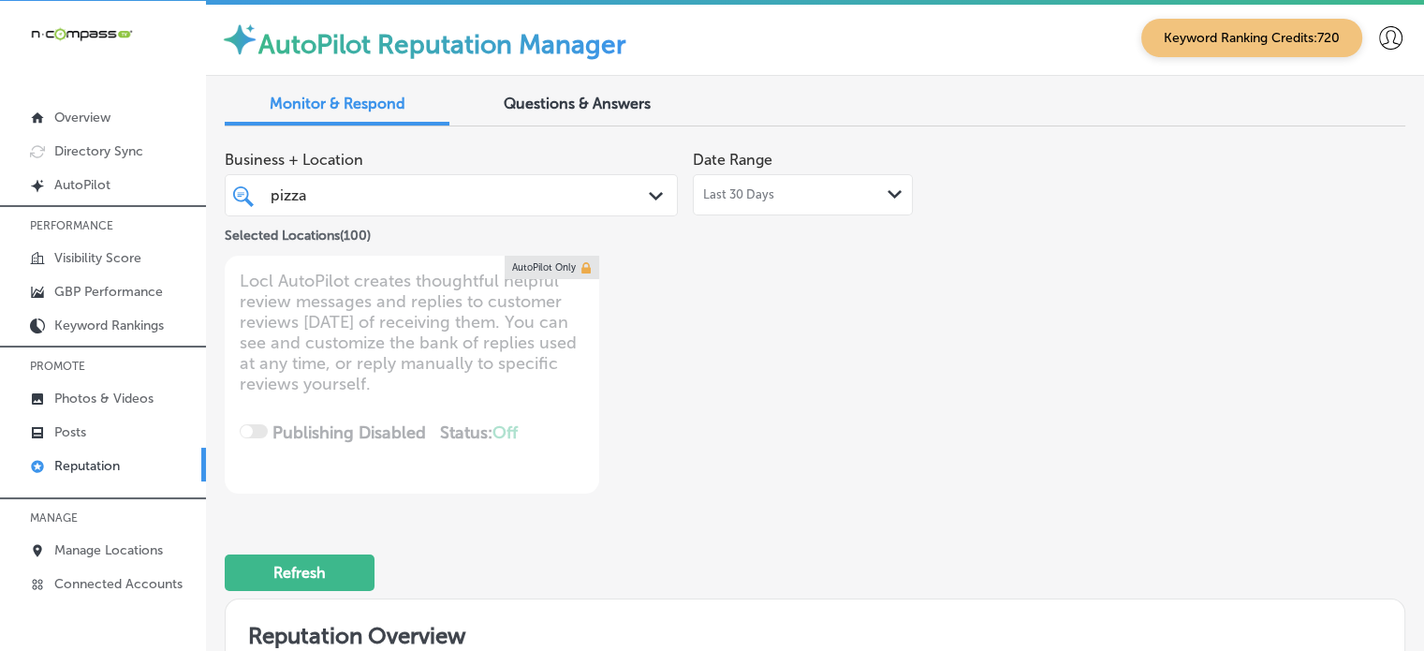
scroll to position [4388, 0]
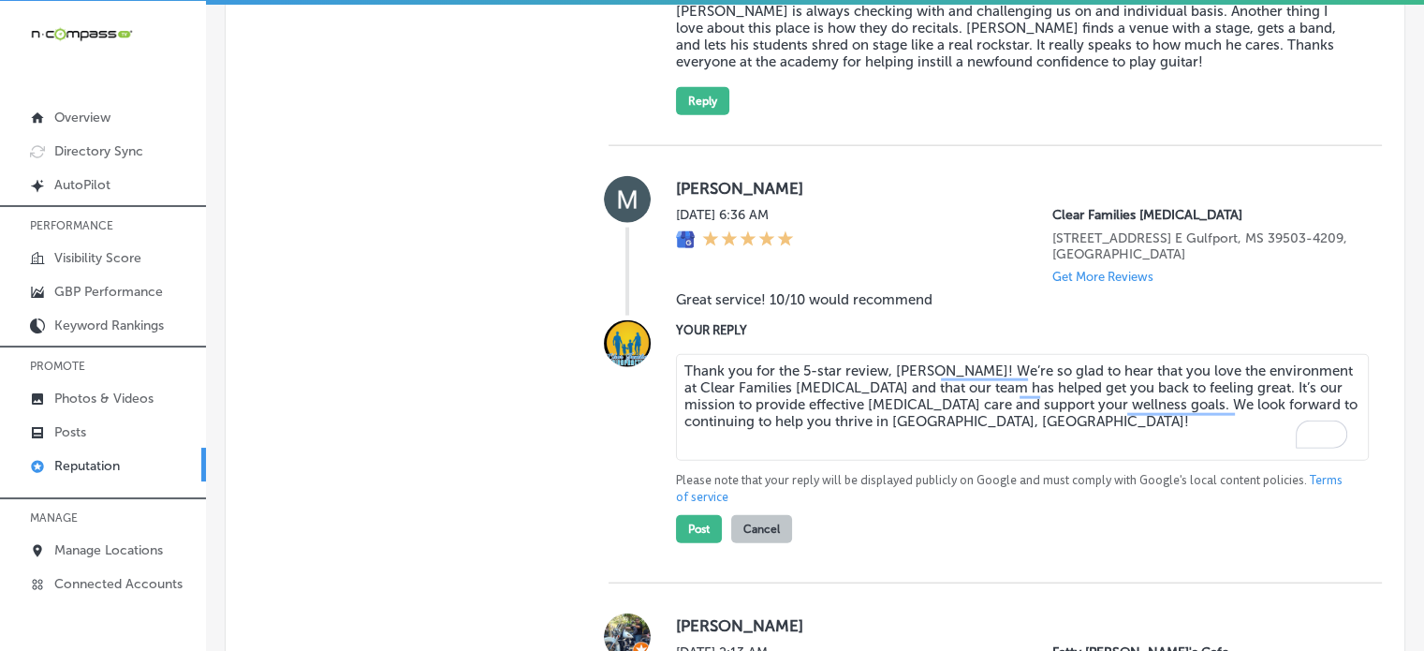
drag, startPoint x: 925, startPoint y: 459, endPoint x: 585, endPoint y: 338, distance: 360.7
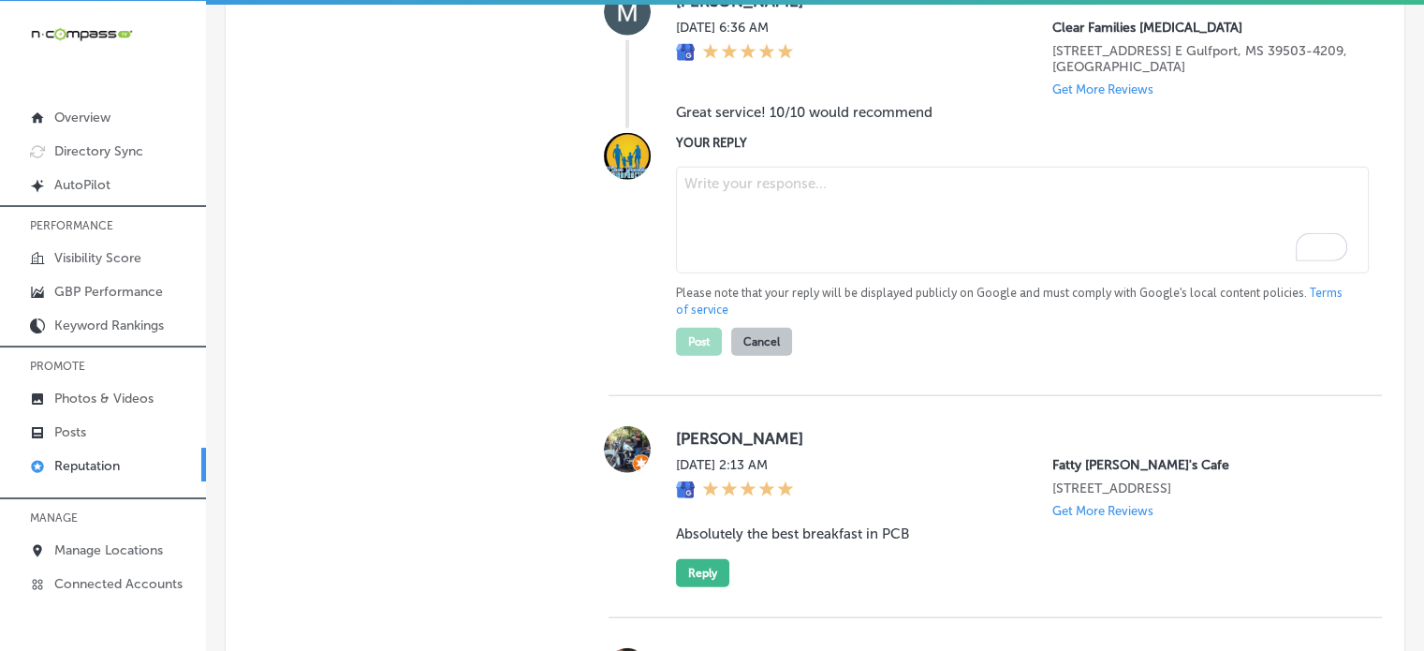
scroll to position [4509, 0]
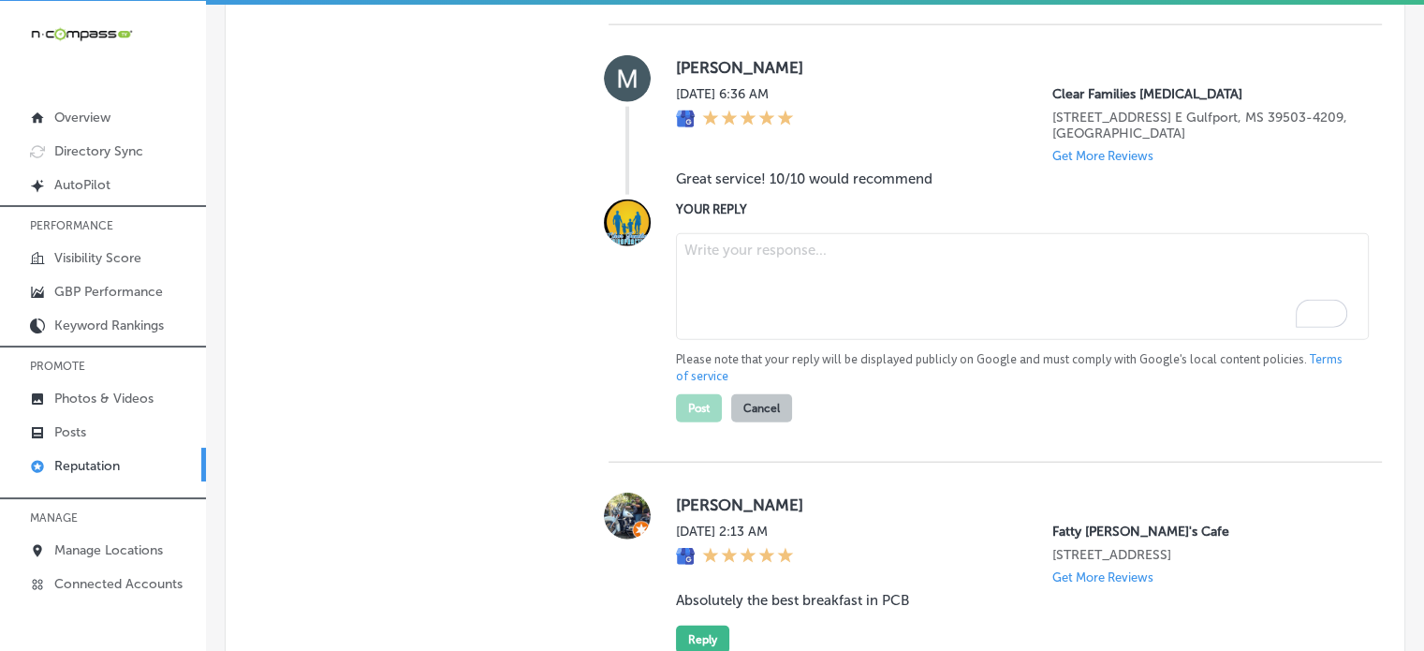
click at [773, 187] on blockquote "Great service! 10/10 would recommend" at bounding box center [1014, 178] width 676 height 17
copy blockquote "Great service! 10/10 would recommend"
click at [833, 299] on textarea "To enrich screen reader interactions, please activate Accessibility in Grammarl…" at bounding box center [1022, 286] width 693 height 107
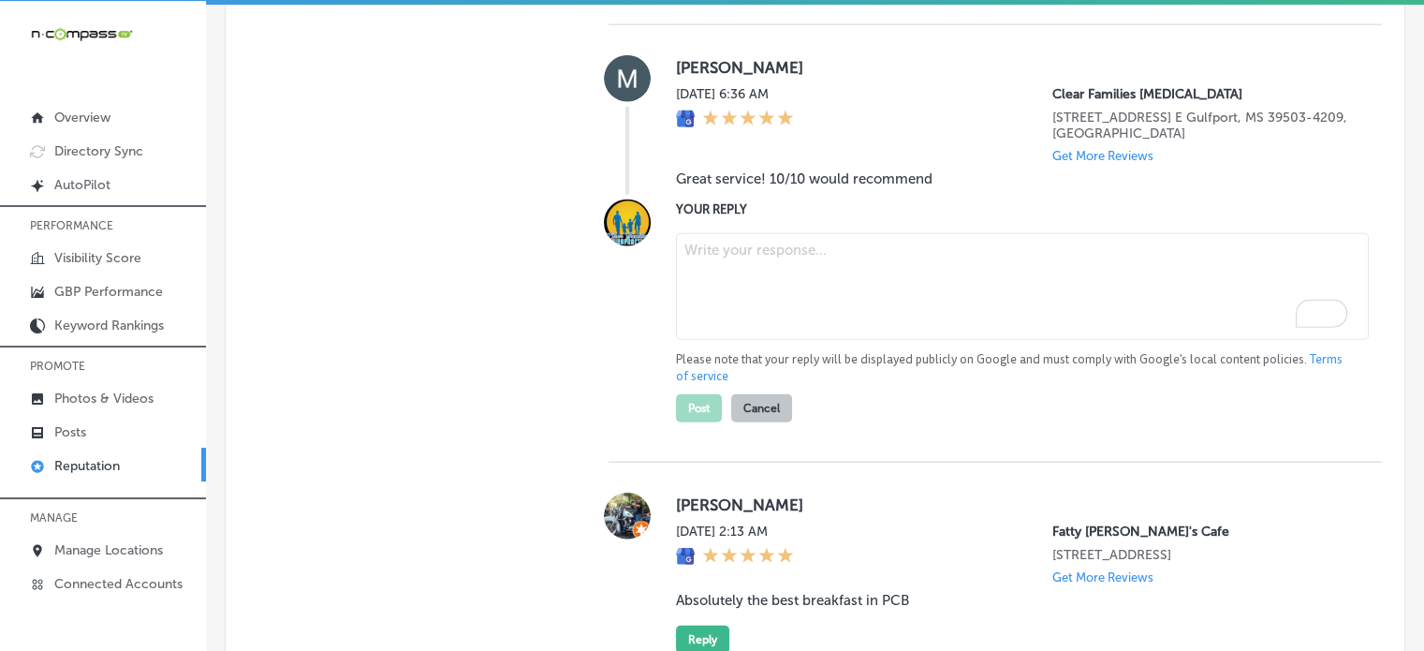
paste textarea "Thank you for the 5-star review, Meagan! We're so happy to hear that you had a …"
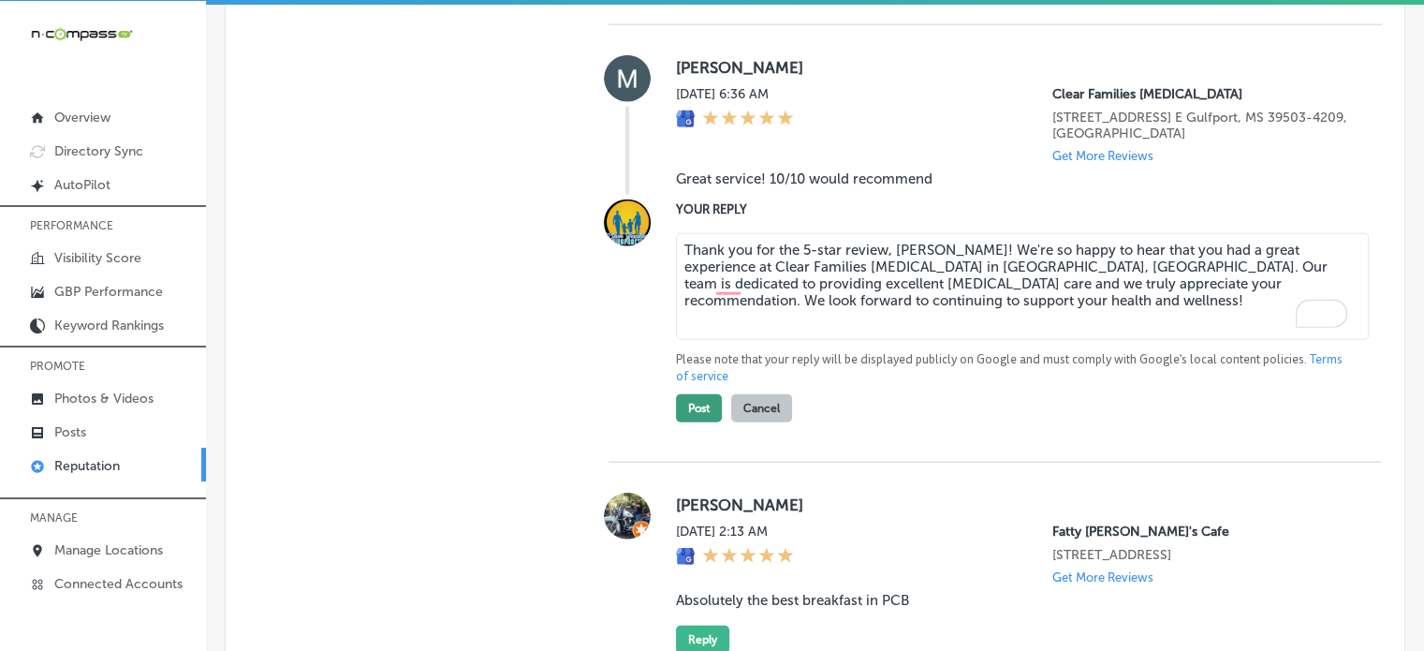
type textarea "Thank you for the 5-star review, Meagan! We're so happy to hear that you had a …"
click at [701, 422] on button "Post" at bounding box center [699, 408] width 46 height 28
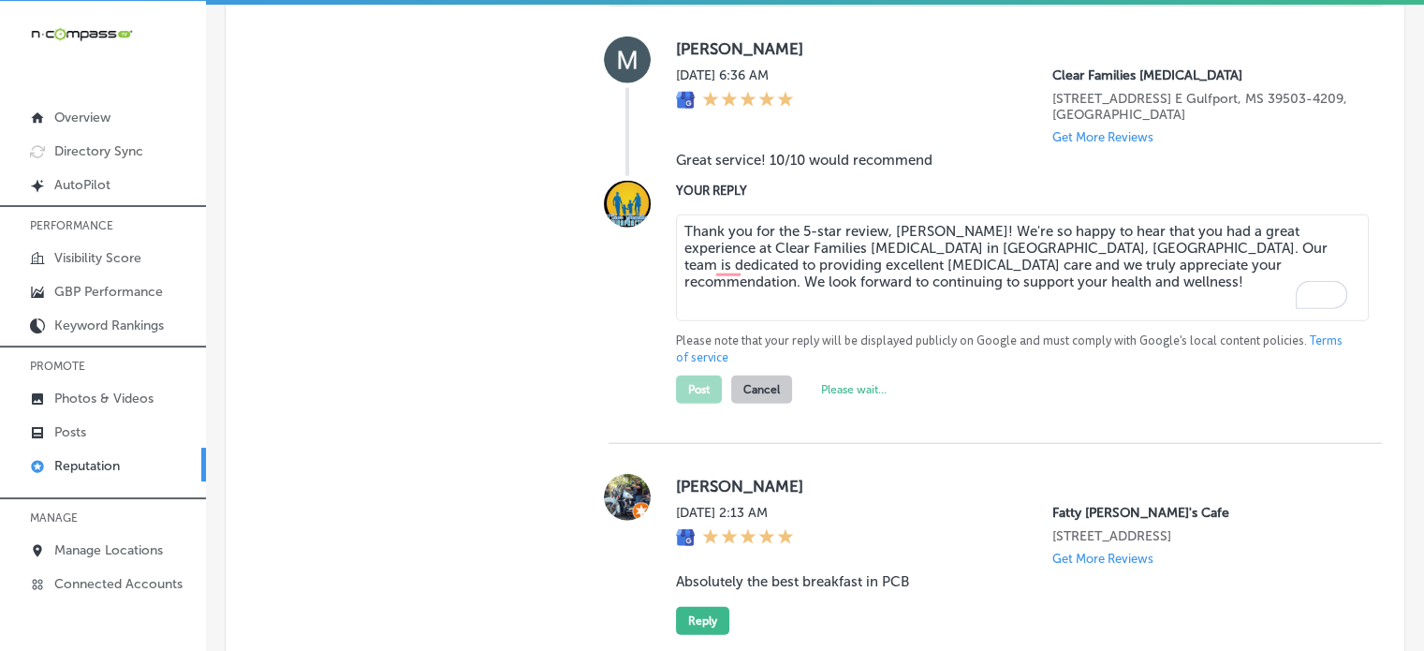
scroll to position [4528, 0]
type textarea "x"
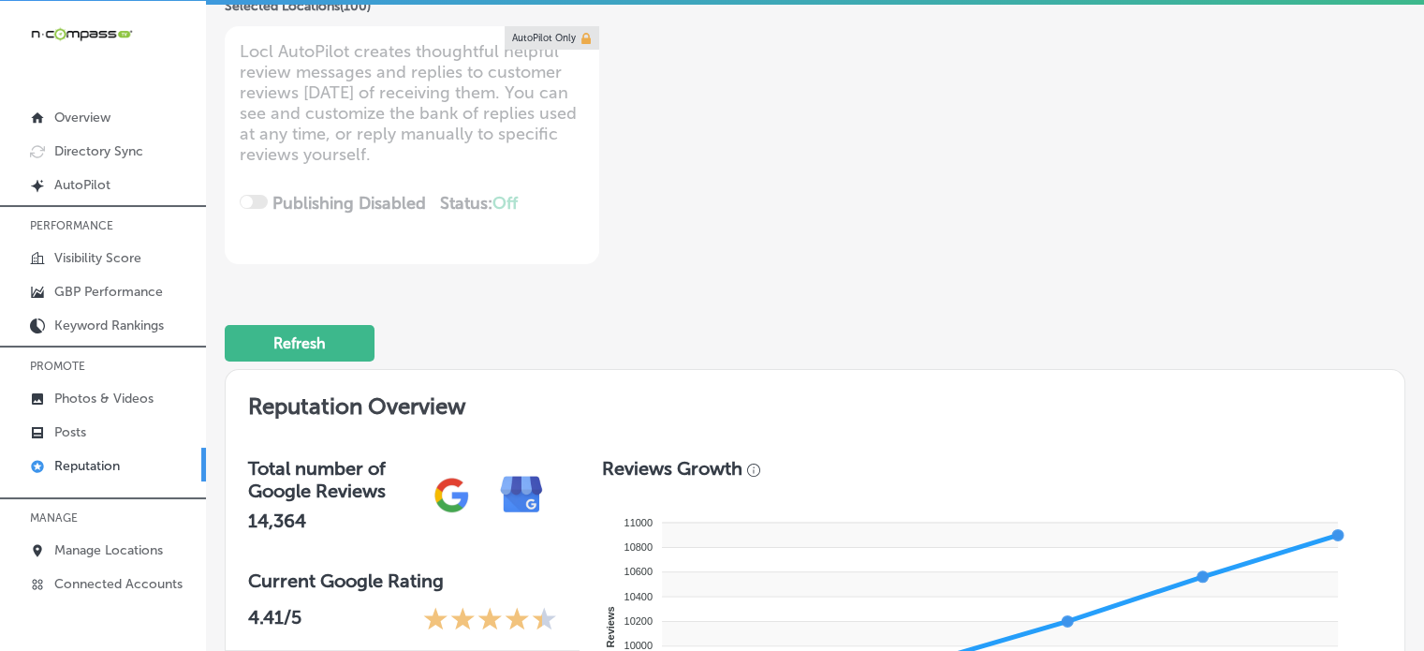
scroll to position [94, 0]
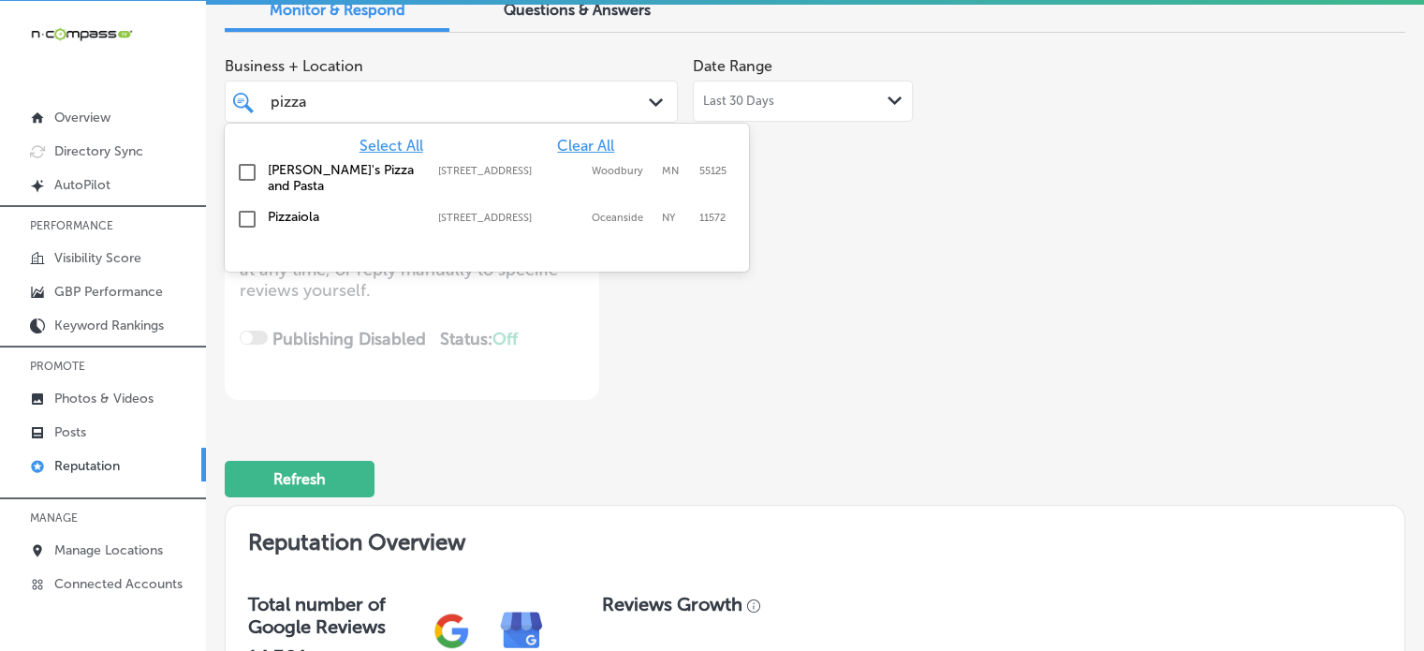
click at [393, 111] on div "pizza pizza" at bounding box center [433, 101] width 329 height 25
type input "p"
type input "haul"
click at [240, 164] on input "checkbox" at bounding box center [247, 172] width 22 height 22
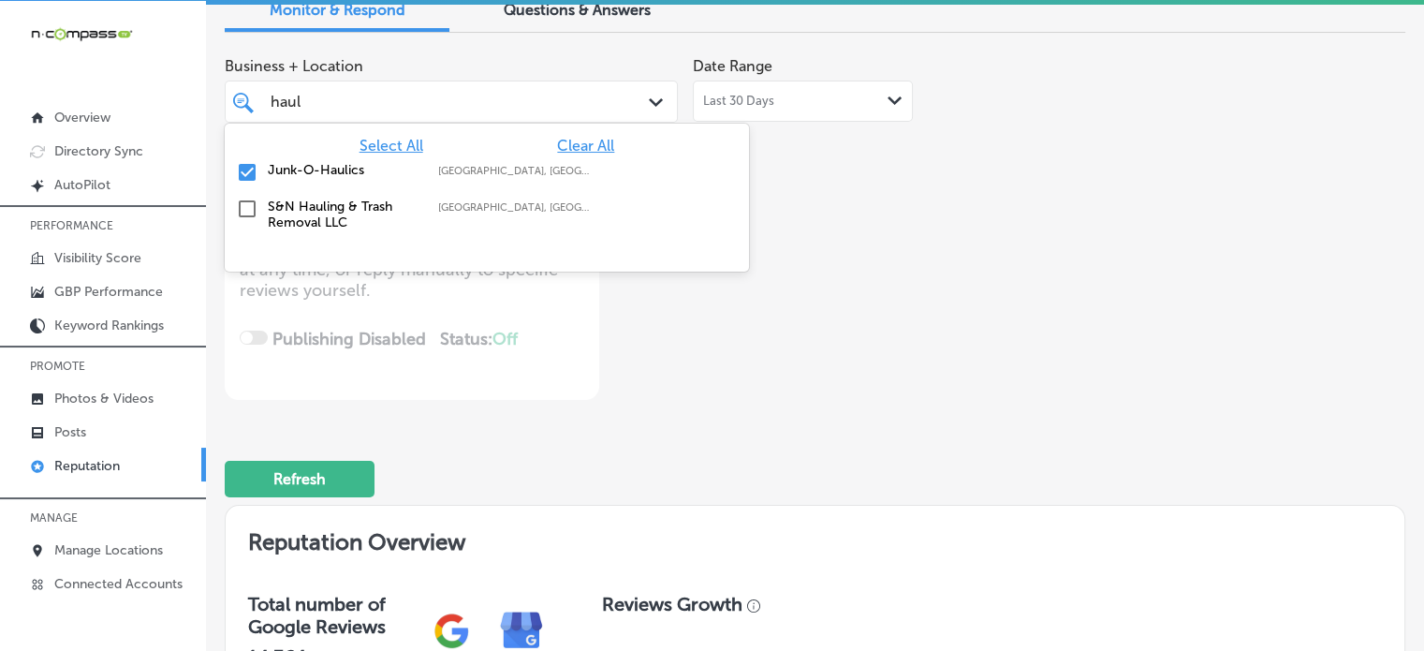
click at [272, 167] on label "Junk-O-Haulics" at bounding box center [344, 170] width 152 height 16
type textarea "x"
type input "h"
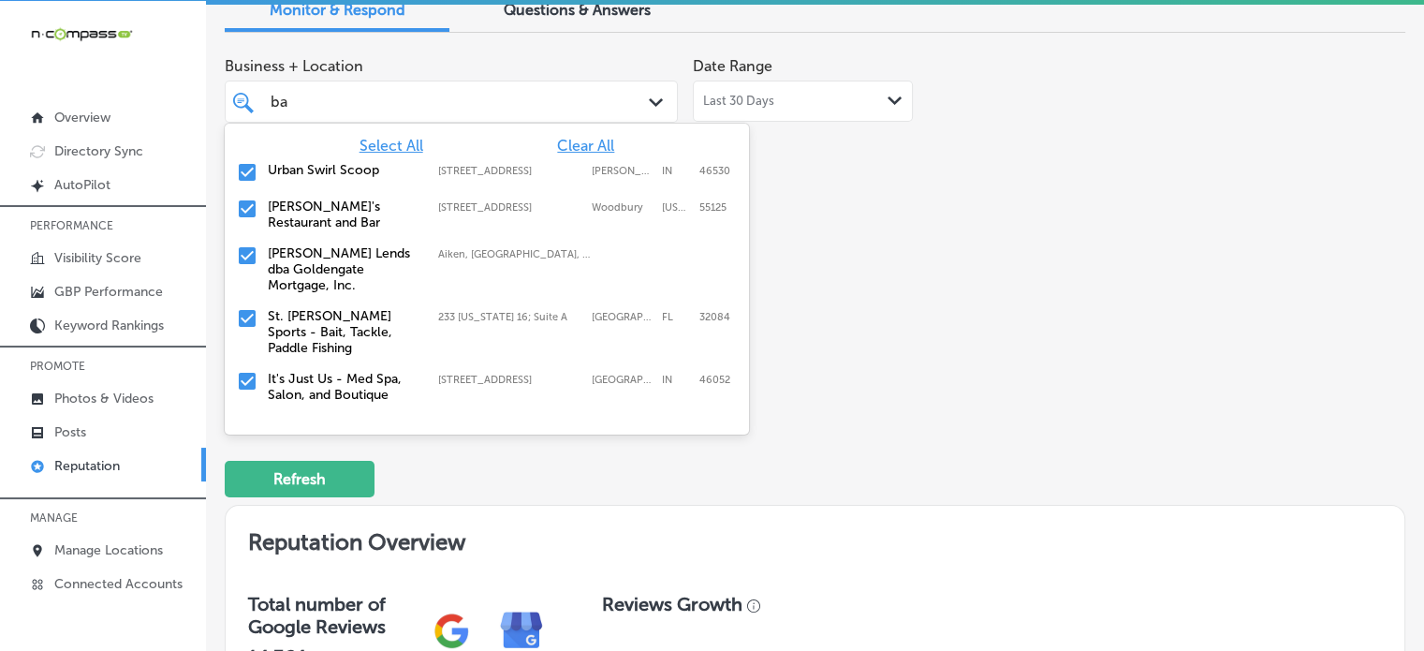
type input "bar"
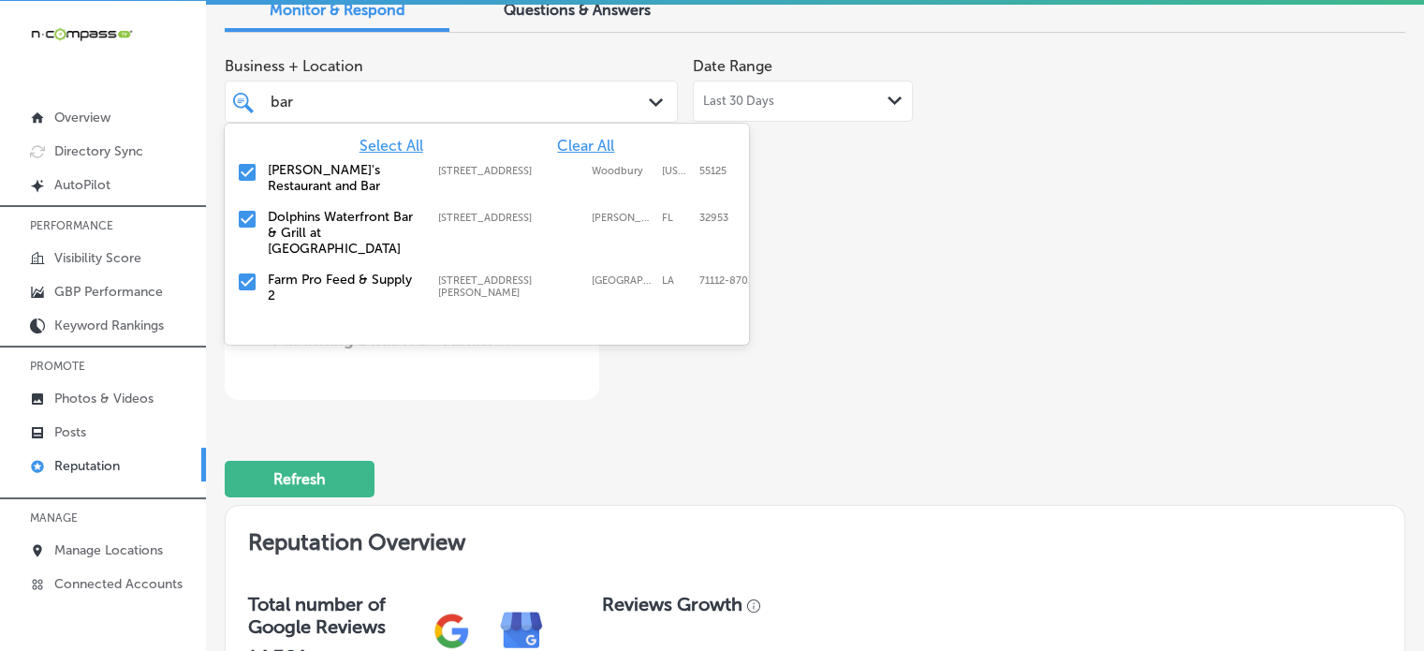
click at [301, 171] on label "Carmine's Restaurant and Bar" at bounding box center [344, 178] width 152 height 32
type textarea "x"
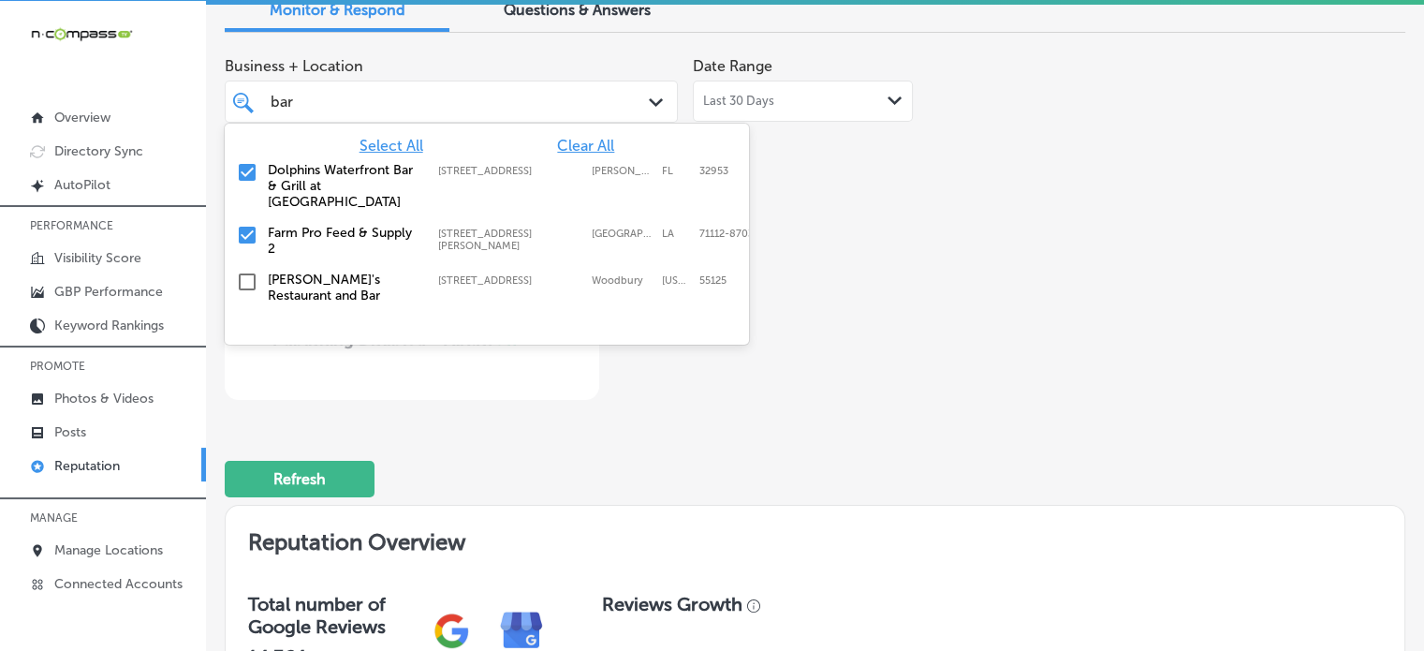
type input "bar"
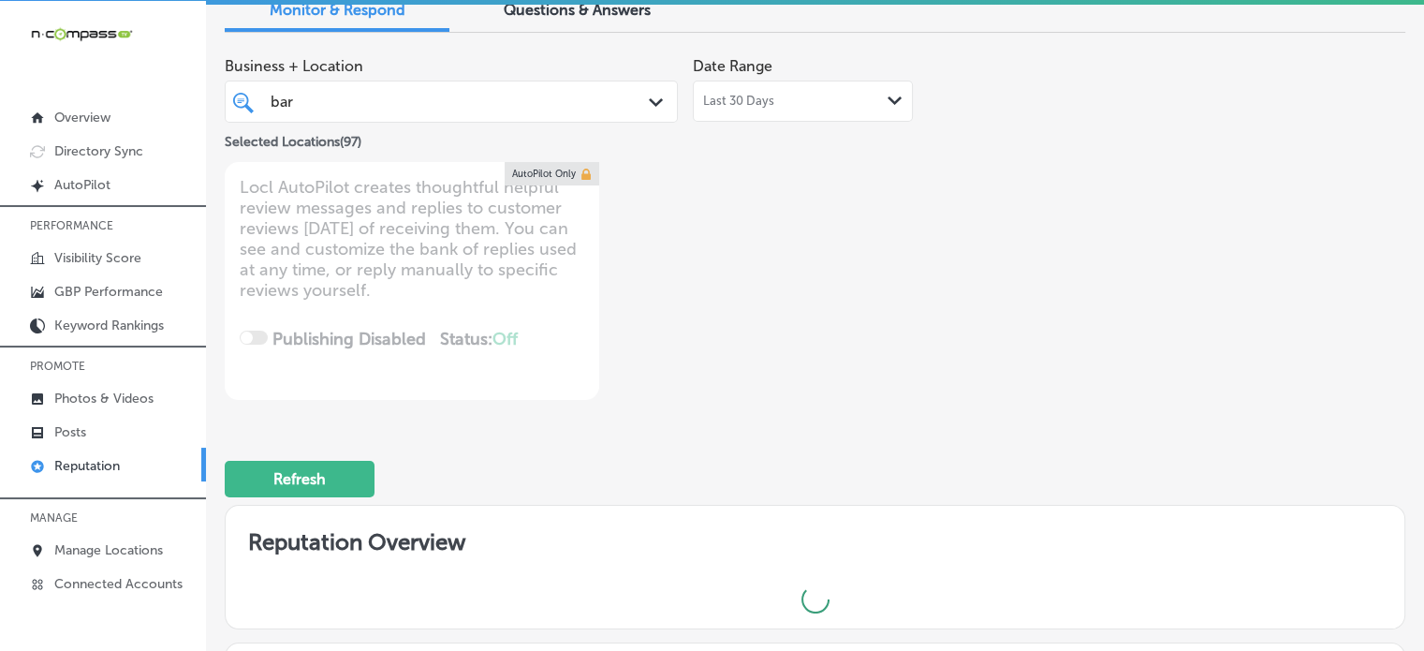
click at [885, 216] on div "Business + Location bar bar Path Created with Sketch. Selected Locations ( 97 )…" at bounding box center [579, 224] width 709 height 352
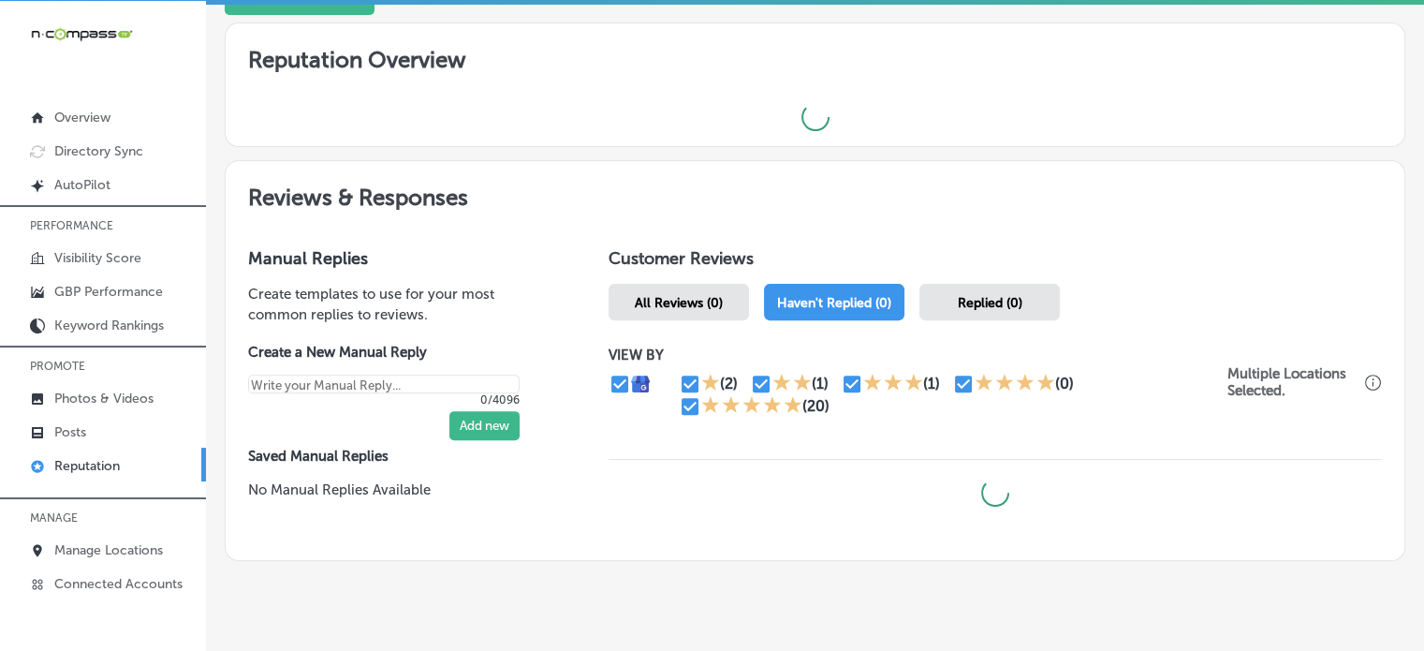
scroll to position [603, 0]
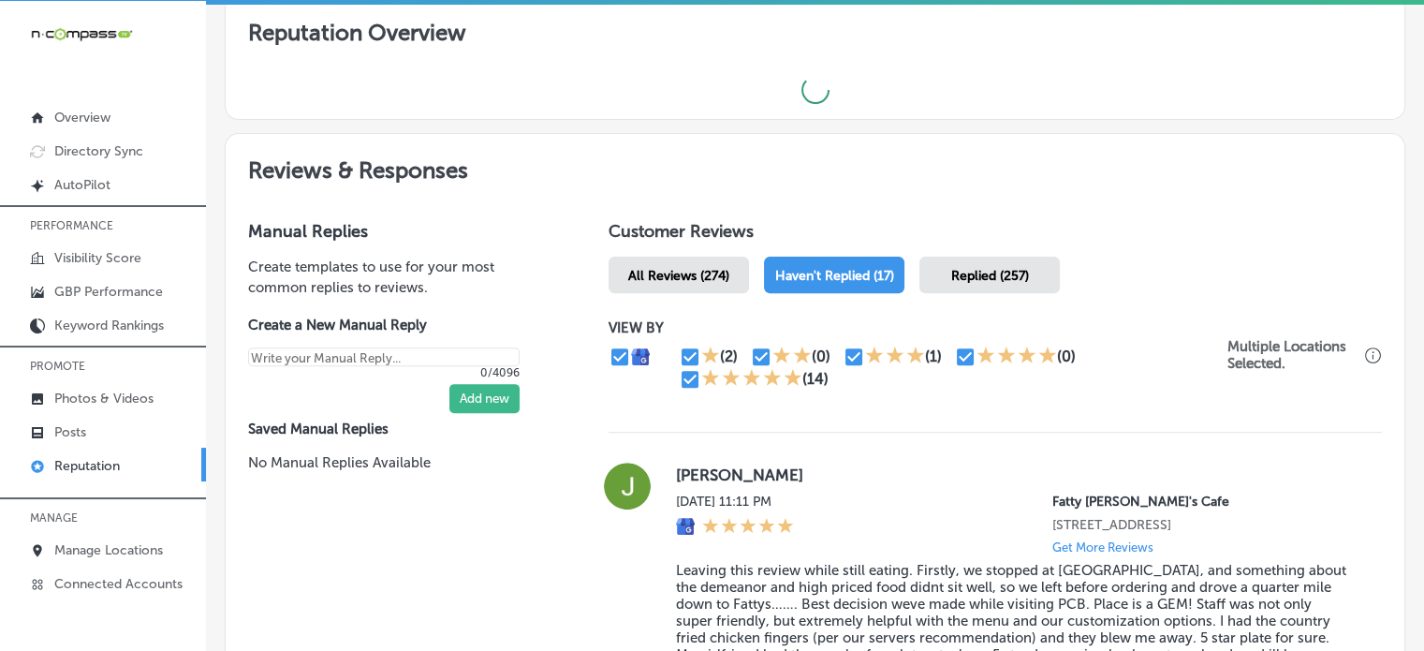
type textarea "x"
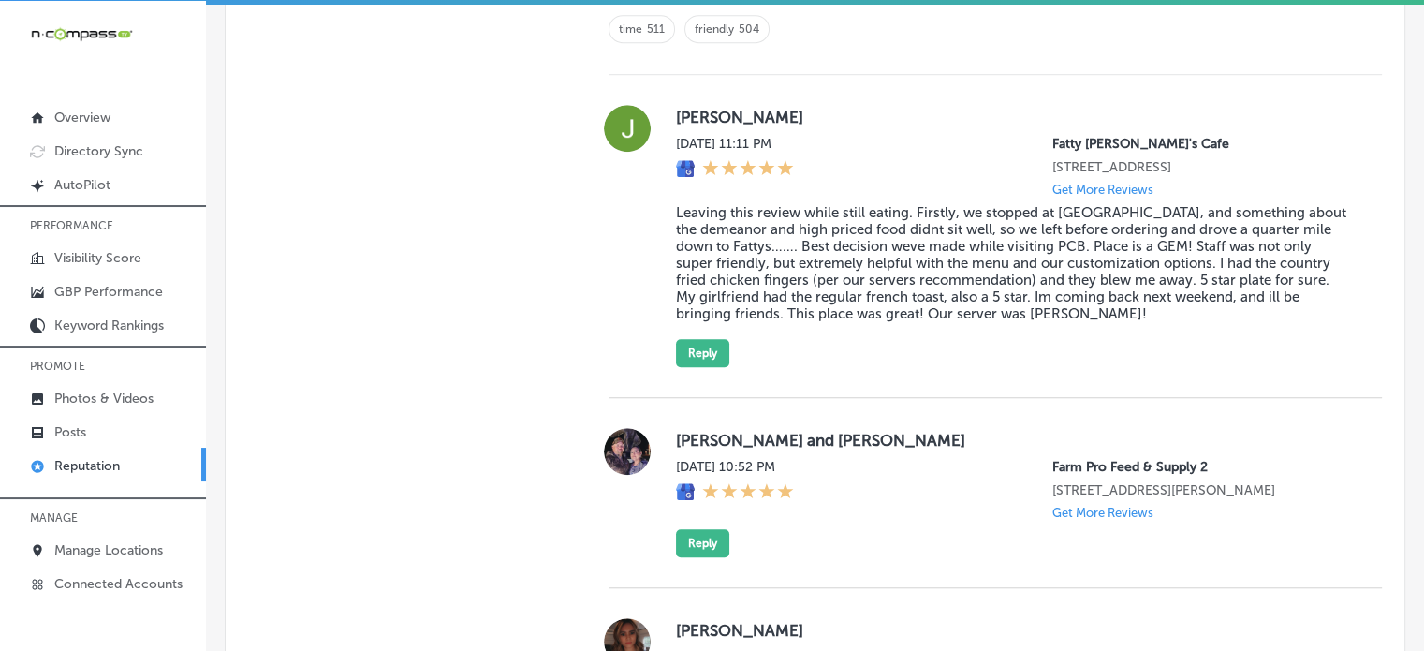
scroll to position [1387, 0]
click at [809, 254] on blockquote "Leaving this review while still eating. Firstly, we stopped at Taylors Cafe, an…" at bounding box center [1014, 262] width 676 height 118
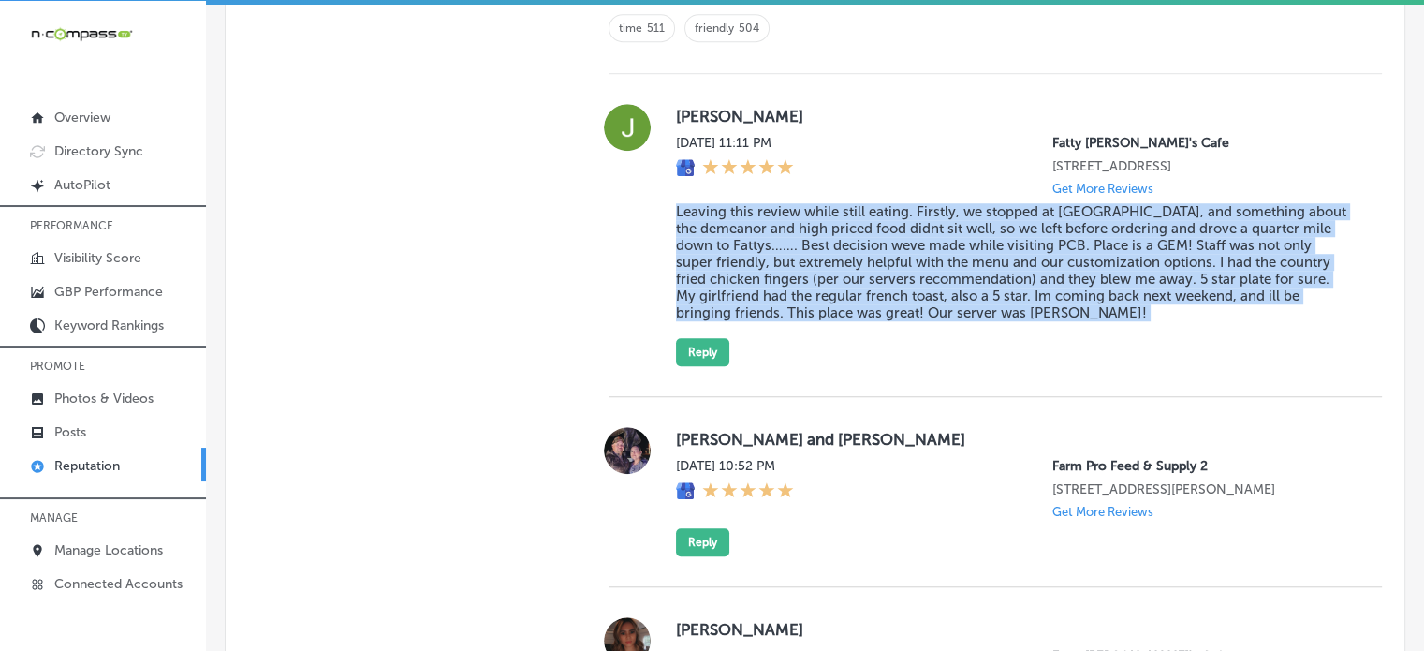
click at [809, 254] on blockquote "Leaving this review while still eating. Firstly, we stopped at Taylors Cafe, an…" at bounding box center [1014, 262] width 676 height 118
copy blockquote "Leaving this review while still eating. Firstly, we stopped at Taylors Cafe, an…"
click at [843, 240] on blockquote "Leaving this review while still eating. Firstly, we stopped at Taylors Cafe, an…" at bounding box center [1014, 262] width 676 height 118
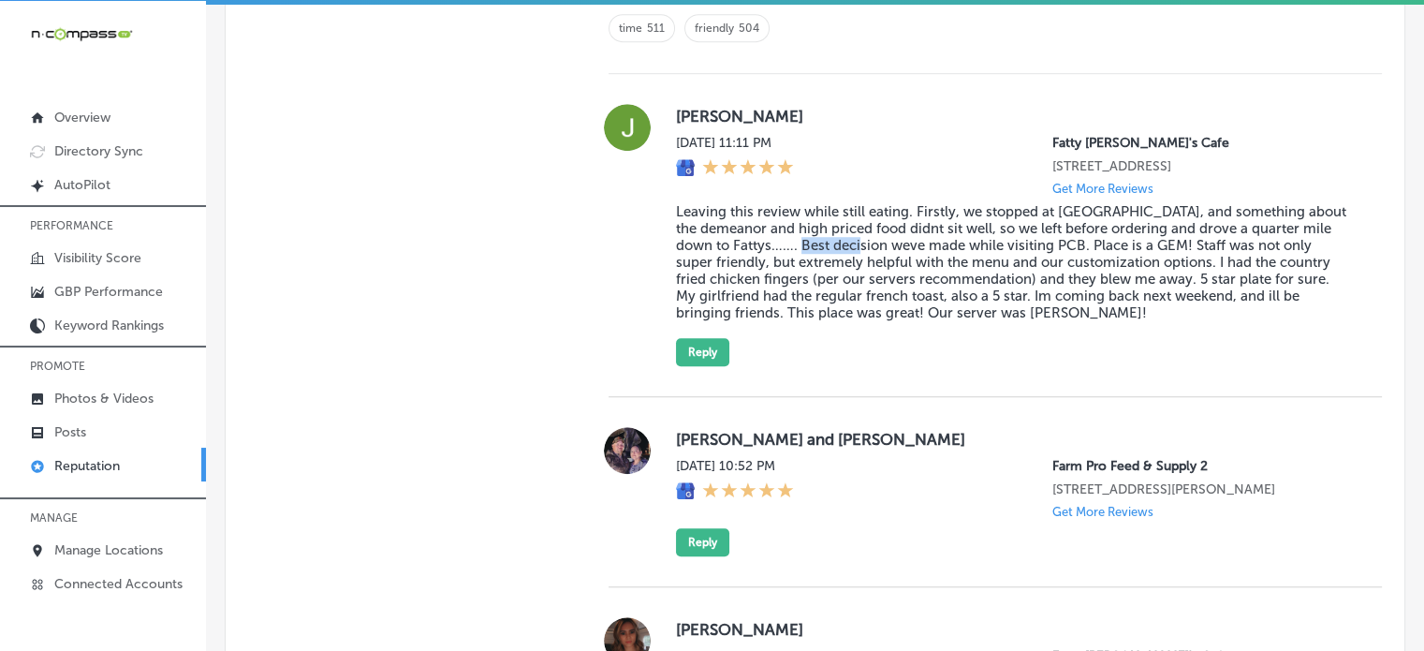
click at [843, 240] on blockquote "Leaving this review while still eating. Firstly, we stopped at Taylors Cafe, an…" at bounding box center [1014, 262] width 676 height 118
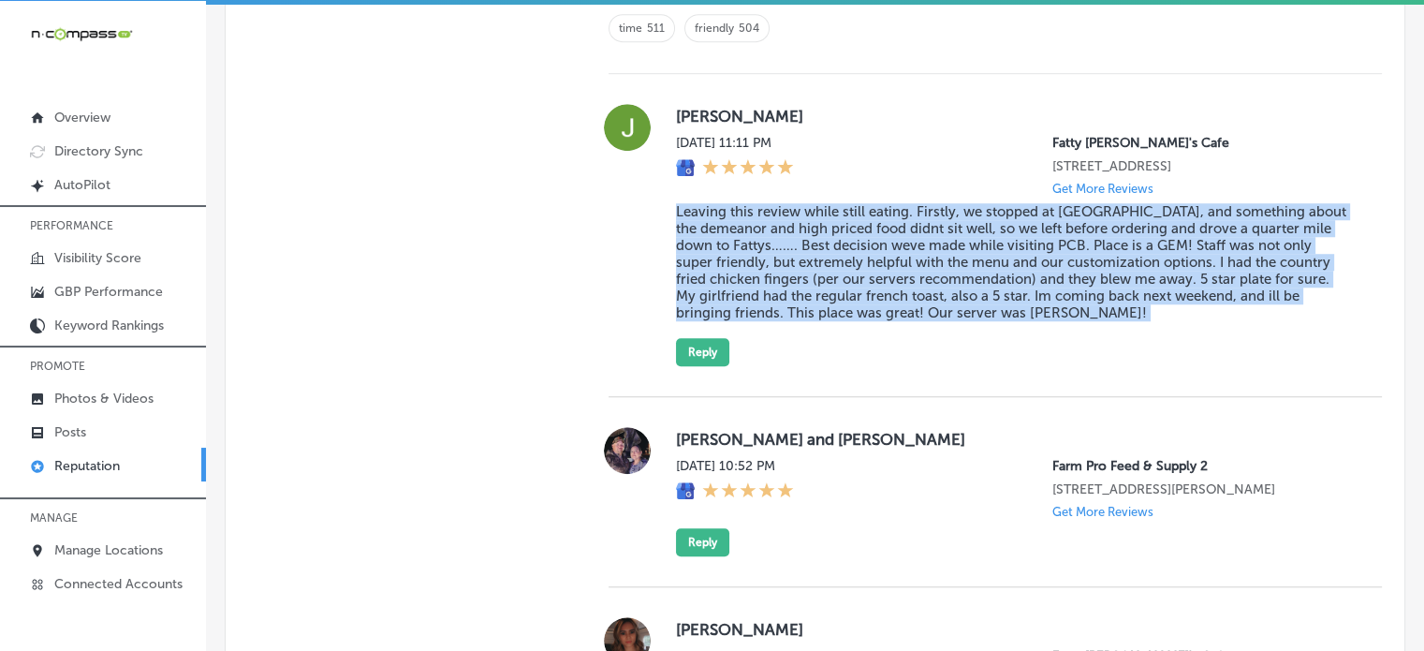
click at [843, 240] on blockquote "Leaving this review while still eating. Firstly, we stopped at Taylors Cafe, an…" at bounding box center [1014, 262] width 676 height 118
copy blockquote "Leaving this review while still eating. Firstly, we stopped at Taylors Cafe, an…"
click at [706, 344] on button "Reply" at bounding box center [702, 352] width 53 height 28
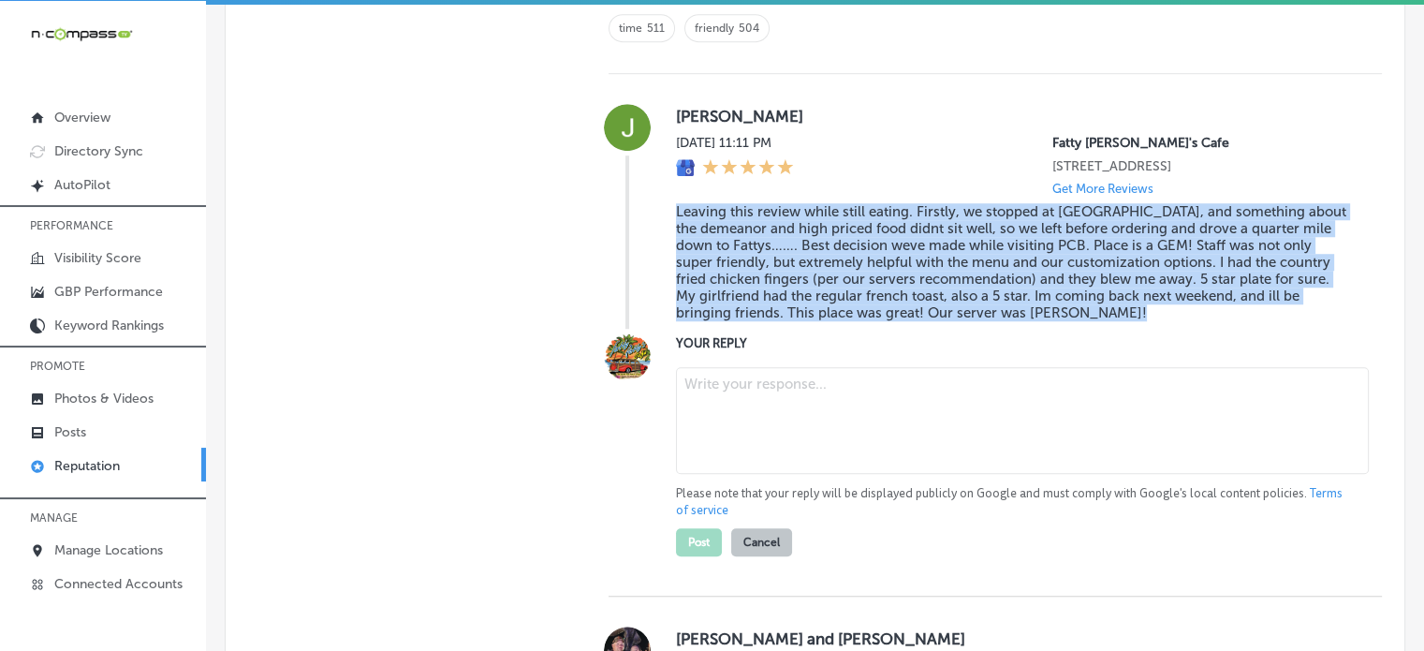
click at [813, 420] on textarea at bounding box center [1022, 420] width 693 height 107
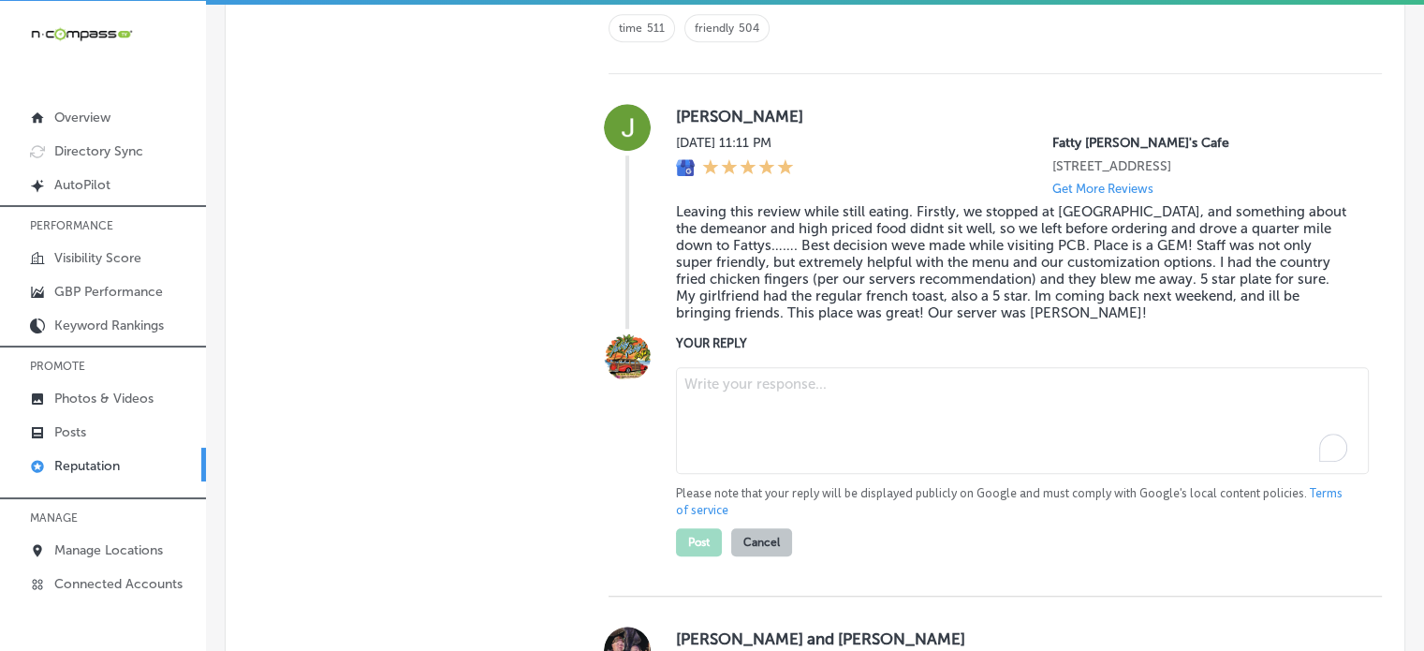
paste textarea "Thank you for the amazing review, Joseph! We’re so glad you made the decision t…"
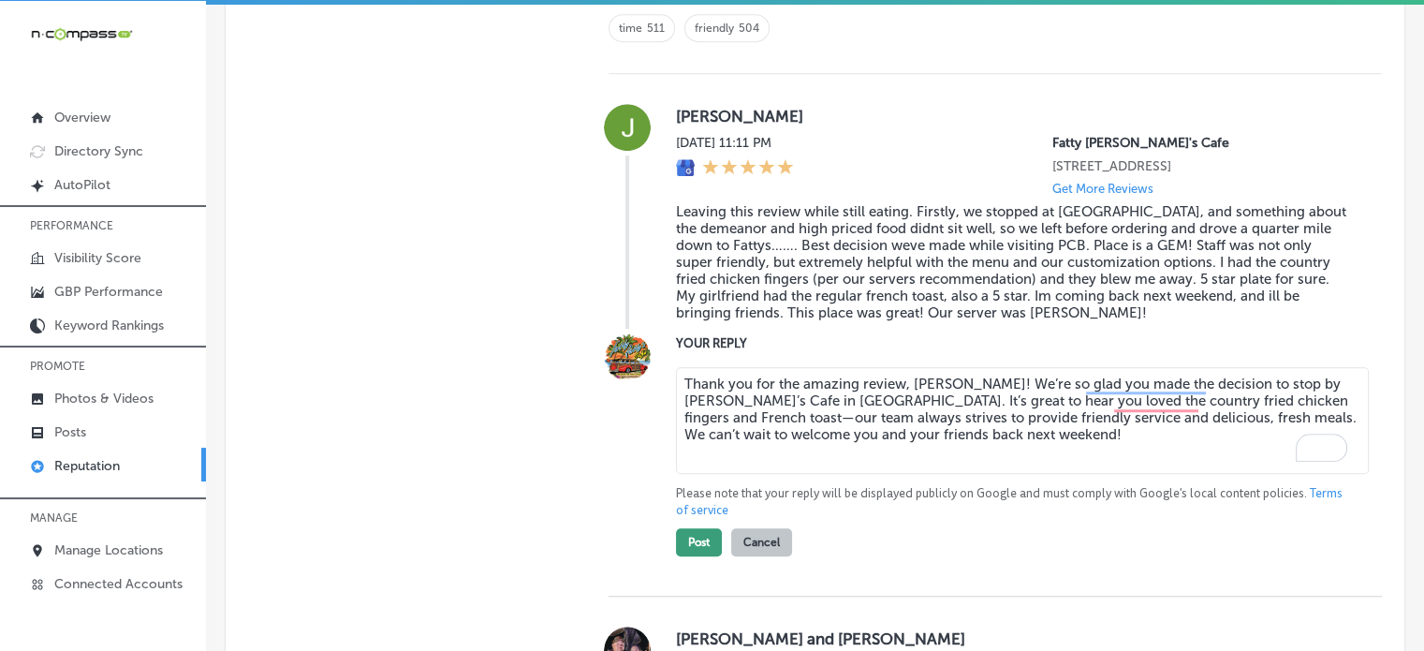
type textarea "Thank you for the amazing review, Joseph! We’re so glad you made the decision t…"
click at [689, 542] on button "Post" at bounding box center [699, 542] width 46 height 28
type textarea "x"
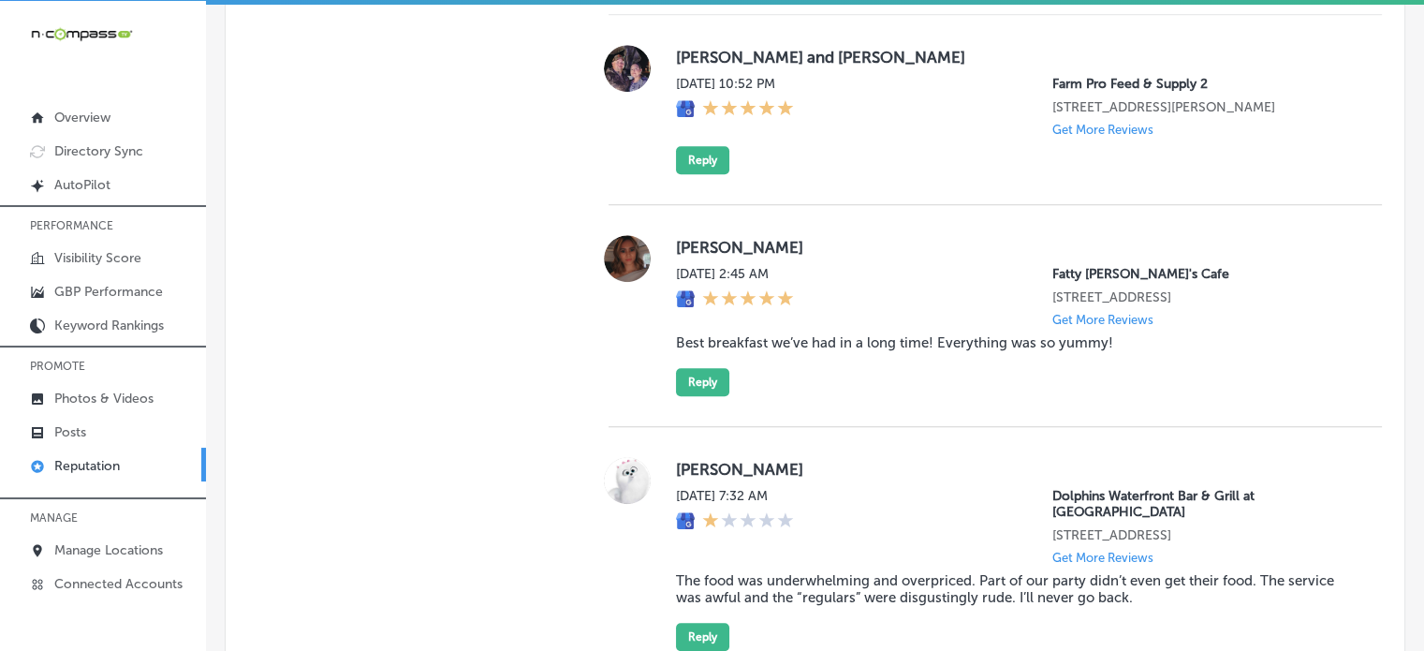
scroll to position [1484, 0]
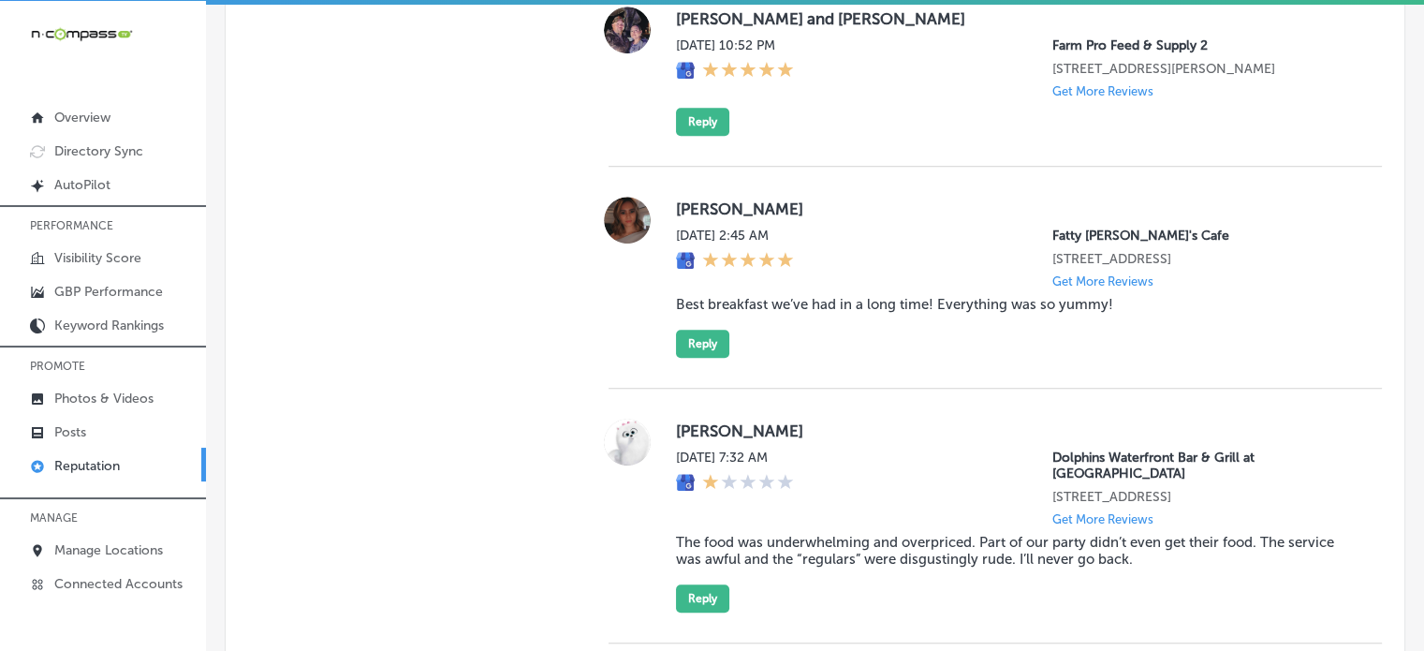
click at [835, 313] on blockquote "Best breakfast we’ve had in a long time! Everything was so yummy!" at bounding box center [1014, 304] width 676 height 17
copy blockquote "Best breakfast we’ve had in a long time! Everything was so yummy!"
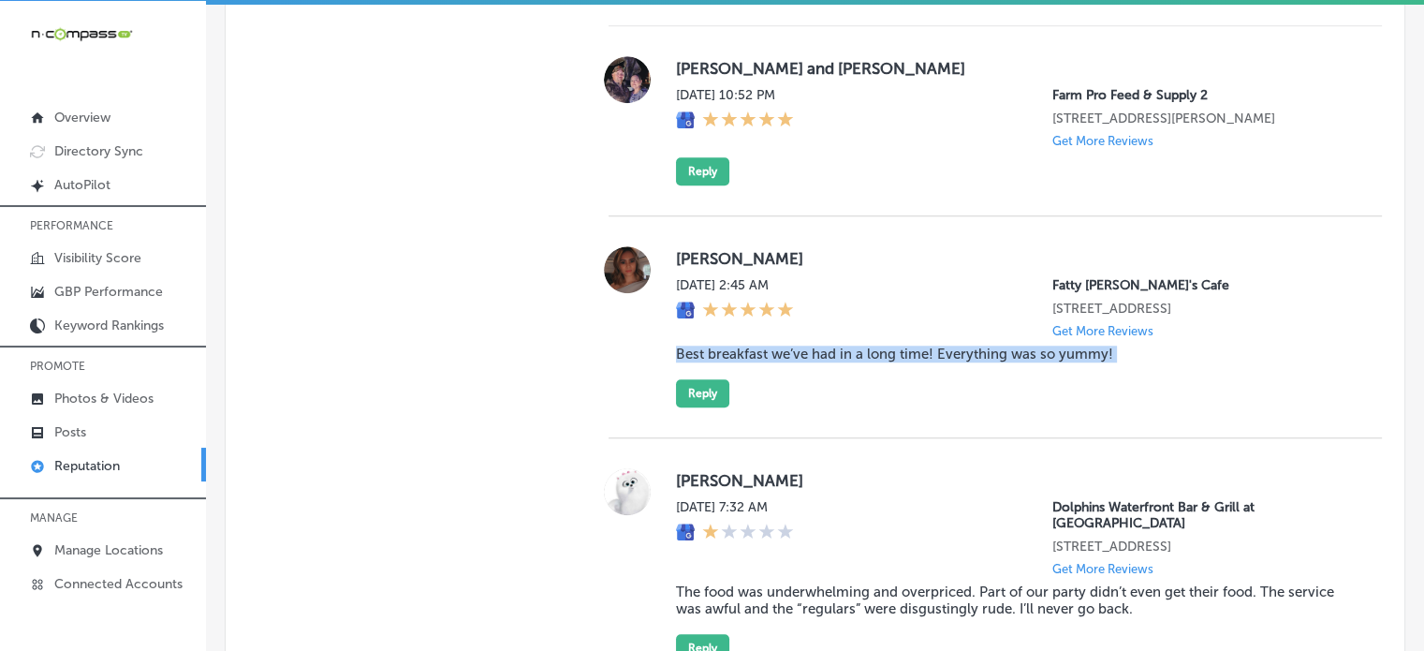
scroll to position [1408, 0]
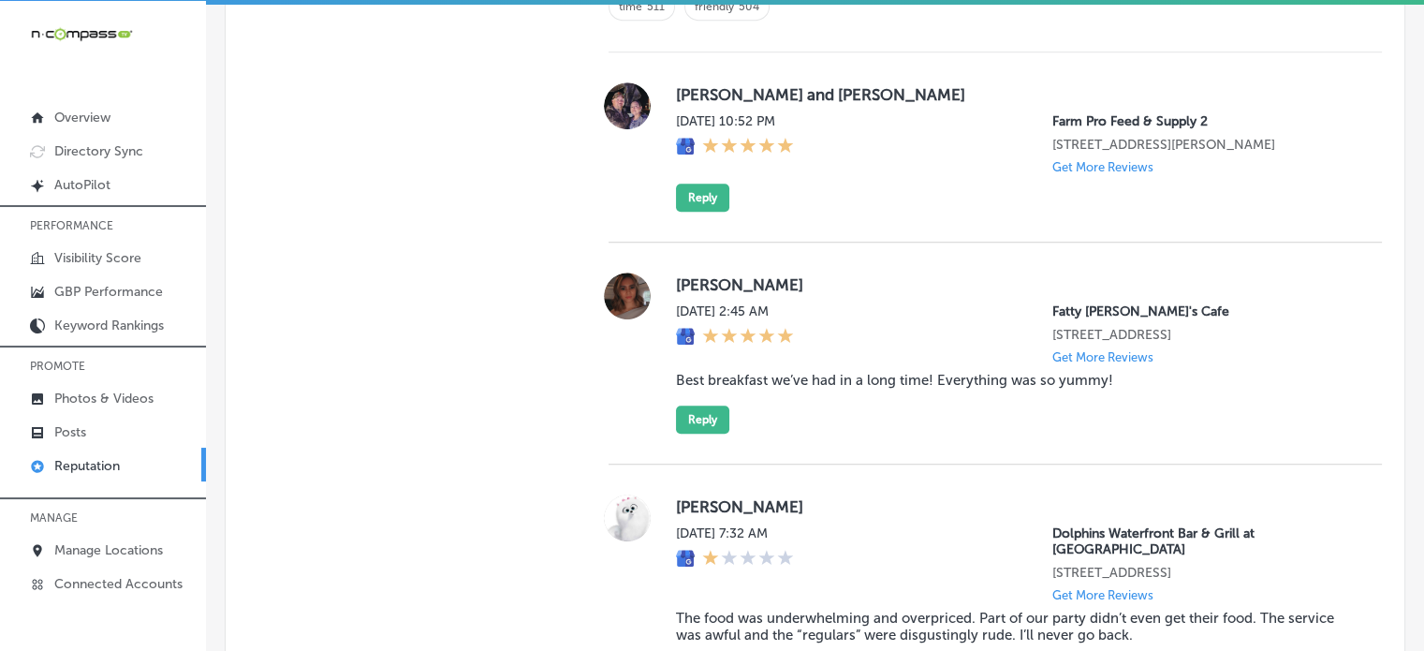
click at [700, 416] on div "Kim Tran Sun, Sep 14, 2025 2:45 AM Fatty Patty's Cafe 948 Navy Blvd Panama City…" at bounding box center [1014, 352] width 676 height 161
click at [700, 426] on button "Reply" at bounding box center [702, 419] width 53 height 28
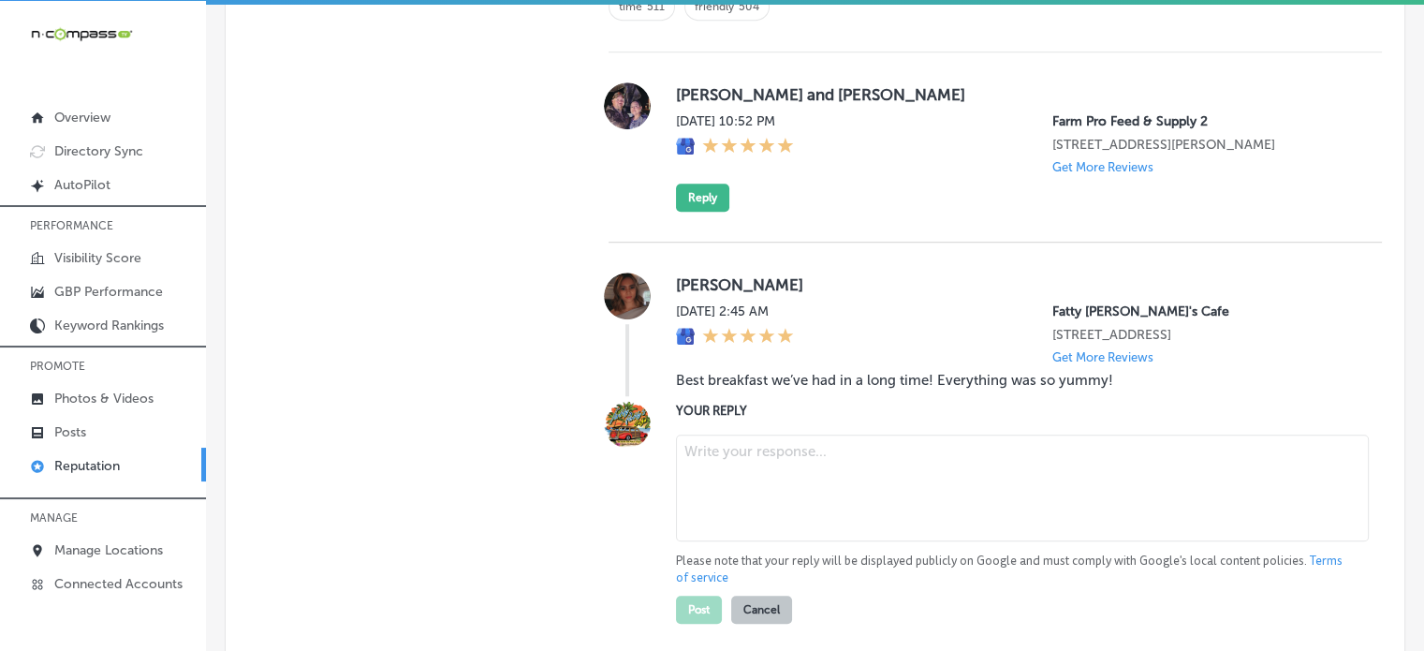
scroll to position [1502, 0]
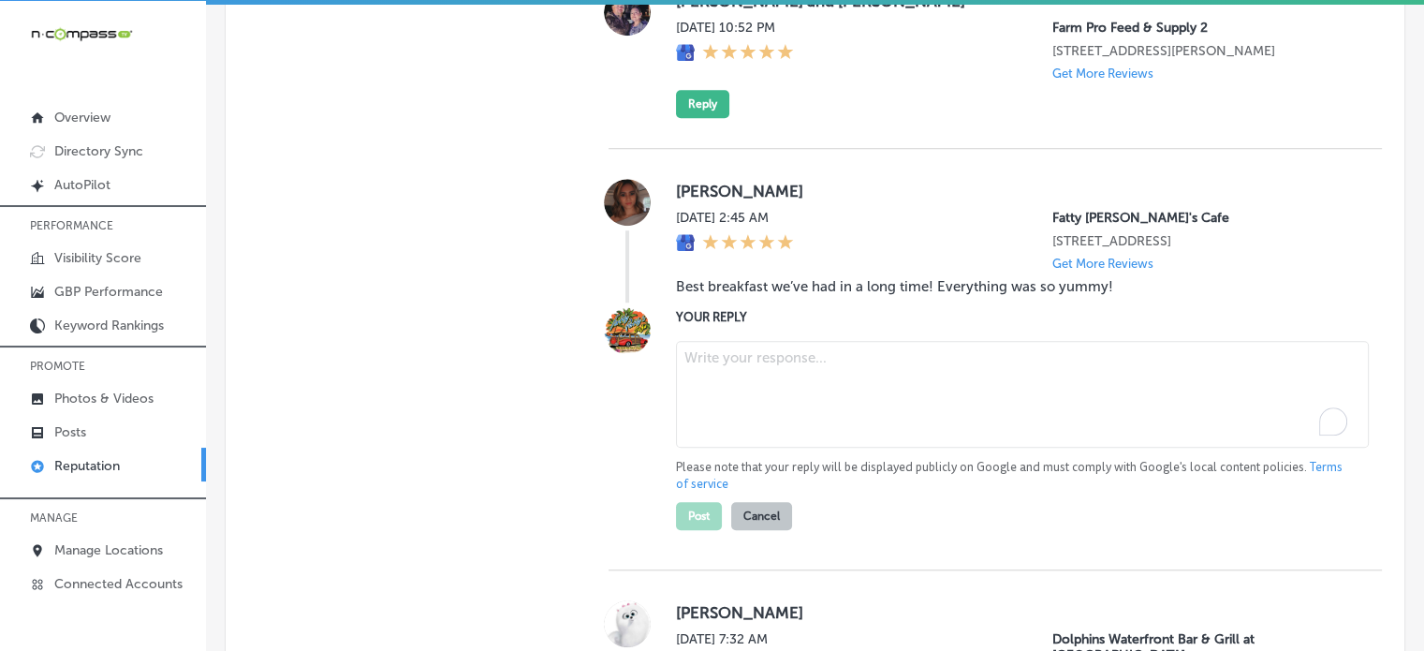
click at [770, 406] on textarea "To enrich screen reader interactions, please activate Accessibility in Grammarl…" at bounding box center [1022, 394] width 693 height 107
paste textarea "Thank you for the fantastic review, Kim! We’re so glad to hear that you had the…"
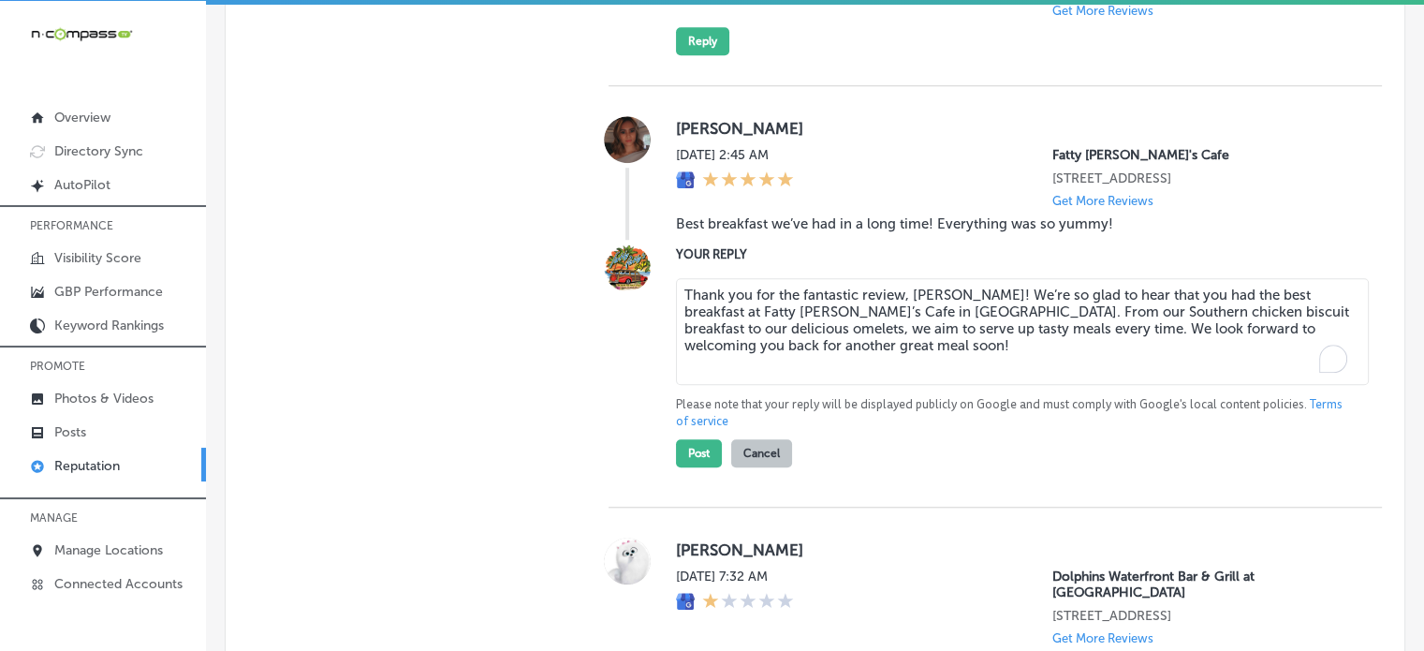
scroll to position [1565, 0]
type textarea "Thank you for the fantastic review, Kim! We’re so glad to hear that you had the…"
click at [703, 466] on button "Post" at bounding box center [699, 452] width 46 height 28
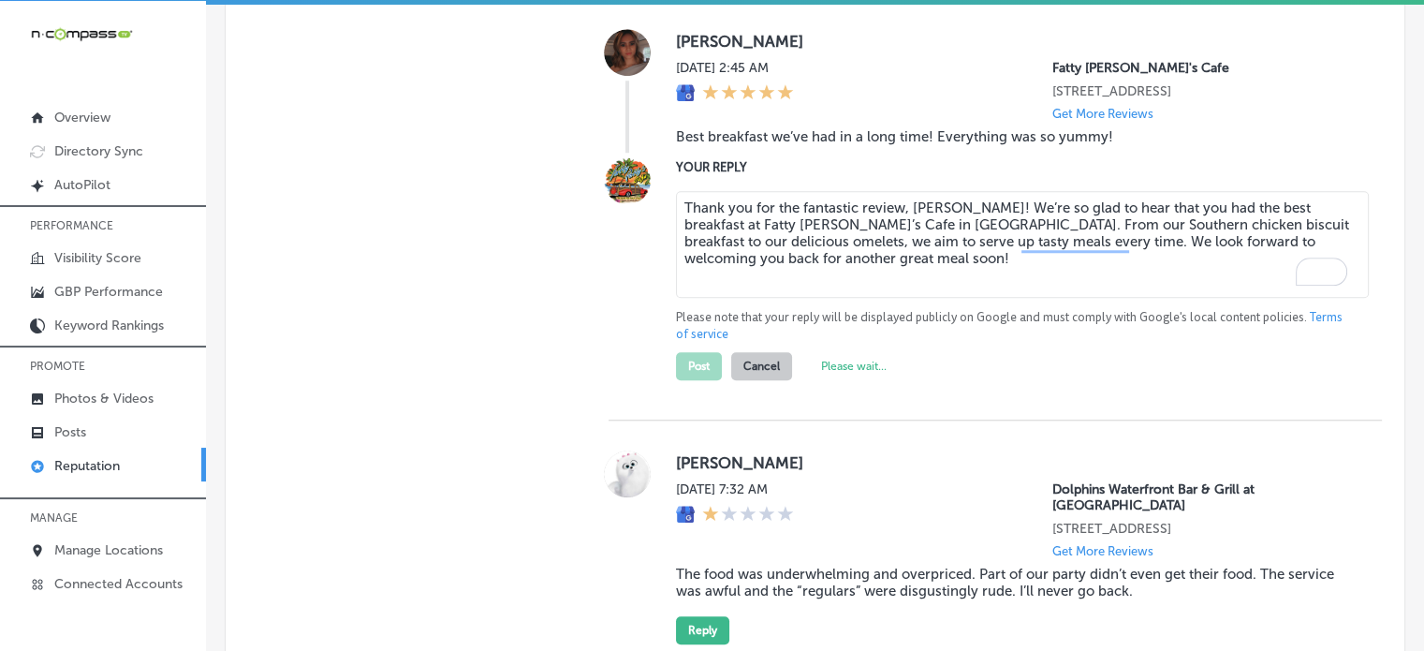
type textarea "x"
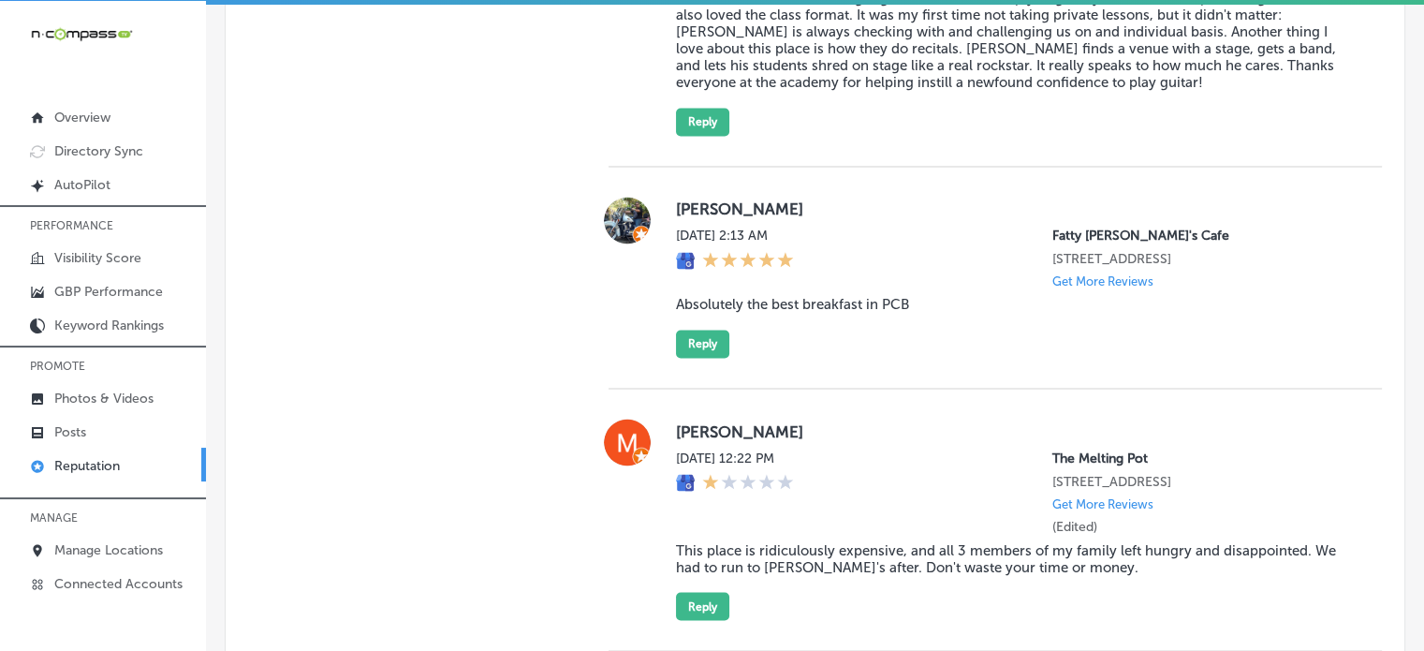
scroll to position [3267, 0]
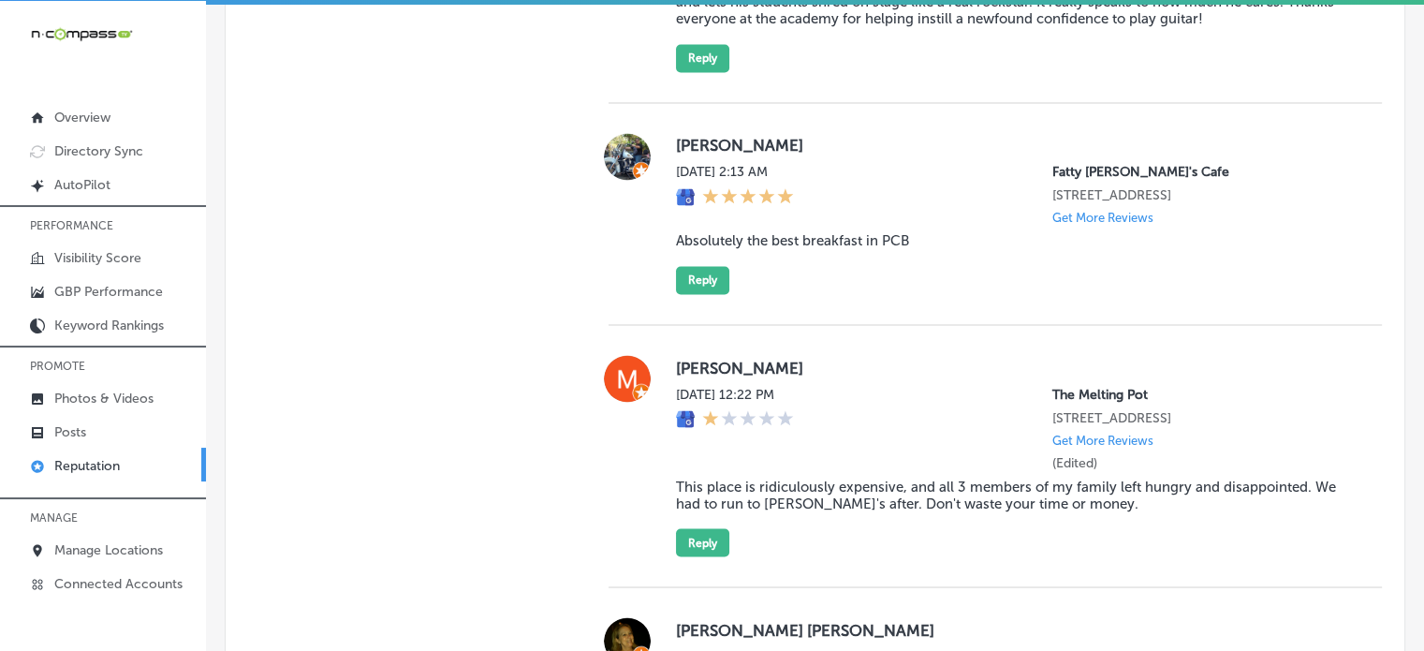
click at [768, 239] on blockquote "Absolutely the best breakfast in PCB" at bounding box center [1014, 240] width 676 height 17
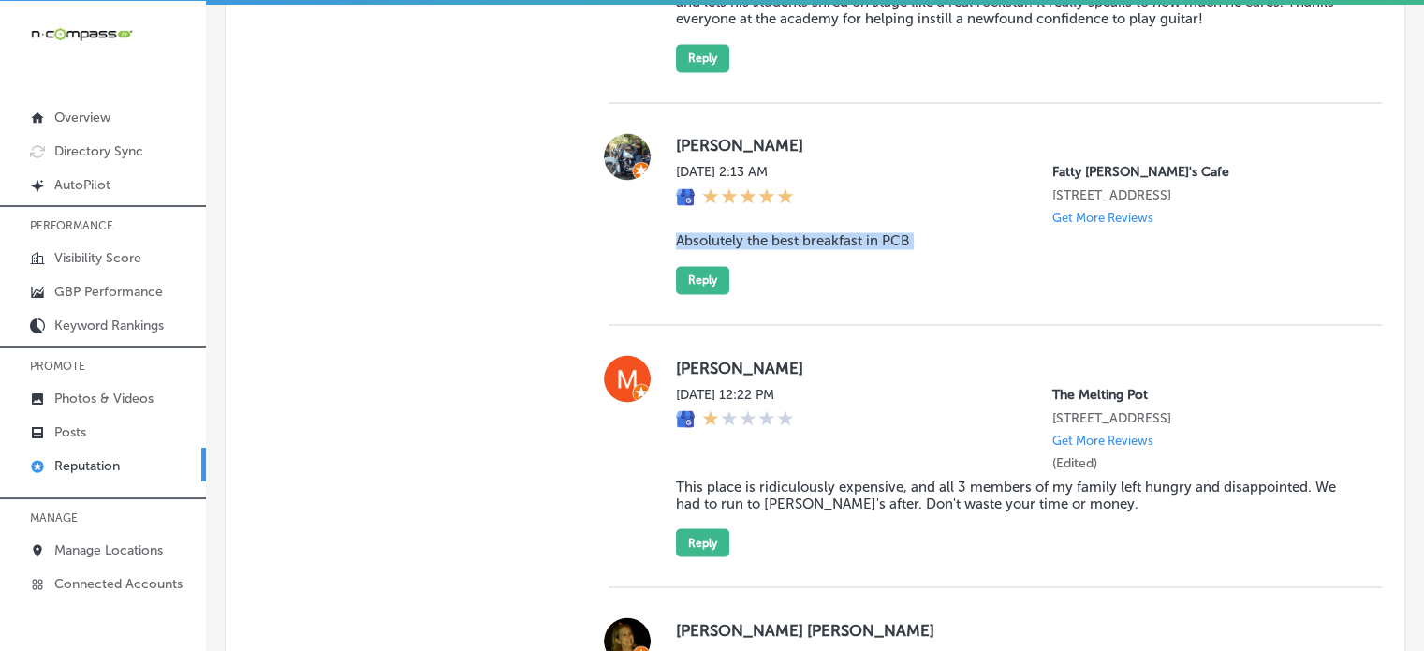
click at [768, 239] on blockquote "Absolutely the best breakfast in PCB" at bounding box center [1014, 240] width 676 height 17
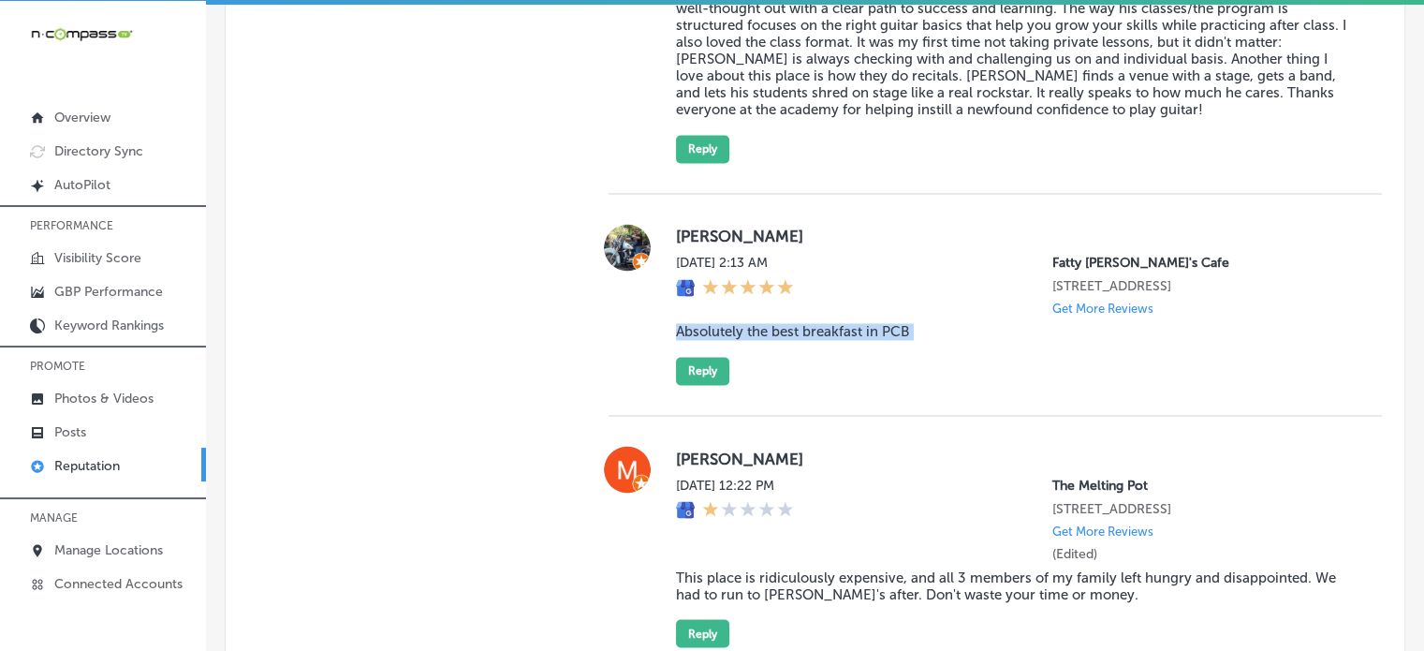
scroll to position [3194, 0]
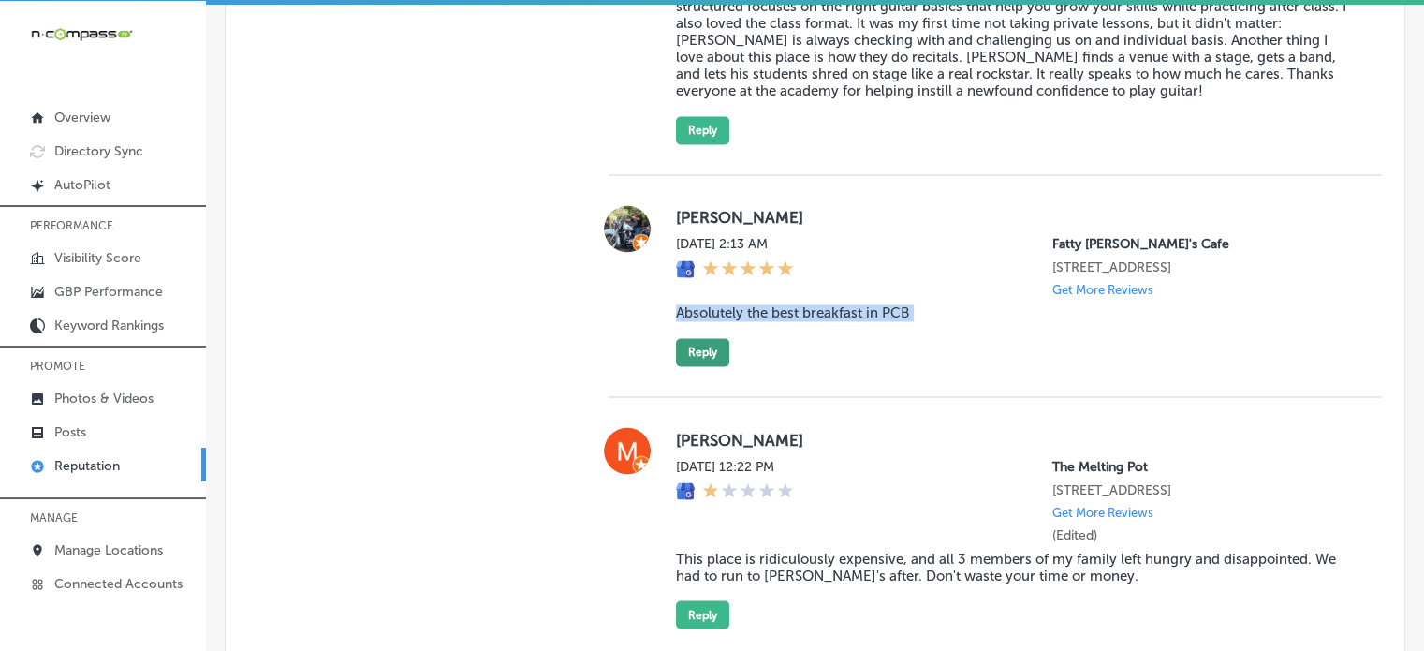
click at [700, 345] on button "Reply" at bounding box center [702, 352] width 53 height 28
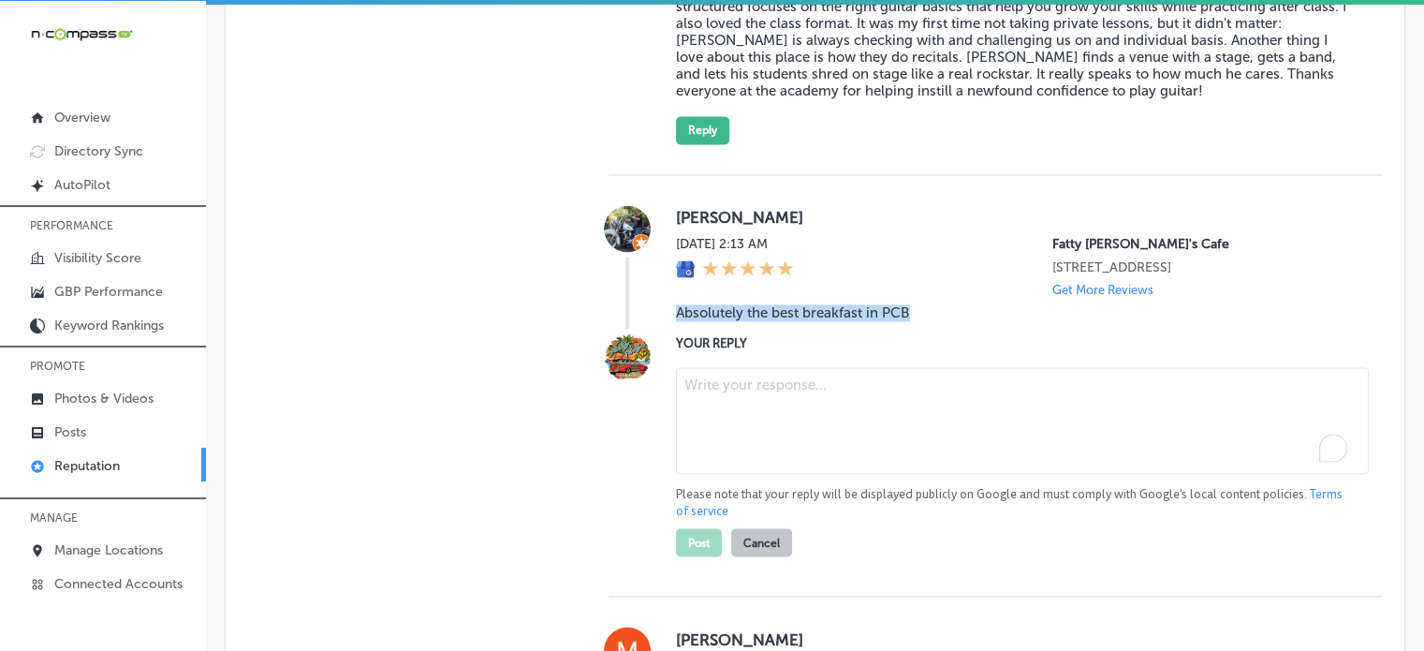
click at [753, 396] on textarea "To enrich screen reader interactions, please activate Accessibility in Grammarl…" at bounding box center [1022, 420] width 693 height 107
paste textarea "Thank you for the fantastic review, Tony! We’re thrilled to hear that you think…"
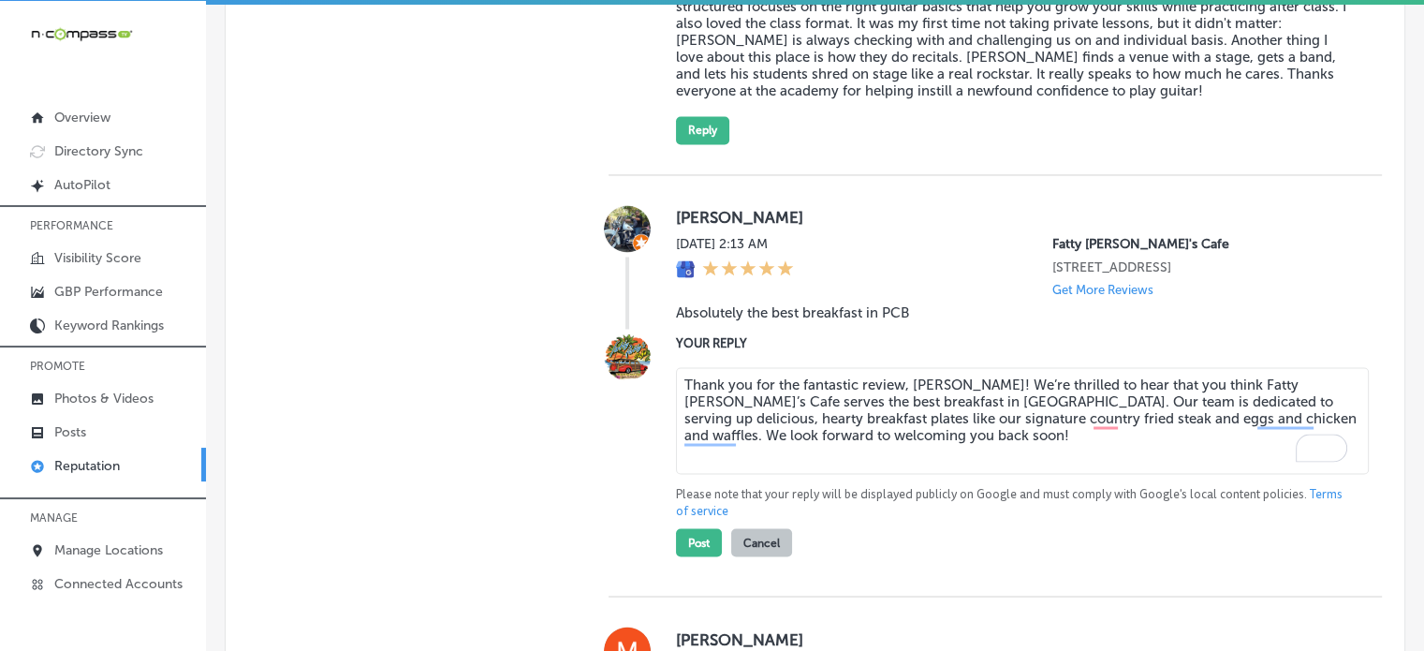
type textarea "Thank you for the fantastic review, Tony! We’re thrilled to hear that you think…"
click at [696, 538] on button "Post" at bounding box center [699, 542] width 46 height 28
type textarea "x"
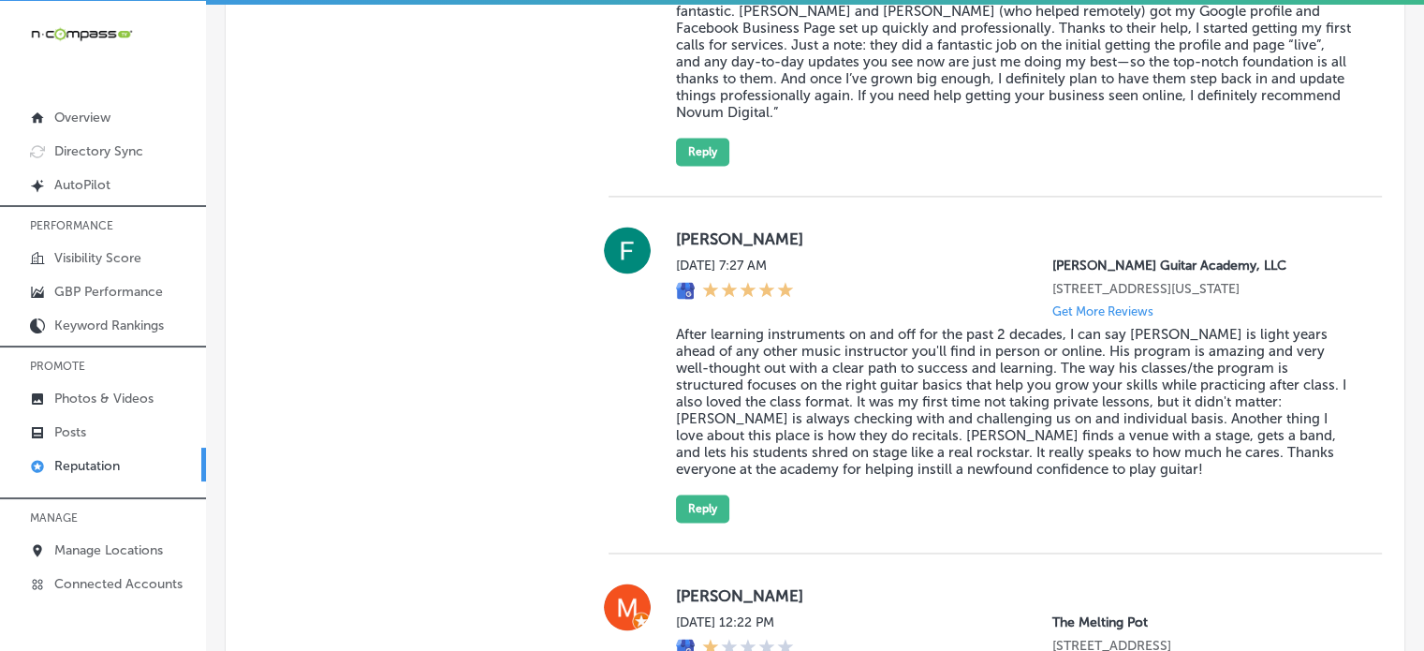
scroll to position [2812, 0]
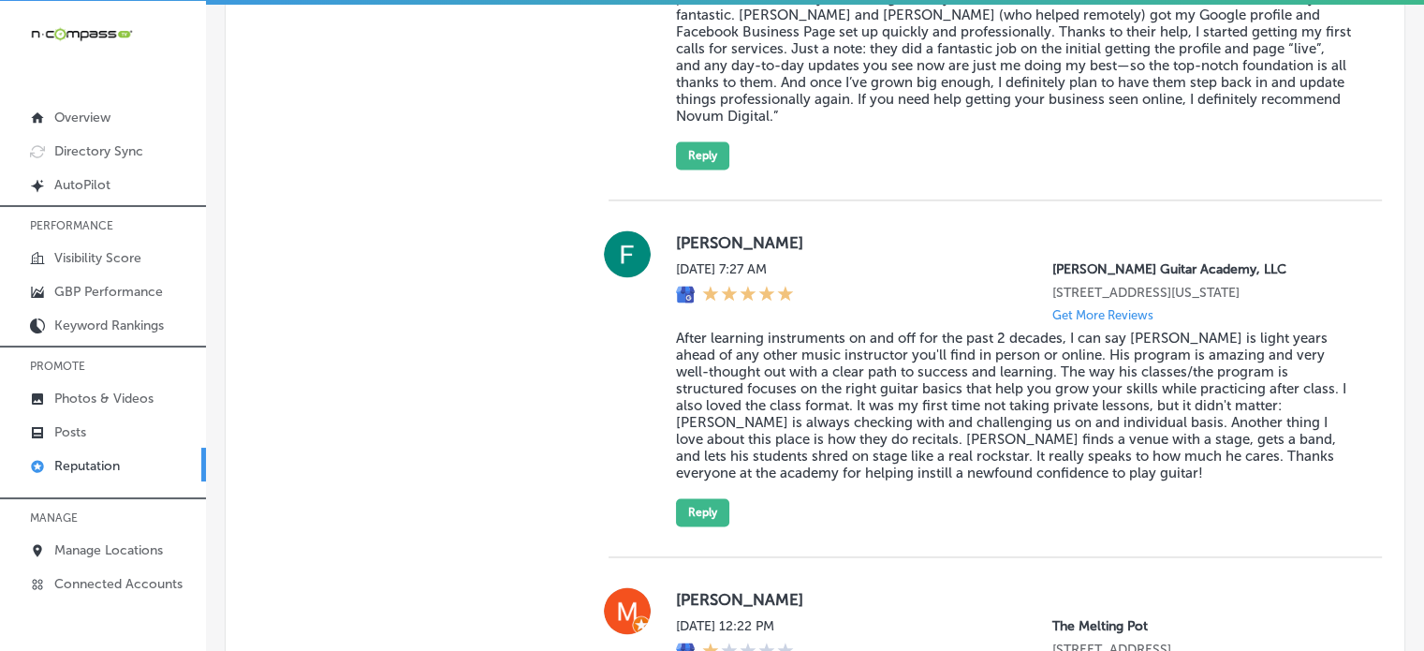
click at [871, 380] on blockquote "After learning instruments on and off for the past 2 decades, I can say Chris i…" at bounding box center [1014, 406] width 676 height 152
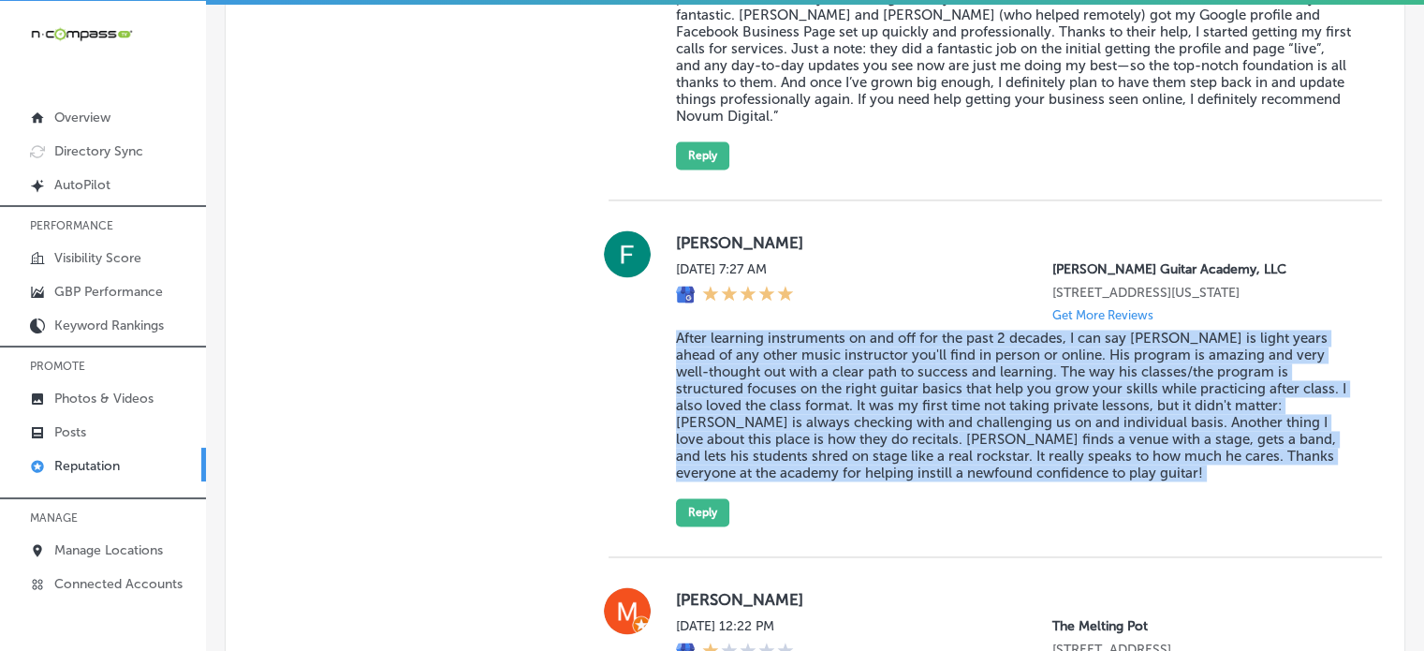
click at [871, 380] on blockquote "After learning instruments on and off for the past 2 decades, I can say Chris i…" at bounding box center [1014, 406] width 676 height 152
copy blockquote "After learning instruments on and off for the past 2 decades, I can say Chris i…"
click at [714, 509] on button "Reply" at bounding box center [702, 512] width 53 height 28
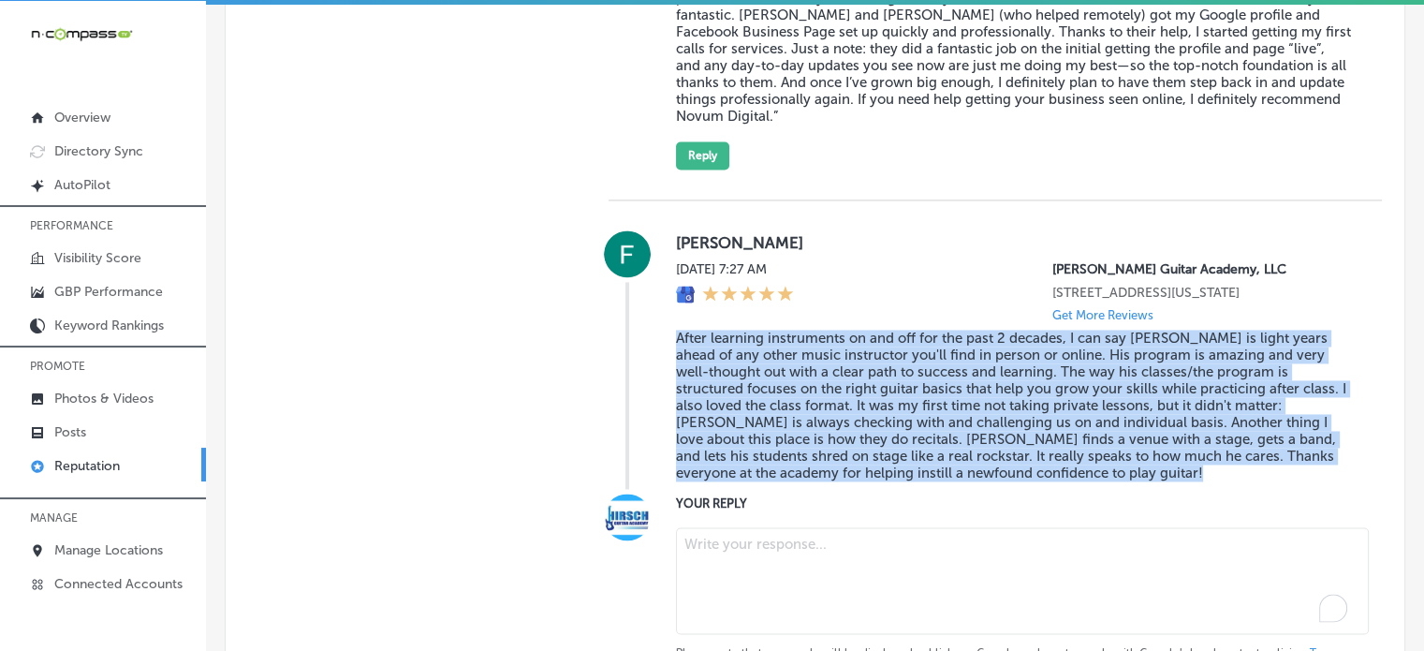
click at [797, 553] on textarea "To enrich screen reader interactions, please activate Accessibility in Grammarl…" at bounding box center [1022, 580] width 693 height 107
paste textarea "Thank you for the amazing review, Farris! We're so glad you enjoyed your experi…"
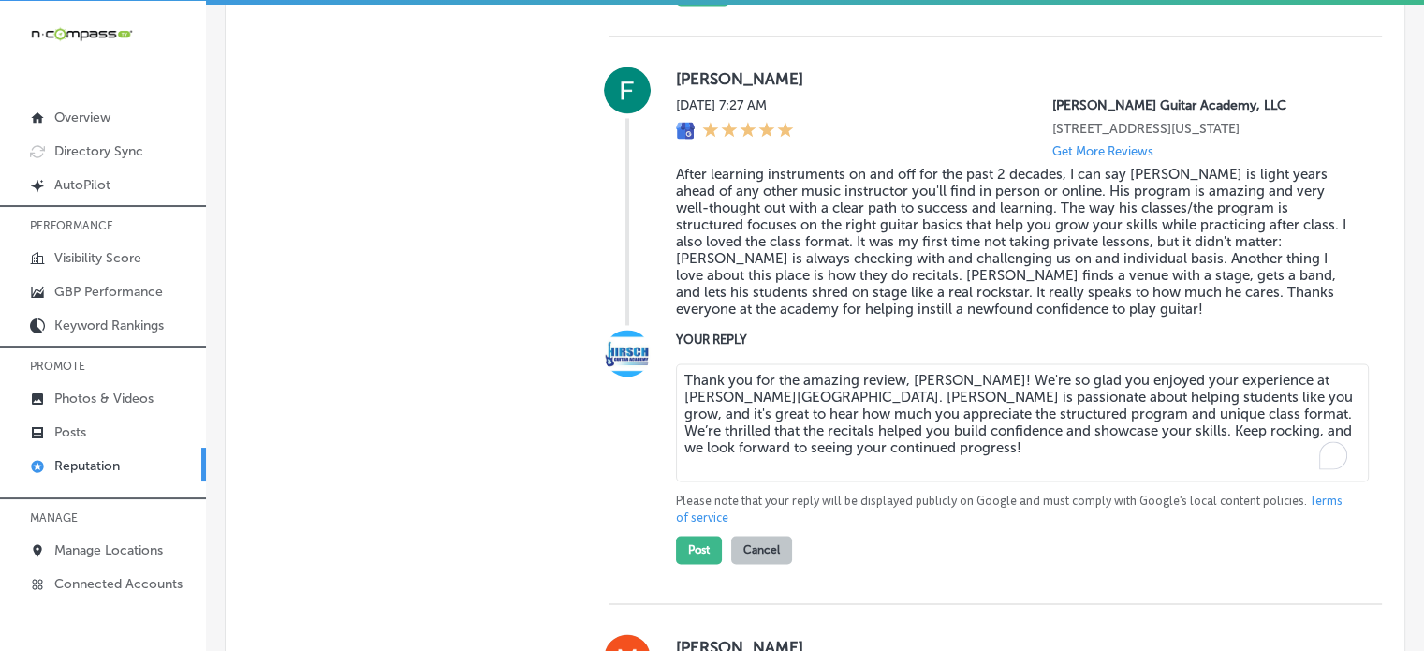
scroll to position [2977, 0]
type textarea "Thank you for the amazing review, Farris! We're so glad you enjoyed your experi…"
click at [705, 546] on button "Post" at bounding box center [699, 549] width 46 height 28
type textarea "x"
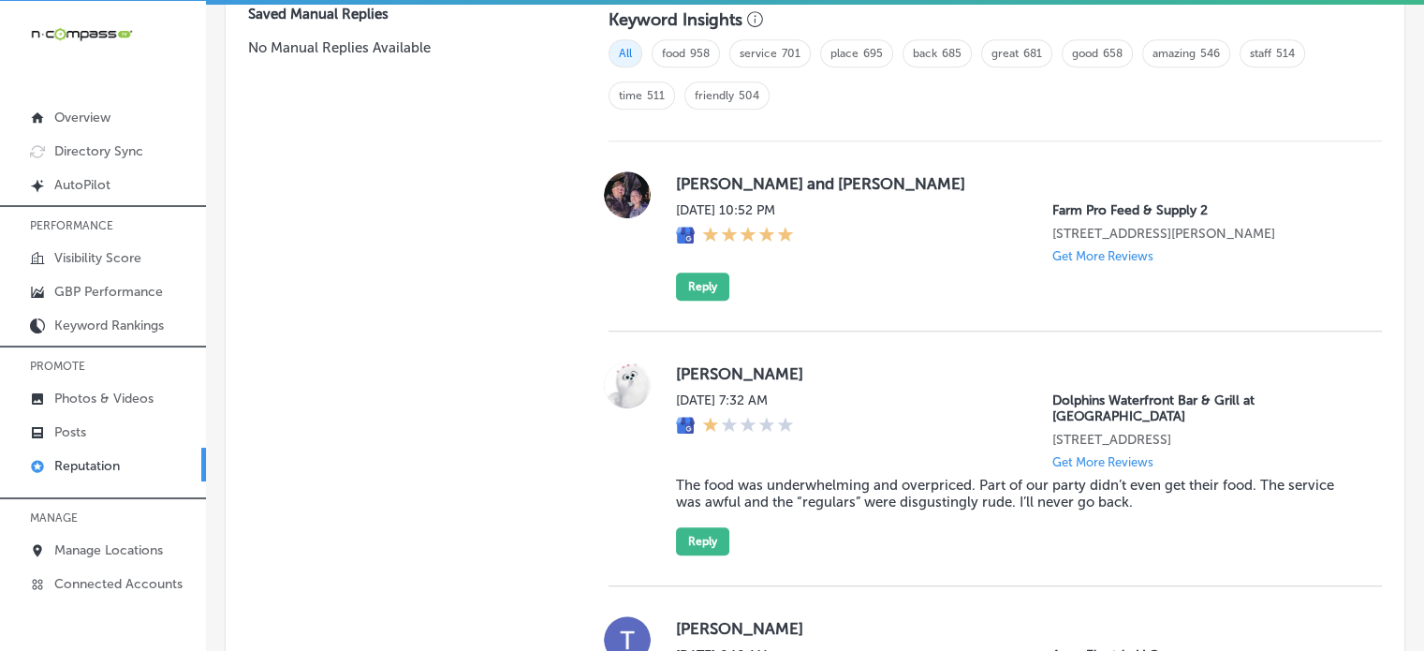
scroll to position [1314, 0]
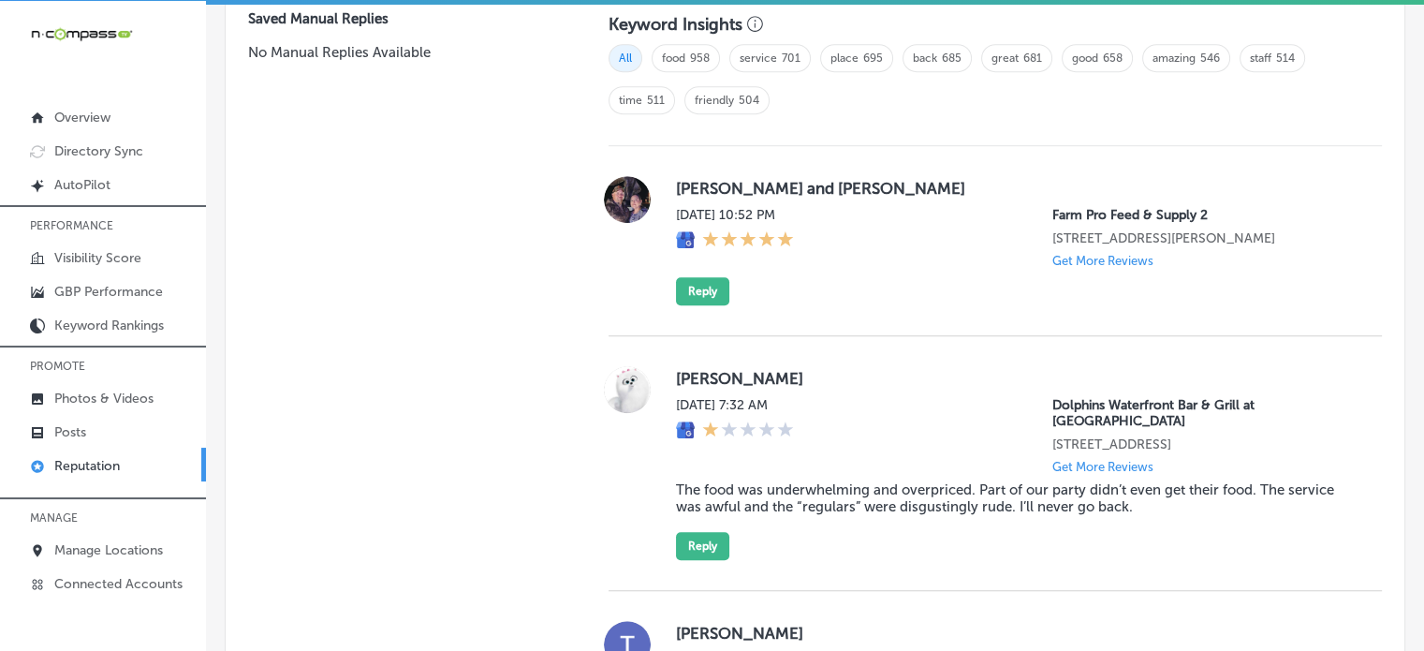
click at [704, 317] on div "Jessica and Clarence Burdges Sun, Sep 14, 2025 10:52 PM Farm Pro Feed & Supply …" at bounding box center [995, 241] width 773 height 190
click at [704, 294] on button "Reply" at bounding box center [702, 291] width 53 height 28
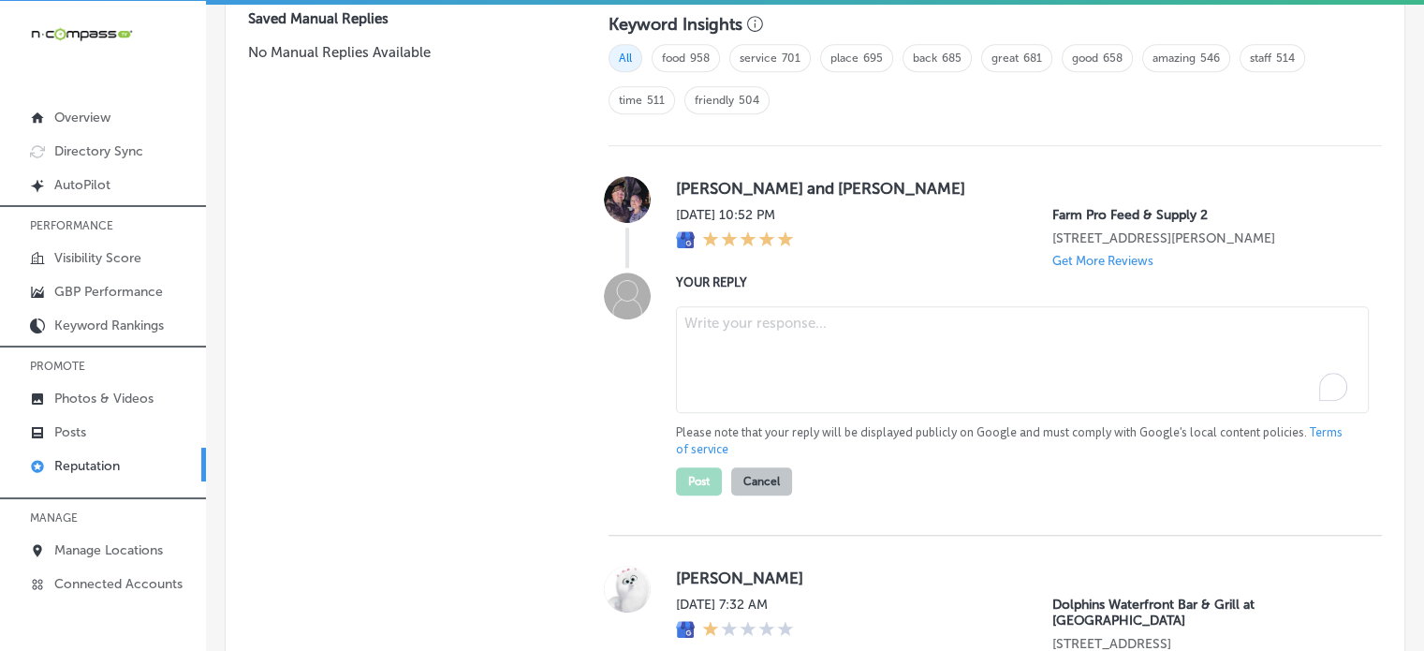
click at [764, 356] on textarea "To enrich screen reader interactions, please activate Accessibility in Grammarl…" at bounding box center [1022, 359] width 693 height 107
paste textarea "Thank you, Jessica and Clarence, for the 5-star review! We’re happy to hear you…"
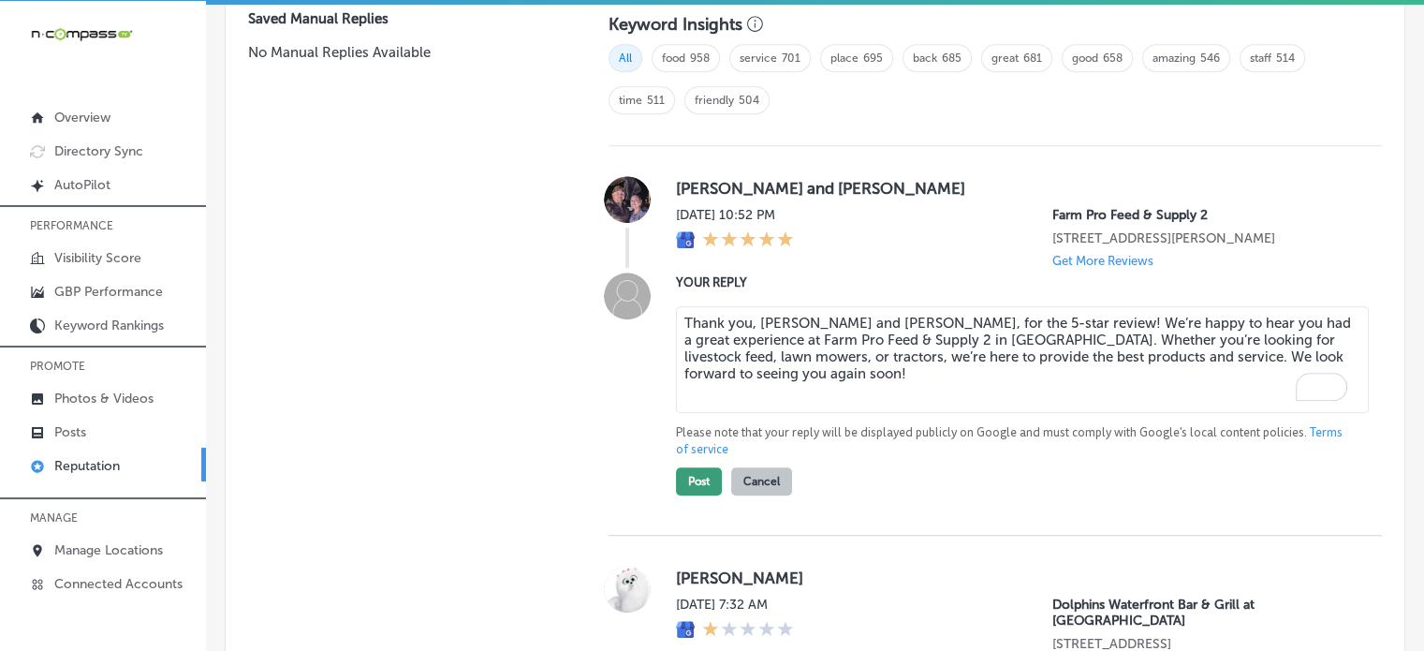
type textarea "Thank you, Jessica and Clarence, for the 5-star review! We’re happy to hear you…"
click at [685, 490] on button "Post" at bounding box center [699, 481] width 46 height 28
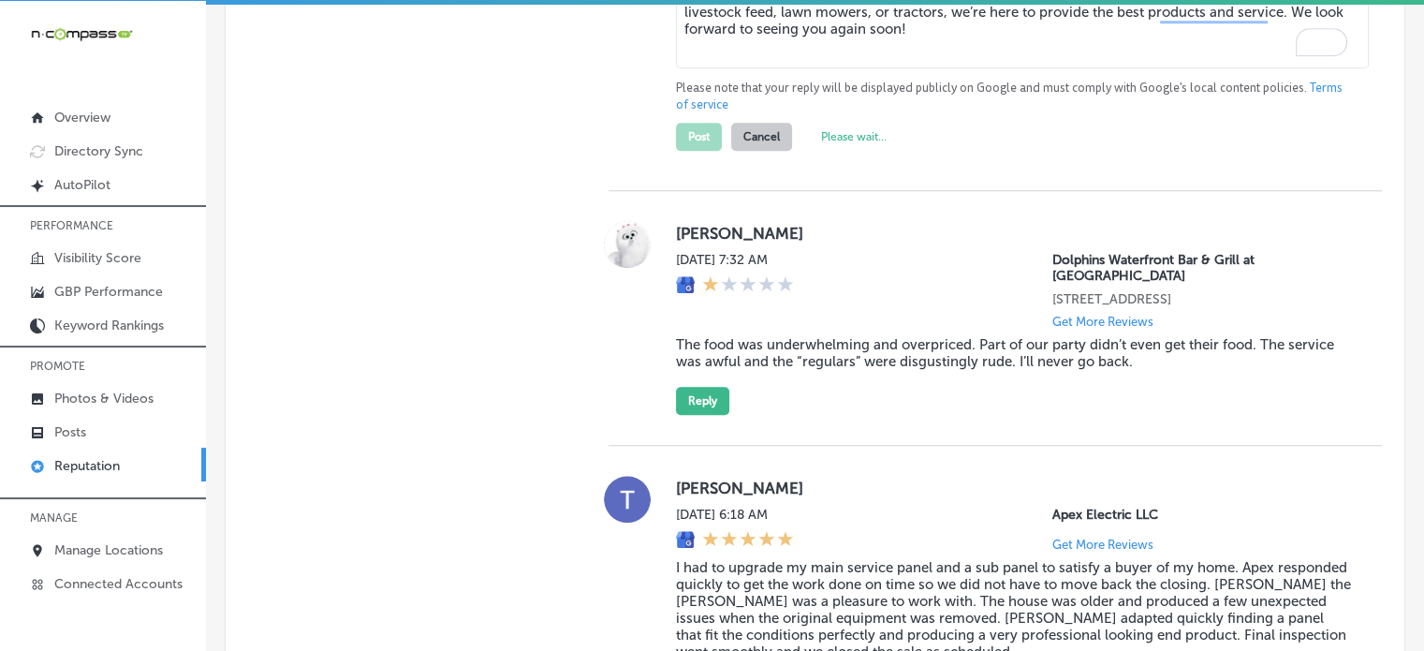
type textarea "x"
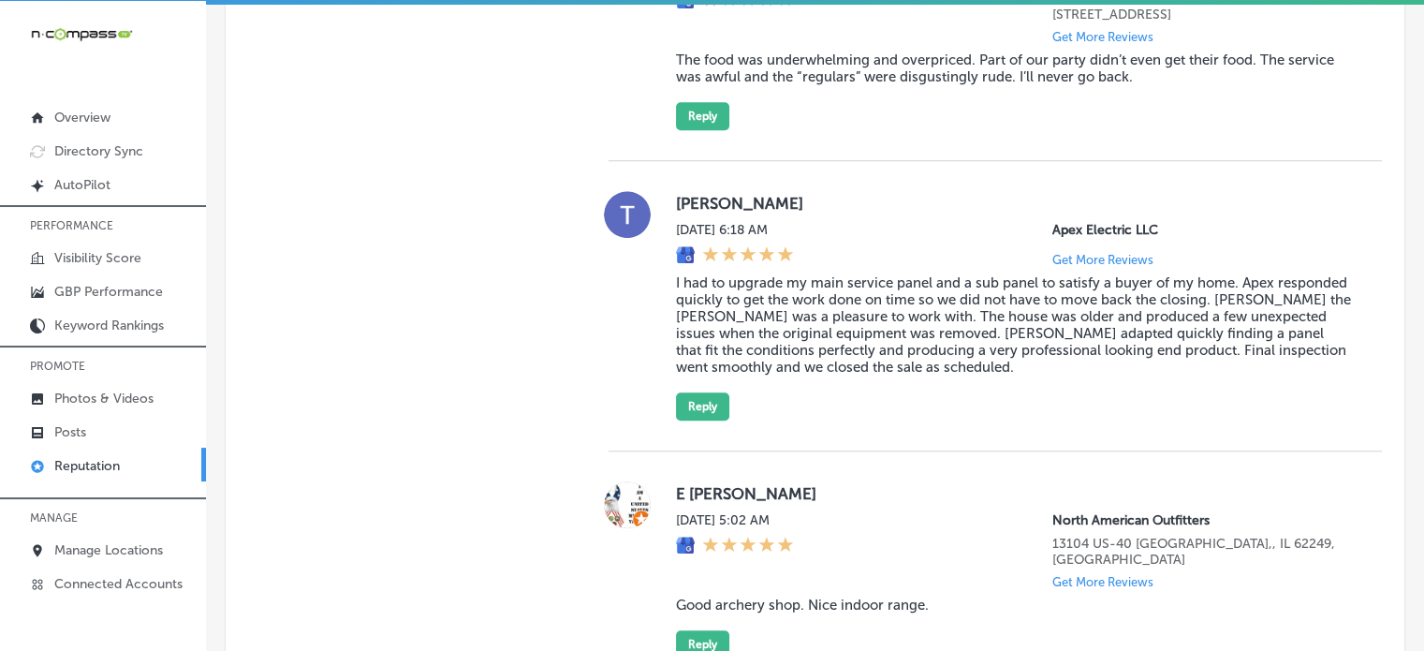
scroll to position [1618, 0]
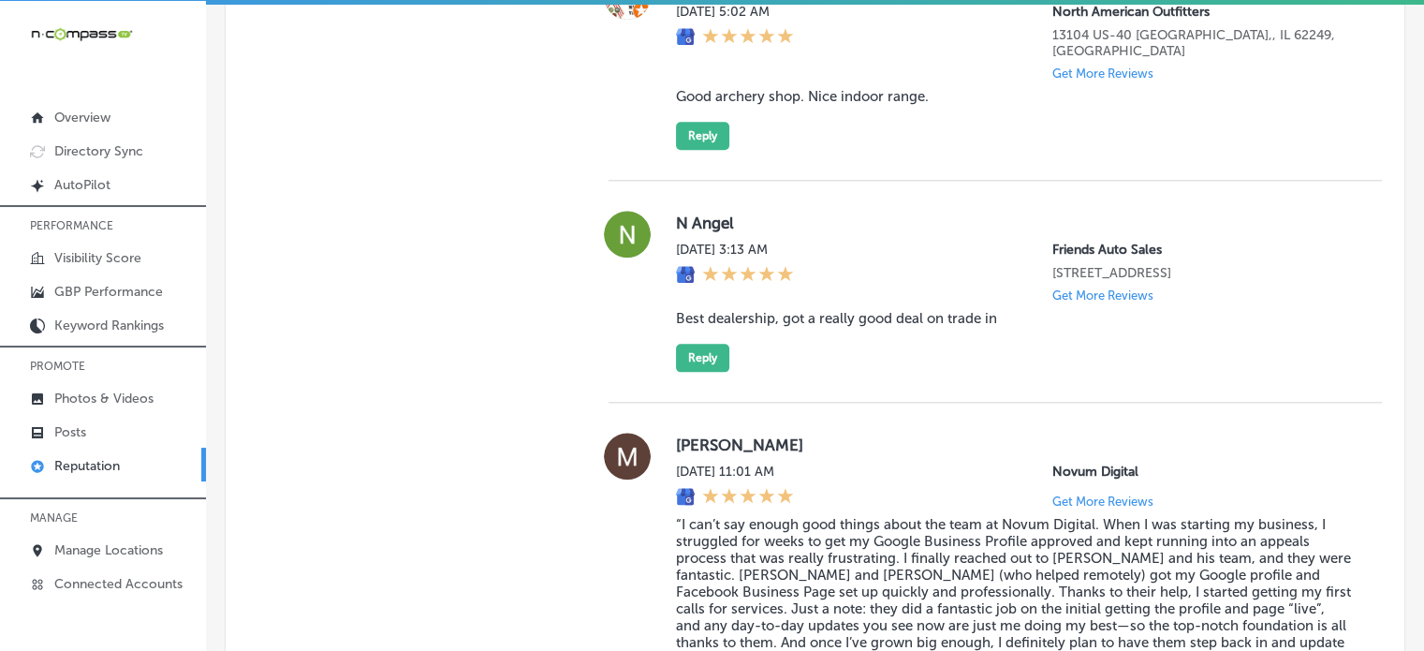
scroll to position [2063, 0]
click at [859, 309] on blockquote "Best dealership, got a really good deal on trade in" at bounding box center [1014, 317] width 676 height 17
copy blockquote "Best dealership, got a really good deal on trade in"
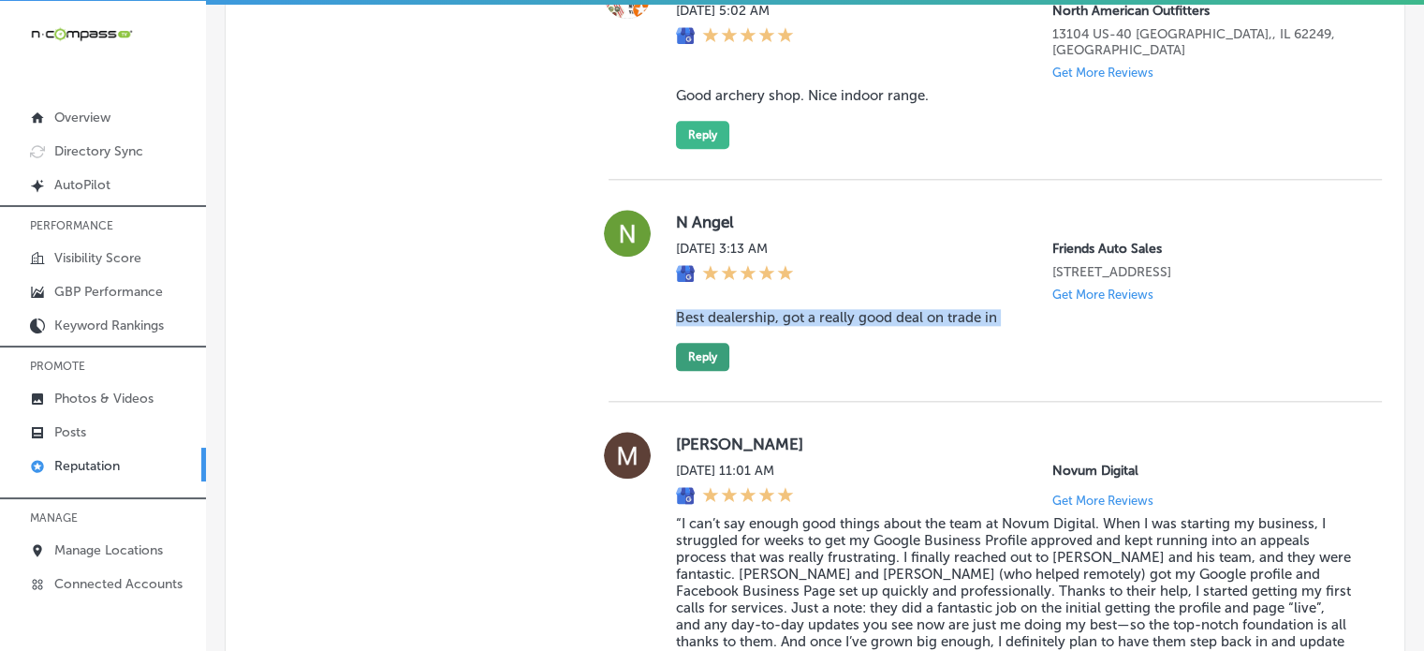
click at [716, 343] on button "Reply" at bounding box center [702, 357] width 53 height 28
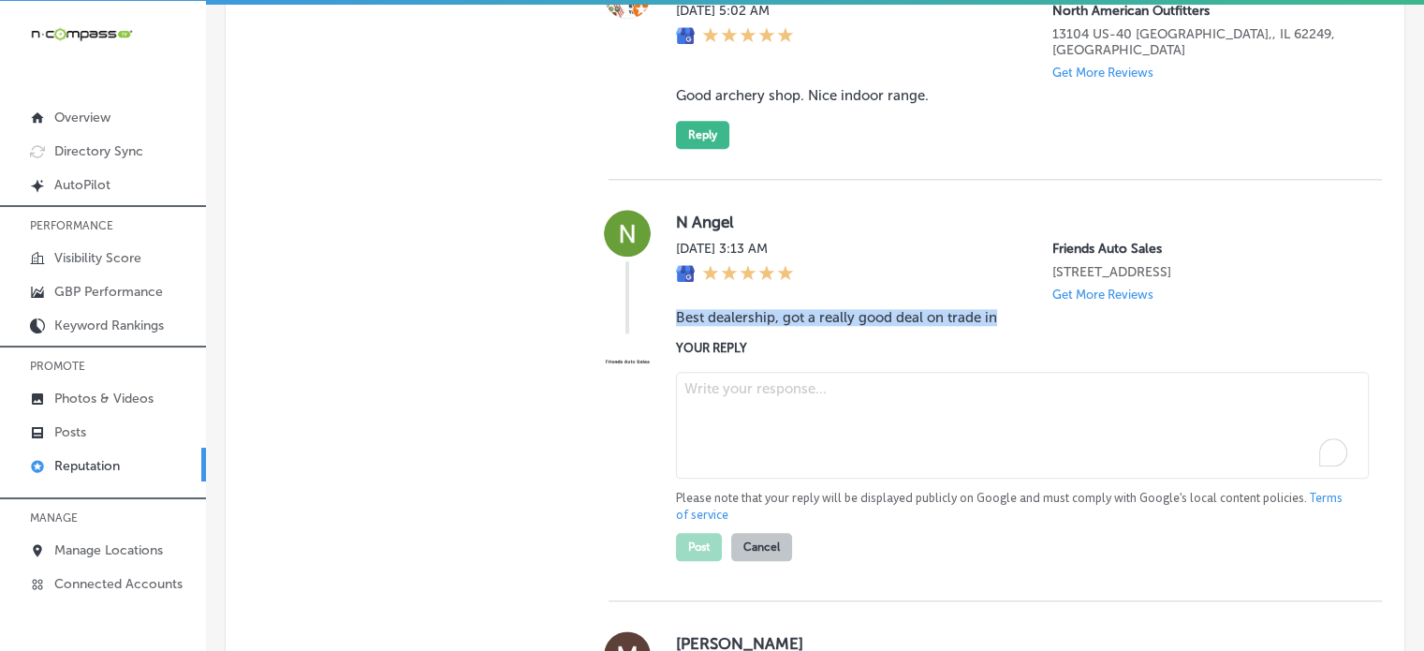
click at [790, 385] on textarea "To enrich screen reader interactions, please activate Accessibility in Grammarl…" at bounding box center [1022, 425] width 693 height 107
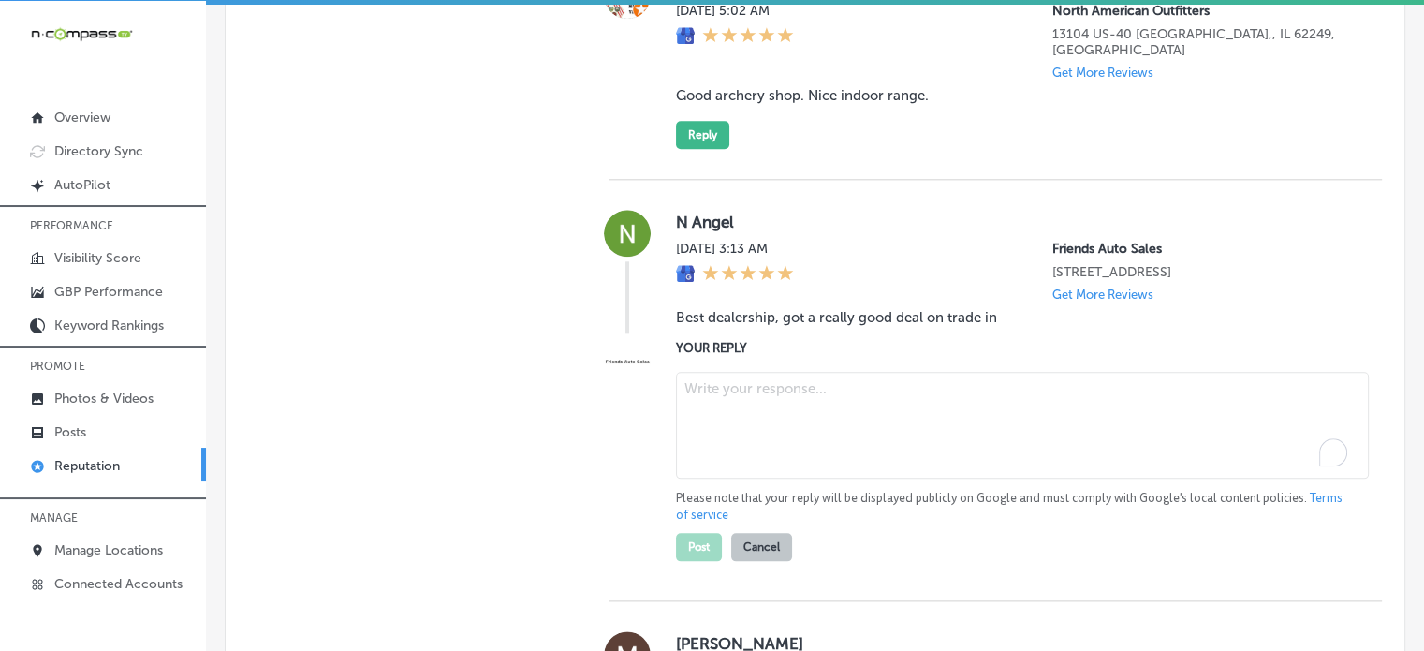
paste textarea "Thank you for the 5-star review, [PERSON_NAME]! We're so glad to hear that you …"
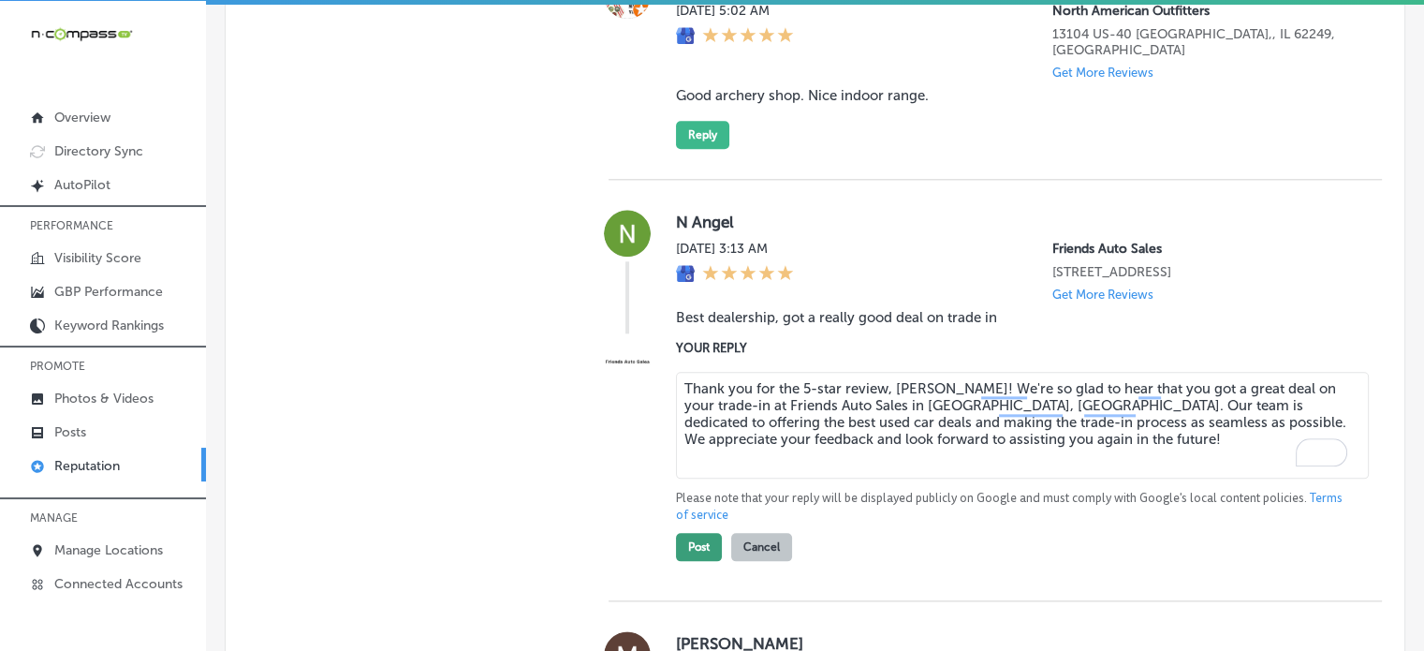
type textarea "Thank you for the 5-star review, [PERSON_NAME]! We're so glad to hear that you …"
click at [685, 533] on button "Post" at bounding box center [699, 547] width 46 height 28
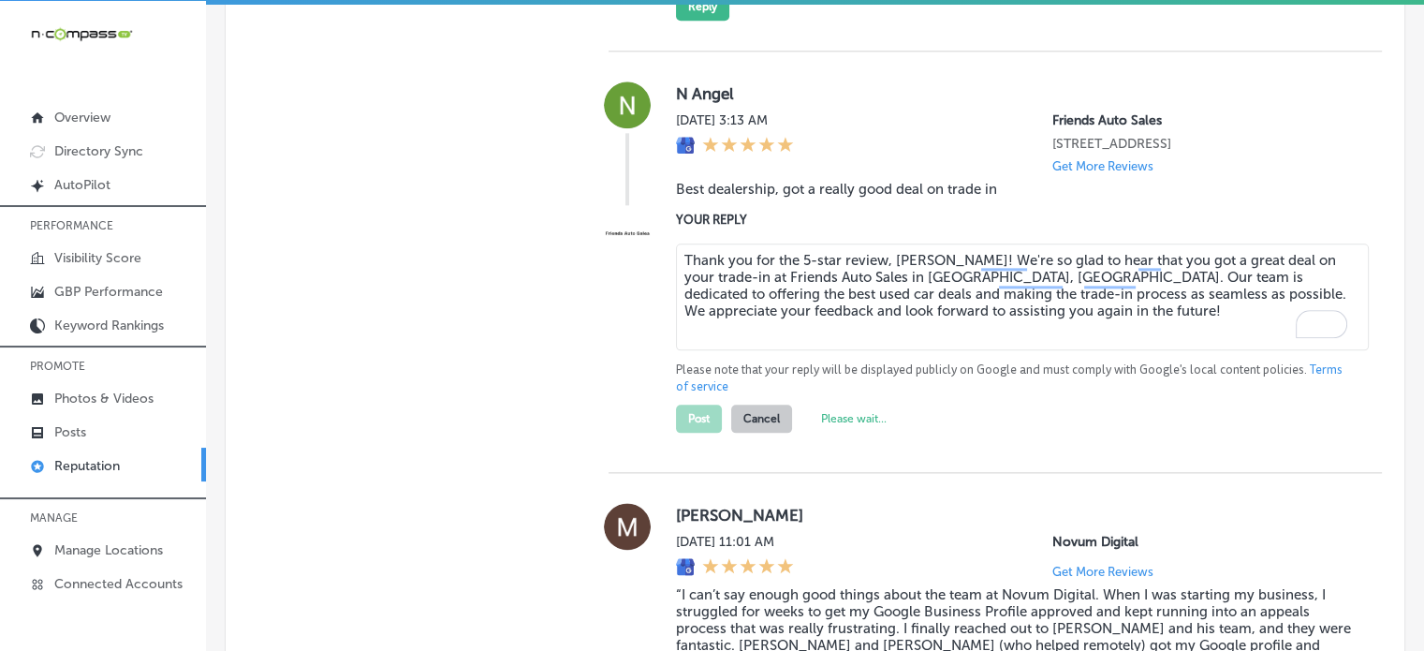
scroll to position [2183, 0]
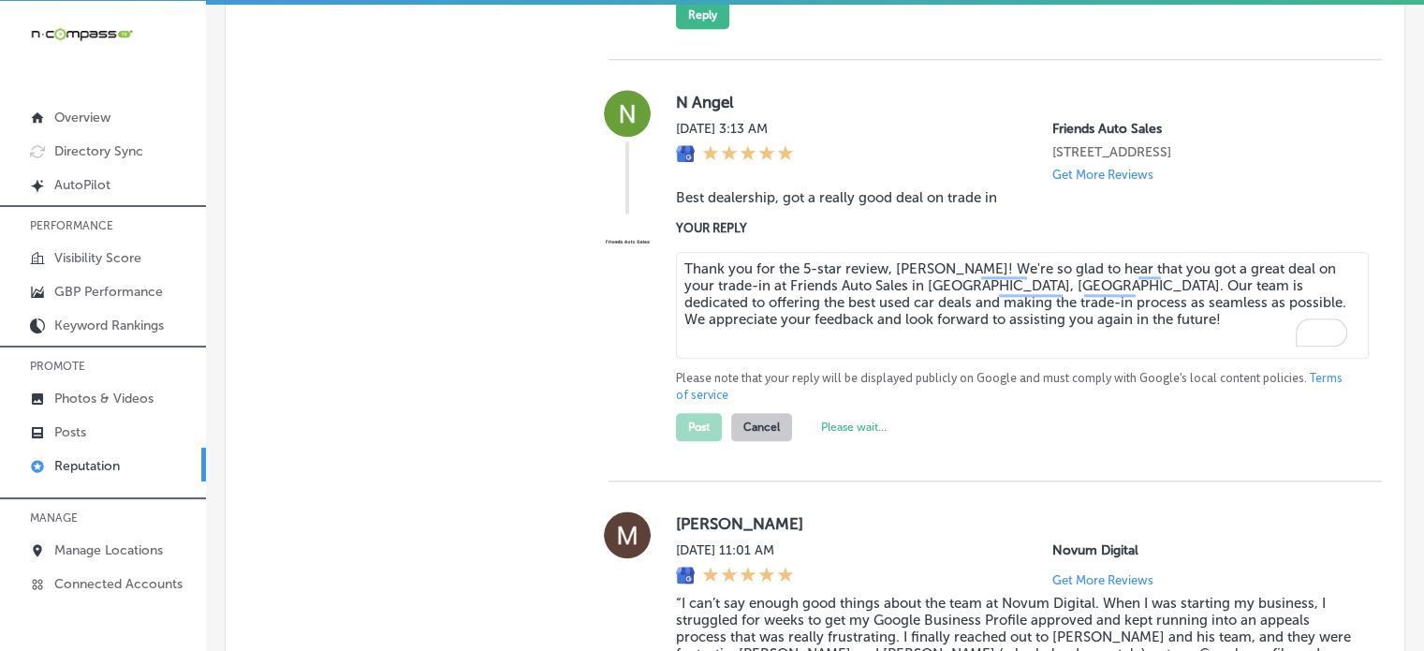
type textarea "x"
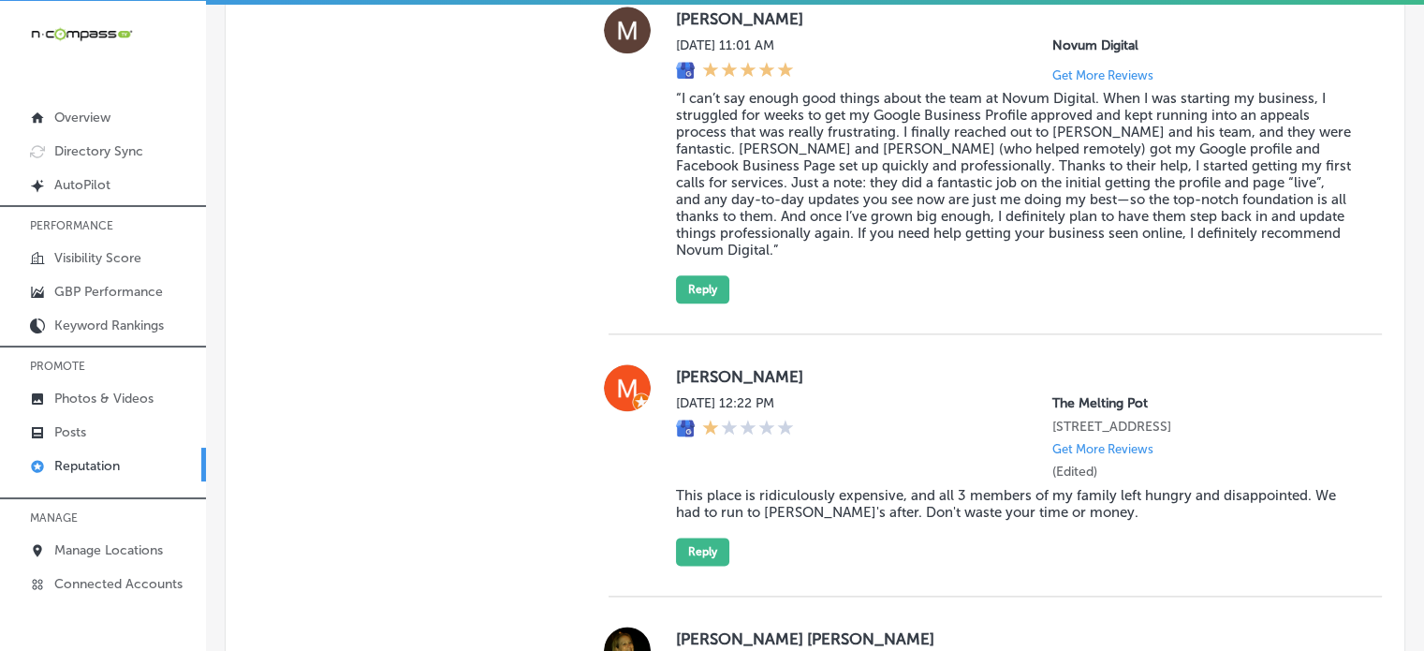
scroll to position [2266, 0]
click at [836, 130] on blockquote "“I can’t say enough good things about the team at Novum Digital. When I was sta…" at bounding box center [1014, 175] width 676 height 169
click at [823, 171] on blockquote "“I can’t say enough good things about the team at Novum Digital. When I was sta…" at bounding box center [1014, 175] width 676 height 169
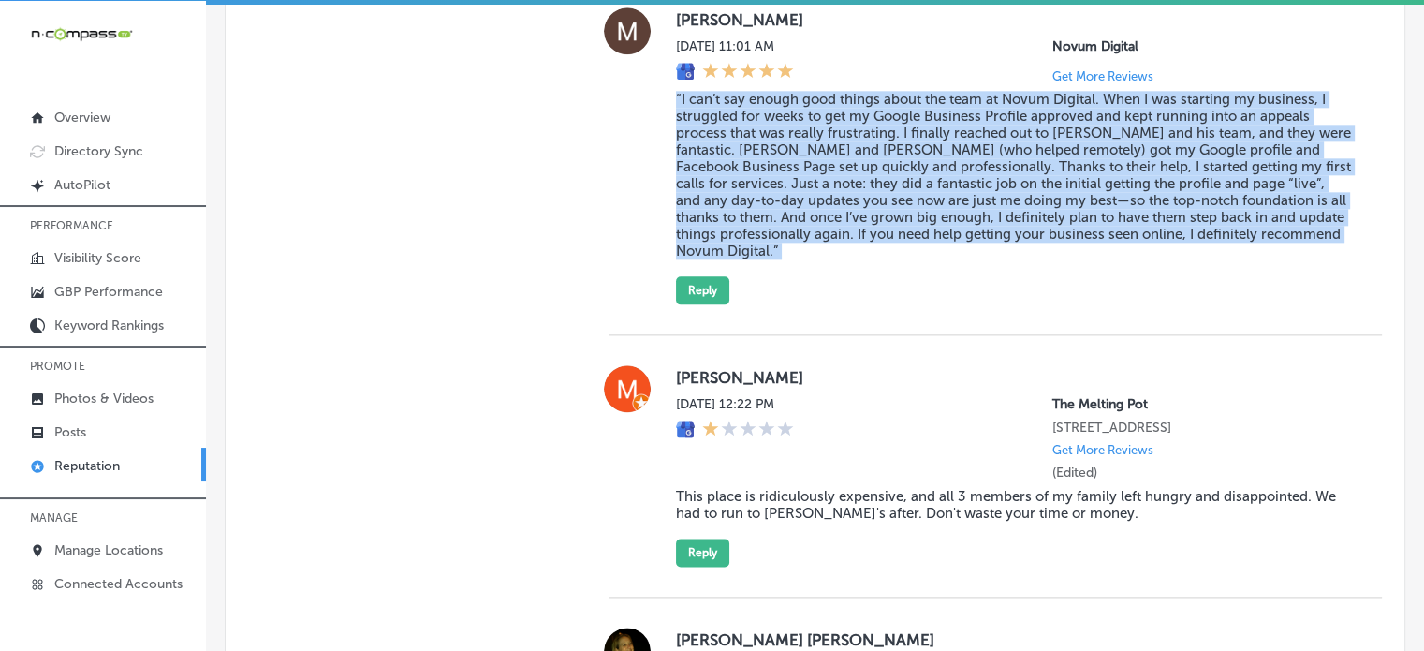
click at [823, 171] on blockquote "“I can’t say enough good things about the team at Novum Digital. When I was sta…" at bounding box center [1014, 175] width 676 height 169
copy blockquote "“I can’t say enough good things about the team at Novum Digital. When I was sta…"
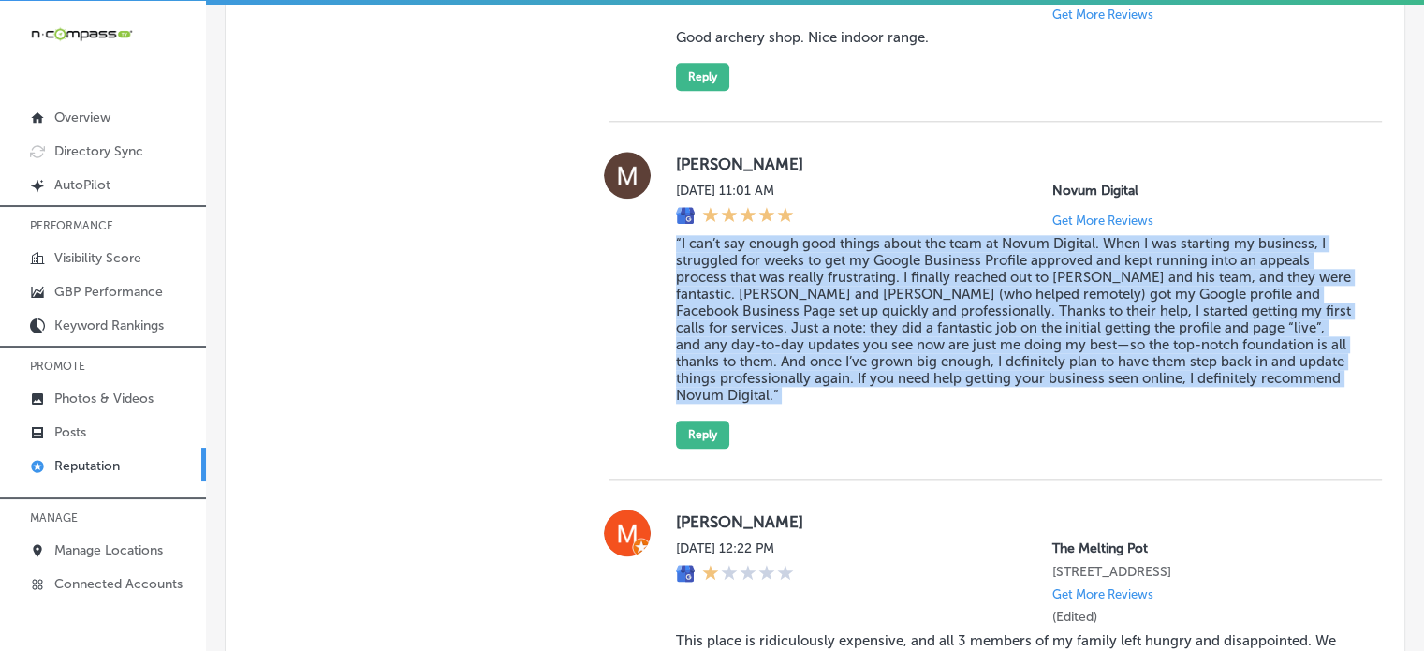
scroll to position [2106, 0]
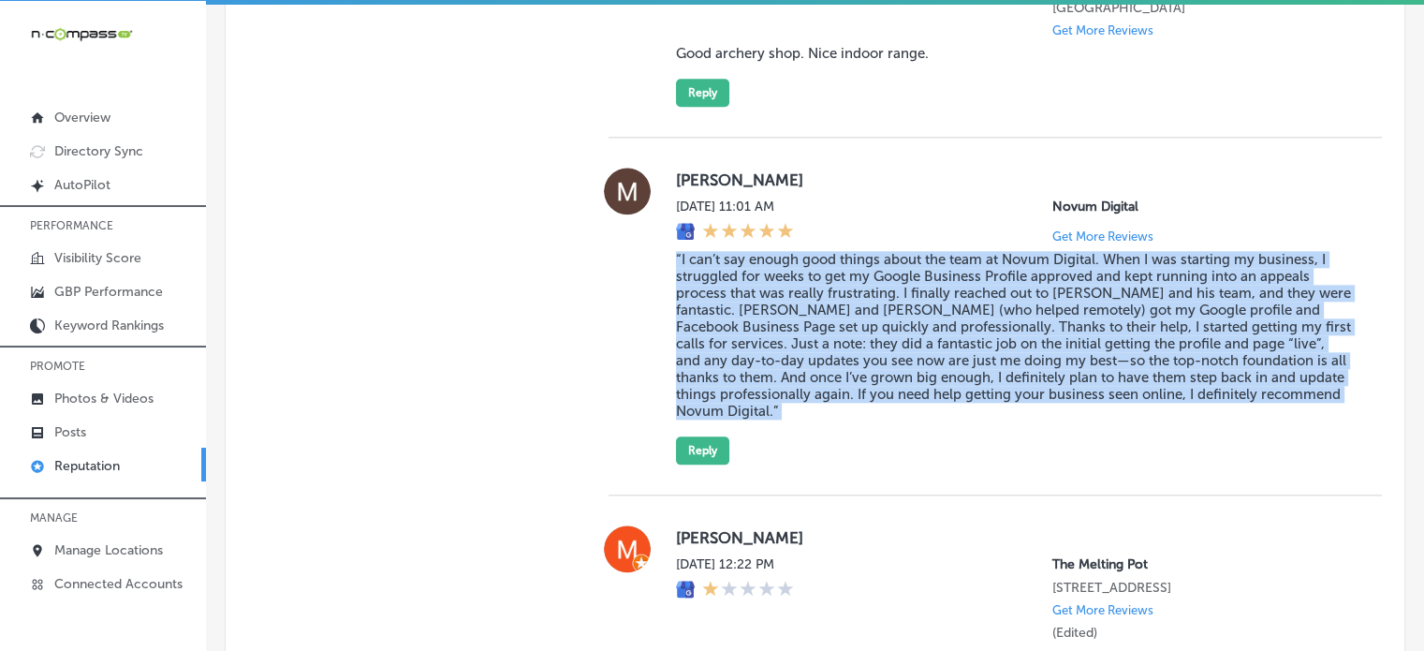
click at [698, 258] on blockquote "“I can’t say enough good things about the team at Novum Digital. When I was sta…" at bounding box center [1014, 335] width 676 height 169
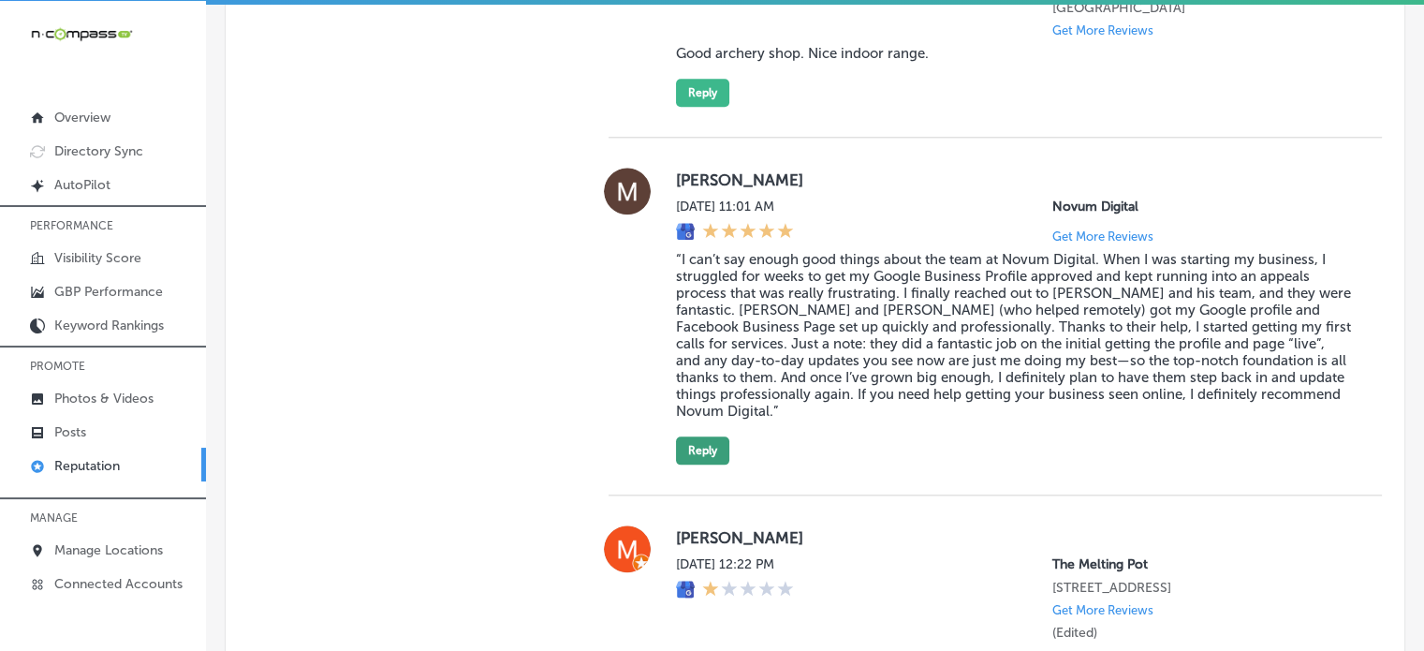
click at [692, 436] on button "Reply" at bounding box center [702, 450] width 53 height 28
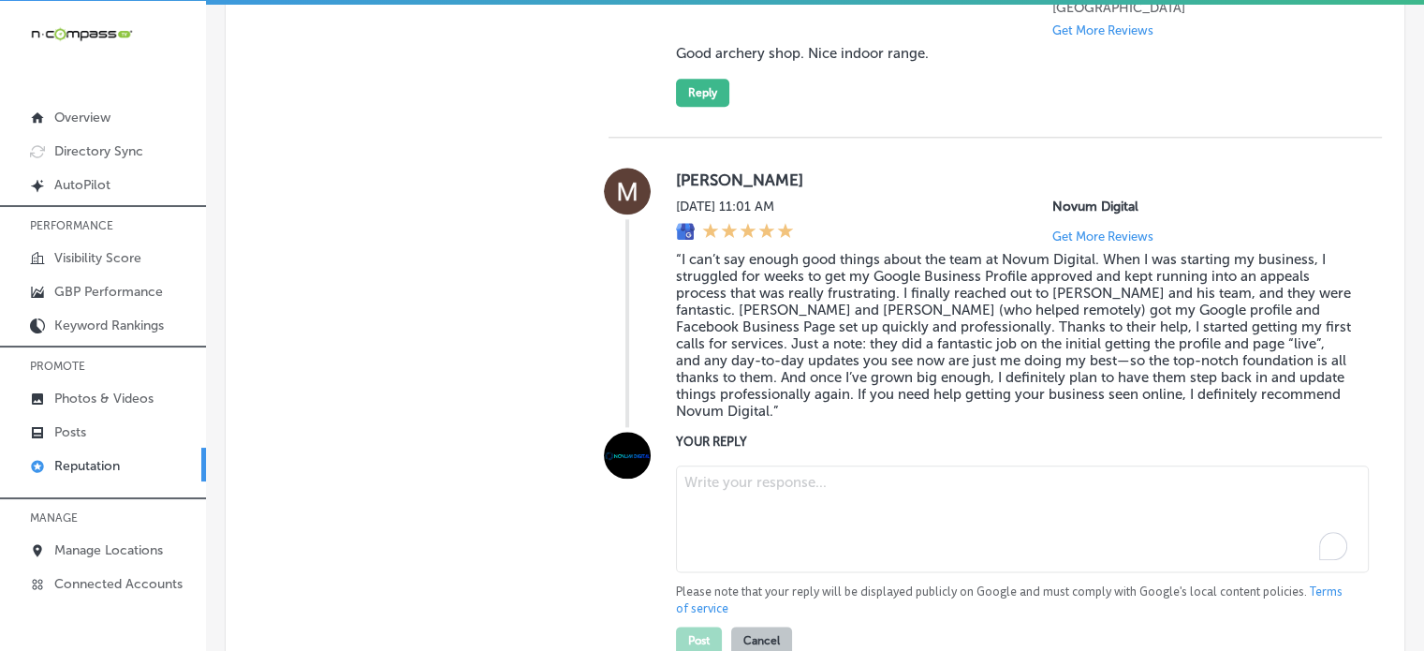
click at [793, 478] on textarea "To enrich screen reader interactions, please activate Accessibility in Grammarl…" at bounding box center [1022, 518] width 693 height 107
paste textarea "Thank you for the fantastic 5-star review, [PERSON_NAME]! We’re so glad to hear…"
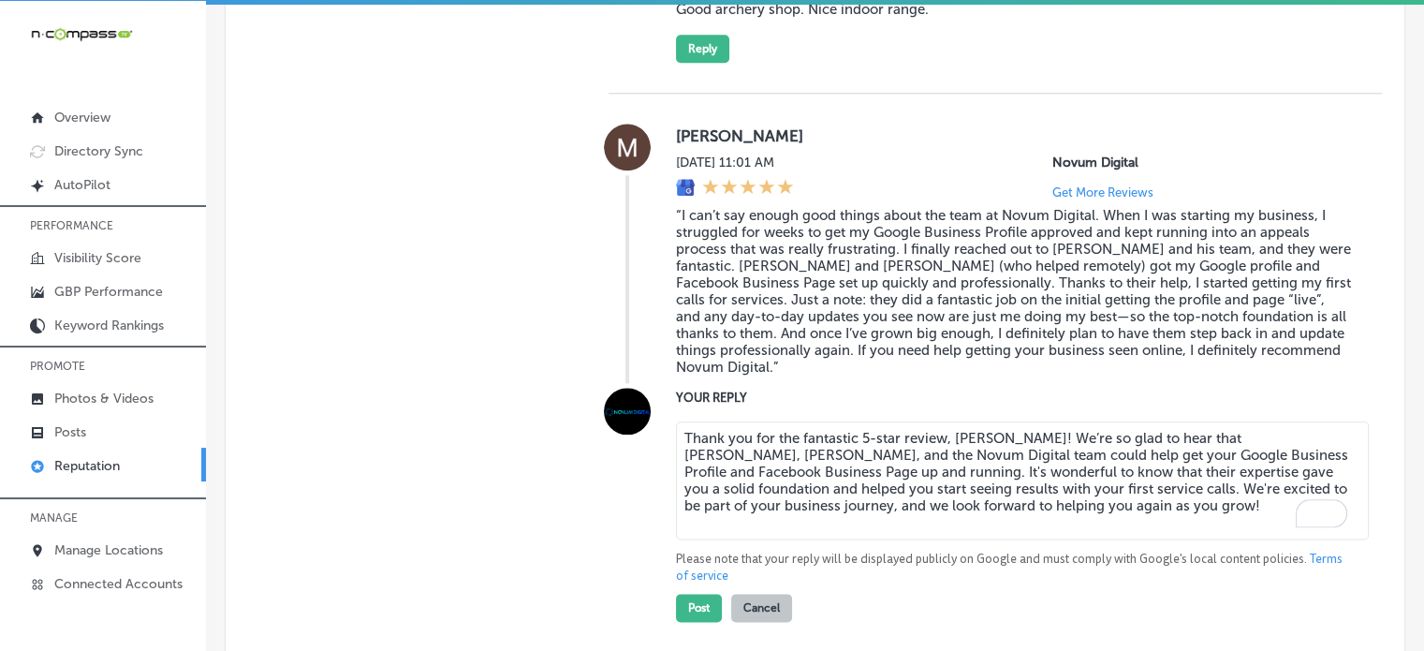
scroll to position [2152, 0]
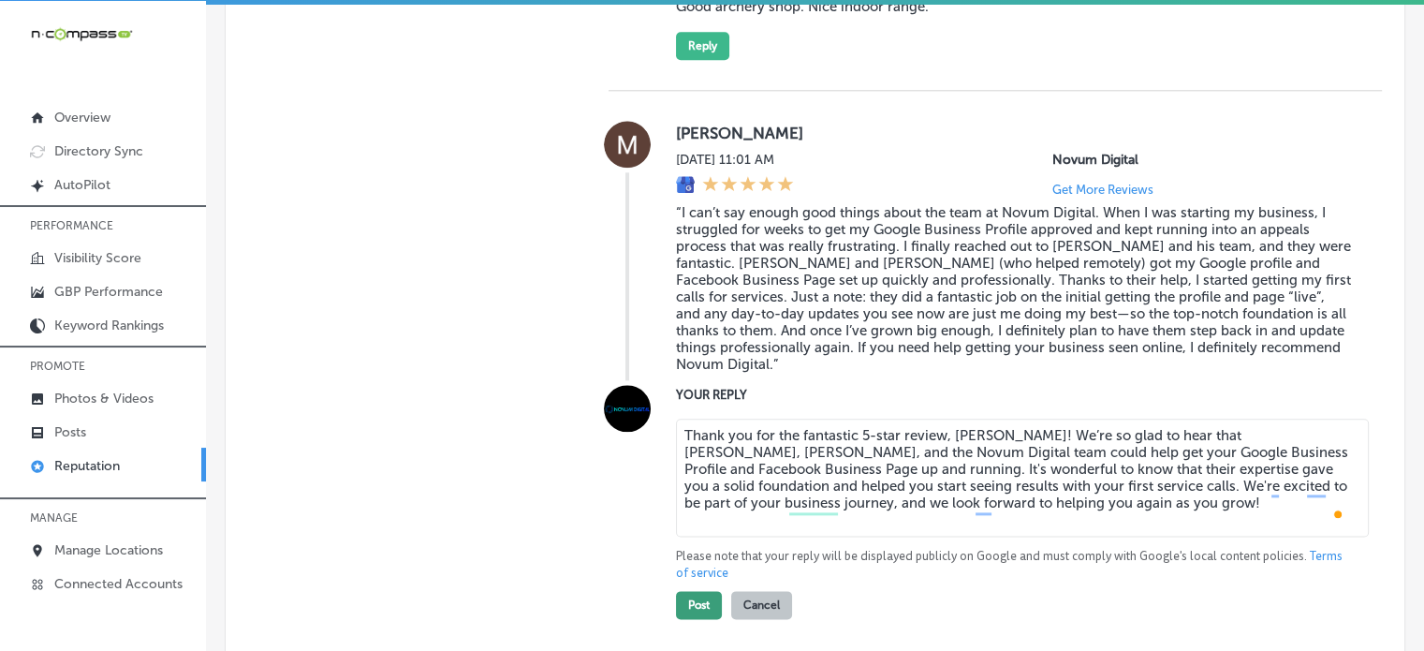
type textarea "Thank you for the fantastic 5-star review, [PERSON_NAME]! We’re so glad to hear…"
click at [688, 591] on button "Post" at bounding box center [699, 605] width 46 height 28
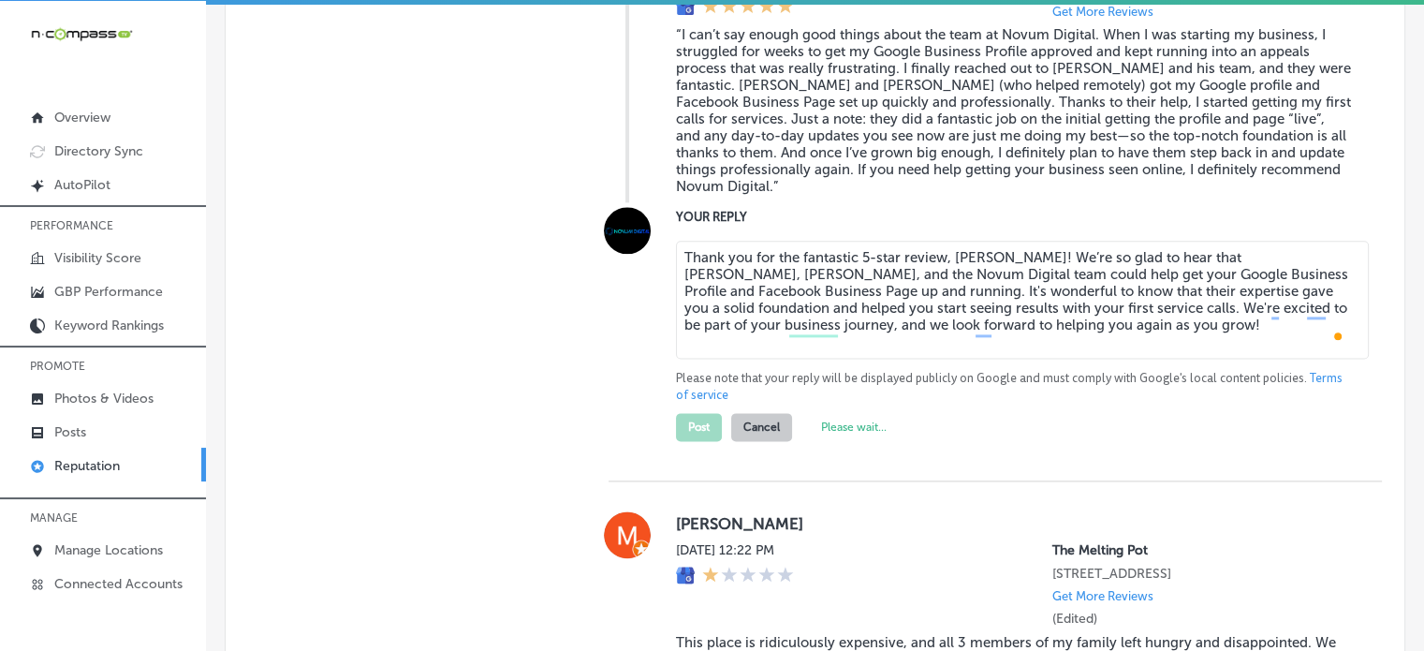
scroll to position [2590, 0]
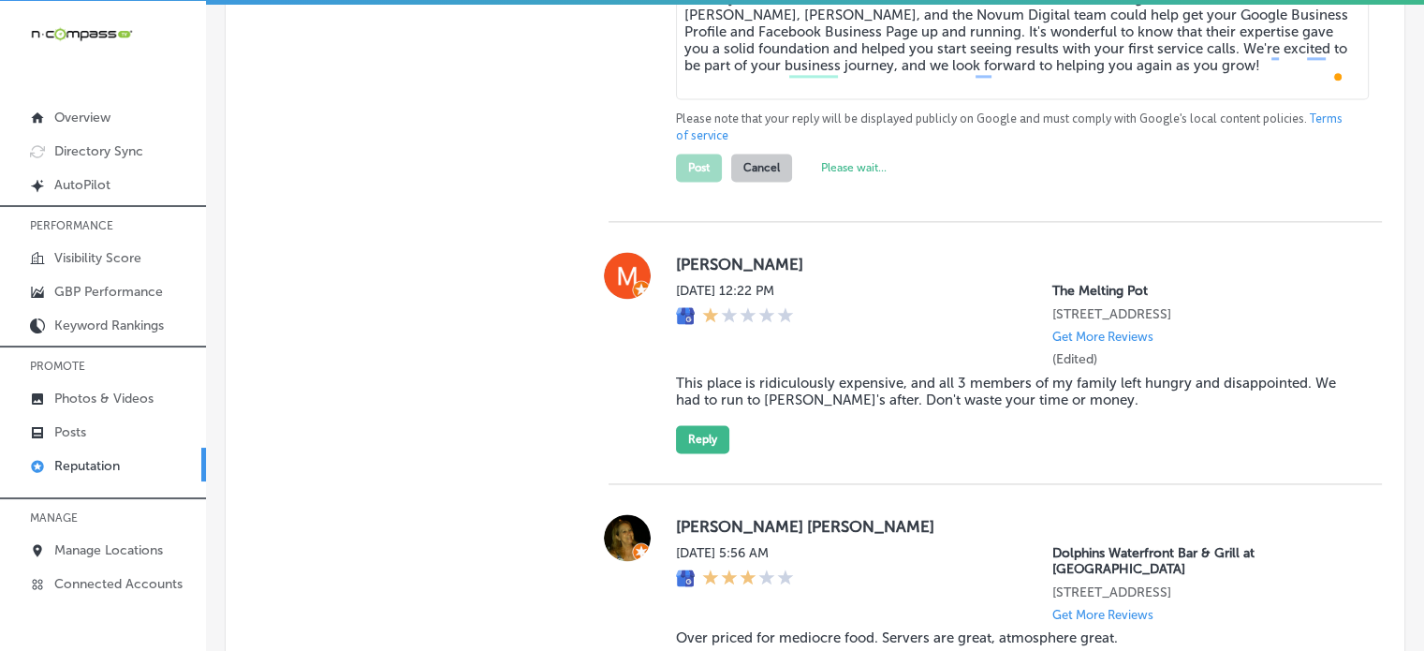
type textarea "x"
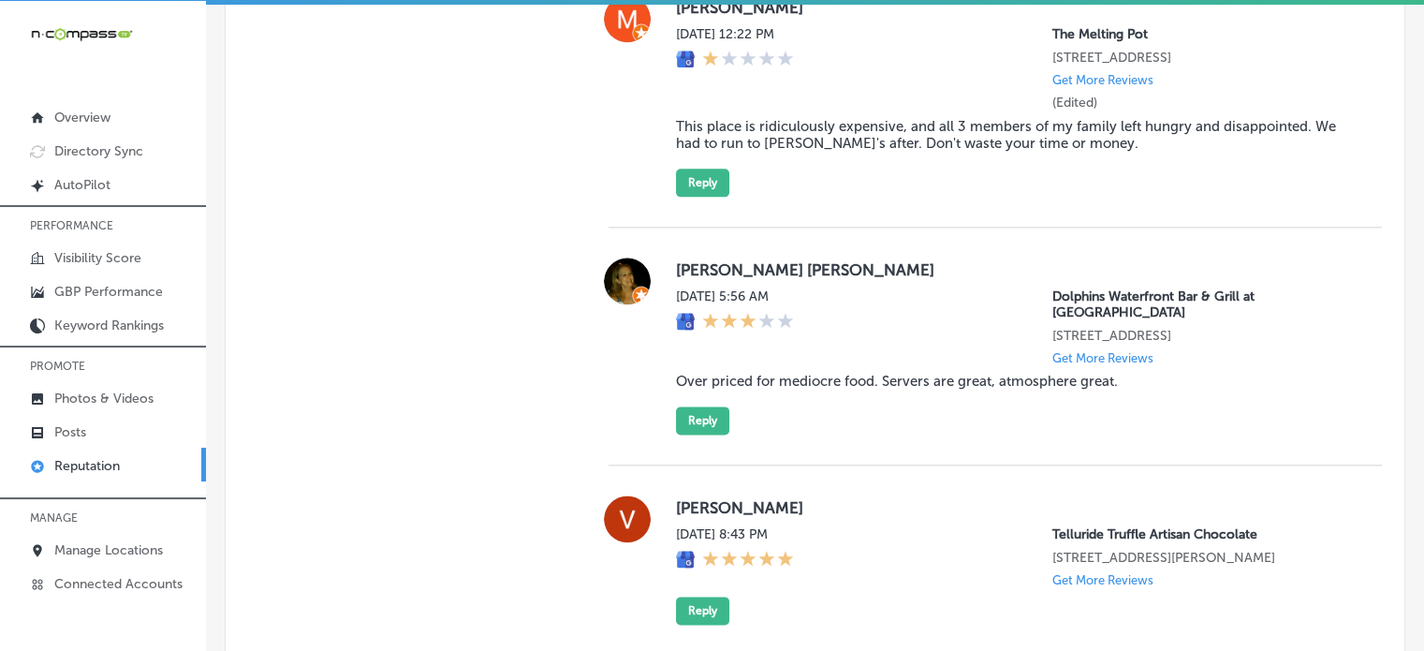
scroll to position [2169, 0]
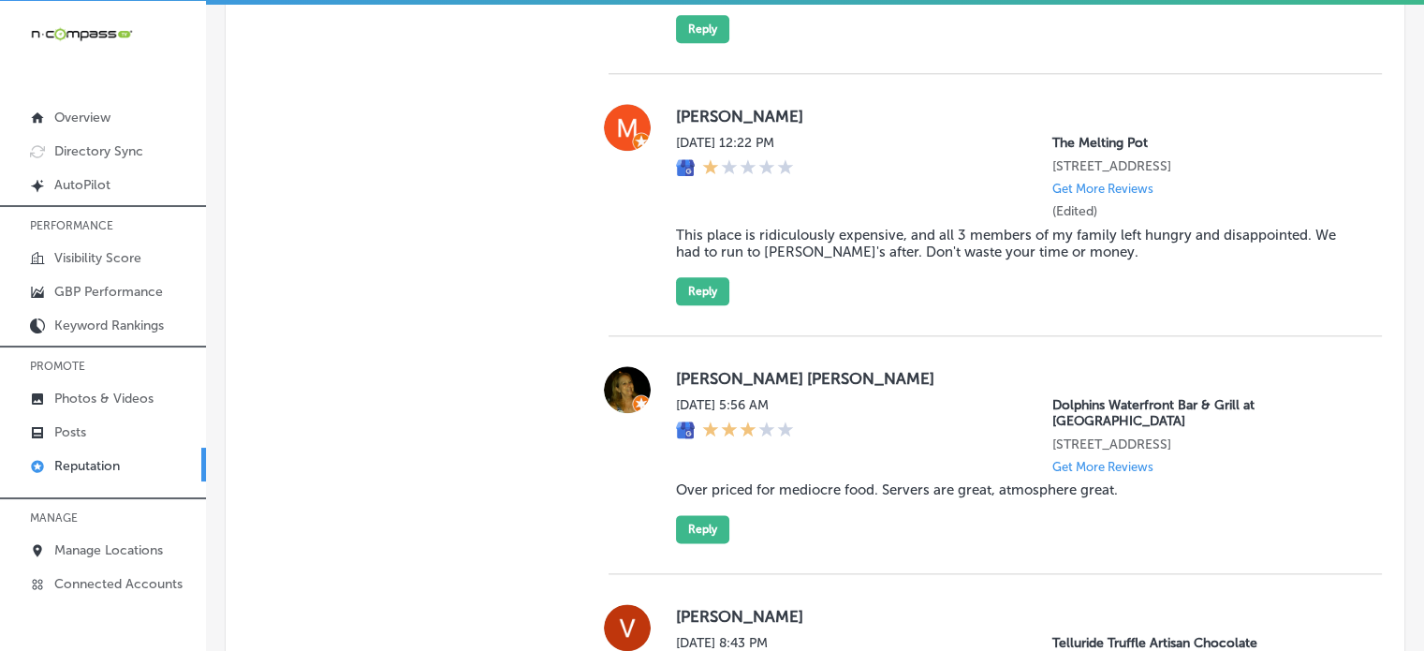
click at [852, 227] on blockquote "This place is ridiculously expensive, and all 3 members of my family left hungr…" at bounding box center [1014, 244] width 676 height 34
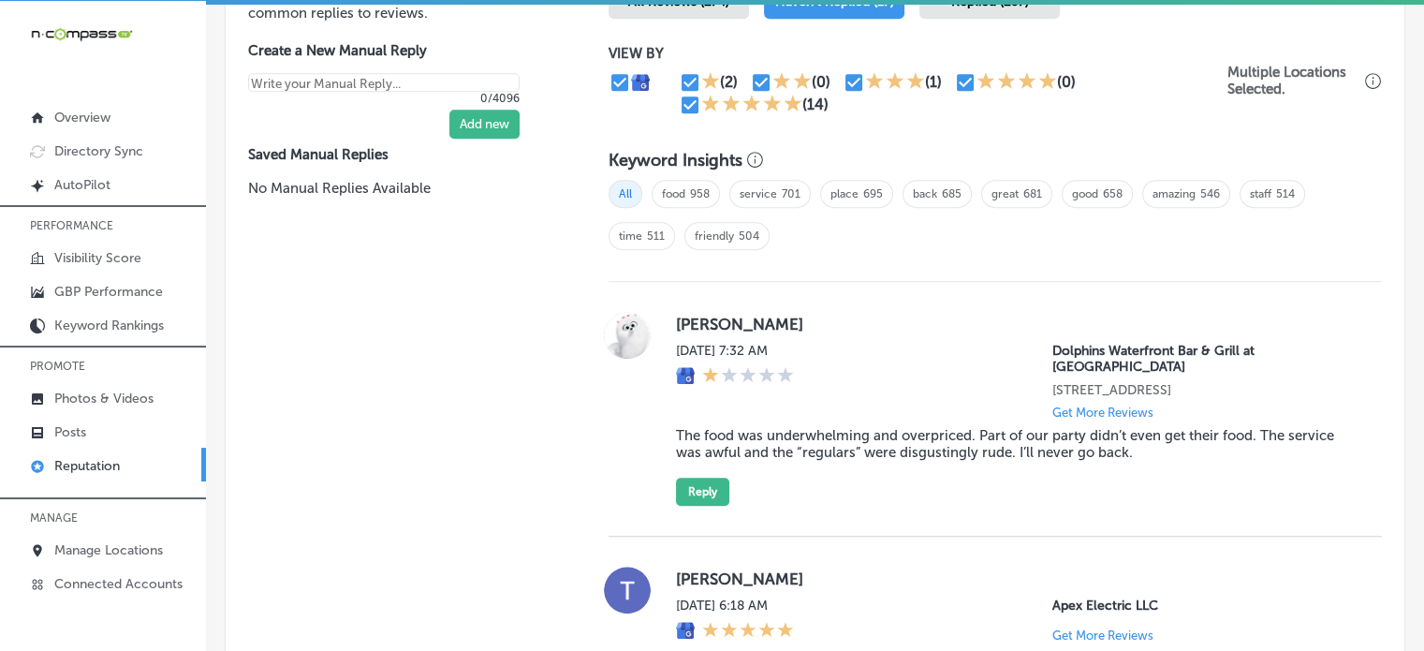
scroll to position [951, 0]
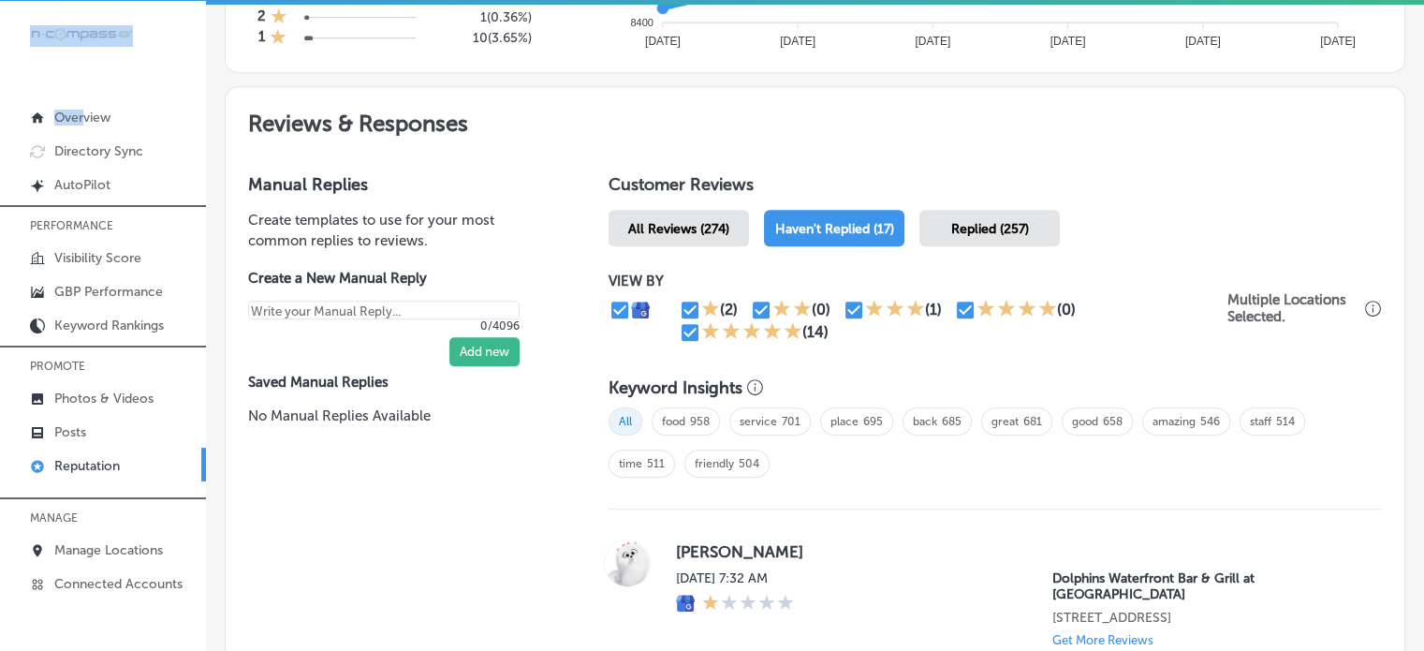
drag, startPoint x: 82, startPoint y: 49, endPoint x: 118, endPoint y: 33, distance: 39.0
click at [118, 33] on div "iconmonstr-menu-thin copy Created with Sketch. Overview Directory Sync Created …" at bounding box center [103, 305] width 206 height 608
click at [118, 33] on img at bounding box center [81, 34] width 103 height 18
